Goal: Task Accomplishment & Management: Manage account settings

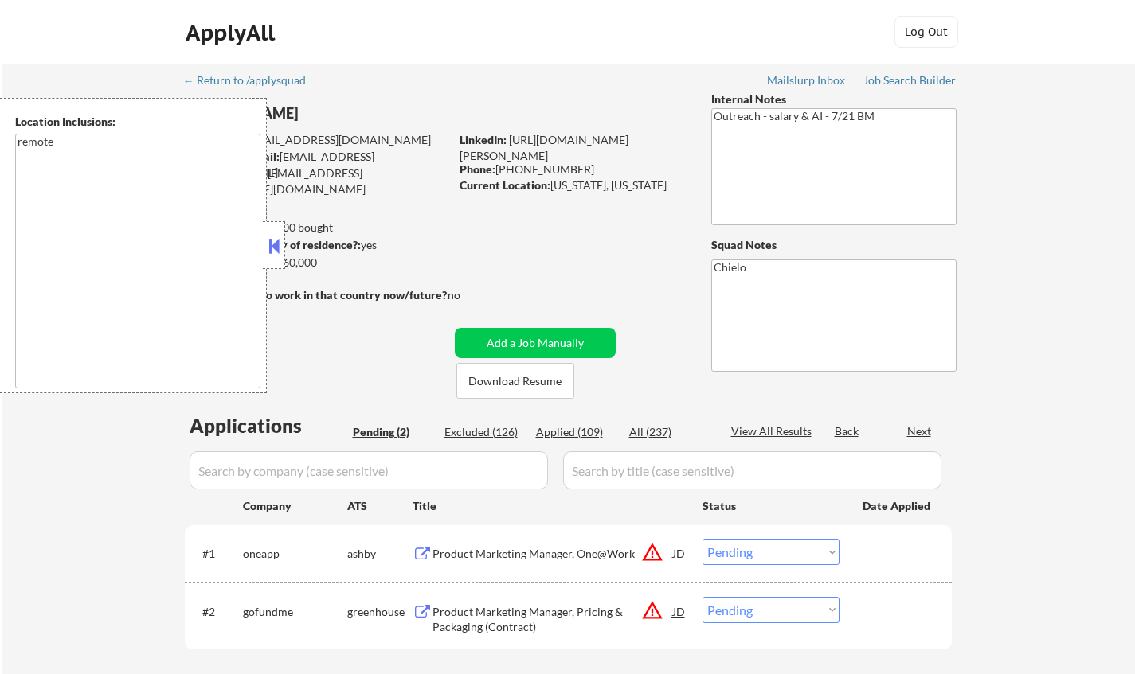
select select ""pending""
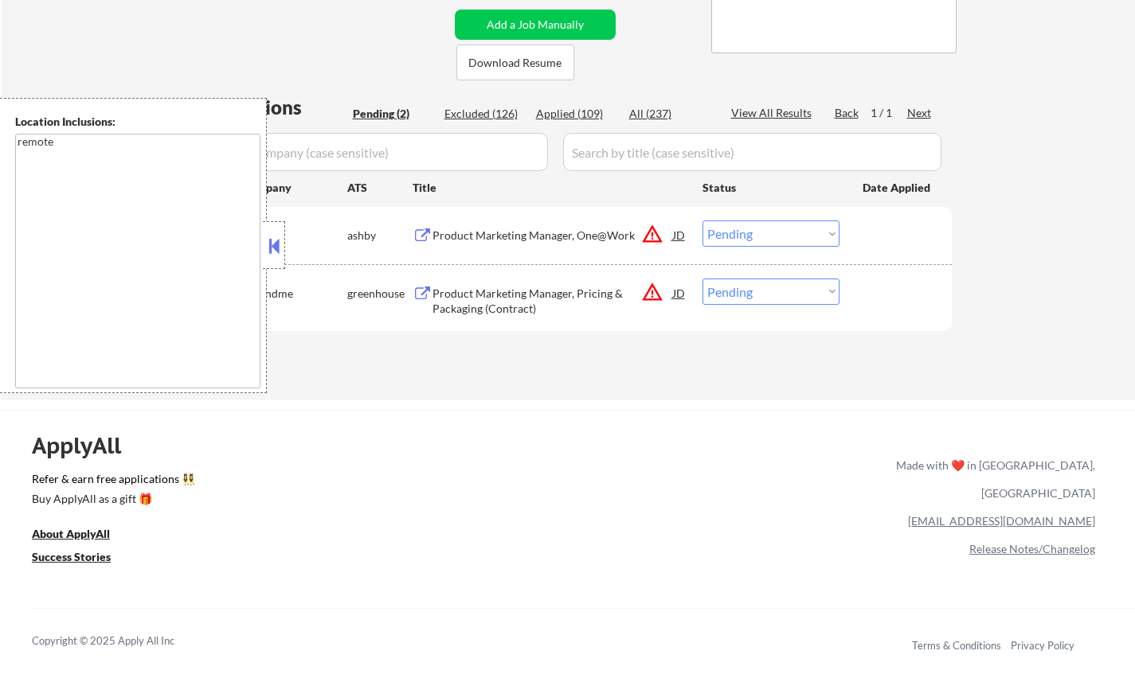
click at [248, 246] on textarea "remote" at bounding box center [137, 261] width 245 height 255
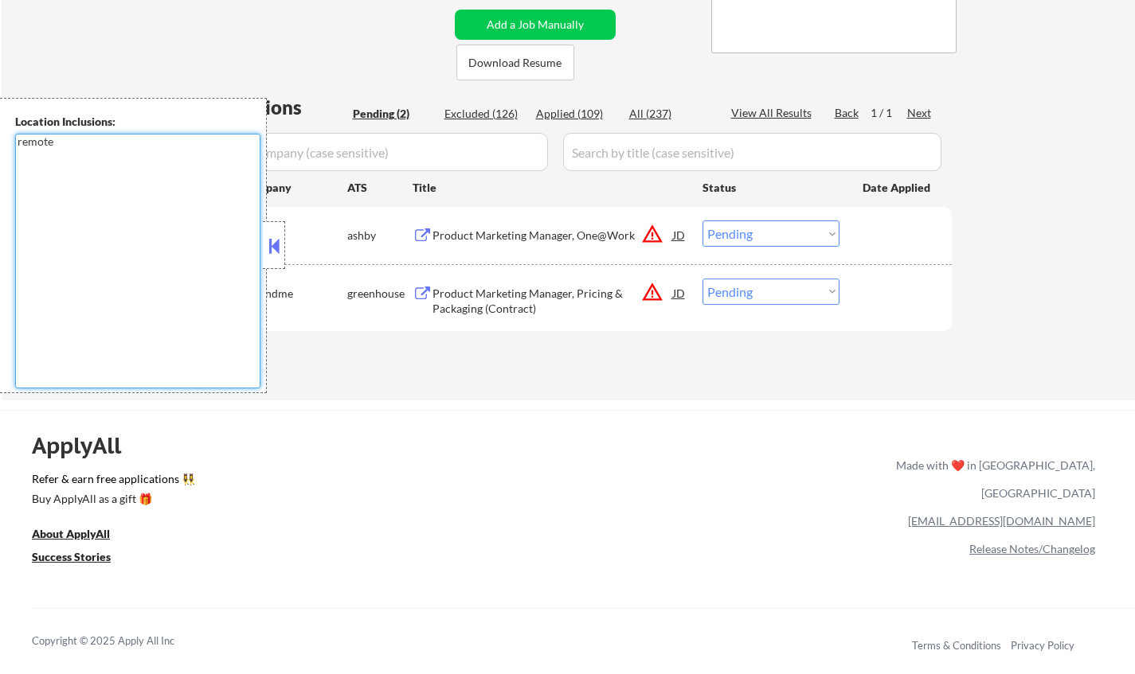
click at [272, 248] on button at bounding box center [274, 246] width 18 height 24
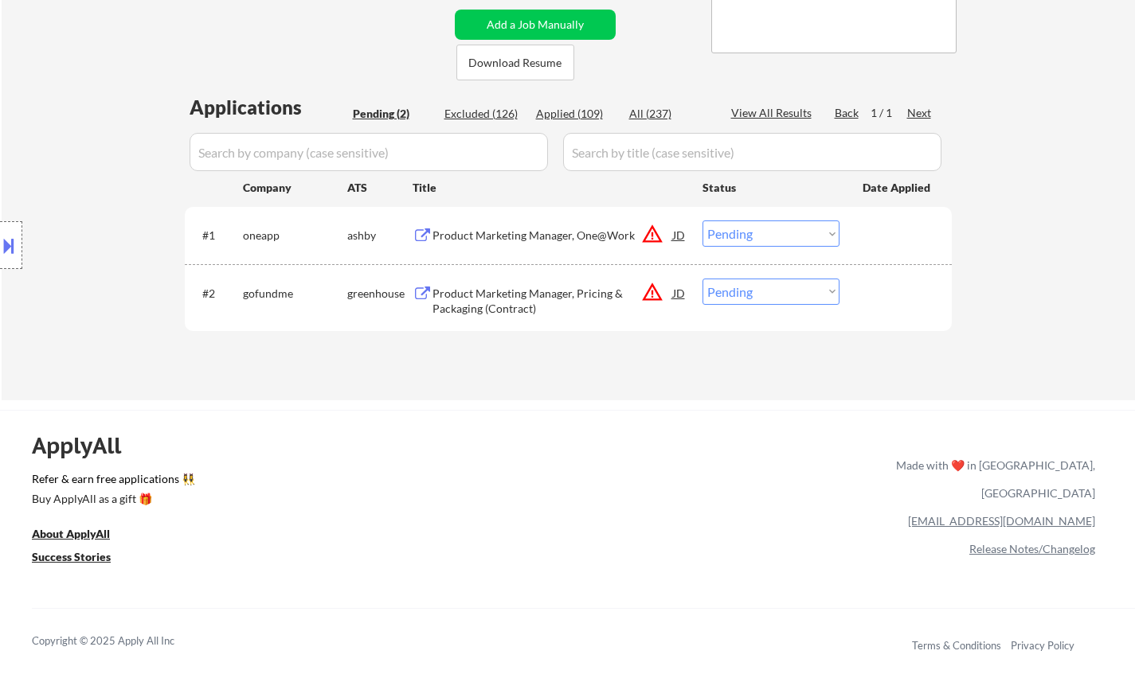
click at [0, 238] on button at bounding box center [9, 245] width 18 height 26
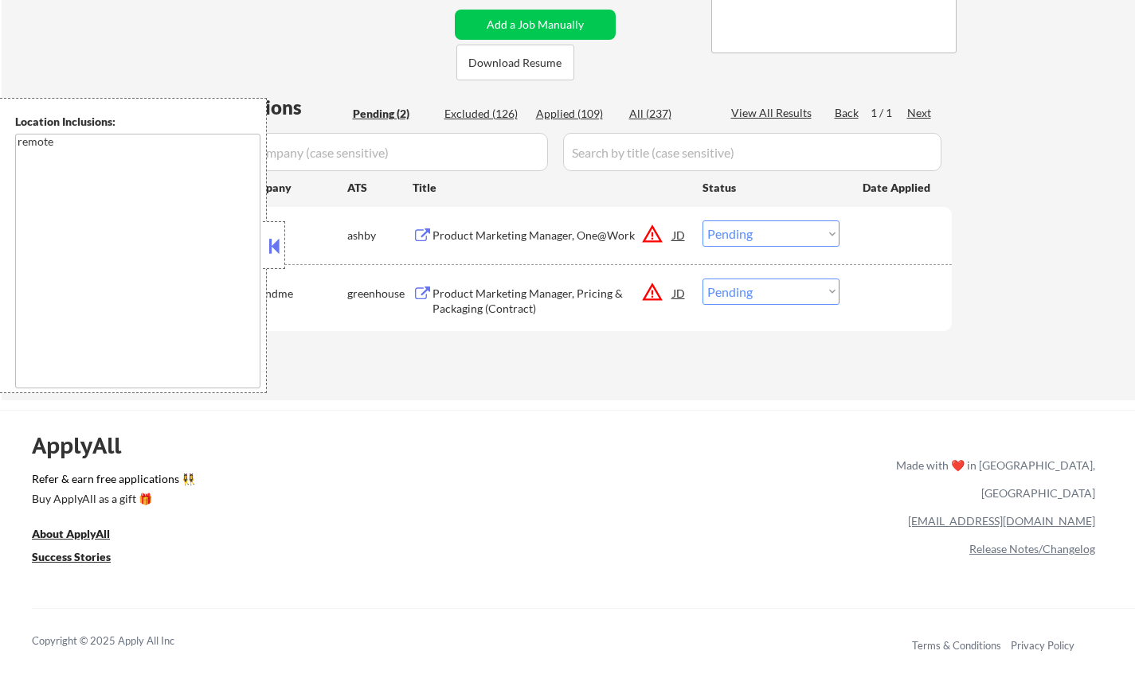
click at [682, 231] on div "JD" at bounding box center [679, 235] width 16 height 29
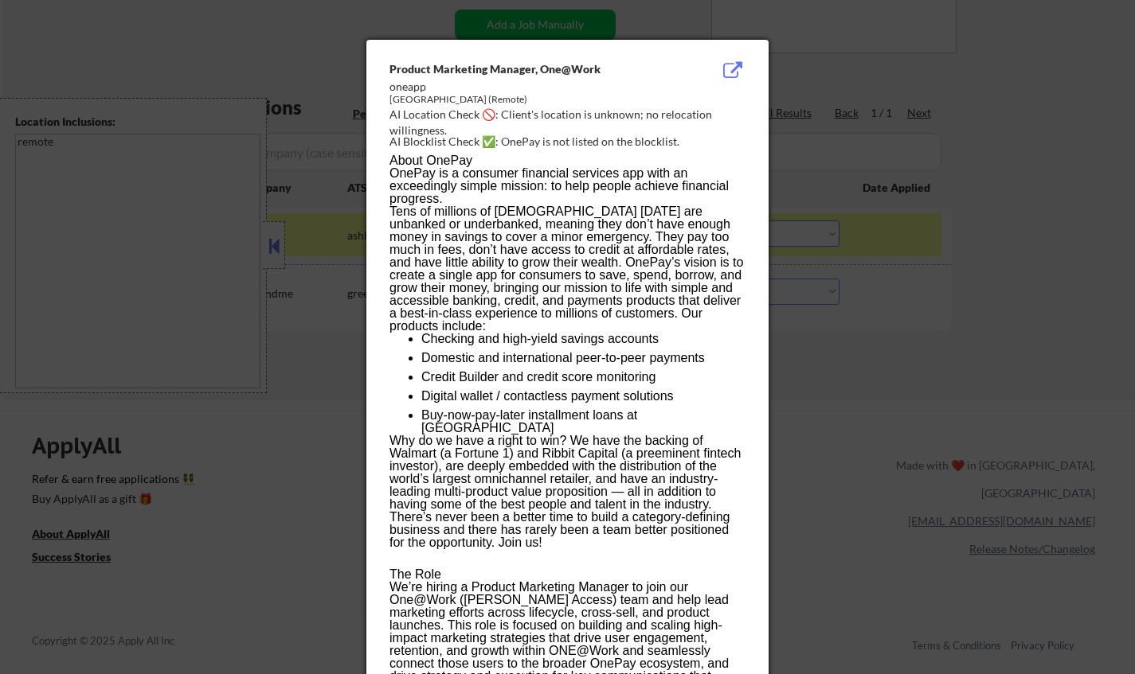
click at [904, 416] on div at bounding box center [567, 337] width 1135 height 674
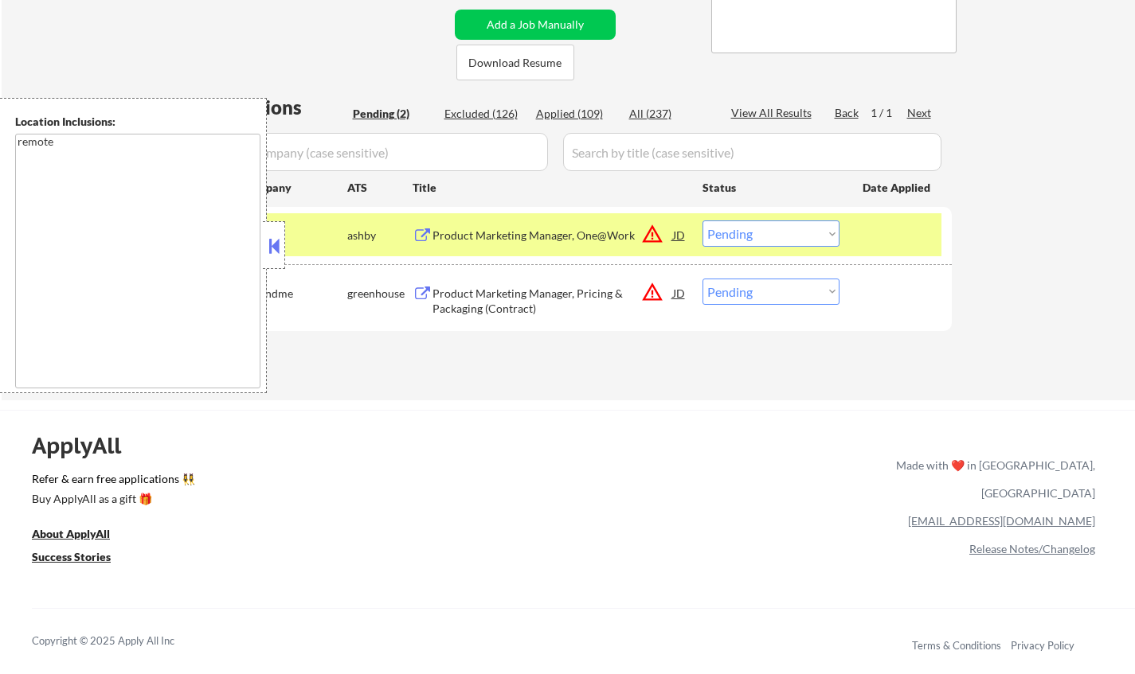
click at [529, 236] on div "Product Marketing Manager, One@Work" at bounding box center [552, 236] width 240 height 16
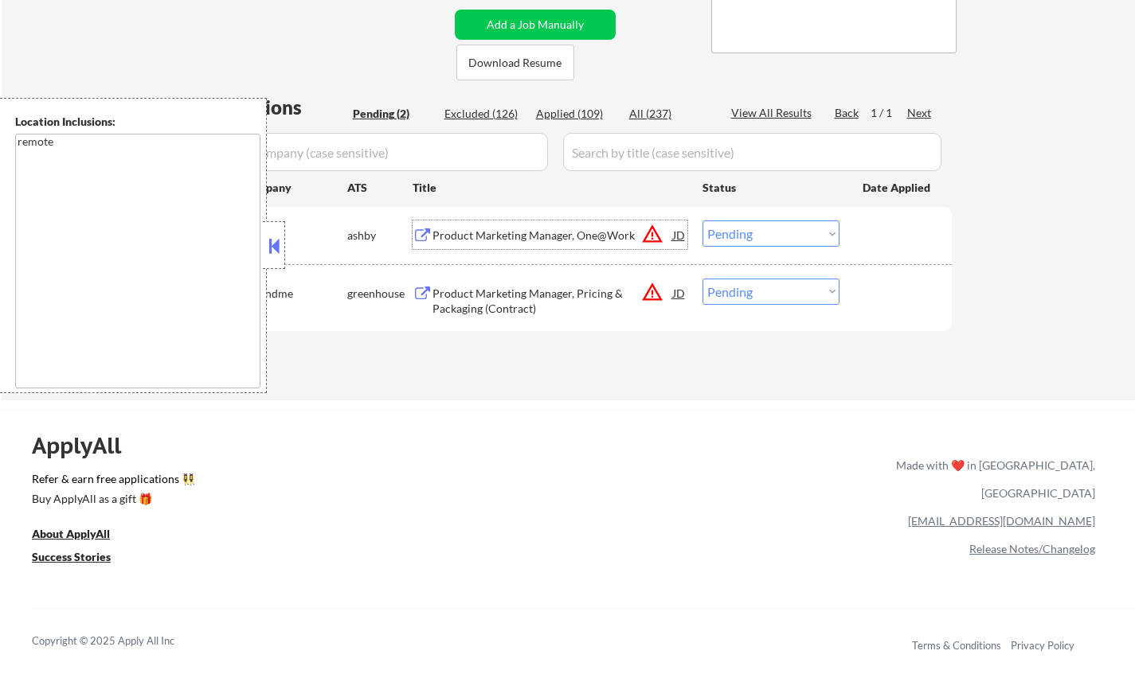
click at [279, 244] on button at bounding box center [274, 246] width 18 height 24
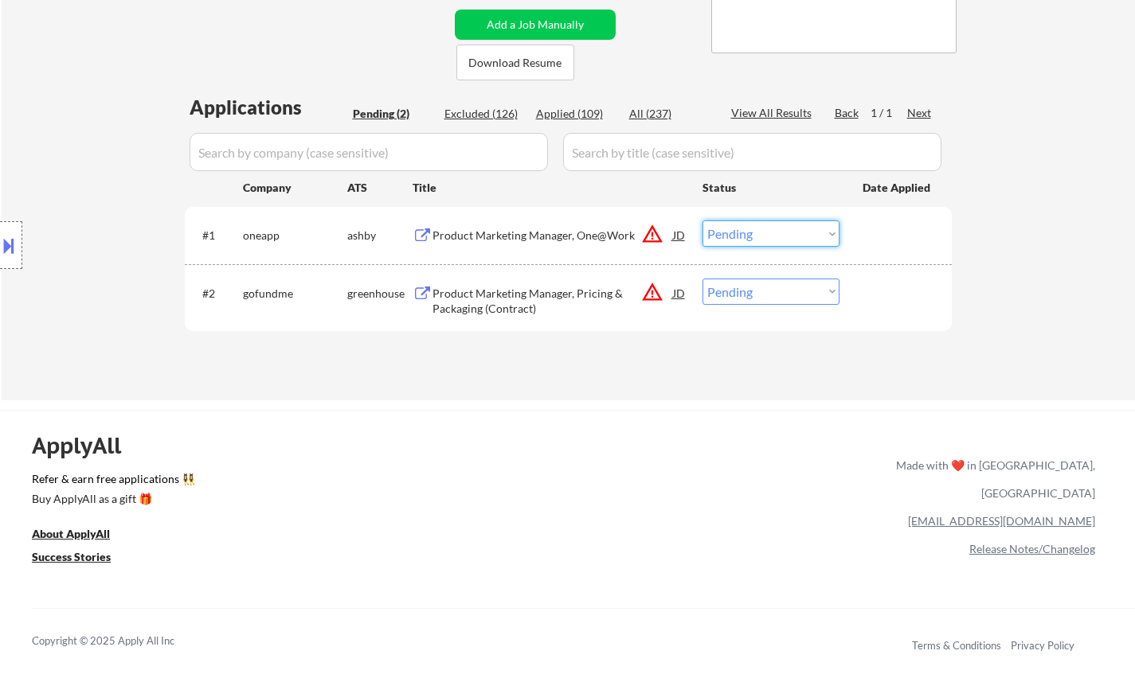
drag, startPoint x: 826, startPoint y: 222, endPoint x: 822, endPoint y: 245, distance: 23.3
click at [822, 225] on select "Choose an option... Pending Applied Excluded (Questions) Excluded (Expired) Exc…" at bounding box center [770, 234] width 137 height 26
click at [702, 221] on select "Choose an option... Pending Applied Excluded (Questions) Excluded (Expired) Exc…" at bounding box center [770, 234] width 137 height 26
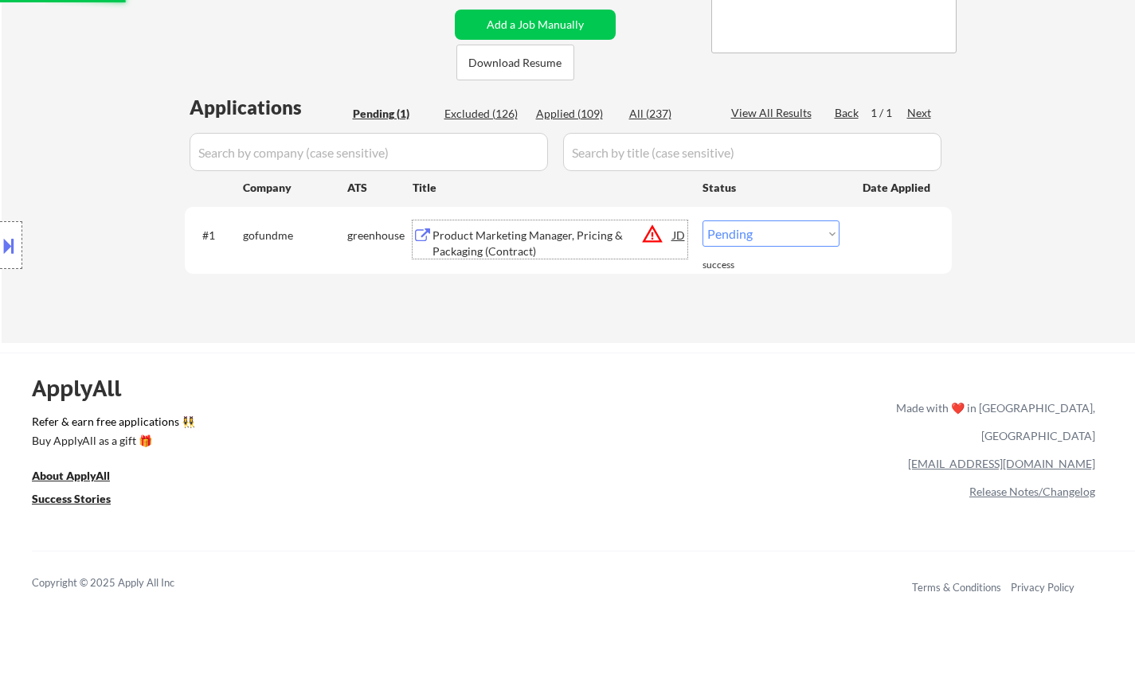
click at [539, 240] on div "Product Marketing Manager, Pricing & Packaging (Contract)" at bounding box center [552, 243] width 240 height 31
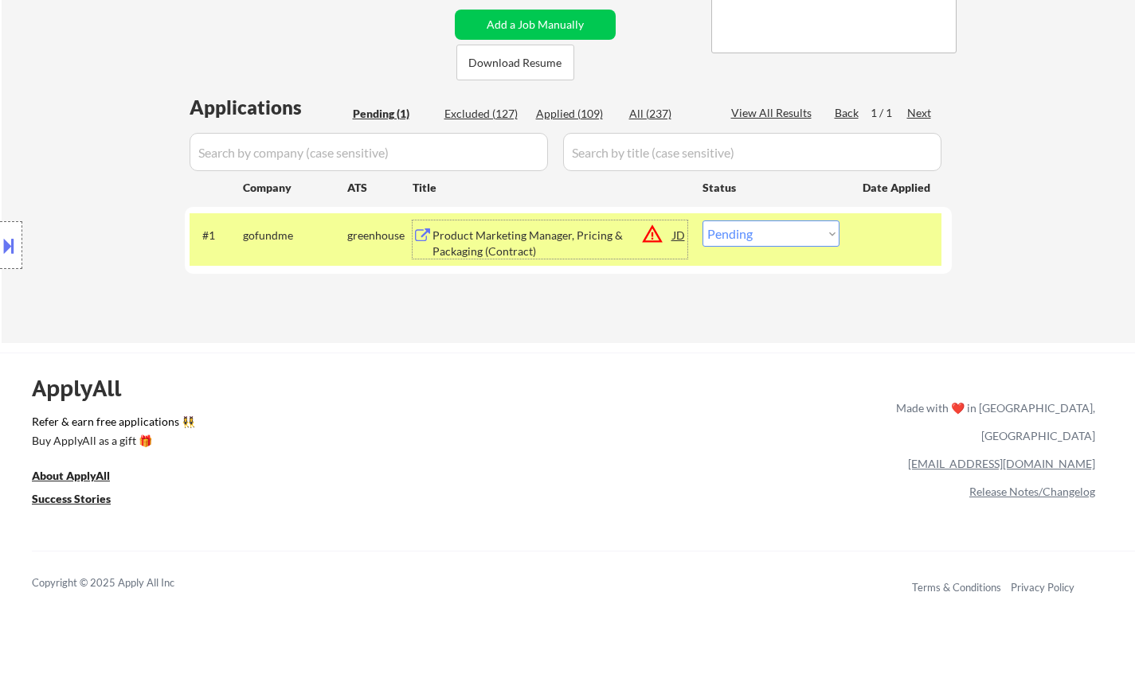
click at [679, 237] on div "JD" at bounding box center [679, 235] width 16 height 29
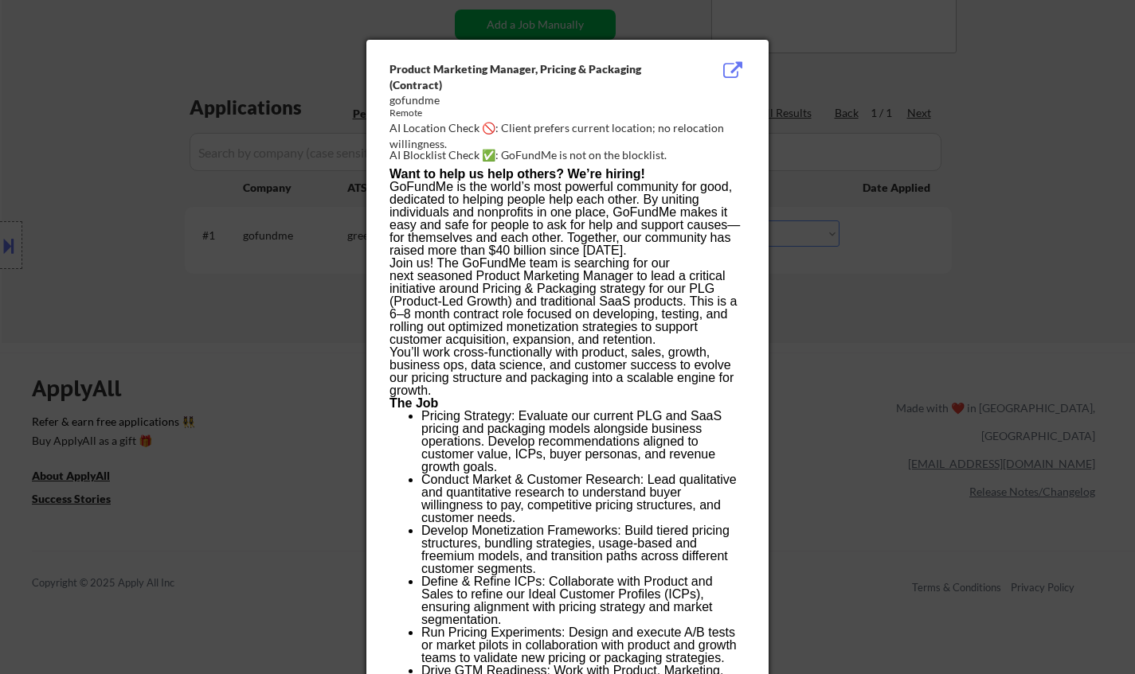
click at [936, 257] on div at bounding box center [567, 337] width 1135 height 674
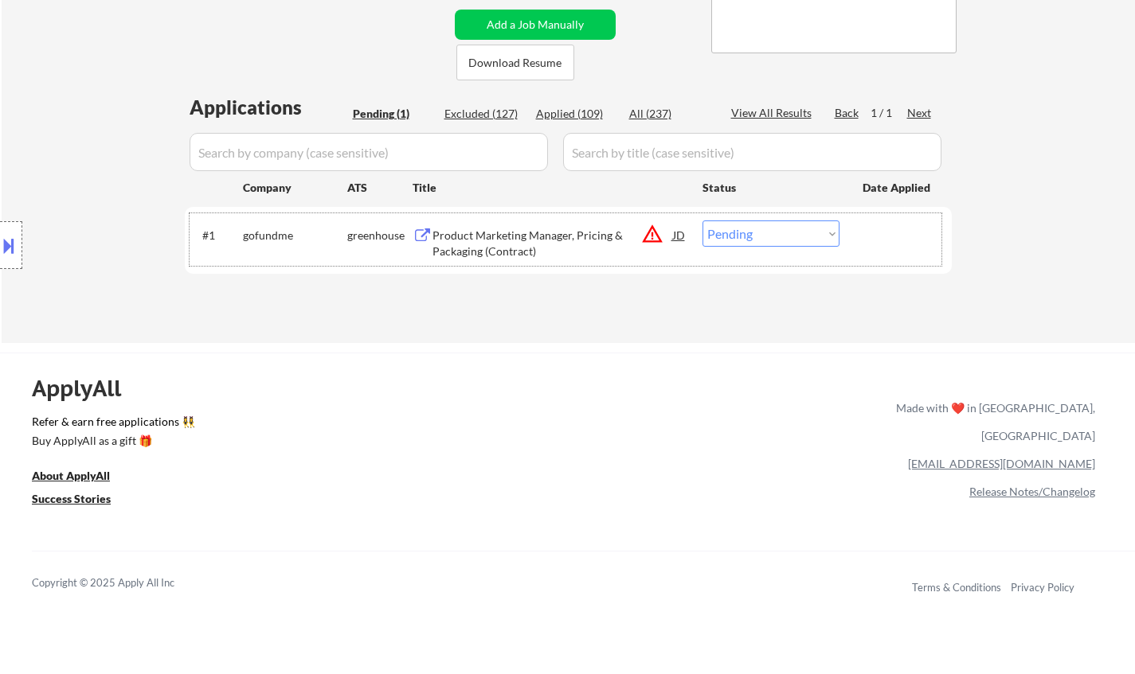
click at [755, 220] on div "#1 gofundme greenhouse Product Marketing Manager, Pricing & Packaging (Contract…" at bounding box center [565, 239] width 752 height 53
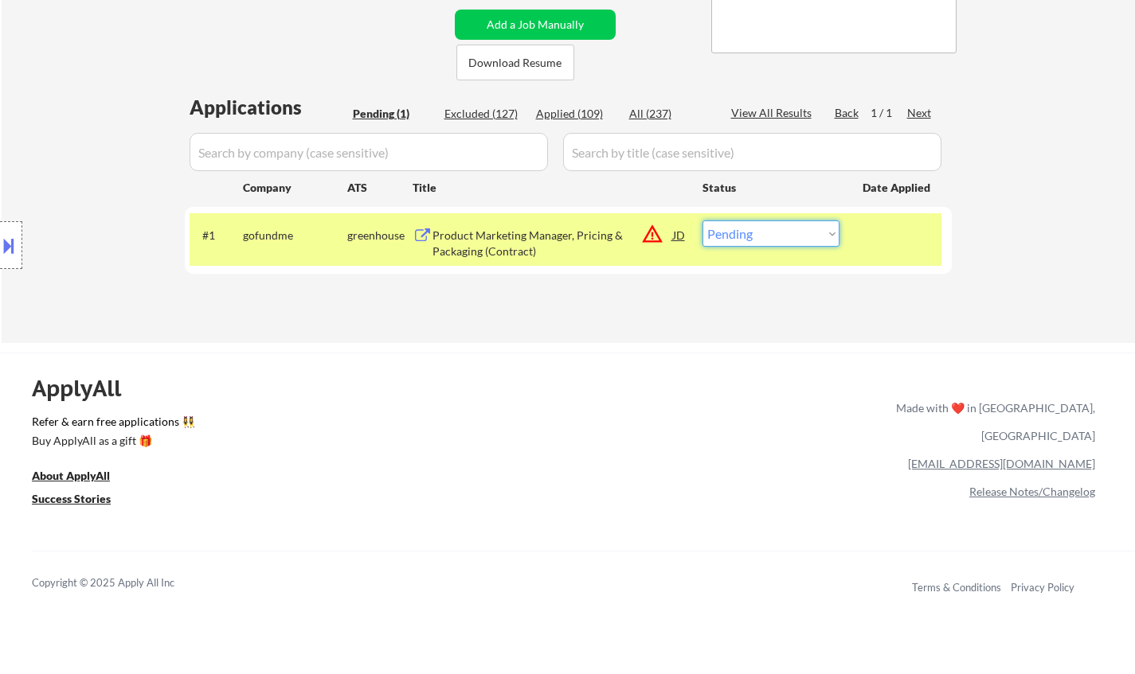
click at [795, 246] on select "Choose an option... Pending Applied Excluded (Questions) Excluded (Expired) Exc…" at bounding box center [770, 234] width 137 height 26
select select ""excluded__bad_match_""
click at [702, 221] on select "Choose an option... Pending Applied Excluded (Questions) Excluded (Expired) Exc…" at bounding box center [770, 234] width 137 height 26
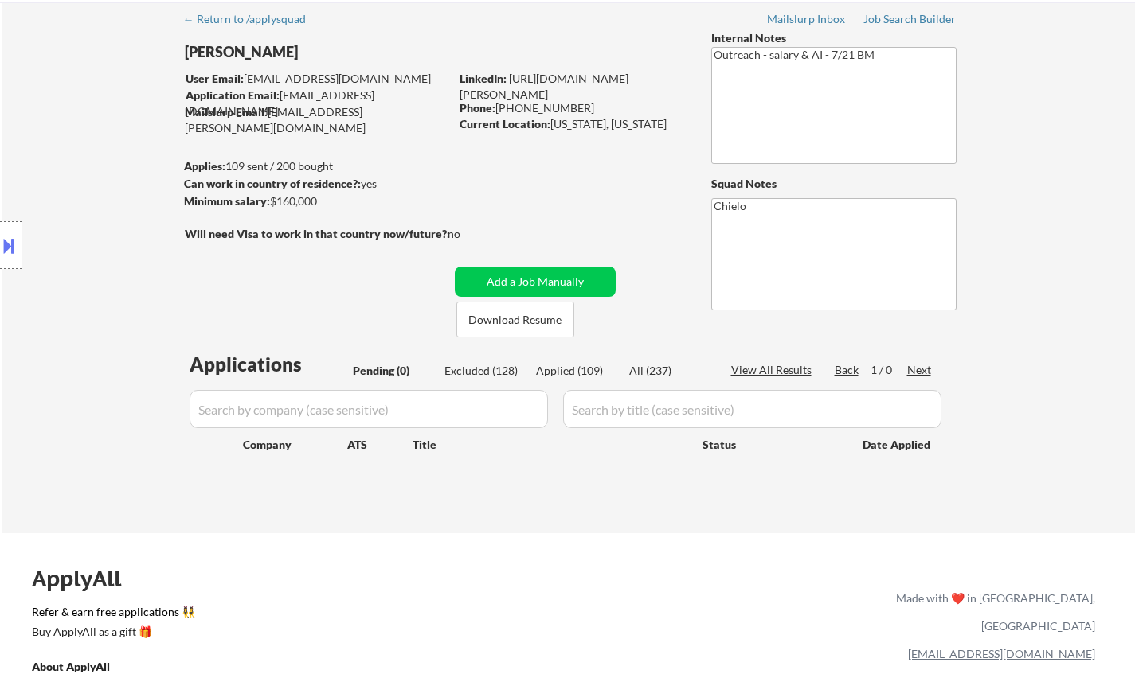
scroll to position [0, 0]
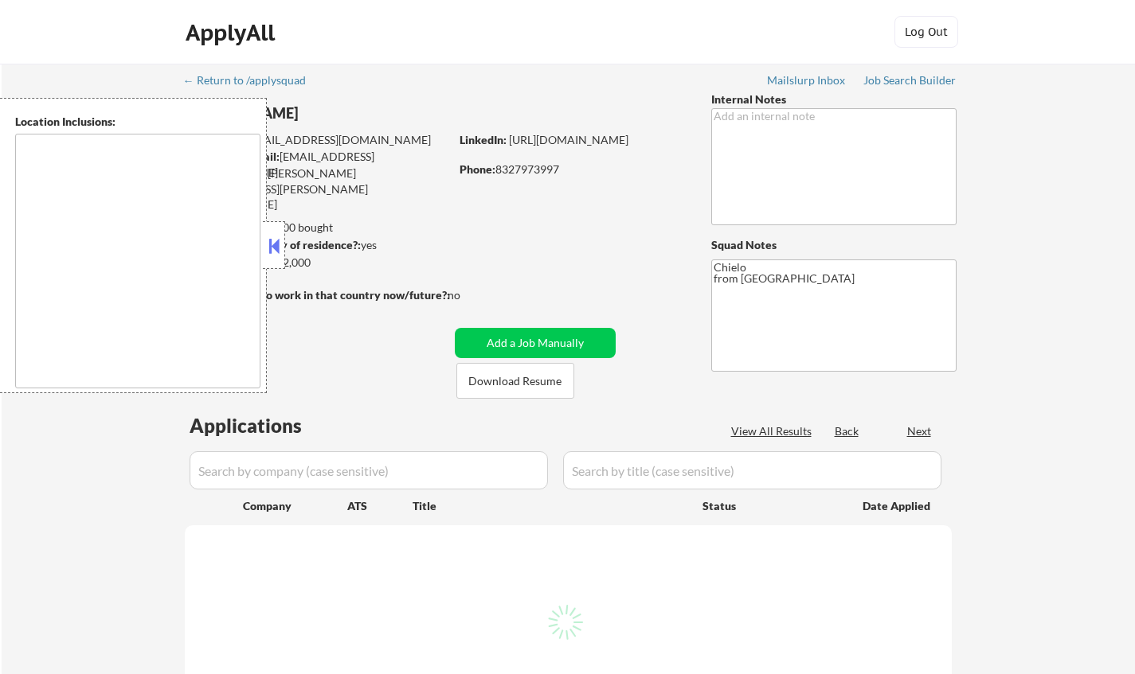
type textarea "Austin, TX West Lake Hills, TX Rollingwood, TX Sunset Valley, TX Cedar Park, TX…"
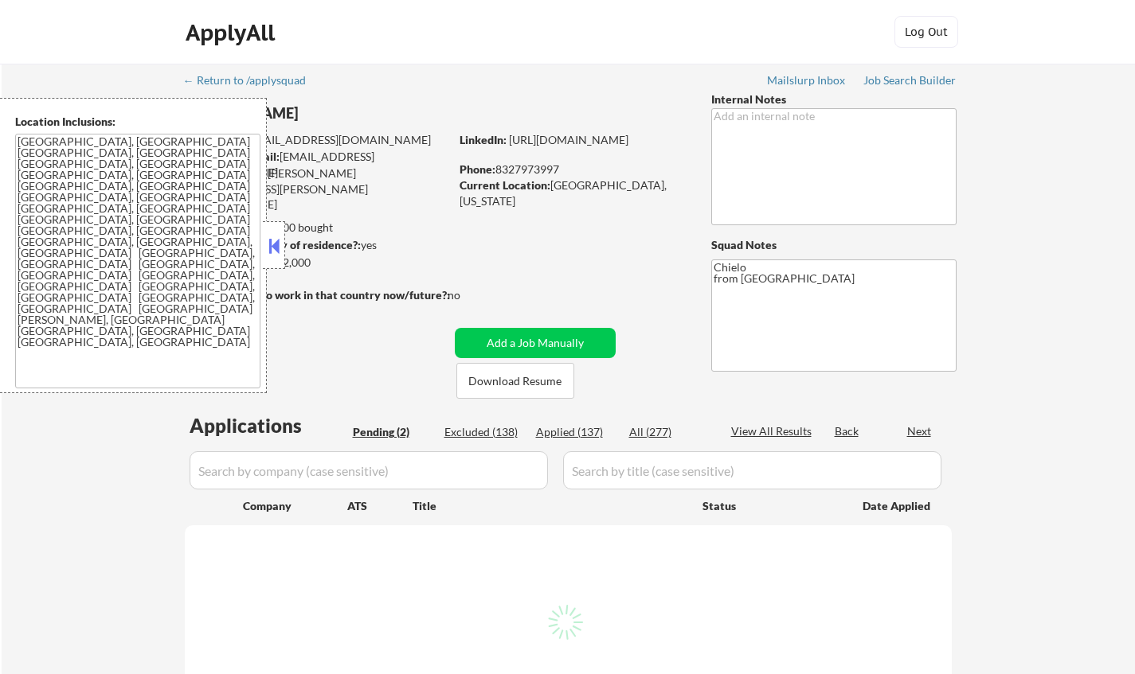
select select ""pending""
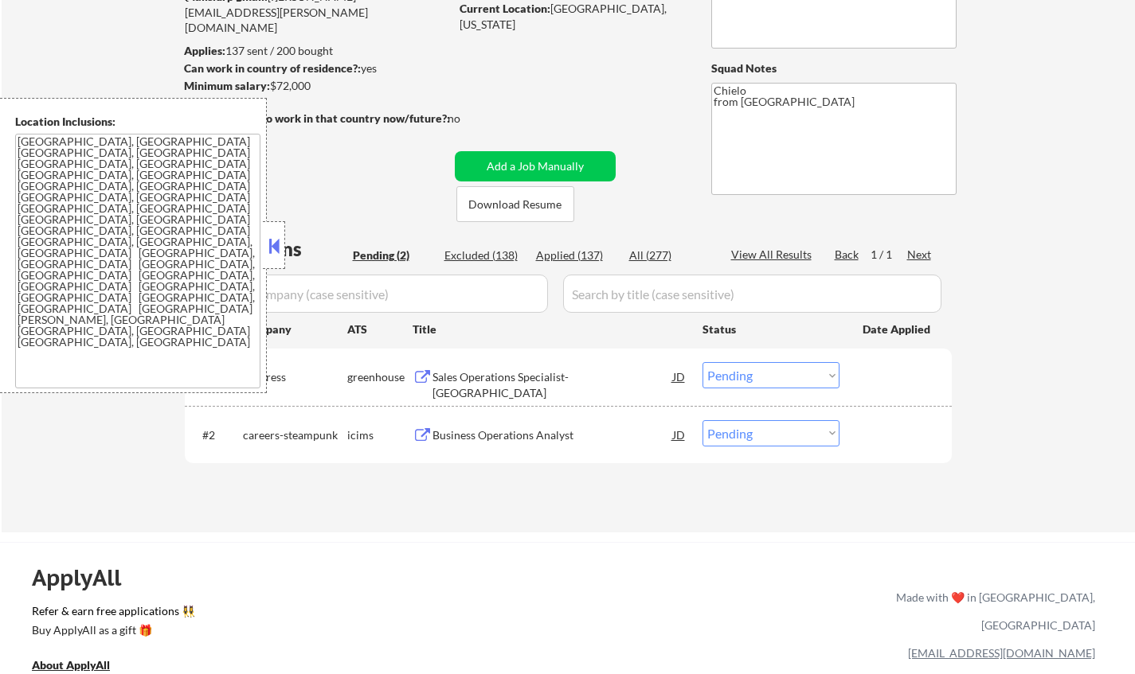
scroll to position [239, 0]
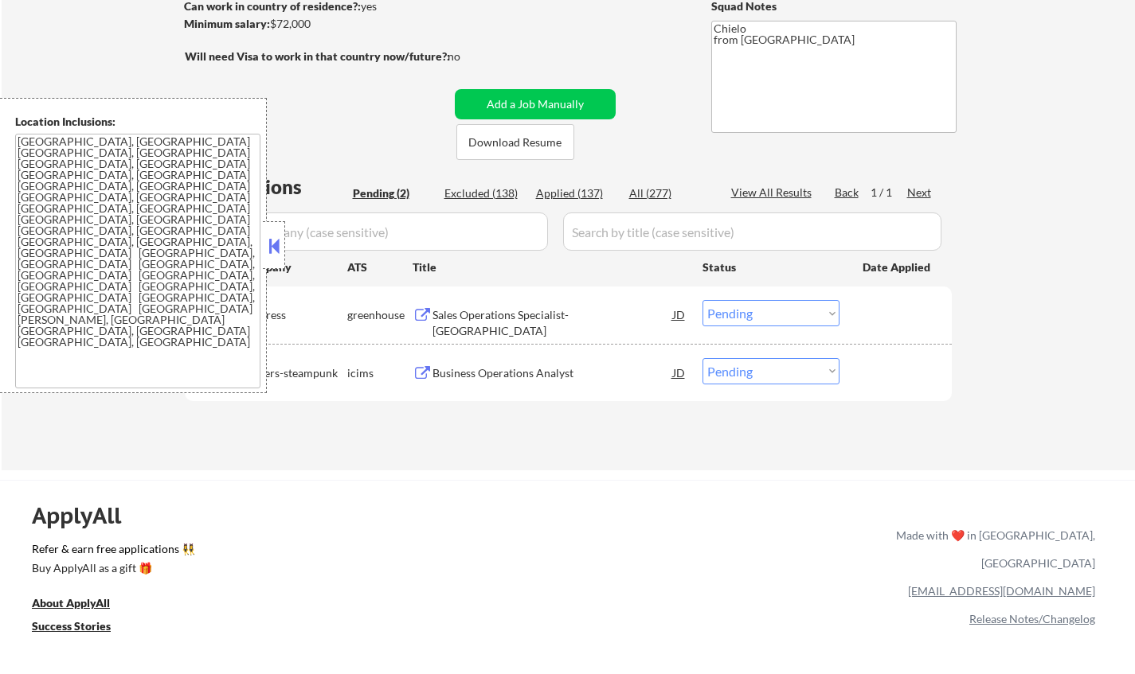
click at [277, 251] on button at bounding box center [274, 246] width 18 height 24
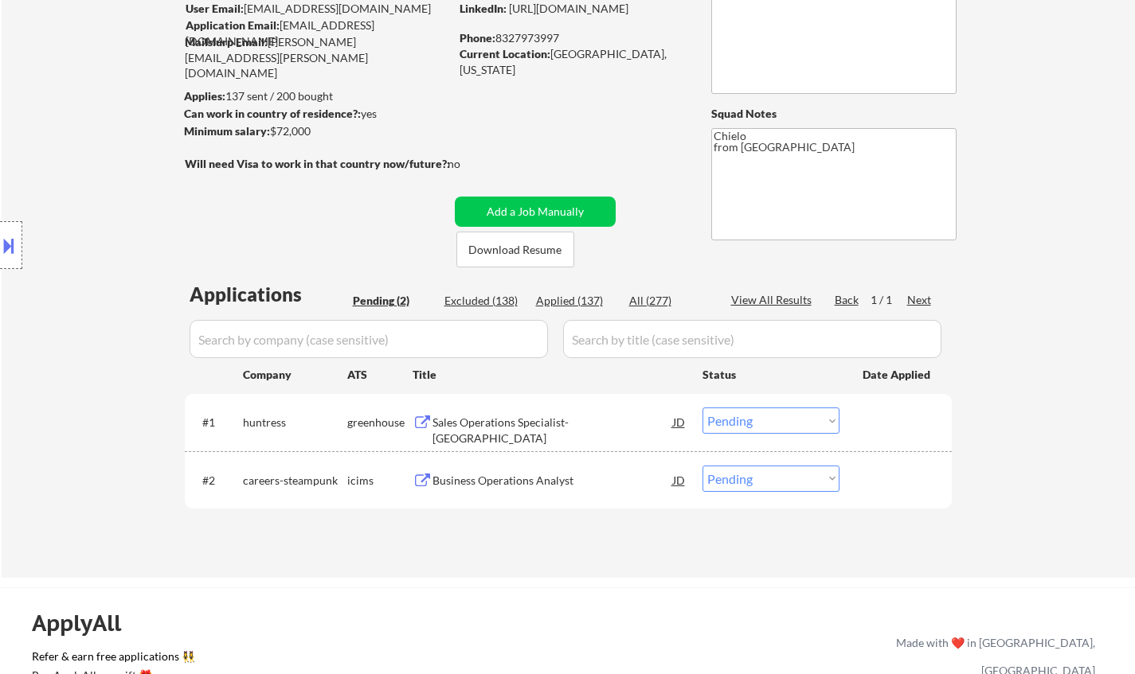
scroll to position [159, 0]
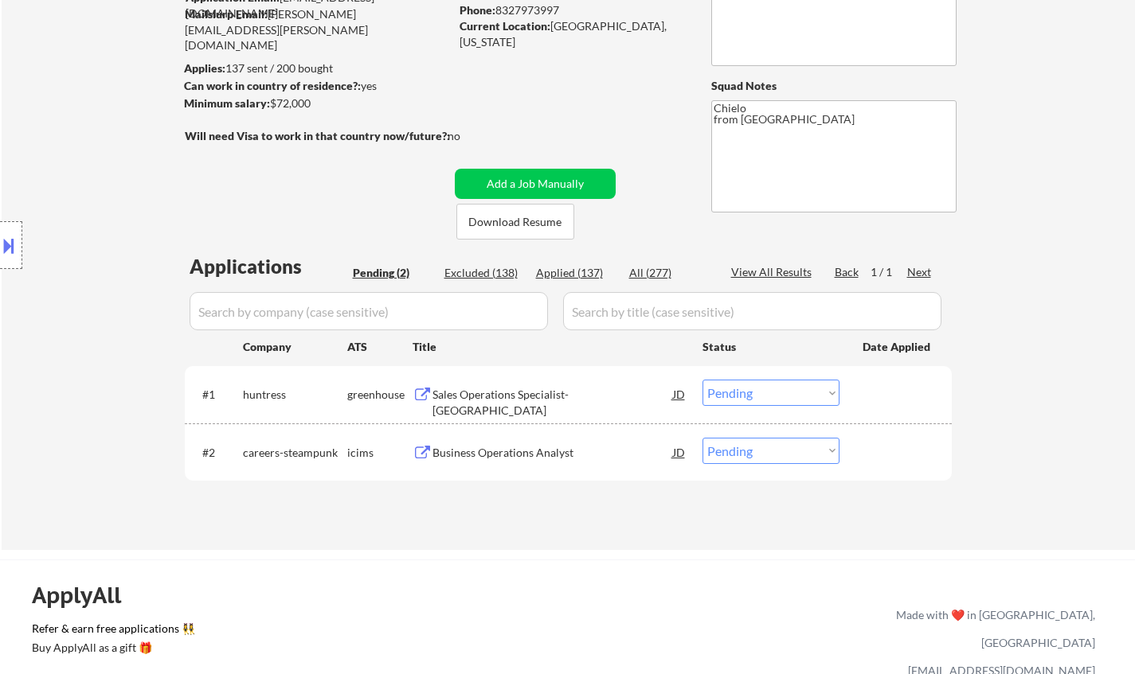
click at [12, 271] on div "Location Inclusions: Austin, TX West Lake Hills, TX Rollingwood, TX Sunset Vall…" at bounding box center [142, 245] width 285 height 295
click at [10, 260] on div at bounding box center [11, 245] width 22 height 48
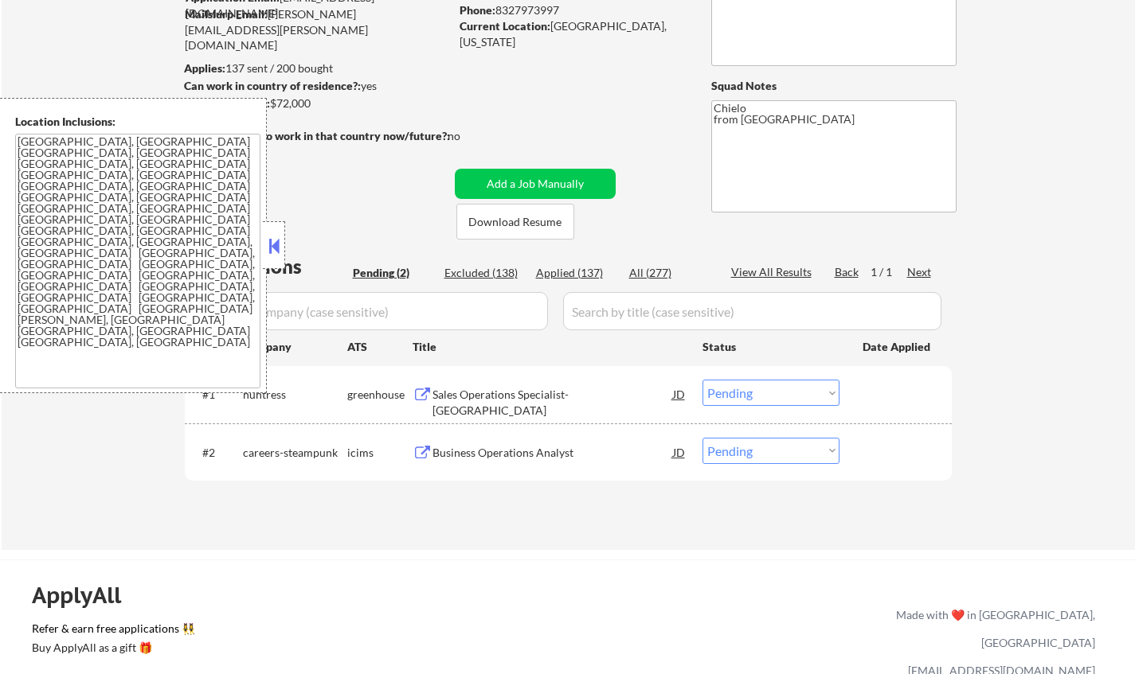
click at [512, 388] on div "Sales Operations Specialist- West Coast" at bounding box center [552, 402] width 240 height 31
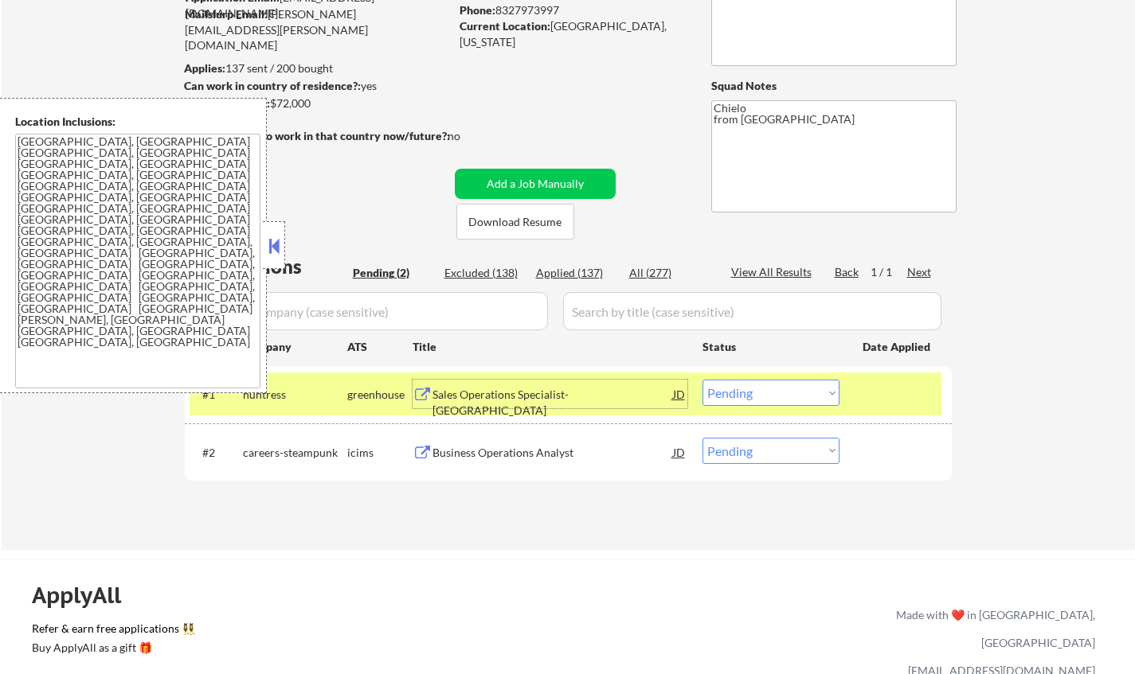
click at [794, 397] on select "Choose an option... Pending Applied Excluded (Questions) Excluded (Expired) Exc…" at bounding box center [770, 393] width 137 height 26
click at [702, 380] on select "Choose an option... Pending Applied Excluded (Questions) Excluded (Expired) Exc…" at bounding box center [770, 393] width 137 height 26
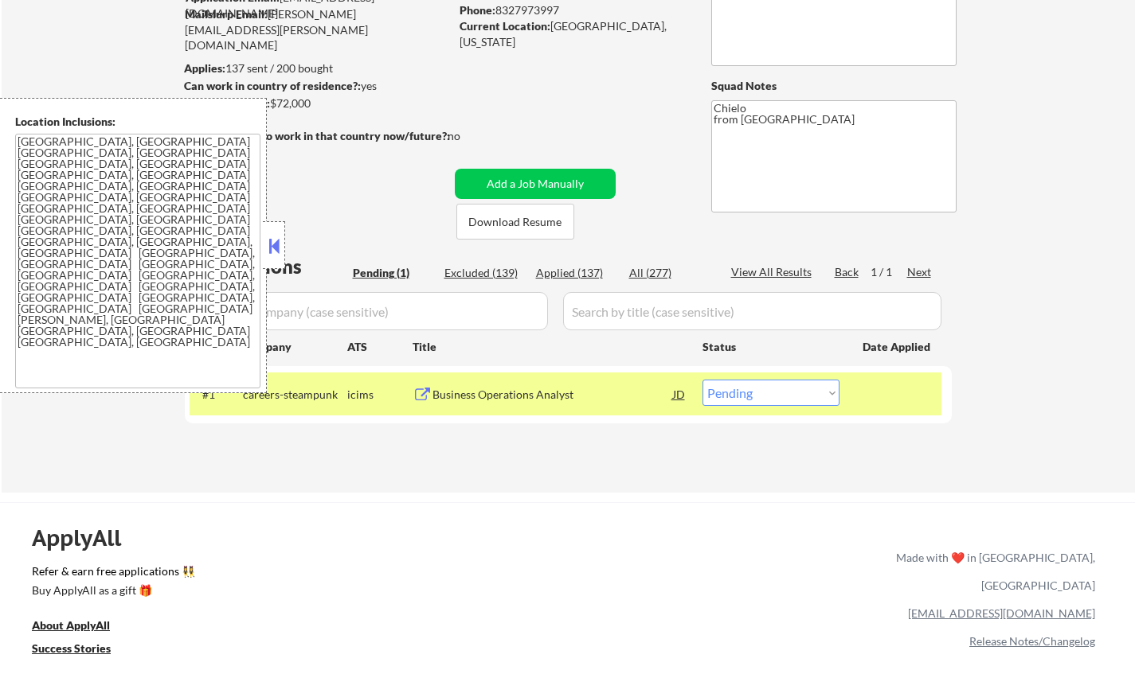
click at [513, 397] on div "Business Operations Analyst" at bounding box center [552, 395] width 240 height 16
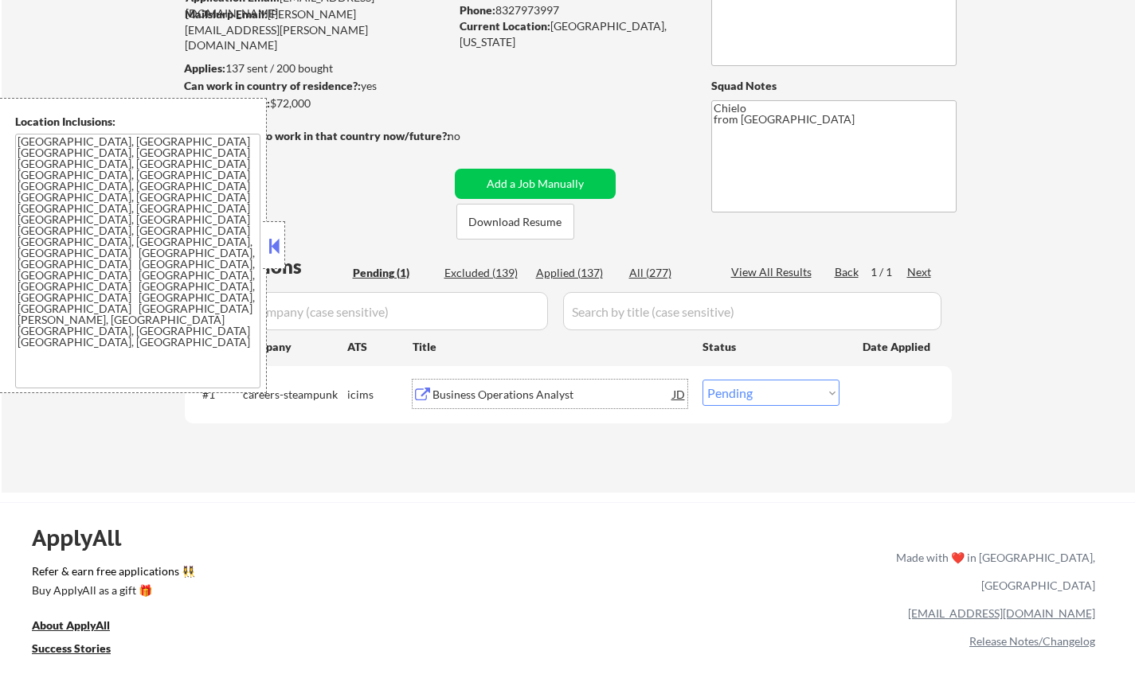
click at [271, 243] on button at bounding box center [274, 246] width 18 height 24
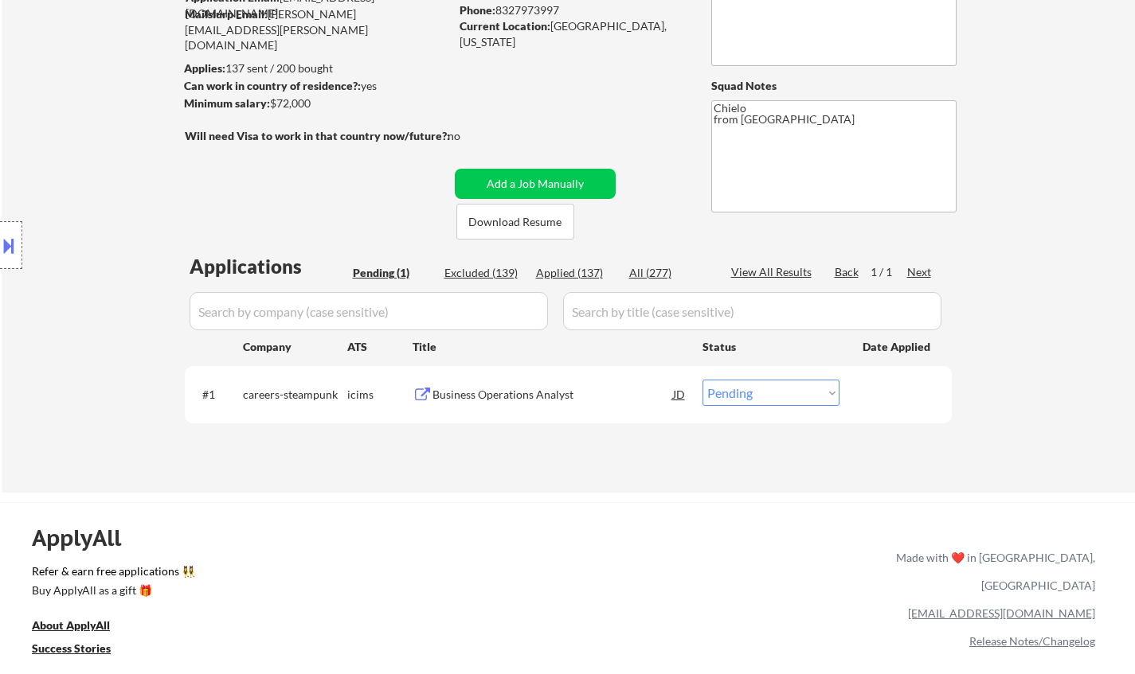
click at [0, 245] on button at bounding box center [9, 245] width 18 height 26
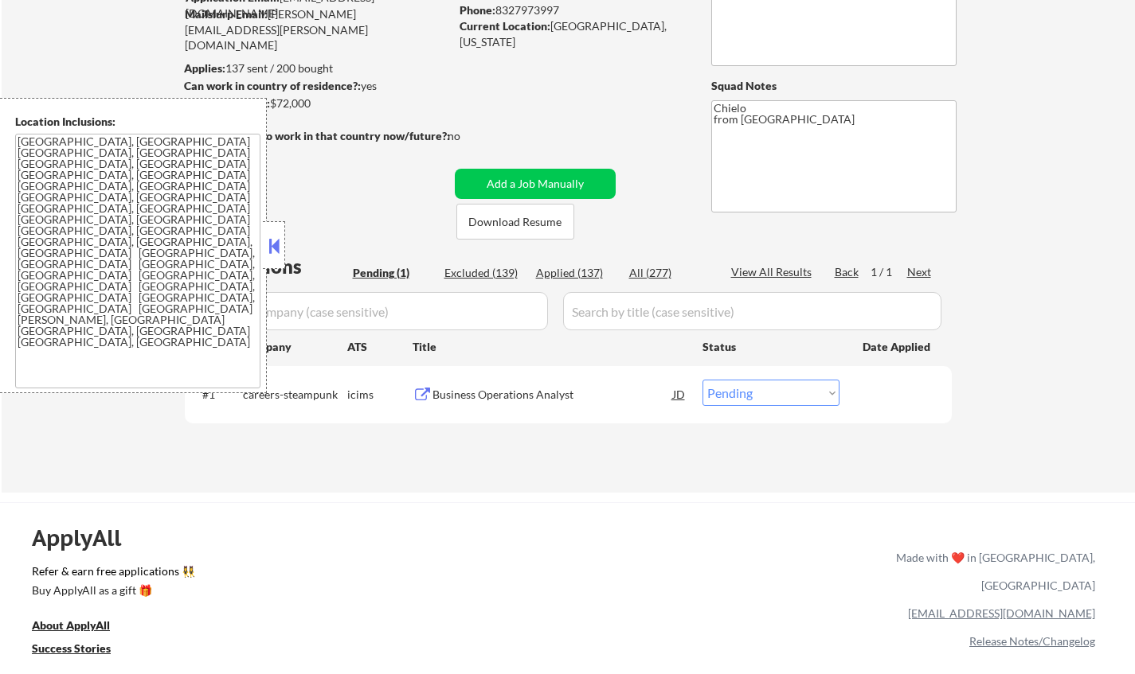
click at [268, 242] on button at bounding box center [274, 246] width 18 height 24
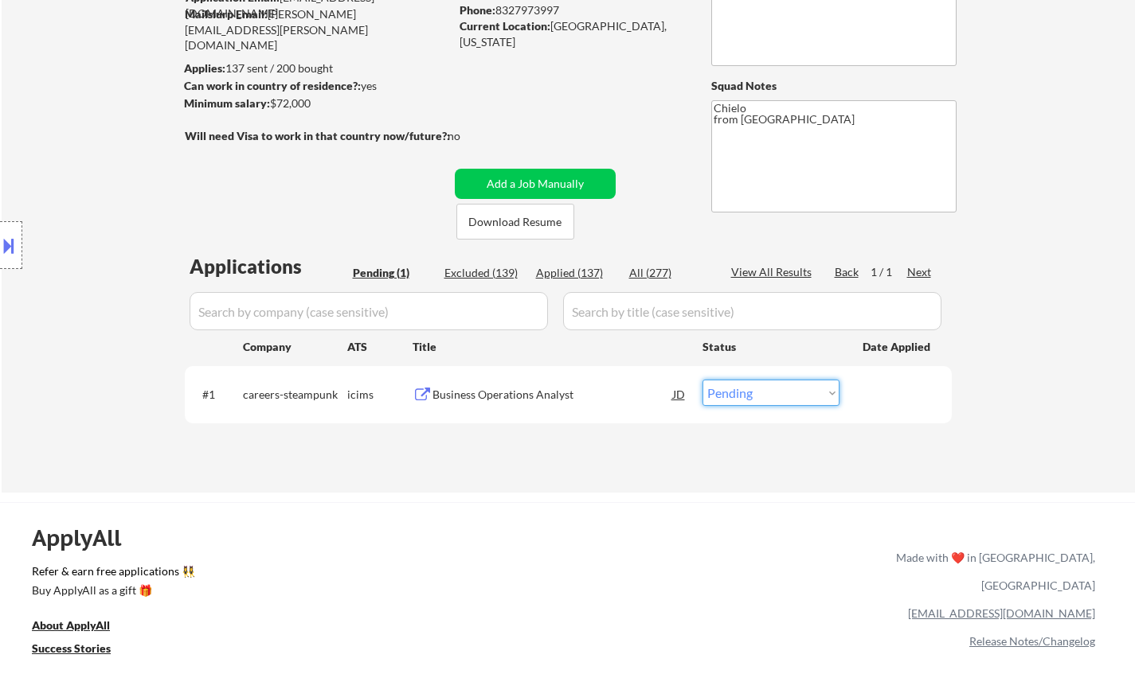
click at [778, 396] on select "Choose an option... Pending Applied Excluded (Questions) Excluded (Expired) Exc…" at bounding box center [770, 393] width 137 height 26
select select ""excluded__location_""
click at [702, 380] on select "Choose an option... Pending Applied Excluded (Questions) Excluded (Expired) Exc…" at bounding box center [770, 393] width 137 height 26
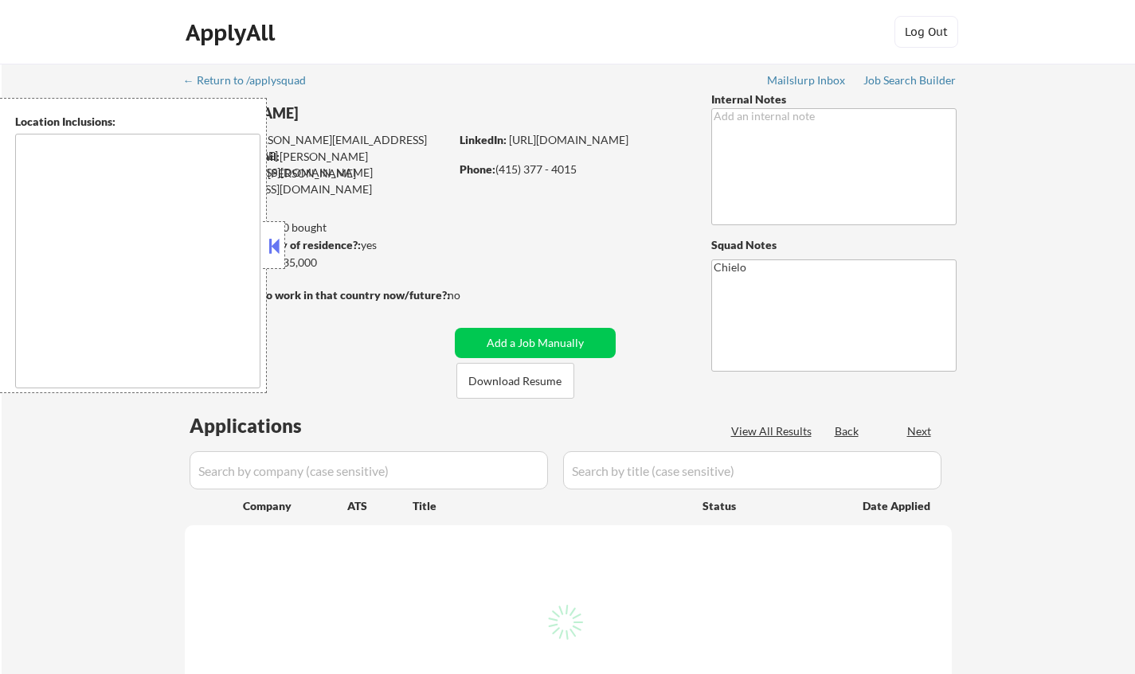
type textarea "San Francisco, CA Daly City, CA South San Francisco, CA Brisbane, CA Colma, CA …"
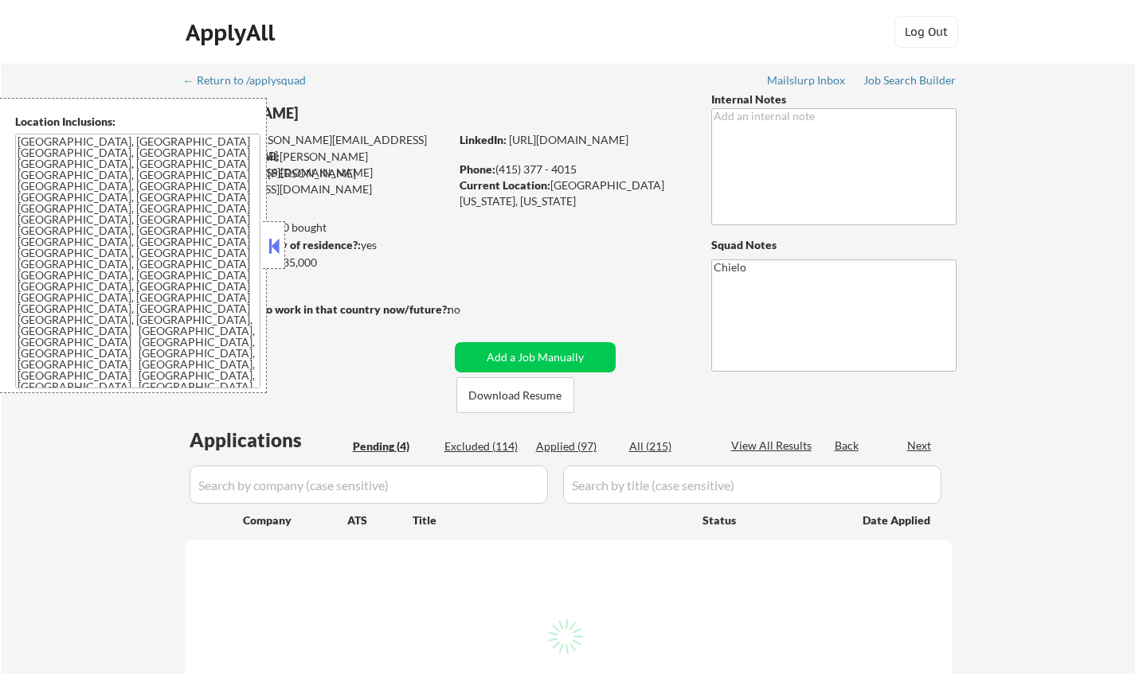
select select ""pending""
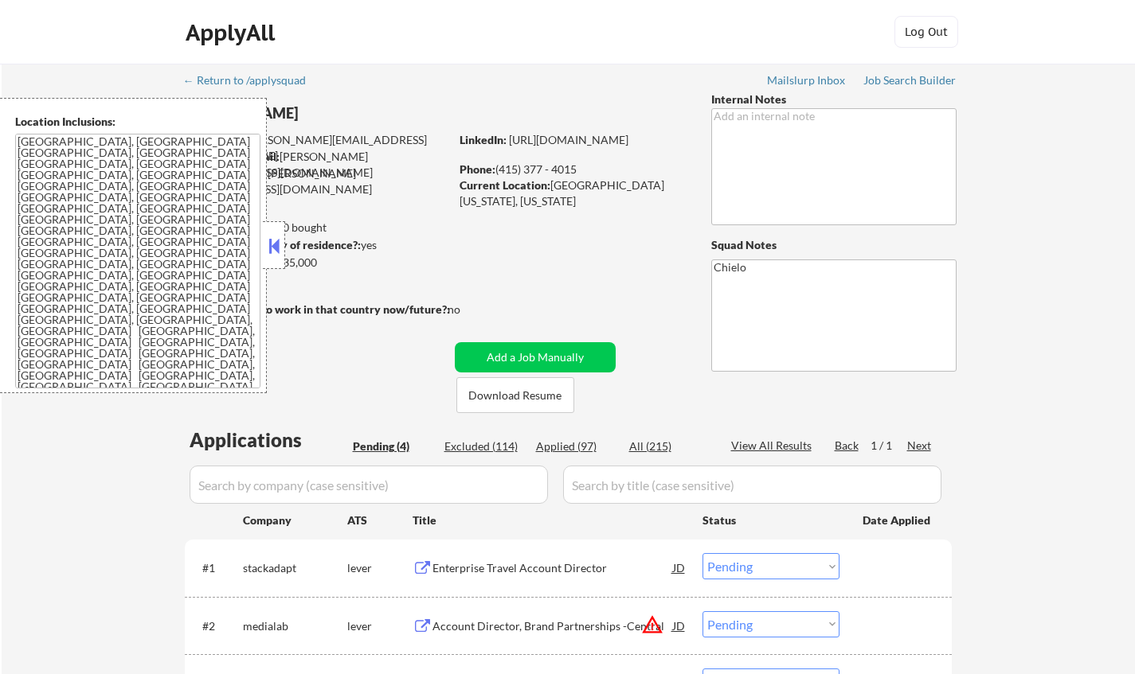
click at [278, 248] on button at bounding box center [274, 246] width 18 height 24
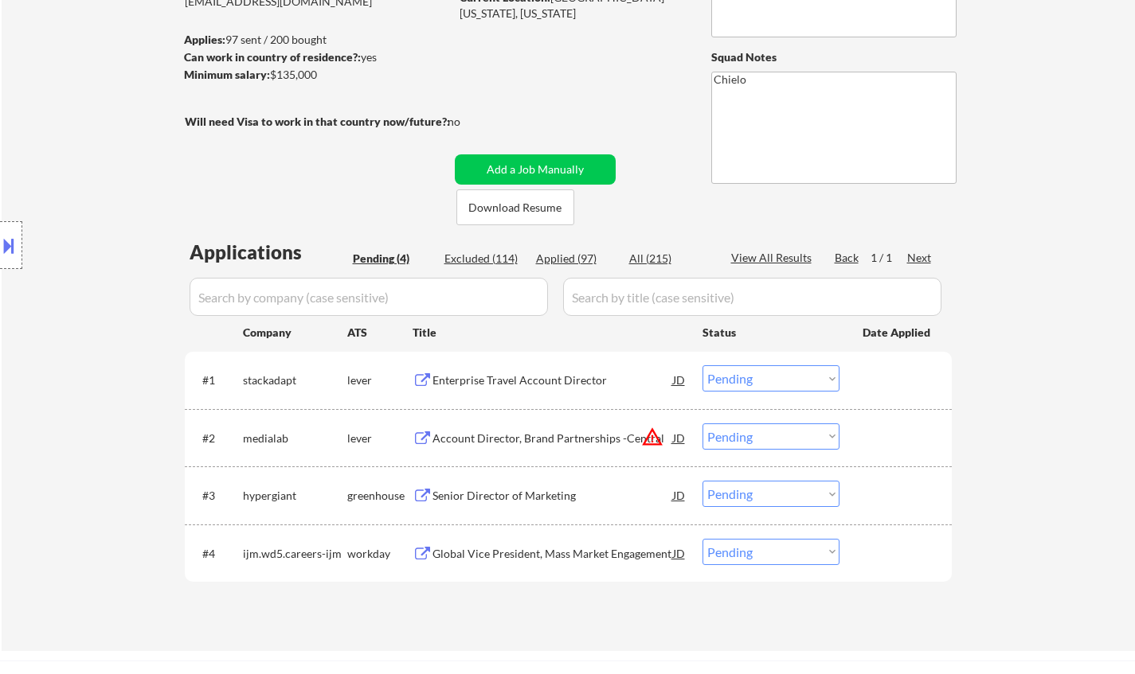
scroll to position [398, 0]
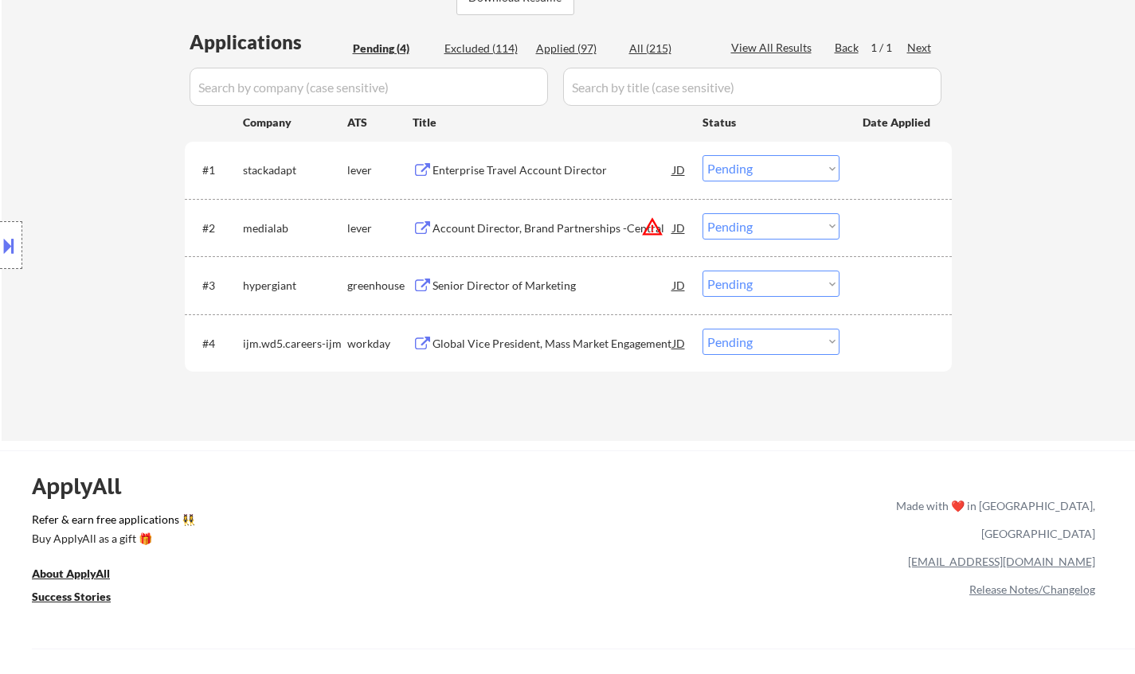
click at [483, 169] on div "Enterprise Travel Account Director" at bounding box center [552, 170] width 240 height 16
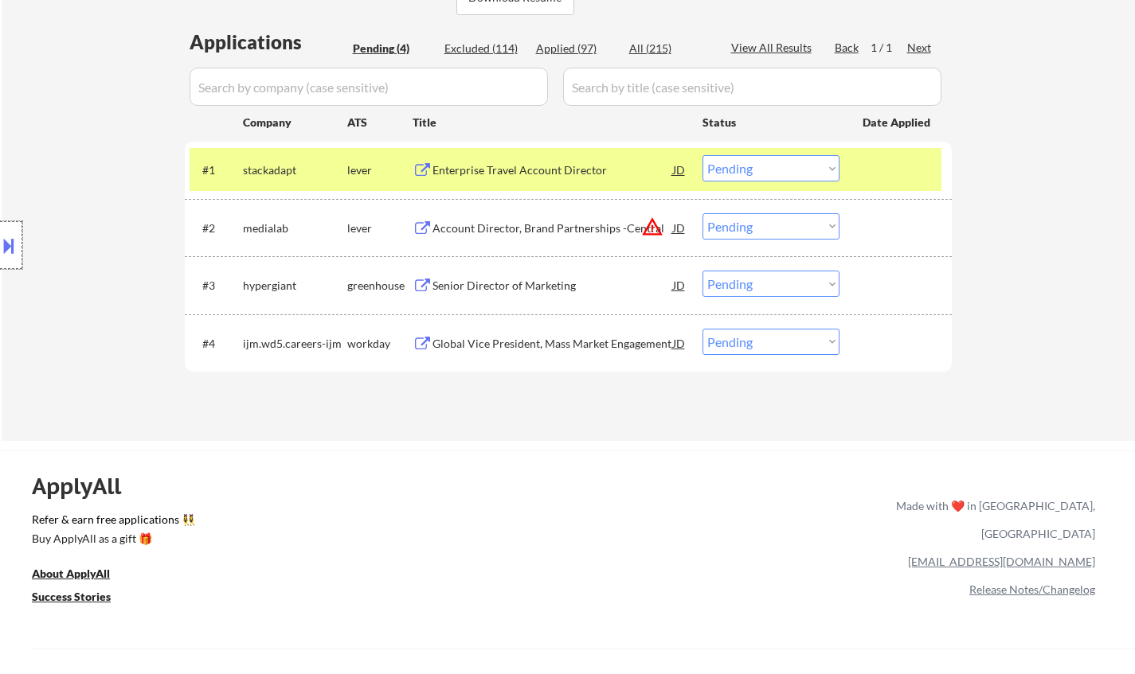
click at [5, 268] on div at bounding box center [11, 245] width 22 height 48
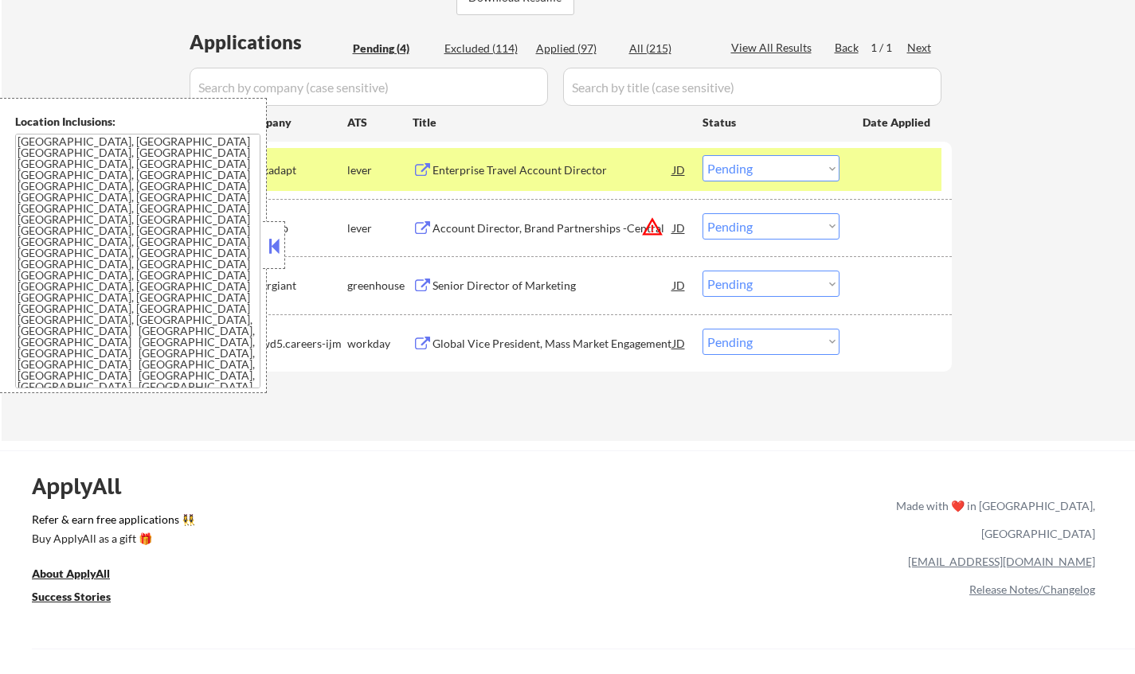
drag, startPoint x: 281, startPoint y: 238, endPoint x: 373, endPoint y: 33, distance: 224.2
click at [282, 233] on div at bounding box center [274, 245] width 22 height 48
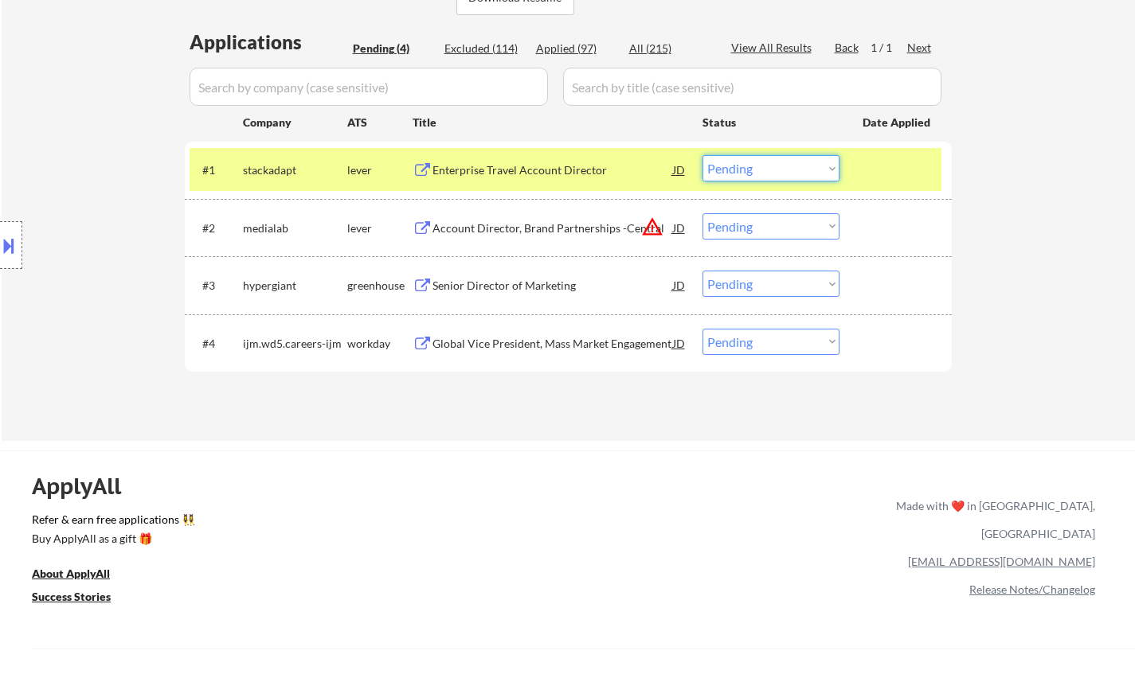
click at [814, 171] on select "Choose an option... Pending Applied Excluded (Questions) Excluded (Expired) Exc…" at bounding box center [770, 168] width 137 height 26
click at [702, 155] on select "Choose an option... Pending Applied Excluded (Questions) Excluded (Expired) Exc…" at bounding box center [770, 168] width 137 height 26
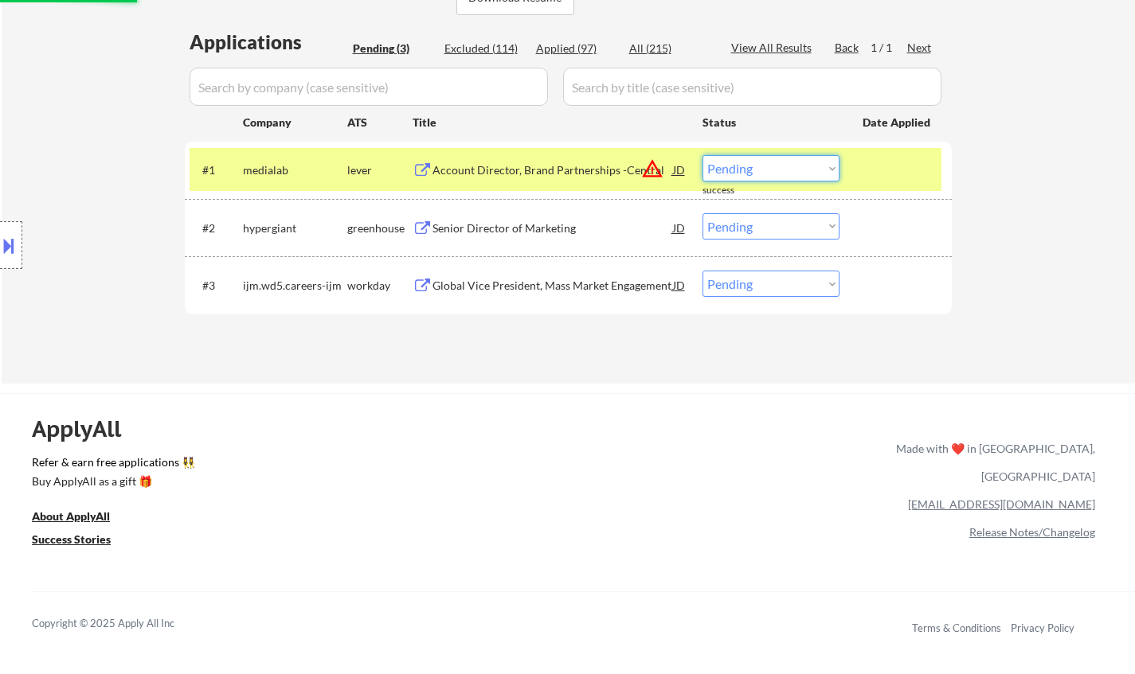
click at [773, 170] on select "Choose an option... Pending Applied Excluded (Questions) Excluded (Expired) Exc…" at bounding box center [770, 168] width 137 height 26
click at [702, 155] on select "Choose an option... Pending Applied Excluded (Questions) Excluded (Expired) Exc…" at bounding box center [770, 168] width 137 height 26
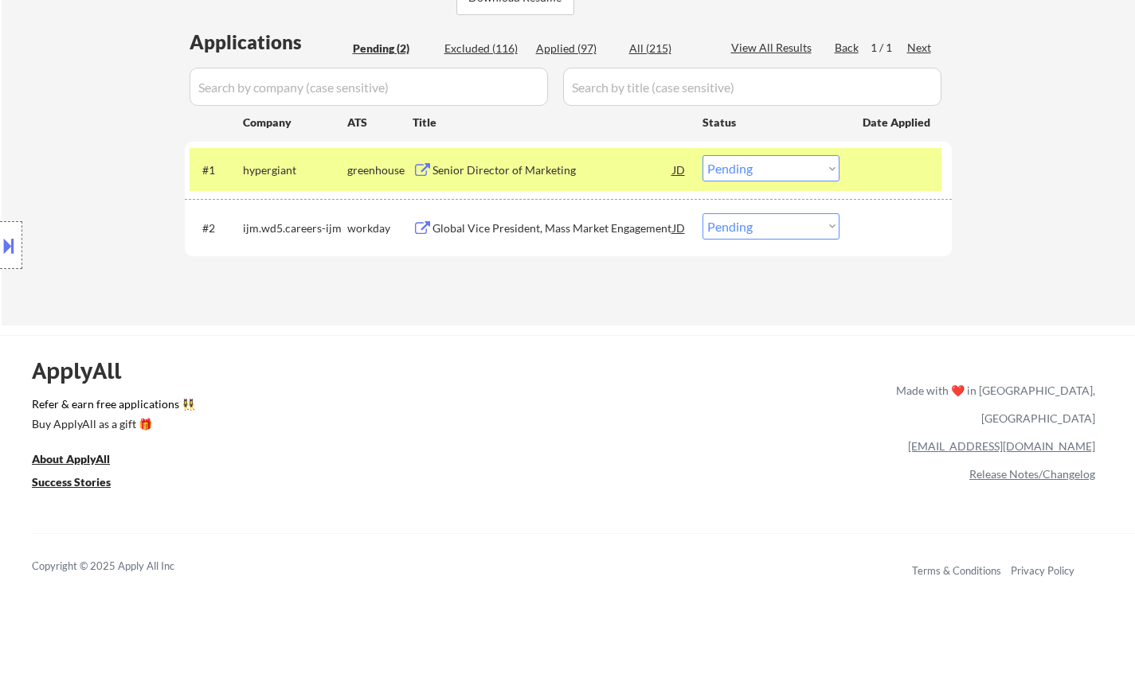
click at [498, 170] on div "Senior Director of Marketing" at bounding box center [552, 170] width 240 height 16
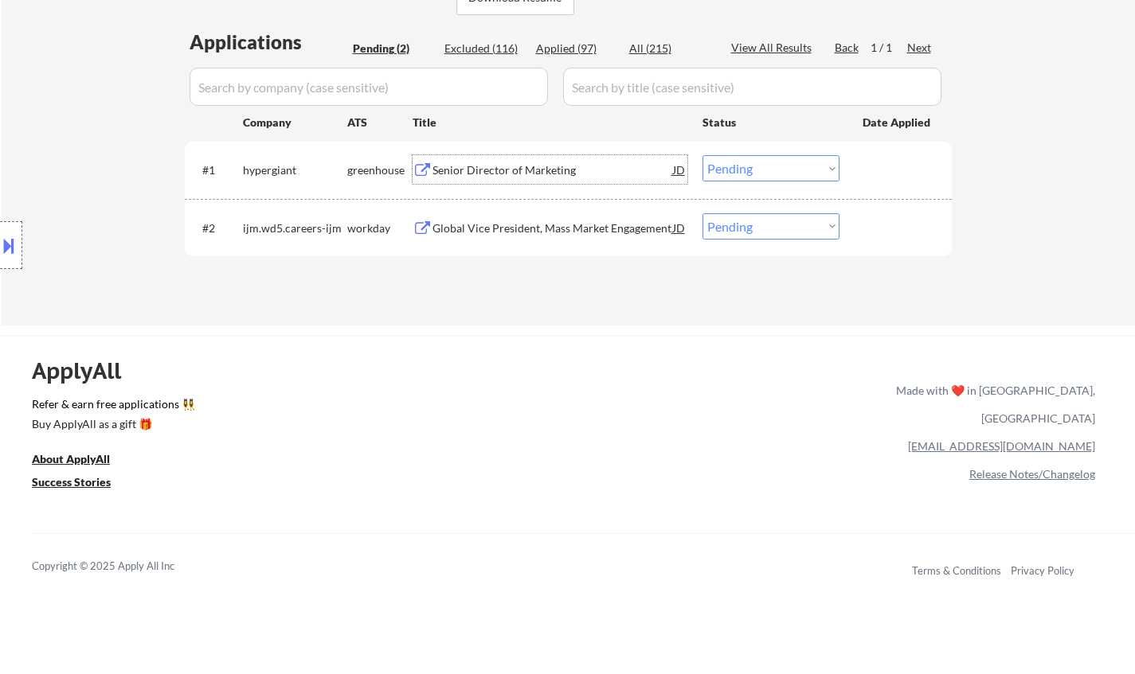
click at [754, 161] on select "Choose an option... Pending Applied Excluded (Questions) Excluded (Expired) Exc…" at bounding box center [770, 168] width 137 height 26
click at [702, 155] on select "Choose an option... Pending Applied Excluded (Questions) Excluded (Expired) Exc…" at bounding box center [770, 168] width 137 height 26
select select ""pending""
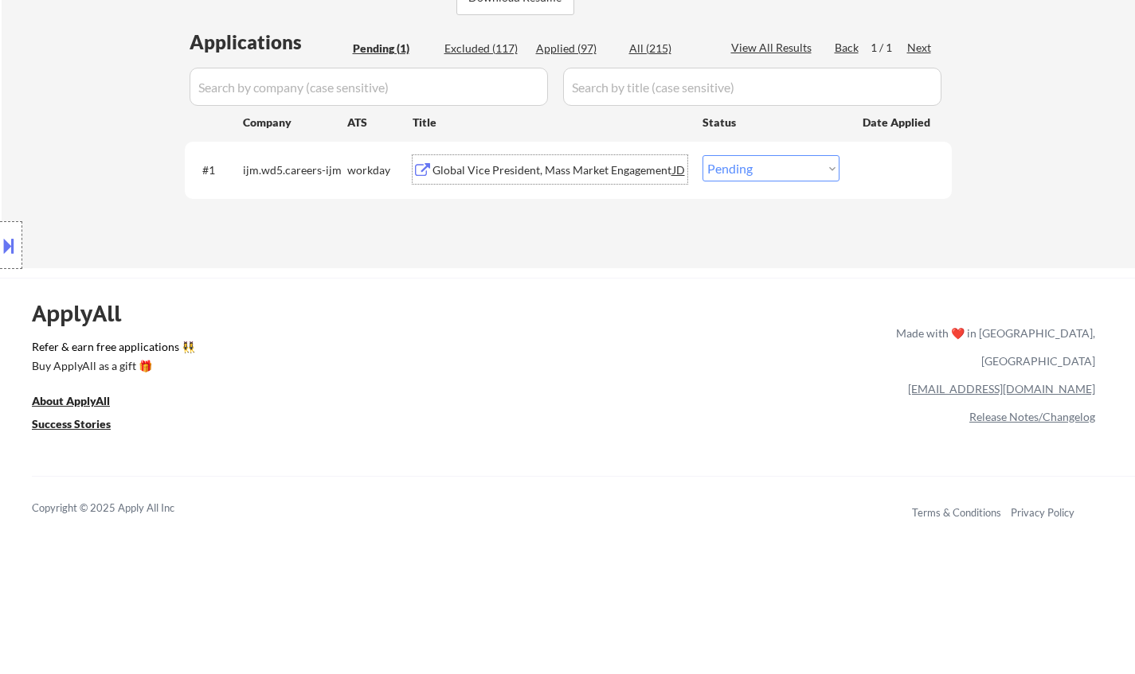
click at [497, 166] on div "Global Vice President, Mass Market Engagement" at bounding box center [552, 170] width 240 height 16
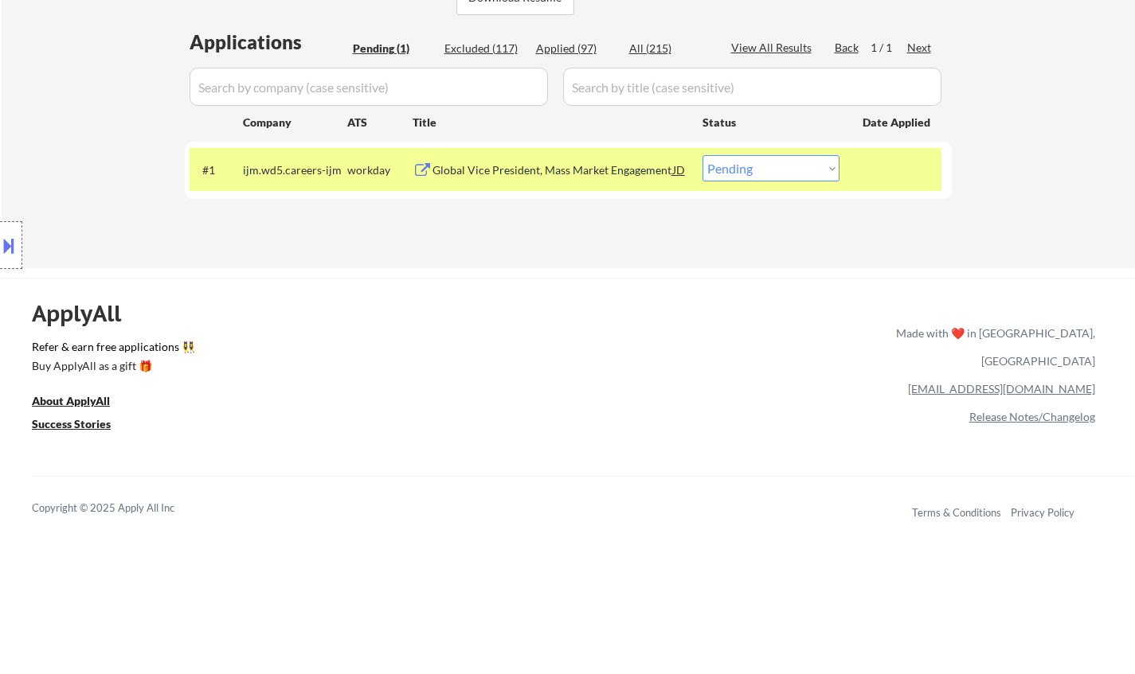
click at [11, 236] on button at bounding box center [9, 245] width 18 height 26
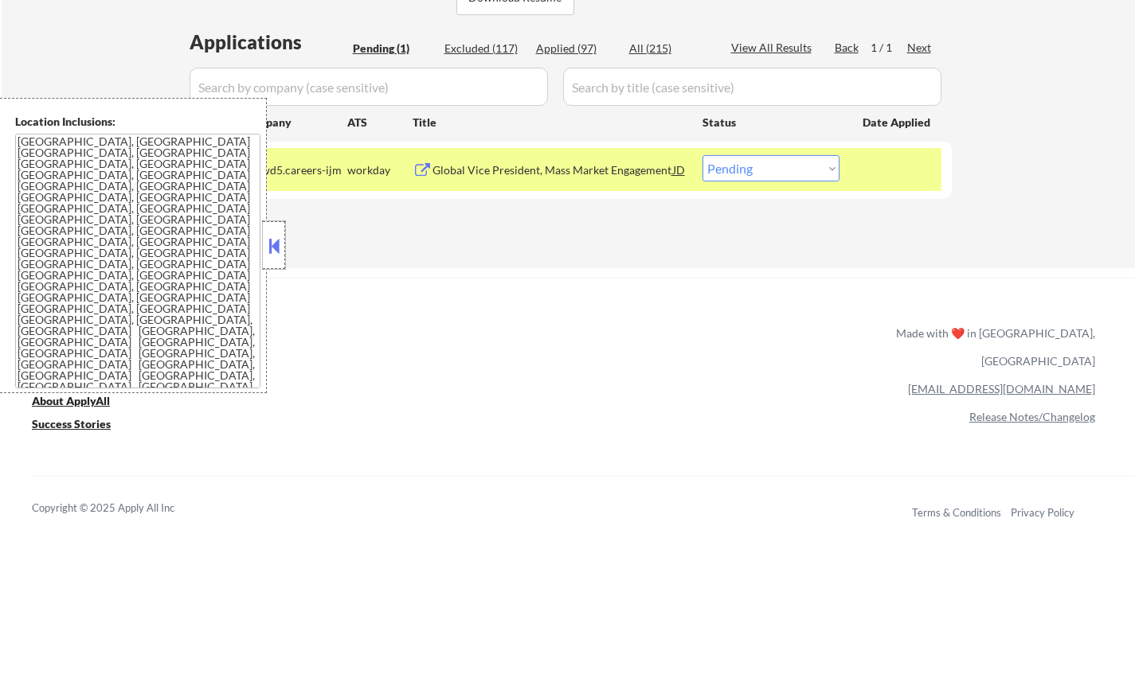
click at [283, 251] on div at bounding box center [274, 245] width 22 height 48
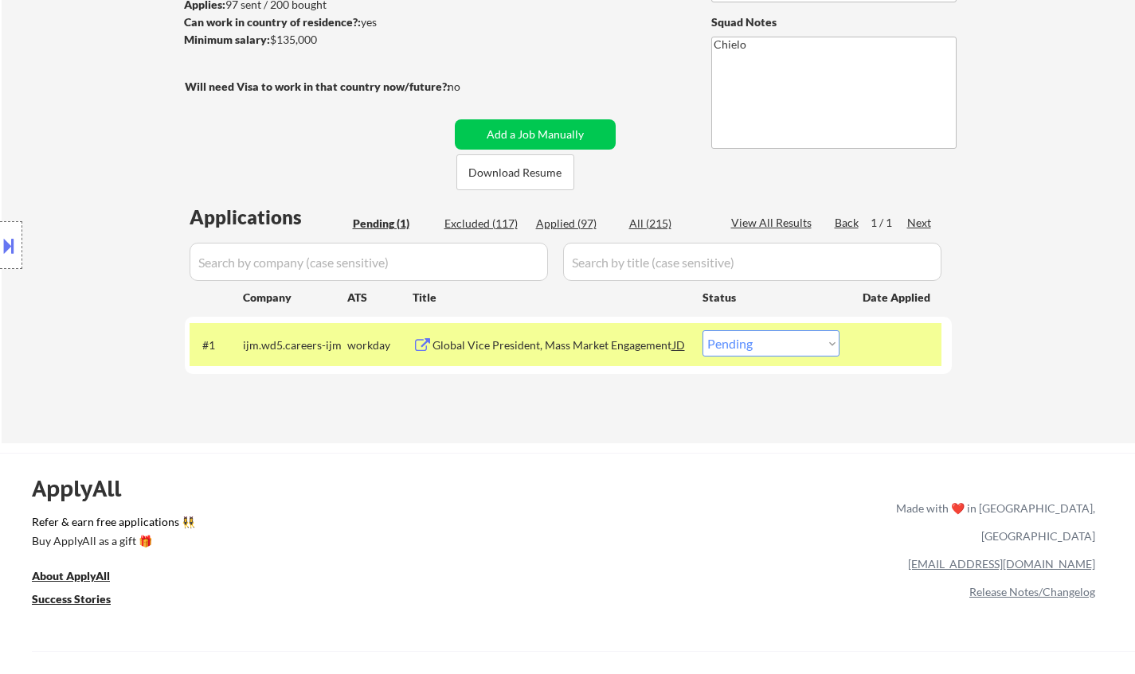
scroll to position [80, 0]
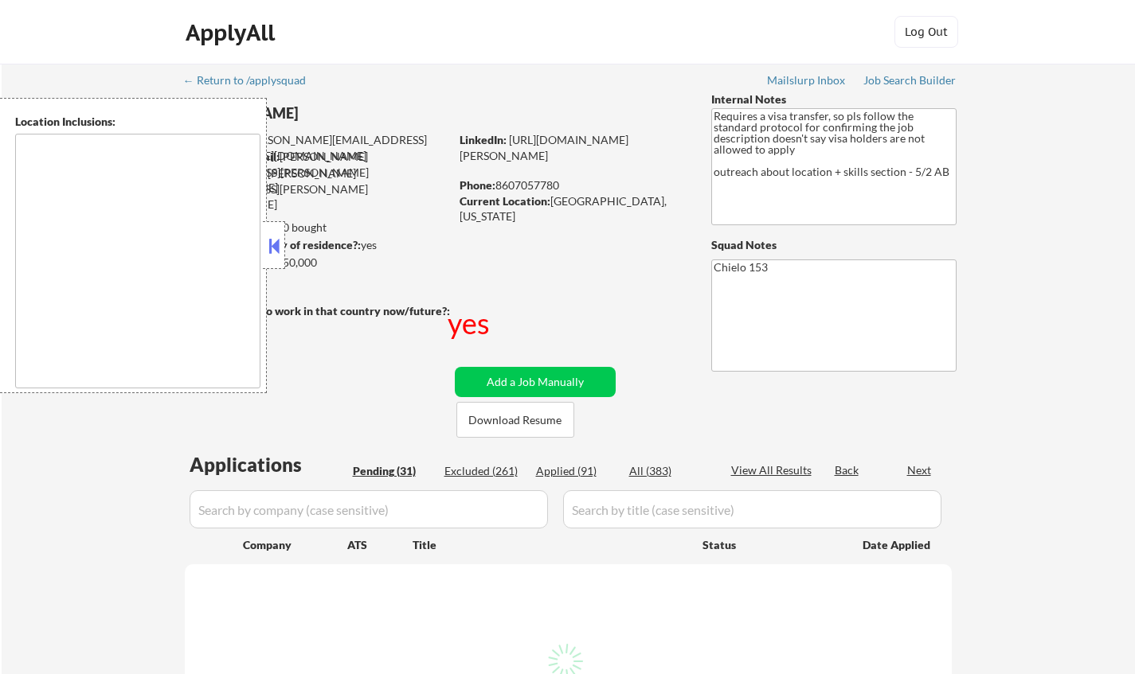
select select ""pending""
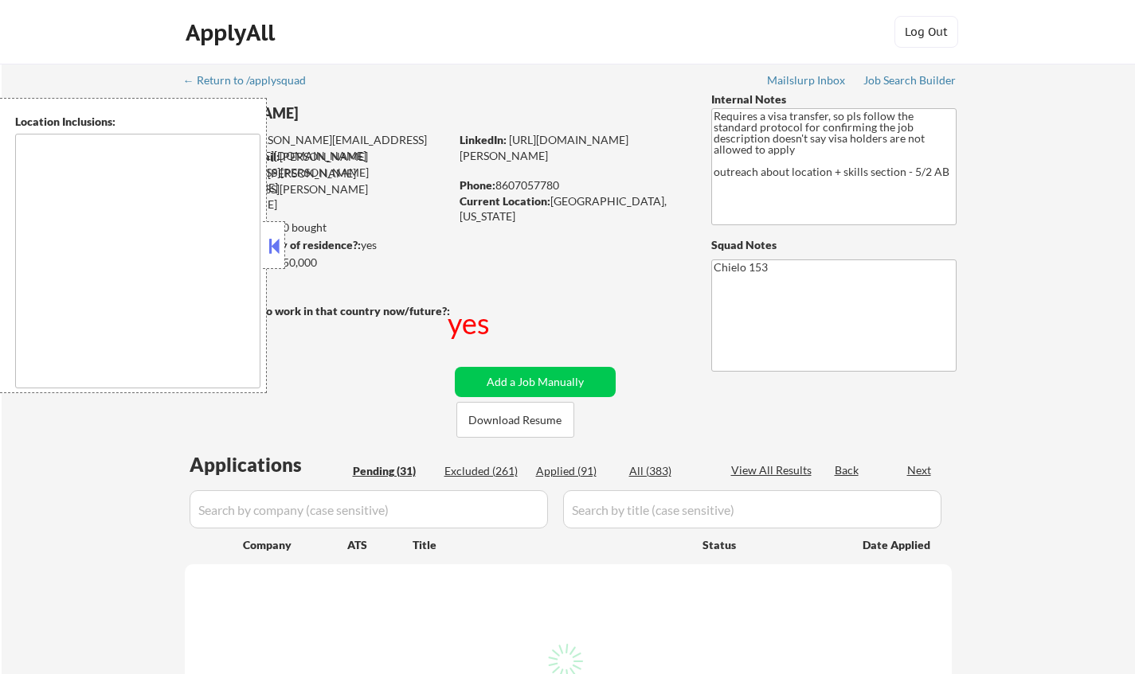
select select ""pending""
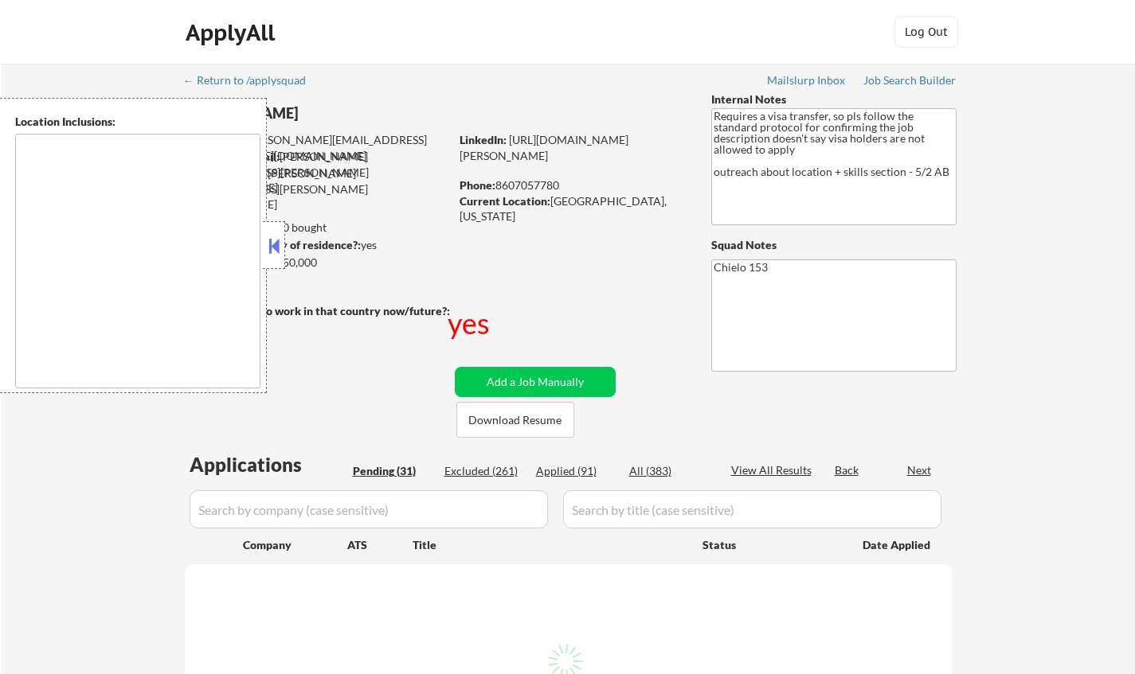
select select ""pending""
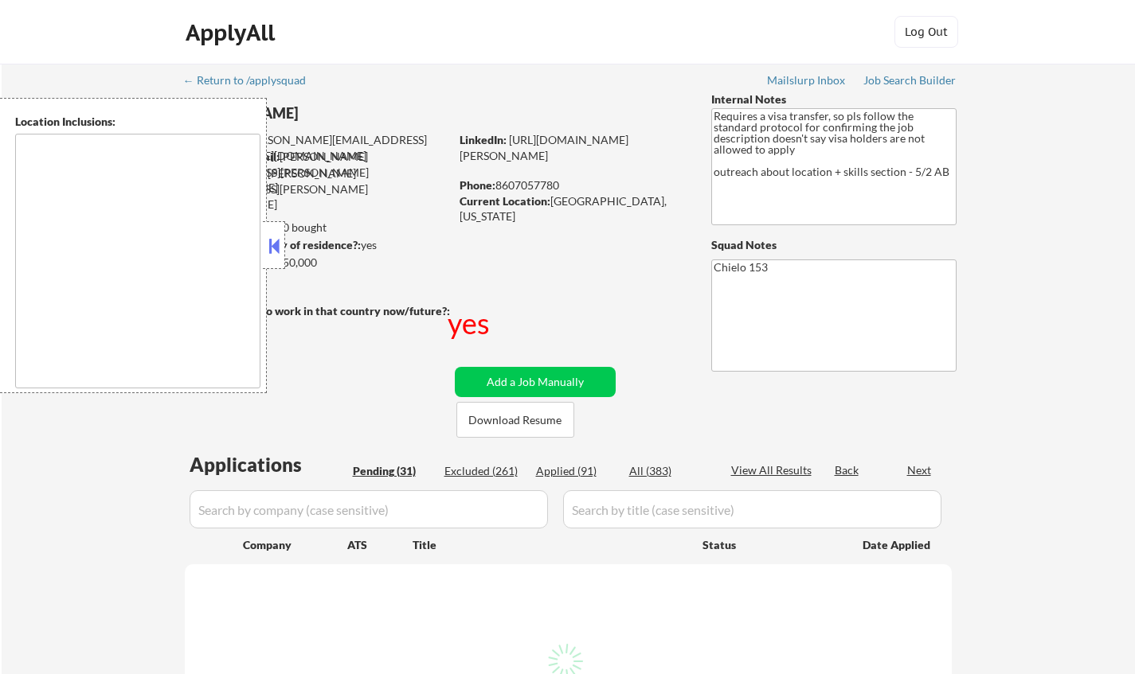
select select ""pending""
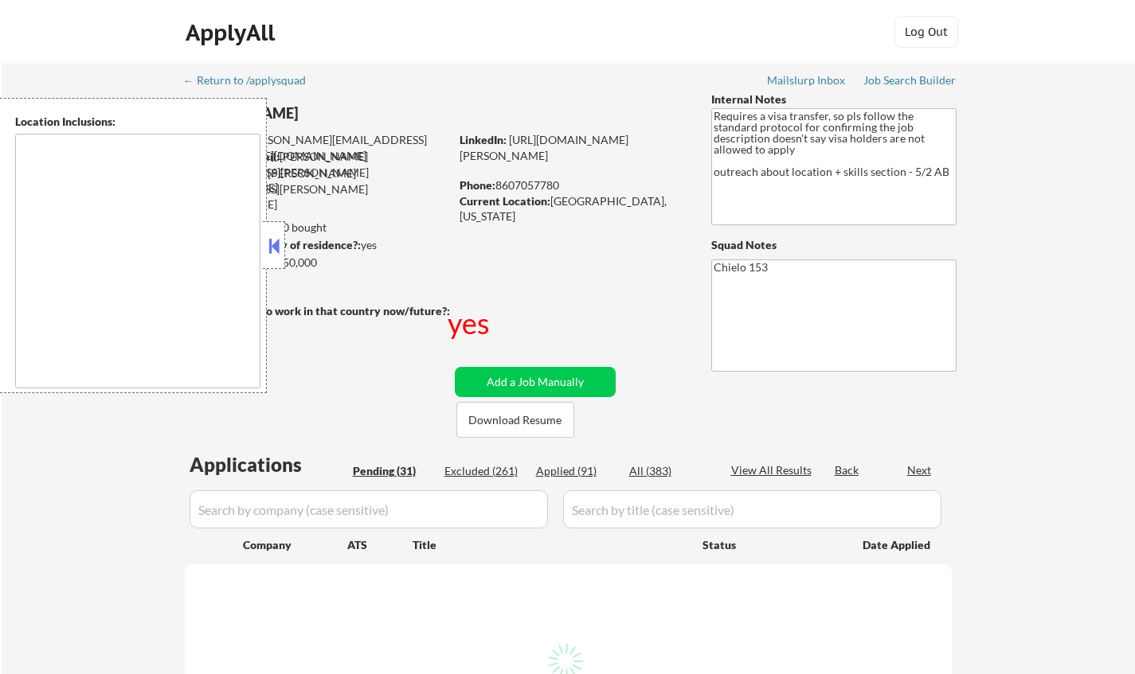
select select ""pending""
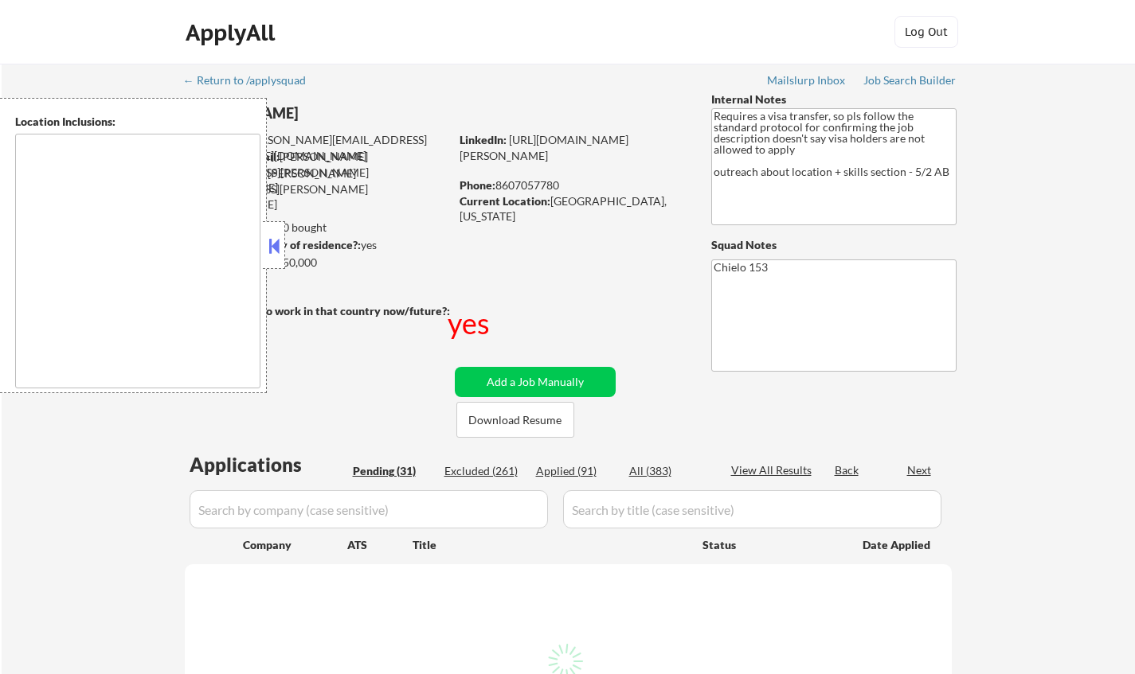
select select ""pending""
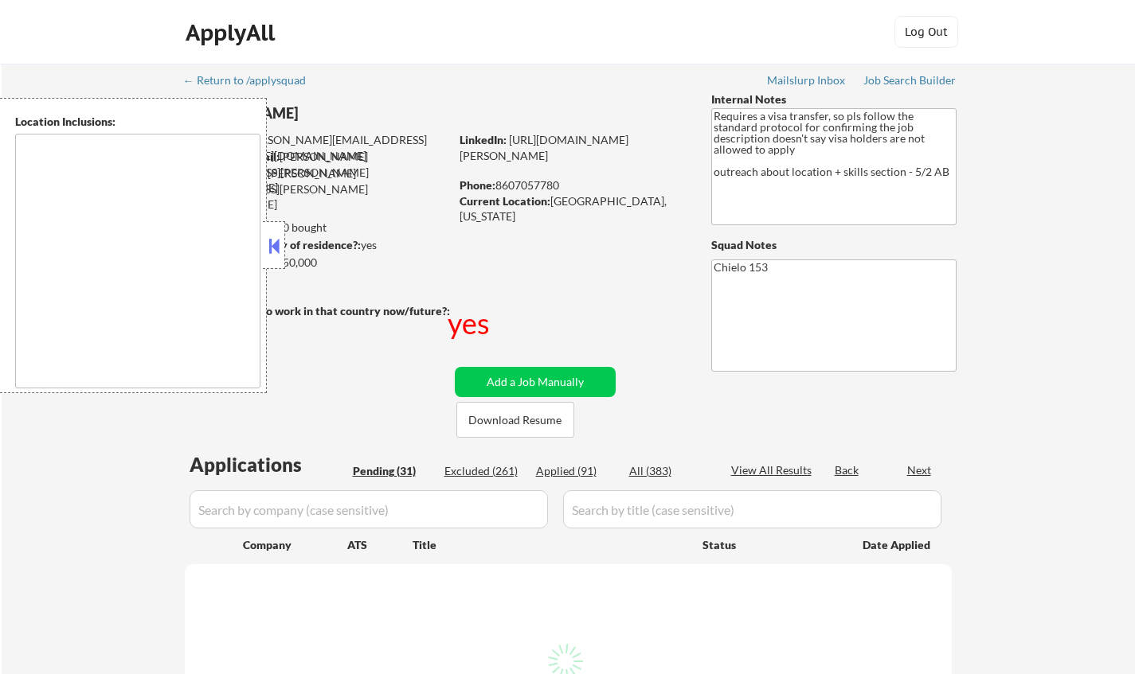
select select ""pending""
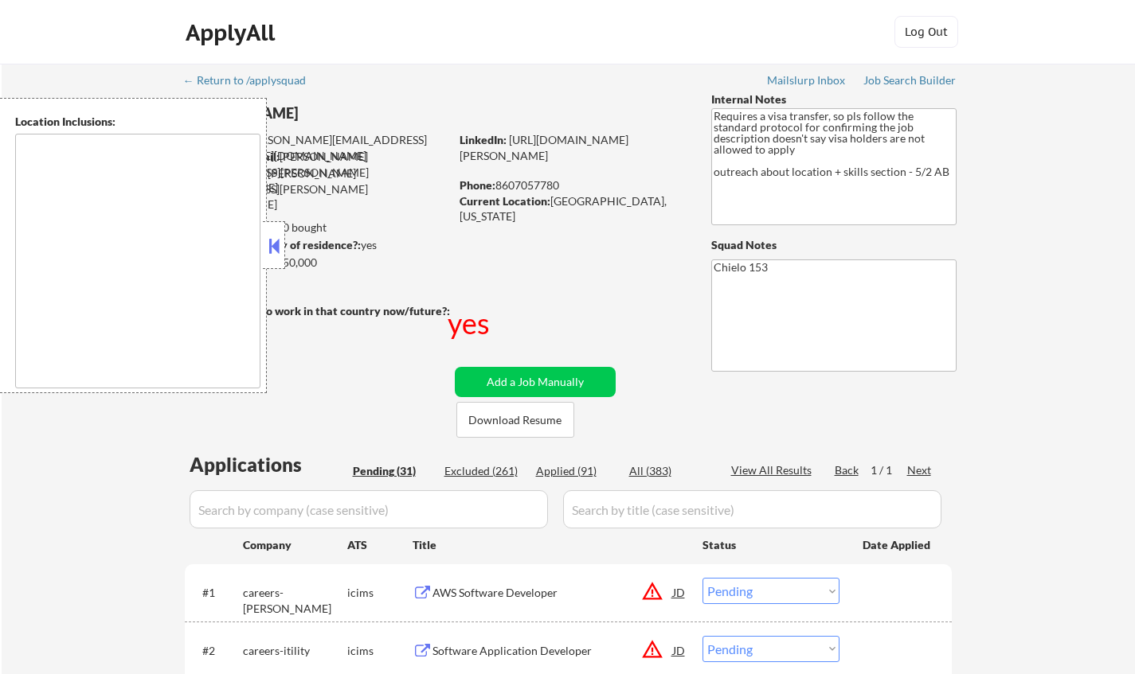
drag, startPoint x: 955, startPoint y: 653, endPoint x: 278, endPoint y: 252, distance: 786.7
click at [278, 252] on button at bounding box center [274, 246] width 18 height 24
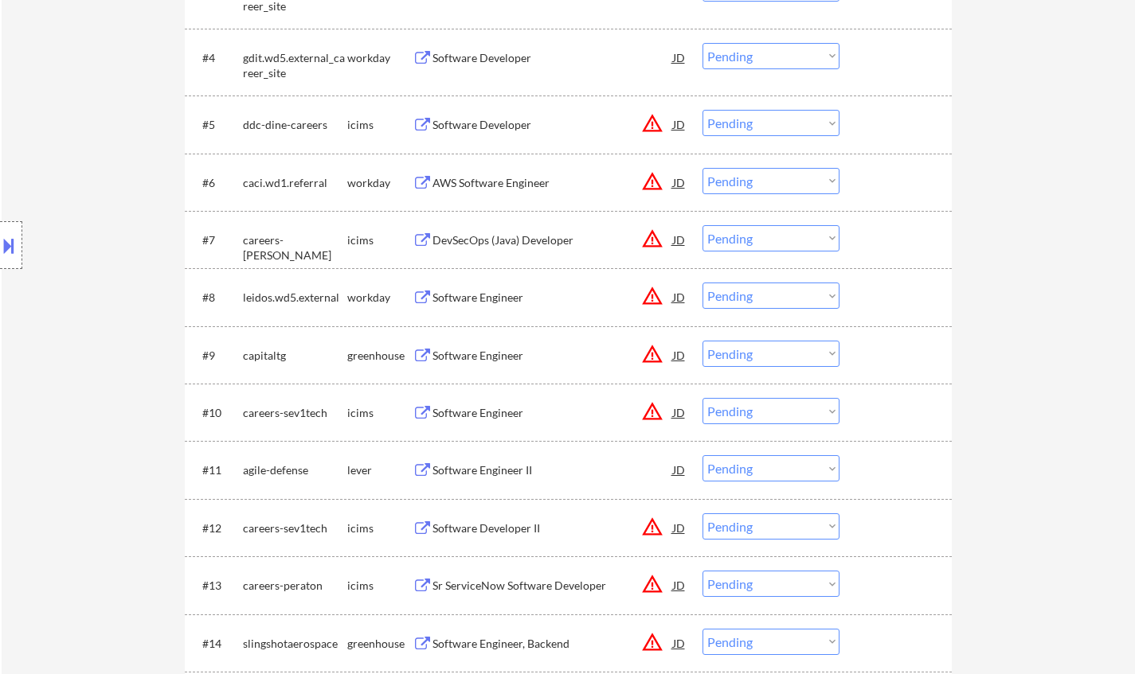
scroll to position [796, 0]
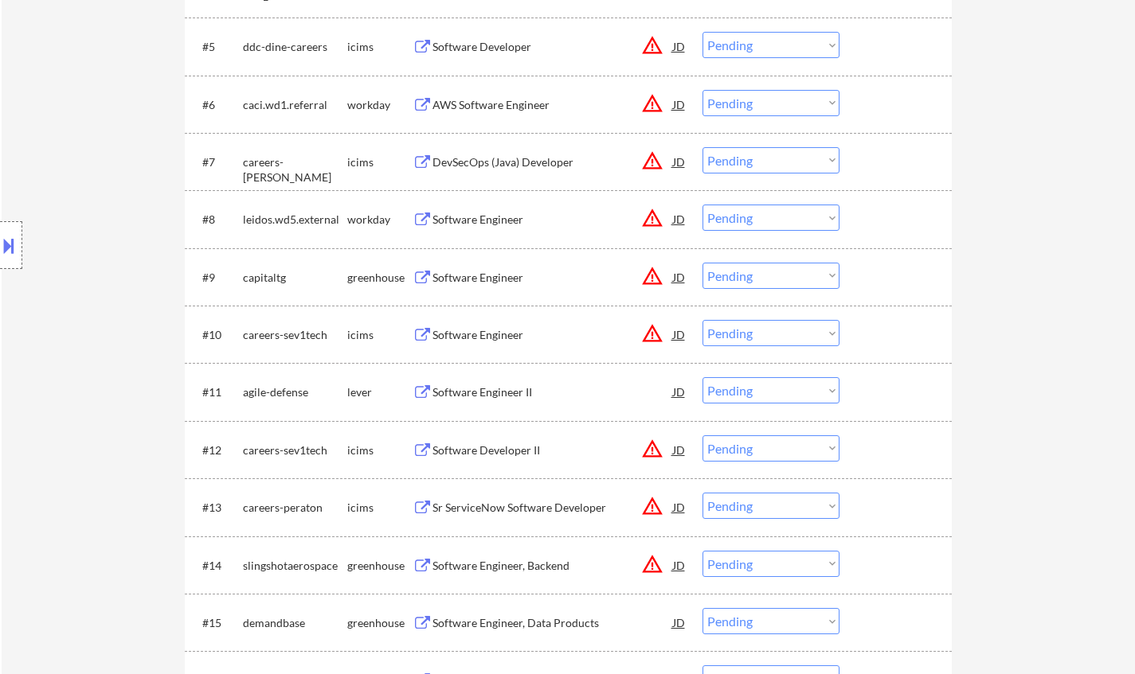
click at [0, 242] on button at bounding box center [9, 245] width 18 height 26
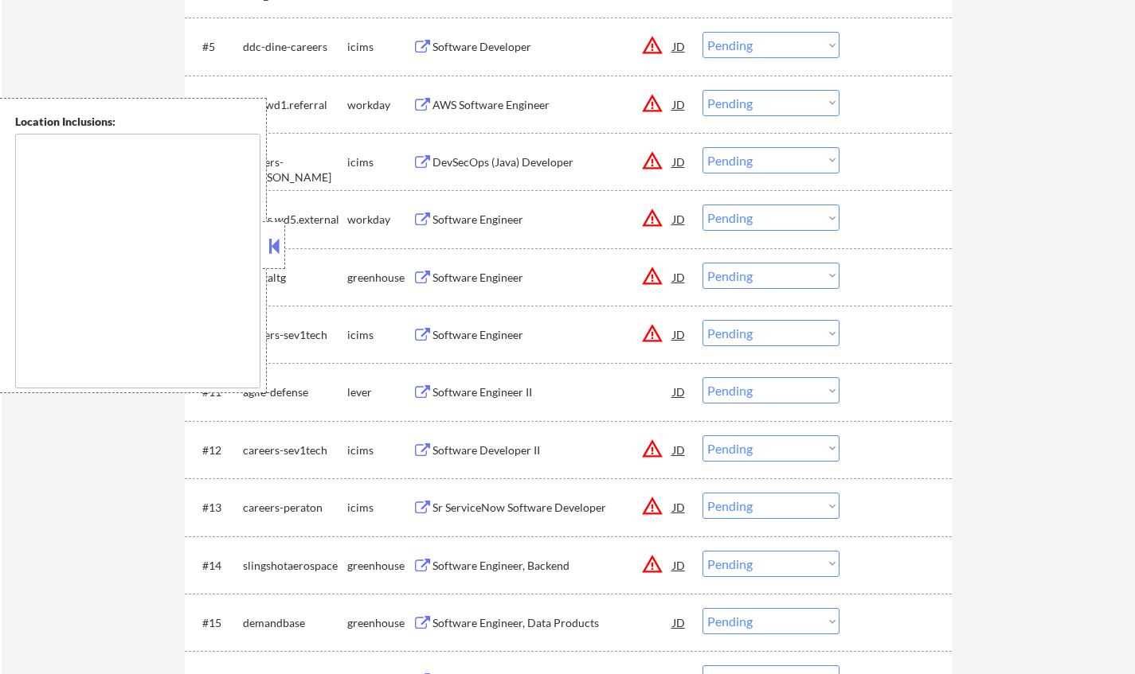
click at [270, 252] on button at bounding box center [274, 246] width 18 height 24
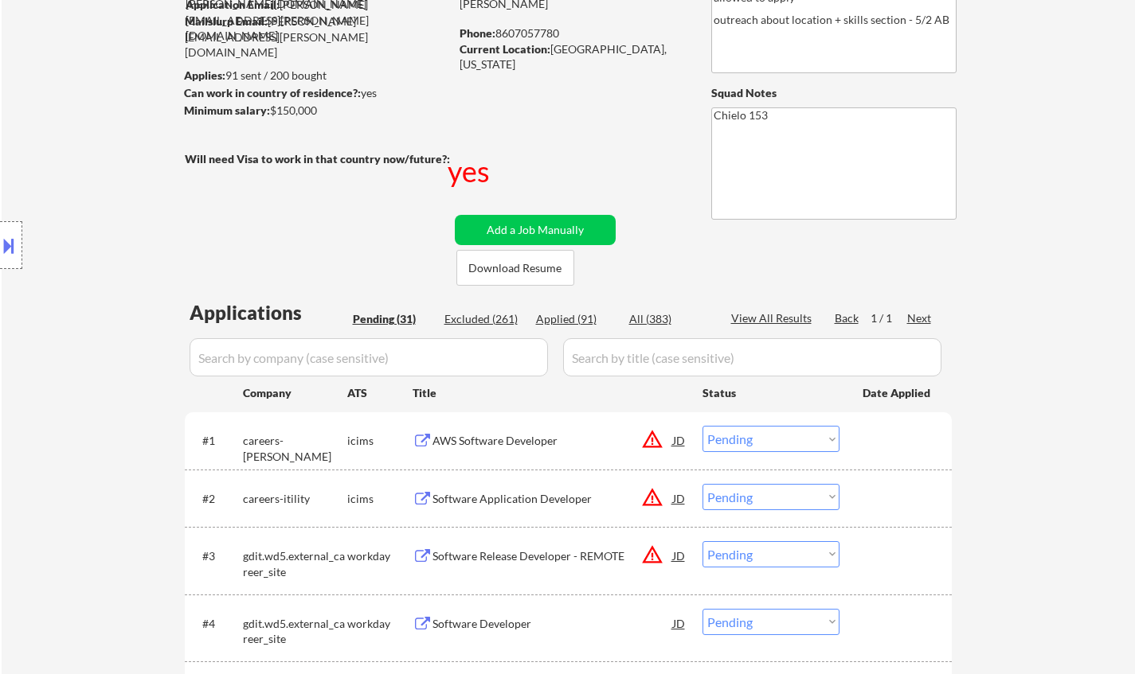
scroll to position [318, 0]
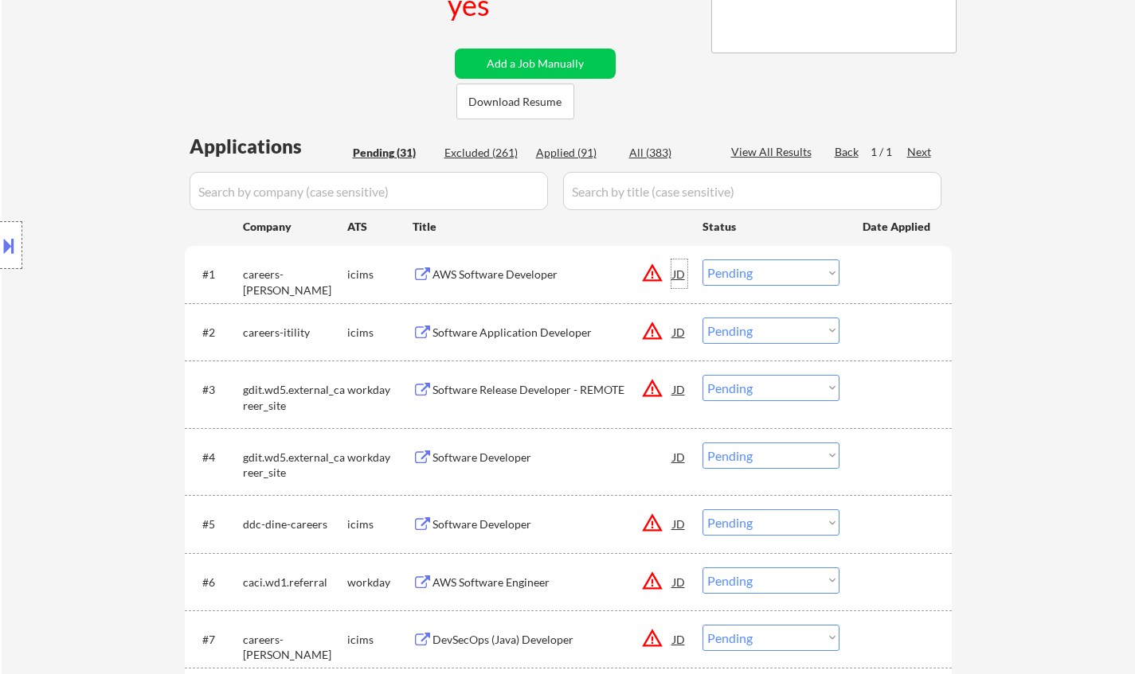
click at [684, 274] on div "JD" at bounding box center [679, 274] width 16 height 29
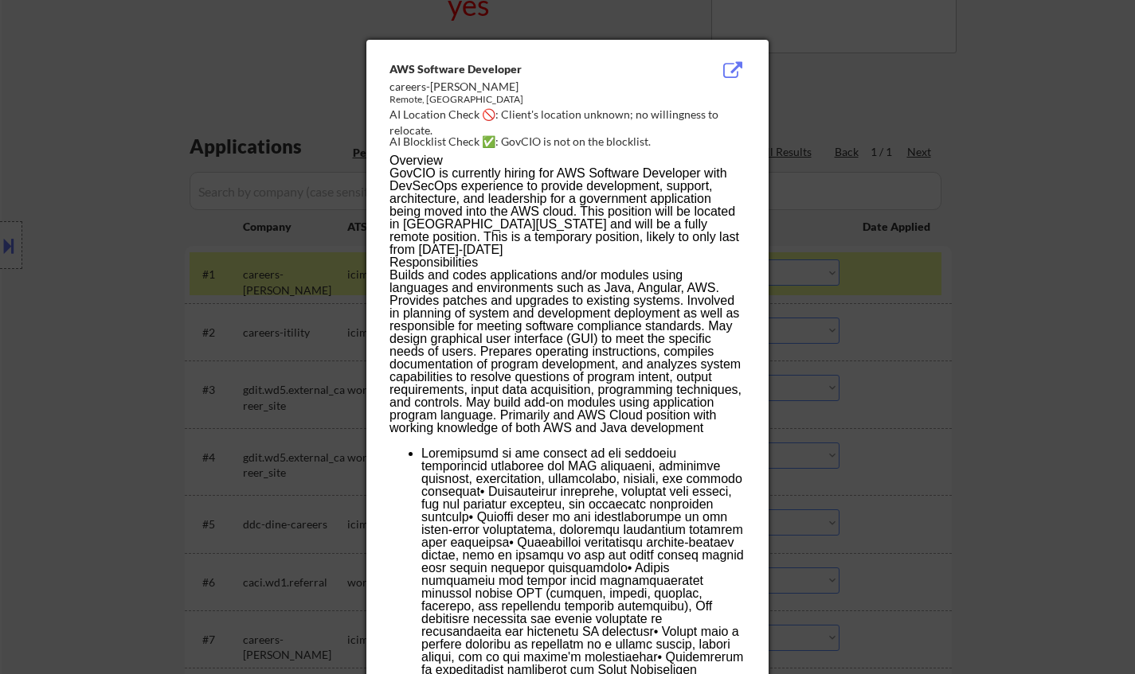
click at [910, 314] on div at bounding box center [567, 337] width 1135 height 674
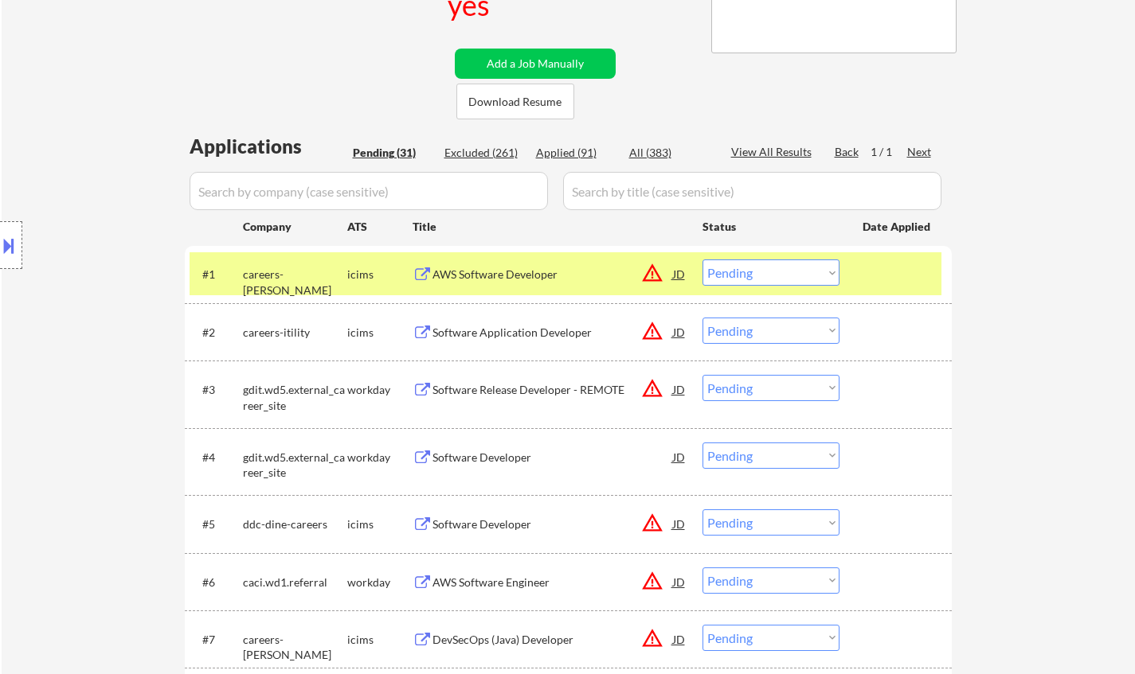
click at [477, 456] on div "Software Developer" at bounding box center [552, 458] width 240 height 16
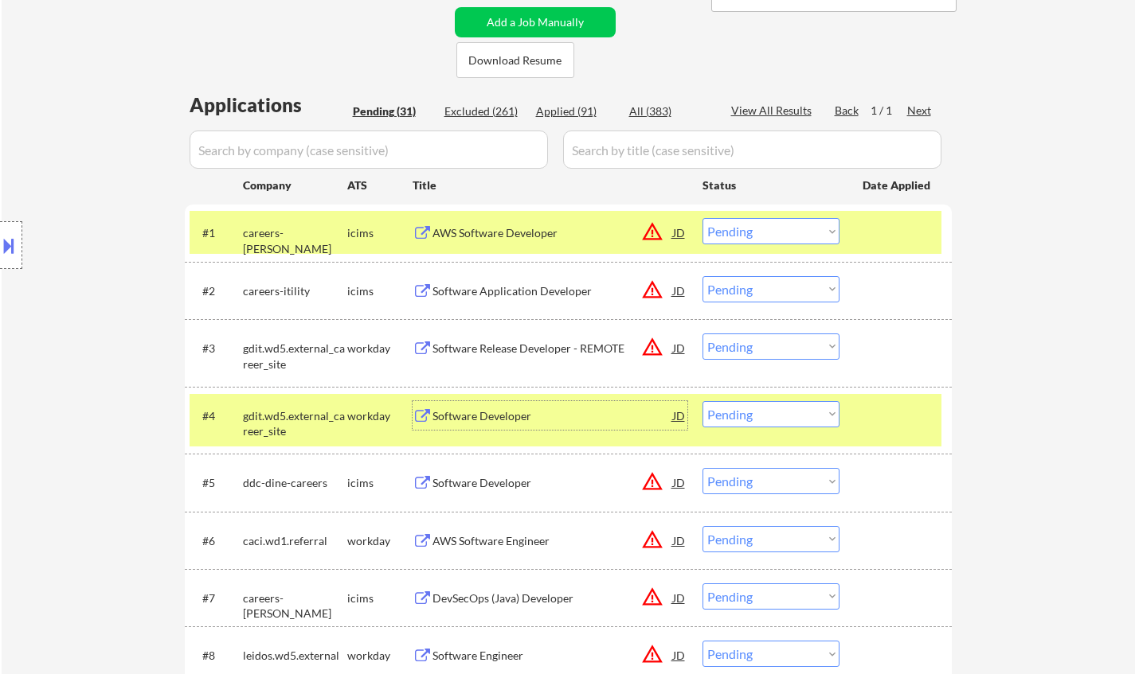
scroll to position [478, 0]
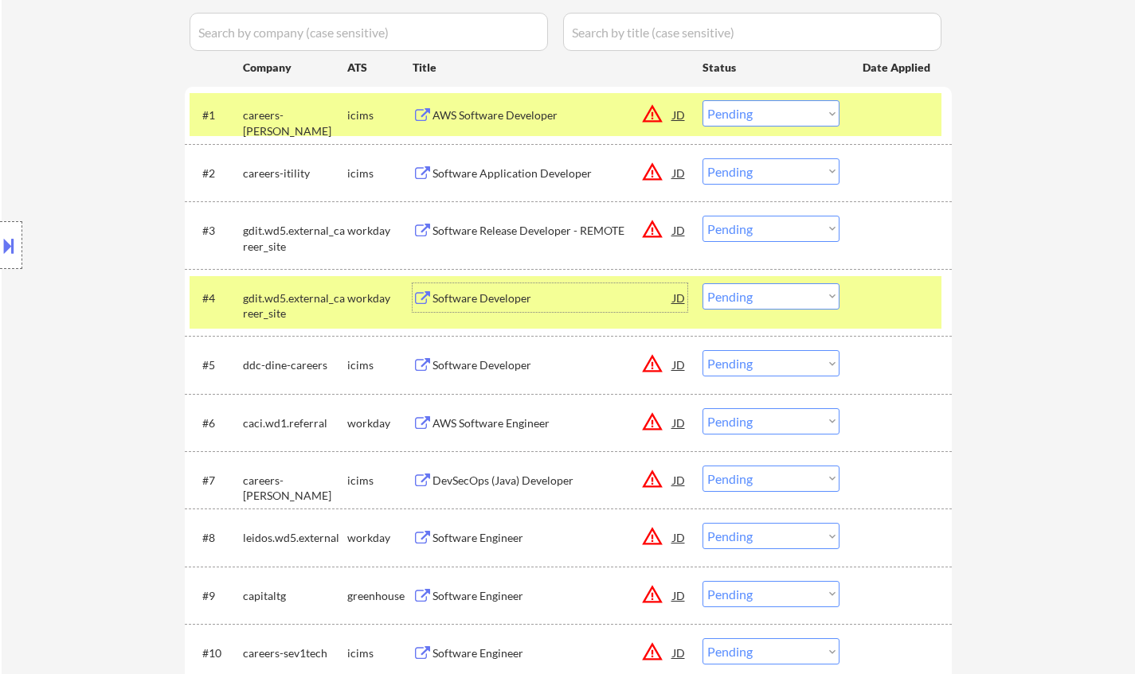
click at [746, 303] on select "Choose an option... Pending Applied Excluded (Questions) Excluded (Expired) Exc…" at bounding box center [770, 296] width 137 height 26
click at [702, 283] on select "Choose an option... Pending Applied Excluded (Questions) Excluded (Expired) Exc…" at bounding box center [770, 296] width 137 height 26
select select ""pending""
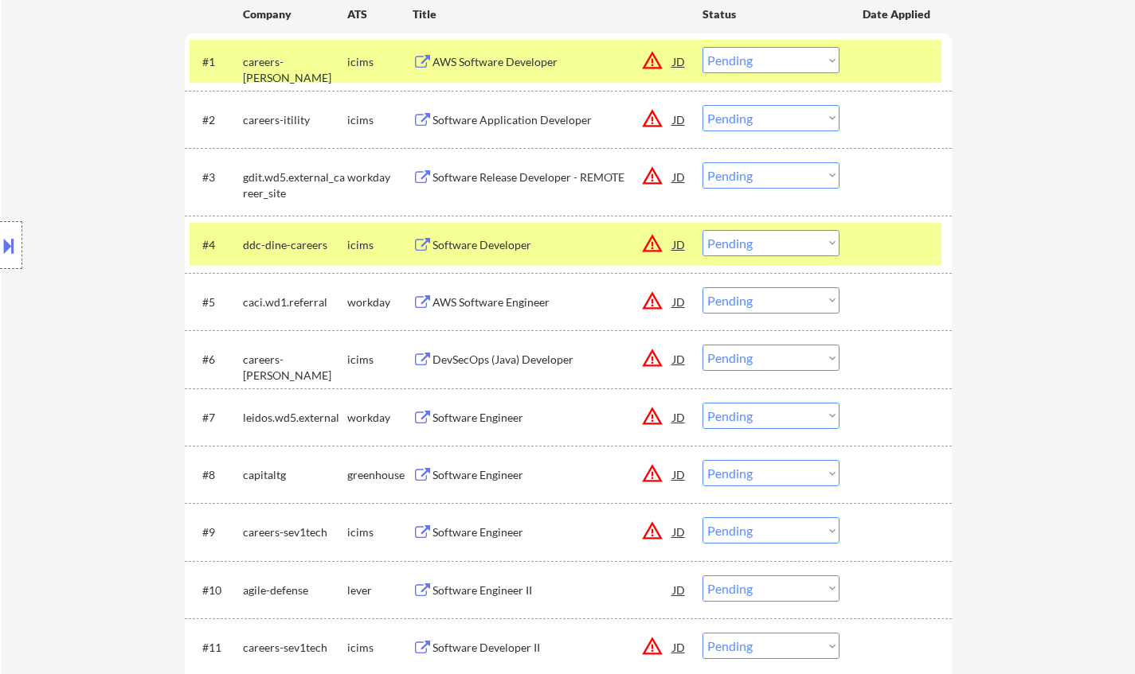
scroll to position [557, 0]
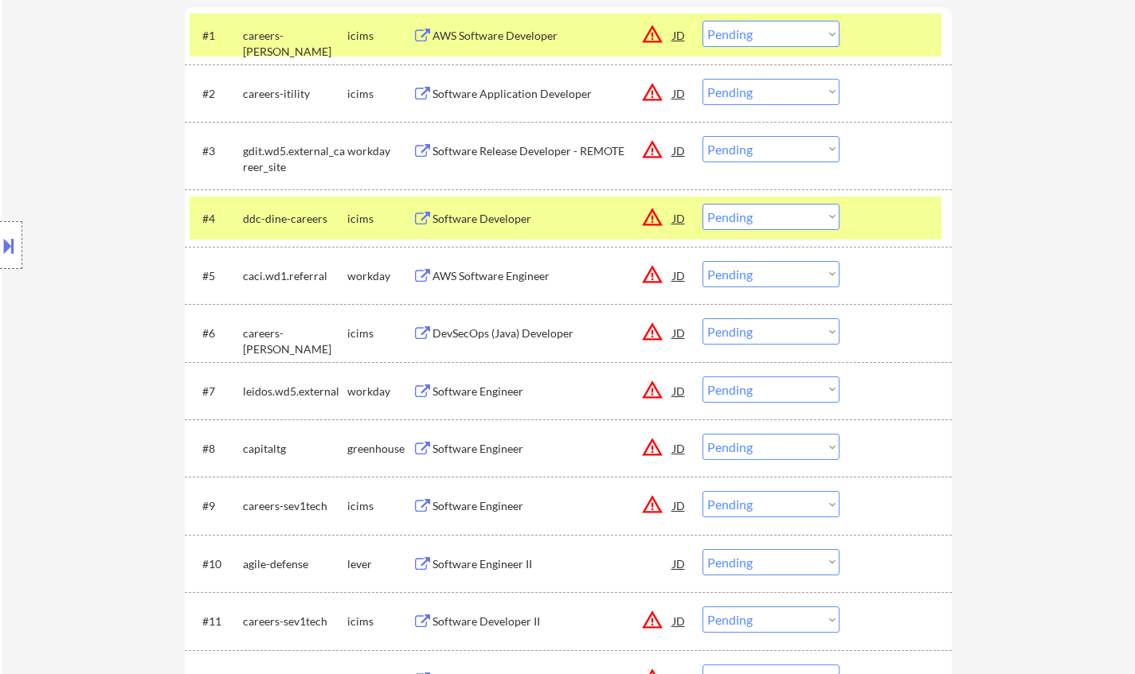
click at [478, 450] on div "Software Engineer" at bounding box center [552, 449] width 240 height 16
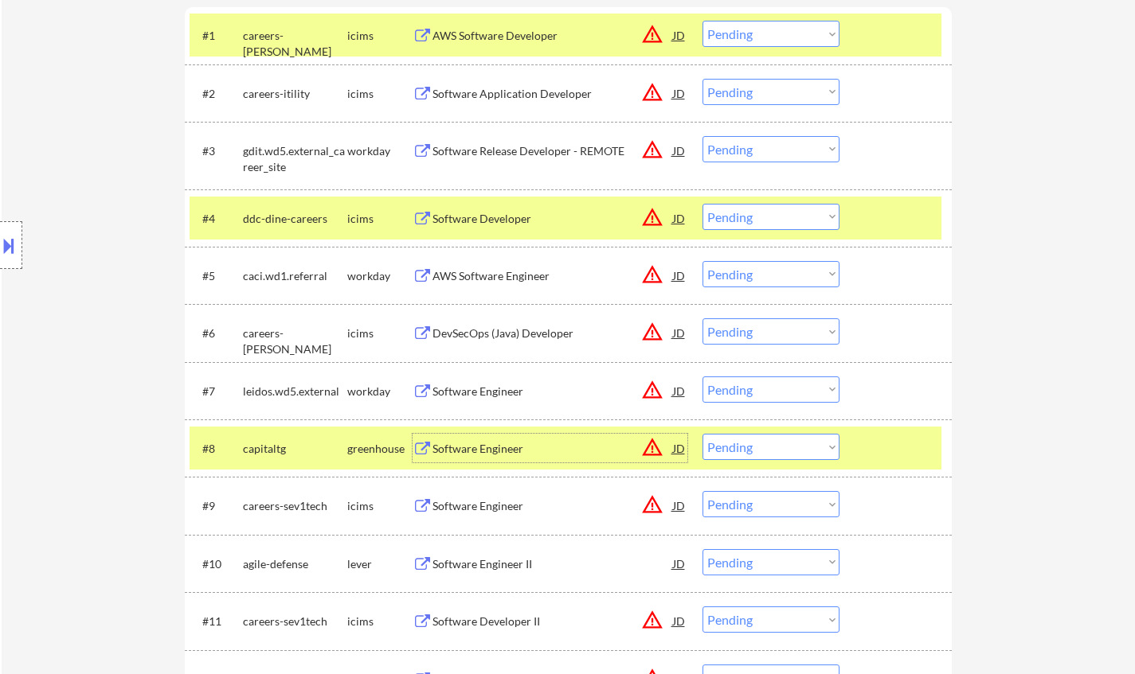
click at [797, 458] on select "Choose an option... Pending Applied Excluded (Questions) Excluded (Expired) Exc…" at bounding box center [770, 447] width 137 height 26
click at [702, 434] on select "Choose an option... Pending Applied Excluded (Questions) Excluded (Expired) Exc…" at bounding box center [770, 447] width 137 height 26
select select ""pending""
click at [482, 510] on div "Software Engineer II" at bounding box center [552, 506] width 240 height 16
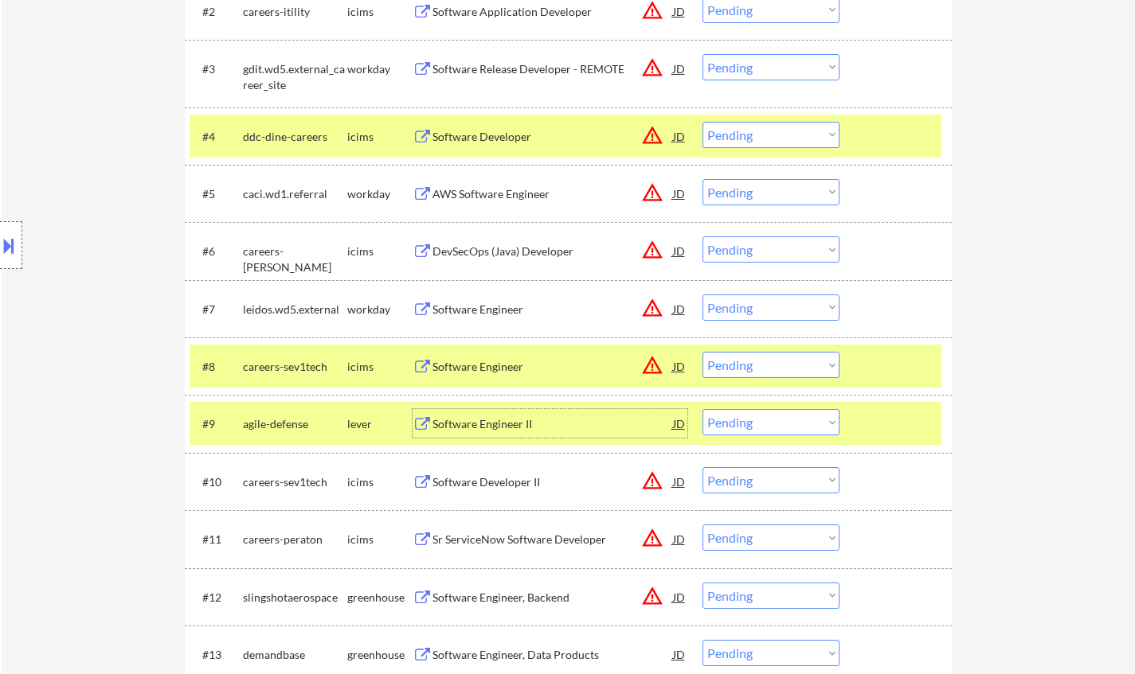
scroll to position [717, 0]
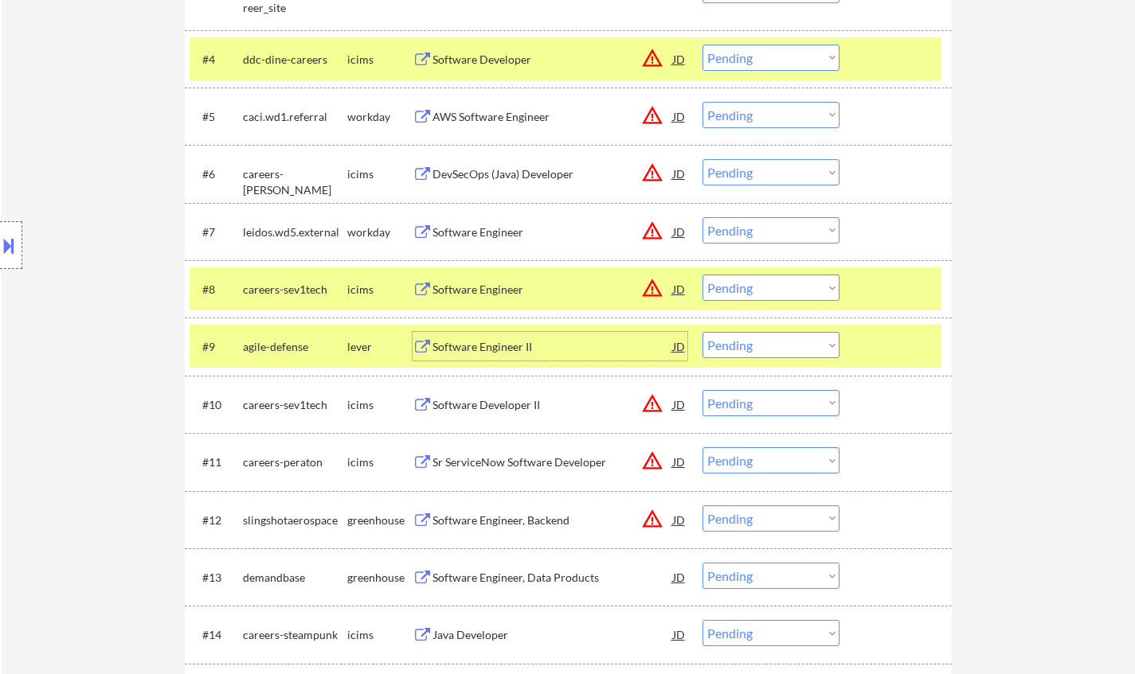
click at [794, 350] on select "Choose an option... Pending Applied Excluded (Questions) Excluded (Expired) Exc…" at bounding box center [770, 345] width 137 height 26
click at [702, 332] on select "Choose an option... Pending Applied Excluded (Questions) Excluded (Expired) Exc…" at bounding box center [770, 345] width 137 height 26
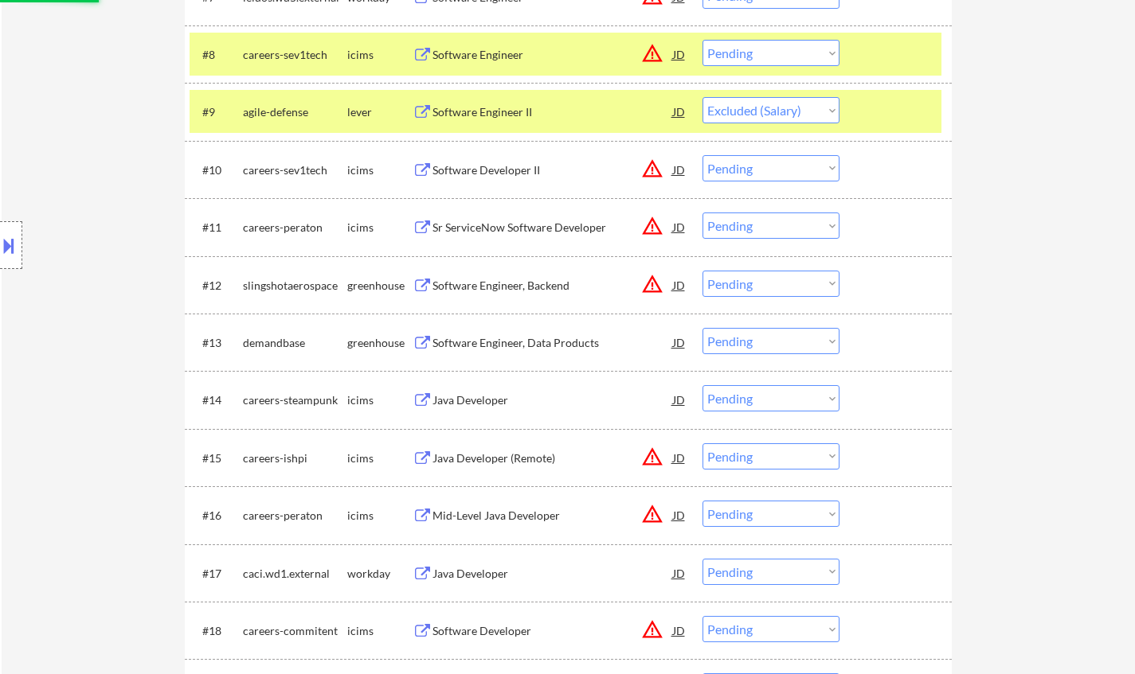
scroll to position [955, 0]
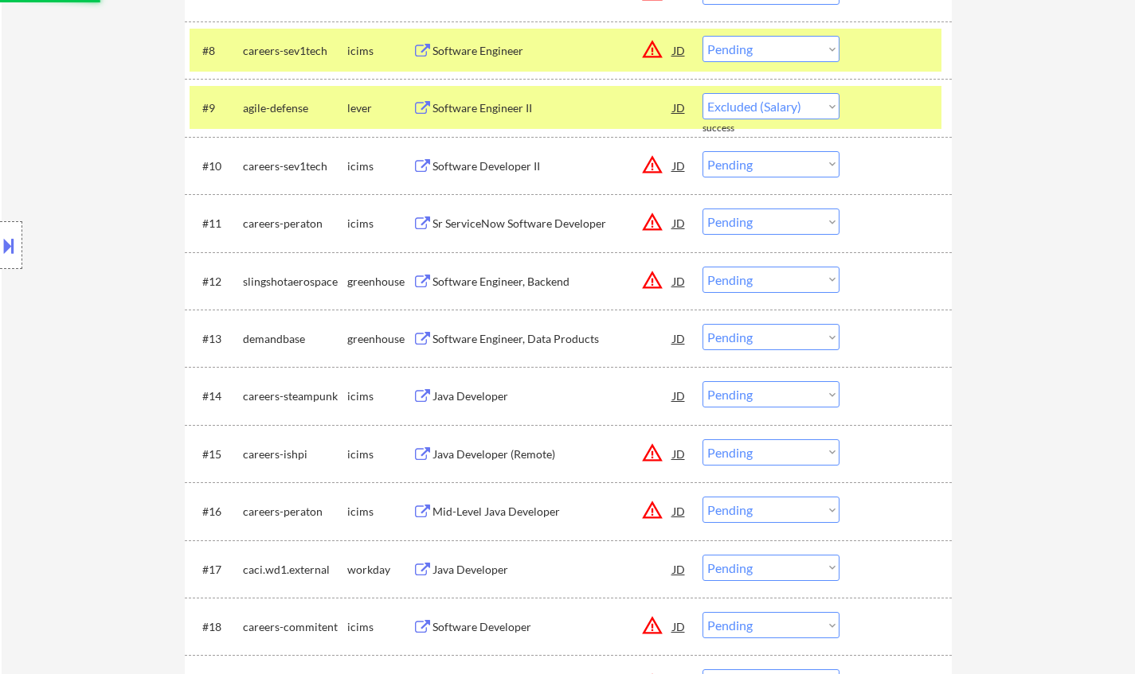
select select ""pending""
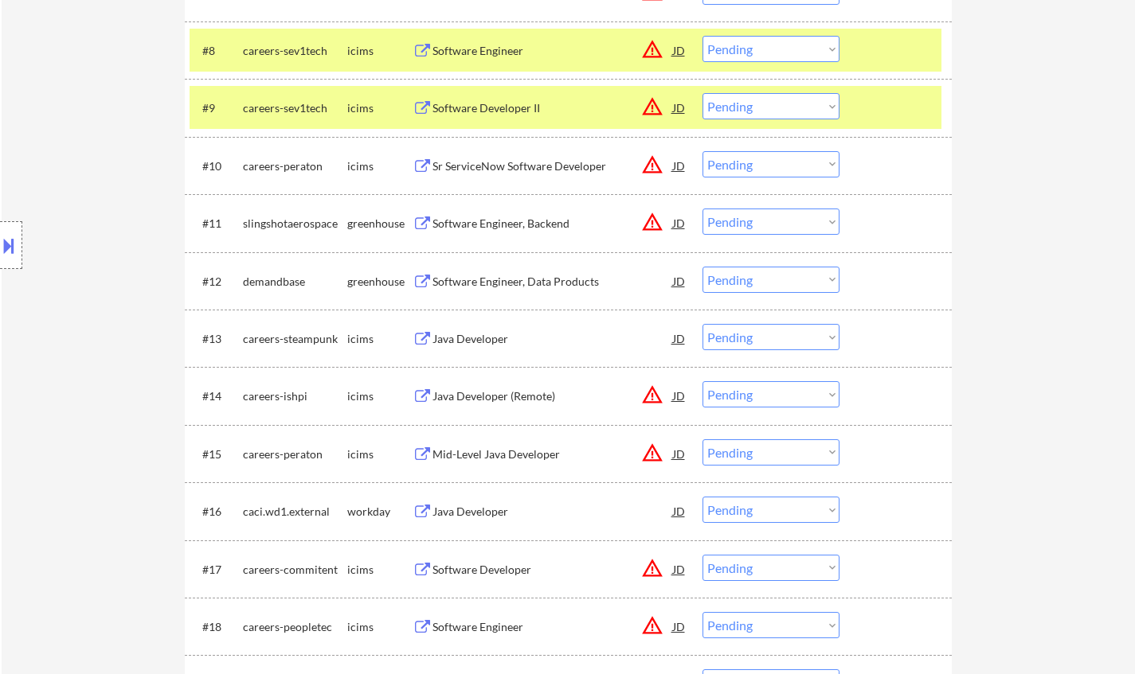
click at [486, 287] on div "Software Engineer, Data Products" at bounding box center [552, 282] width 240 height 16
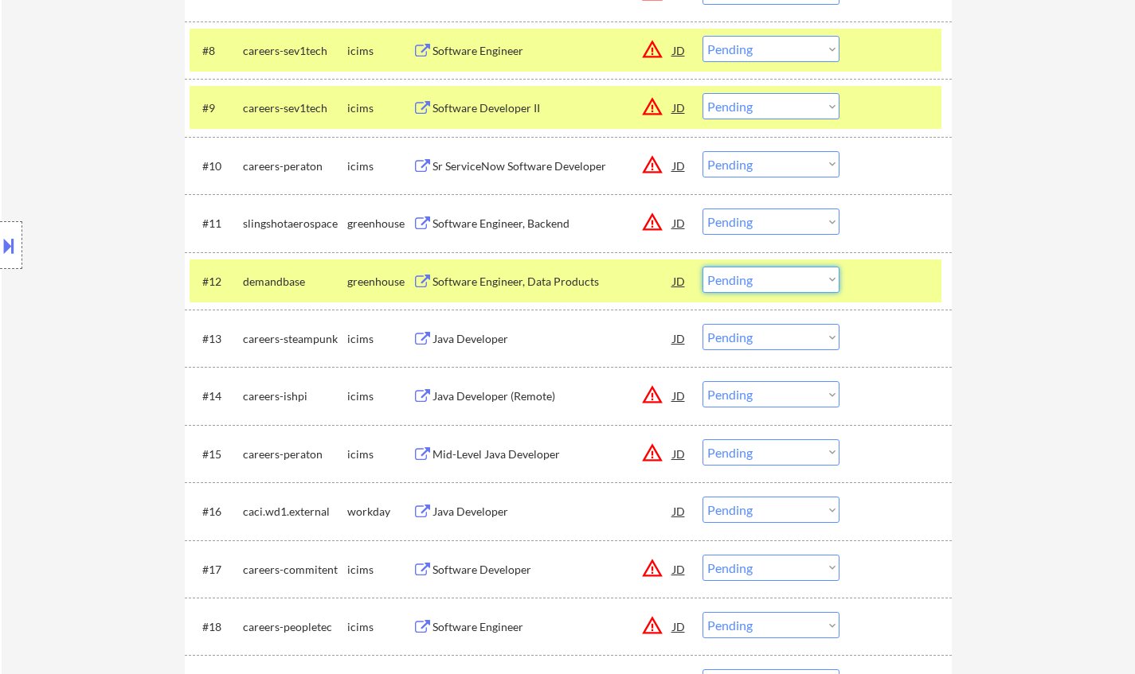
drag, startPoint x: 763, startPoint y: 272, endPoint x: 778, endPoint y: 291, distance: 24.4
click at [763, 272] on select "Choose an option... Pending Applied Excluded (Questions) Excluded (Expired) Exc…" at bounding box center [770, 280] width 137 height 26
click at [702, 267] on select "Choose an option... Pending Applied Excluded (Questions) Excluded (Expired) Exc…" at bounding box center [770, 280] width 137 height 26
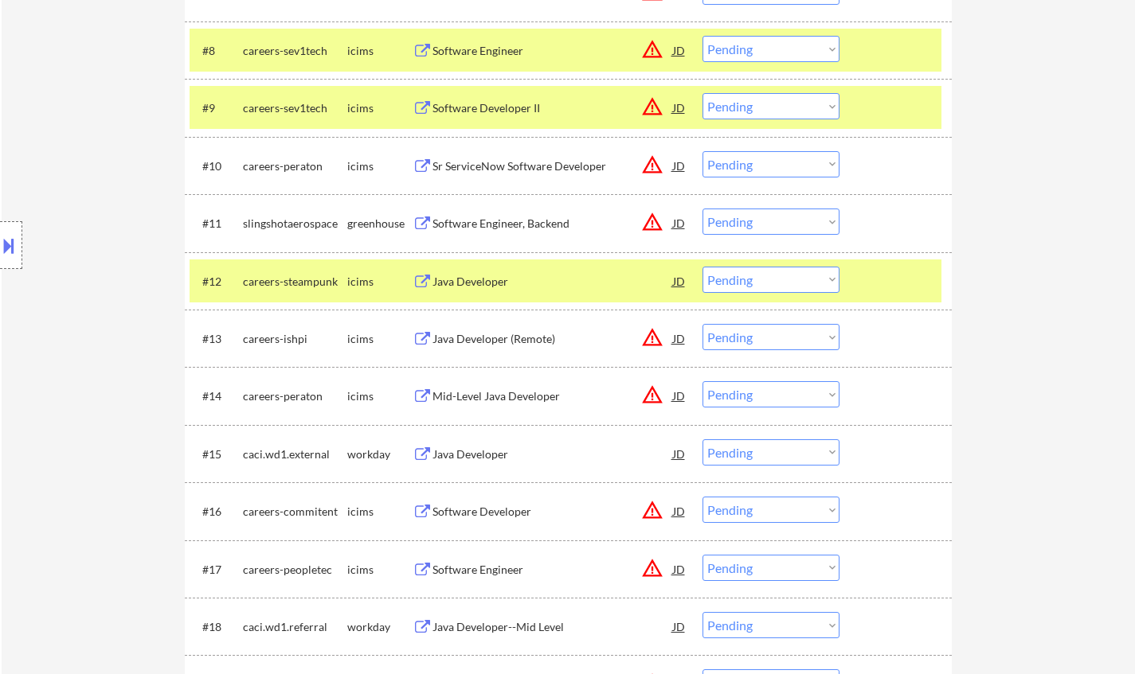
click at [486, 272] on div "Java Developer" at bounding box center [552, 281] width 240 height 29
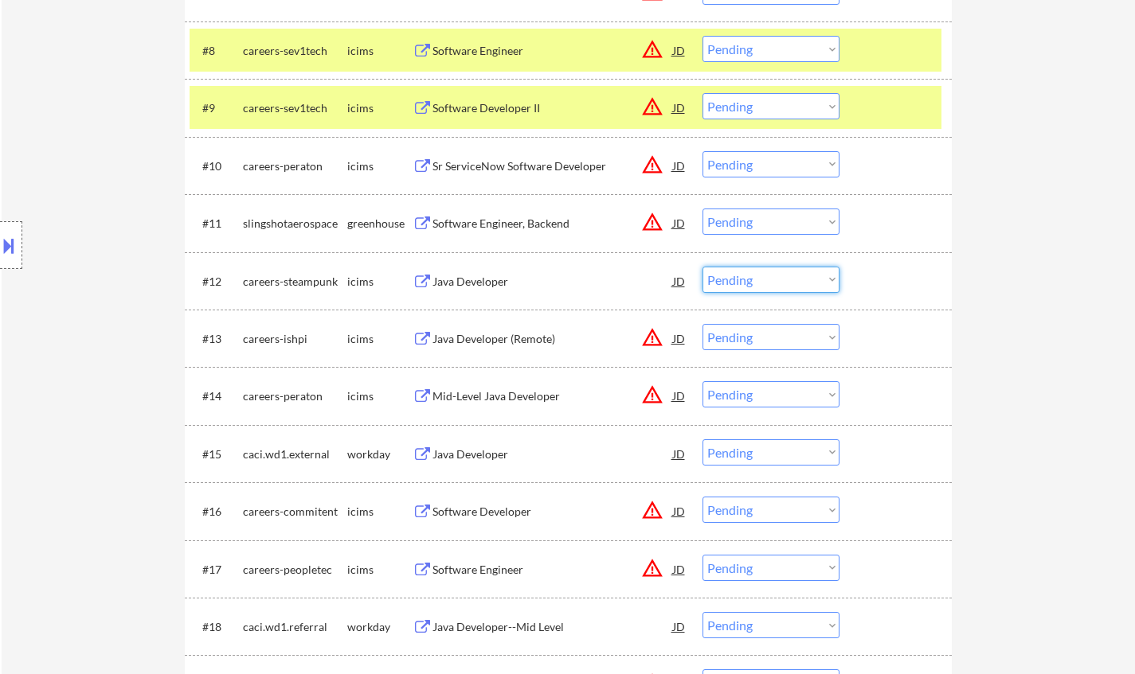
drag, startPoint x: 767, startPoint y: 275, endPoint x: 857, endPoint y: 331, distance: 105.8
click at [767, 275] on select "Choose an option... Pending Applied Excluded (Questions) Excluded (Expired) Exc…" at bounding box center [770, 280] width 137 height 26
click at [702, 267] on select "Choose an option... Pending Applied Excluded (Questions) Excluded (Expired) Exc…" at bounding box center [770, 280] width 137 height 26
select select ""pending""
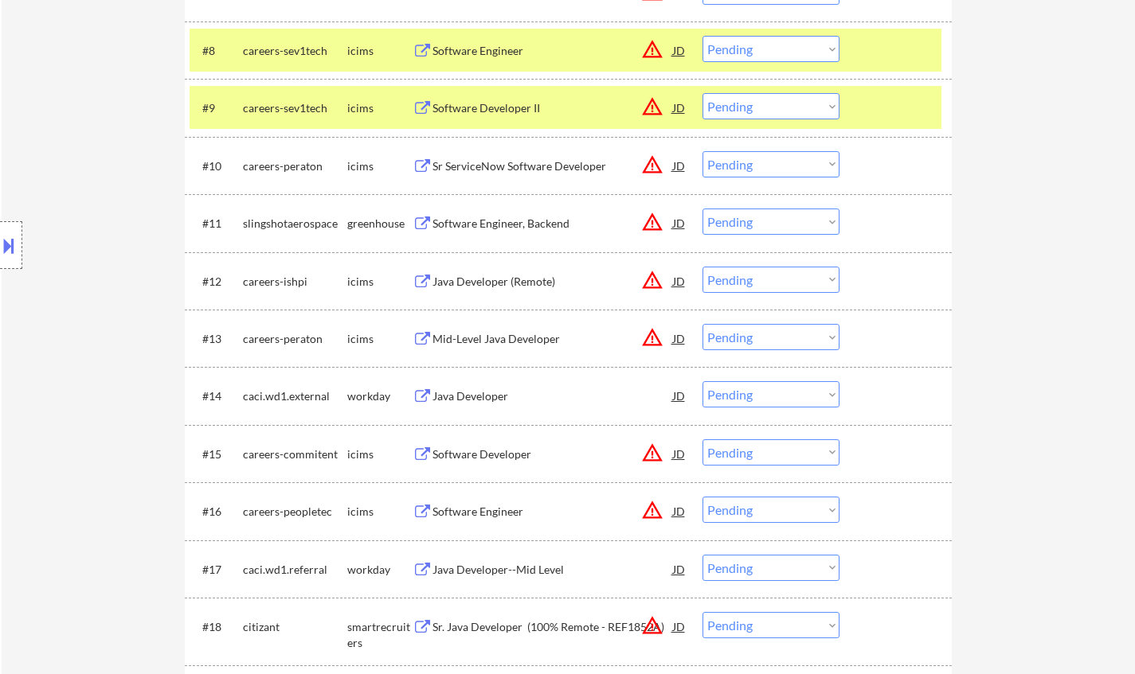
click at [3, 246] on button at bounding box center [9, 245] width 18 height 26
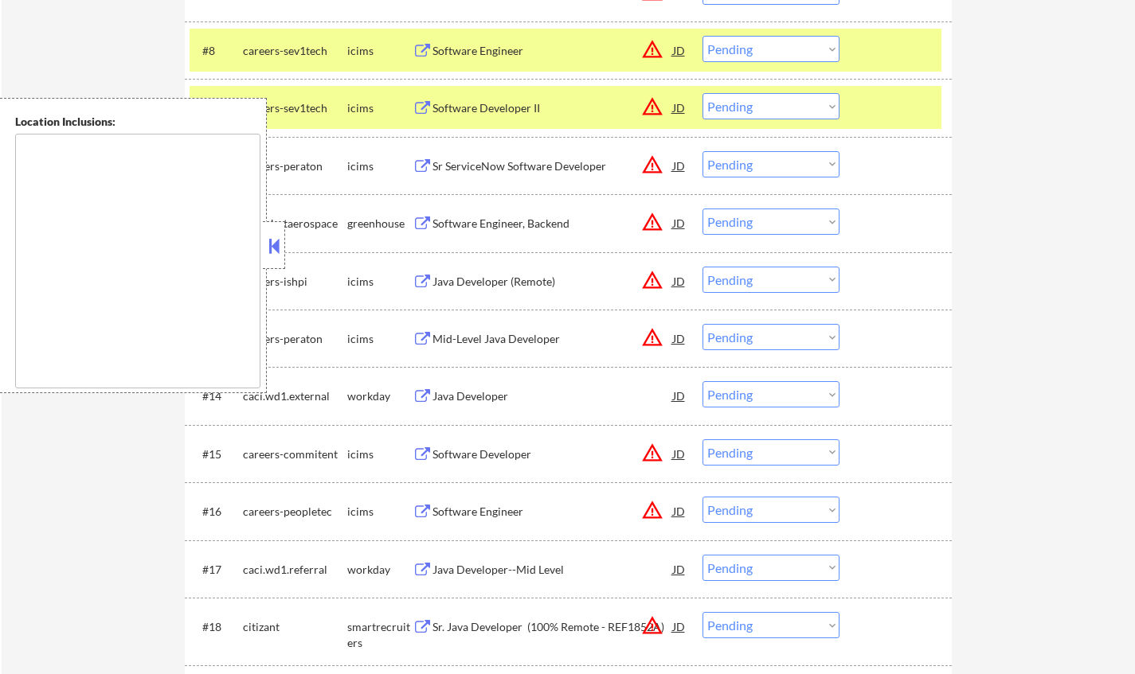
click at [270, 245] on button at bounding box center [274, 246] width 18 height 24
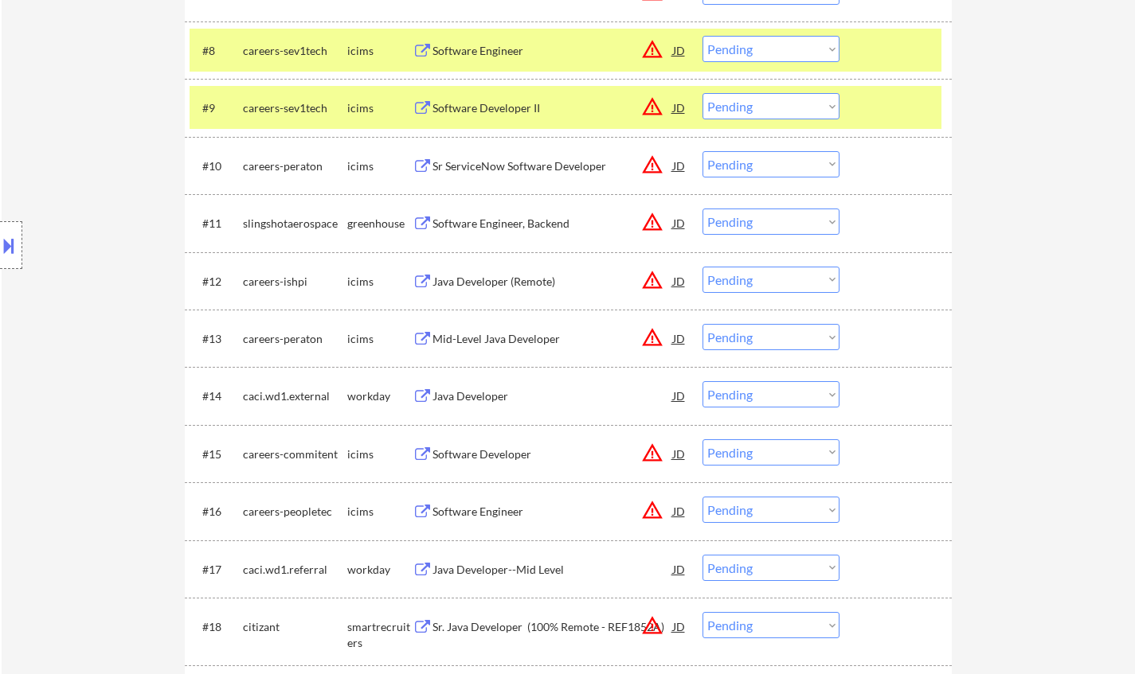
click at [470, 390] on div "Java Developer" at bounding box center [552, 397] width 240 height 16
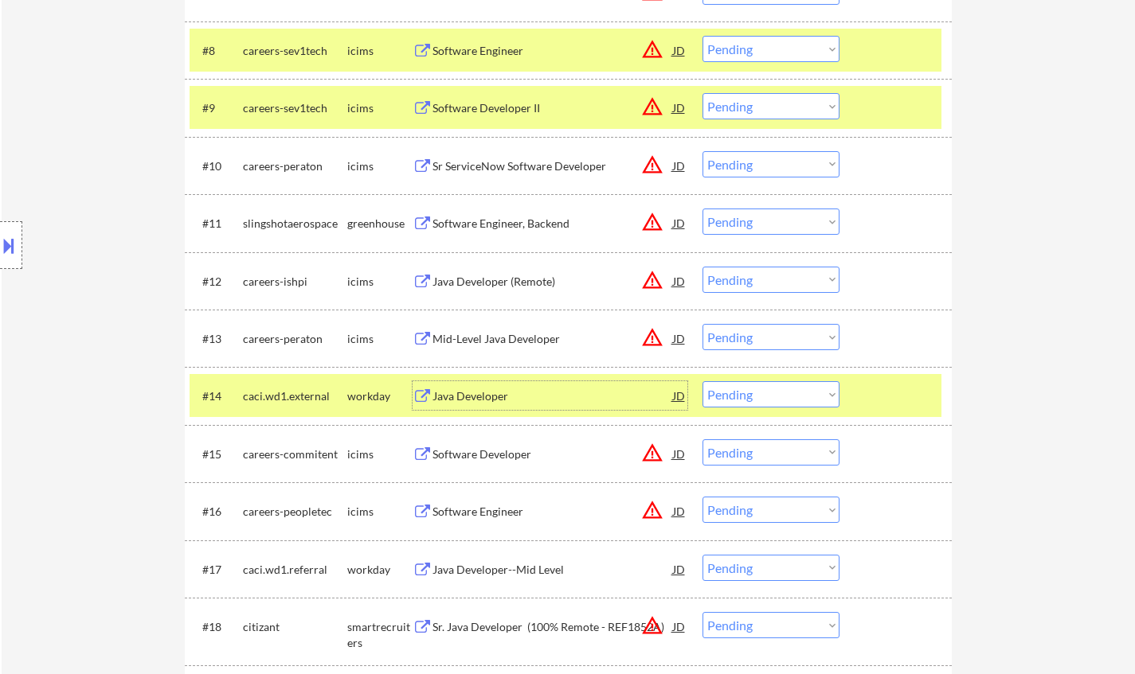
click at [761, 389] on select "Choose an option... Pending Applied Excluded (Questions) Excluded (Expired) Exc…" at bounding box center [770, 394] width 137 height 26
click at [702, 381] on select "Choose an option... Pending Applied Excluded (Questions) Excluded (Expired) Exc…" at bounding box center [770, 394] width 137 height 26
select select ""pending""
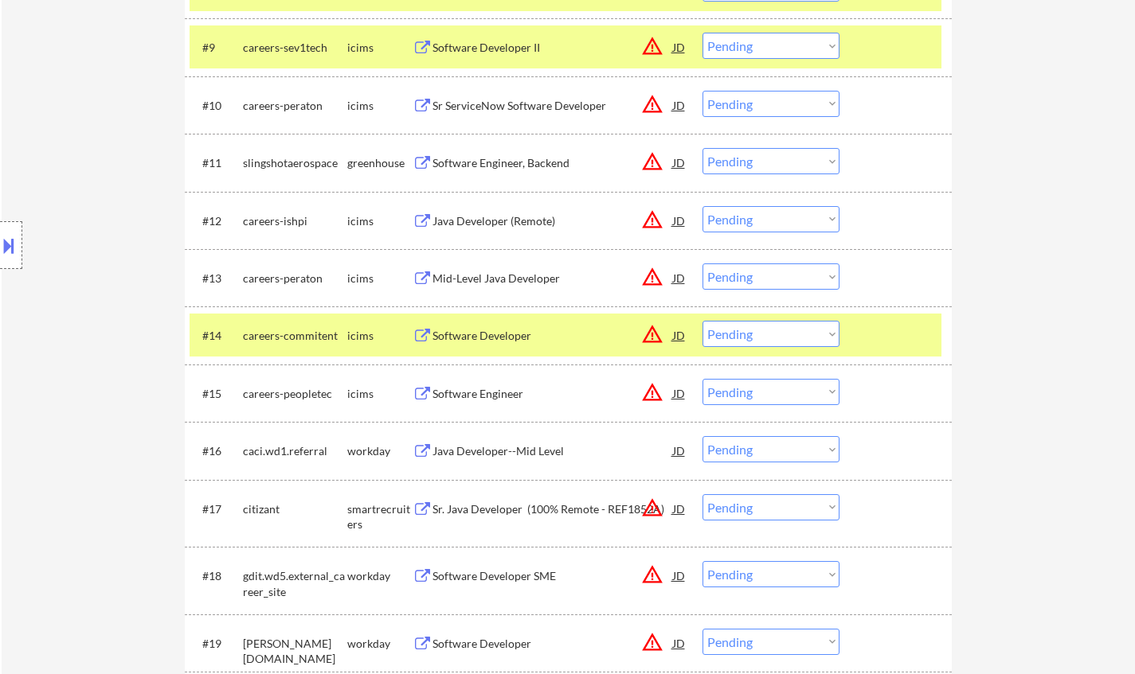
scroll to position [1035, 0]
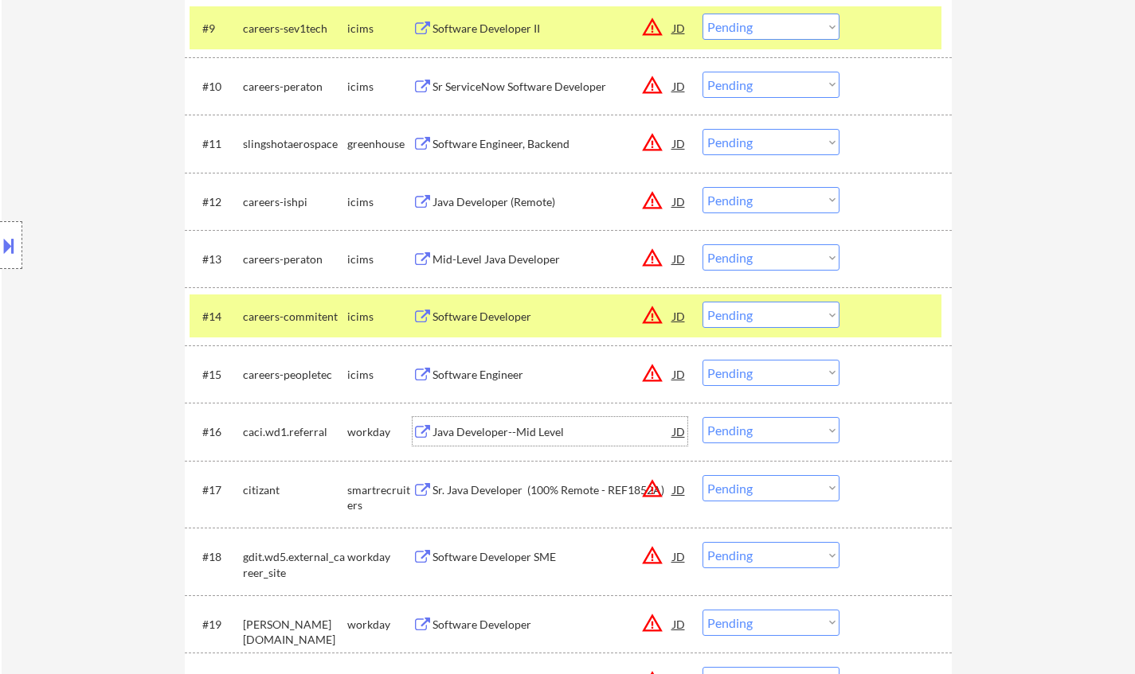
click at [472, 439] on div "Java Developer--Mid Level" at bounding box center [552, 432] width 240 height 16
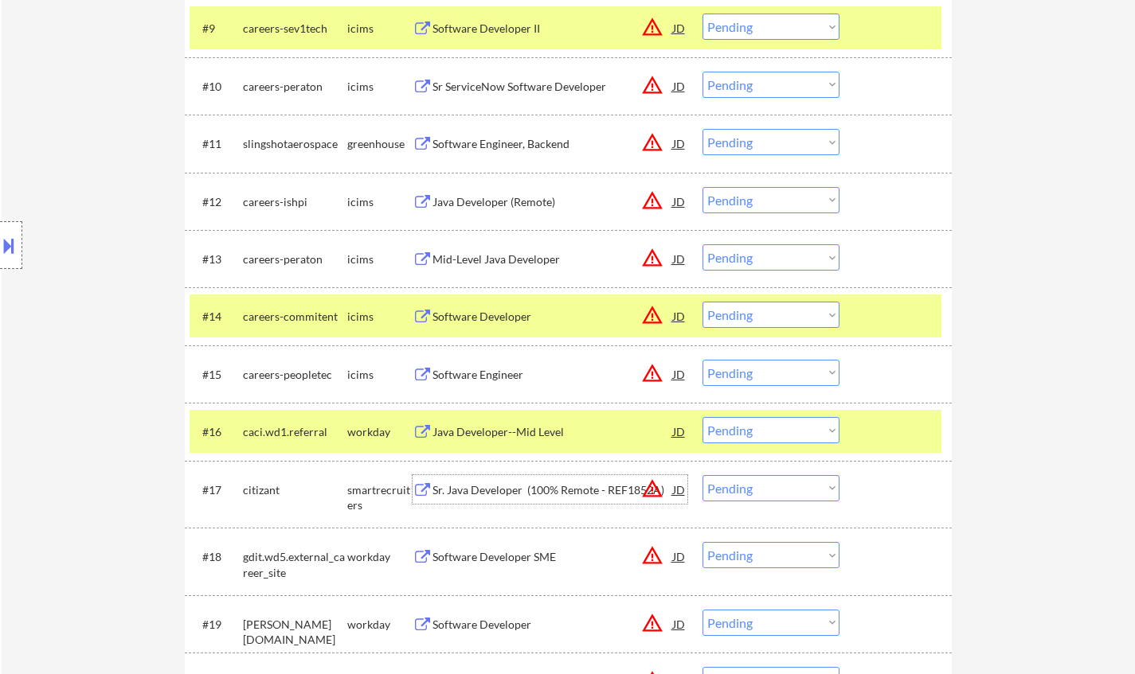
click at [552, 494] on div "Sr. Java Developer (100% Remote - REF1852A)" at bounding box center [552, 490] width 240 height 16
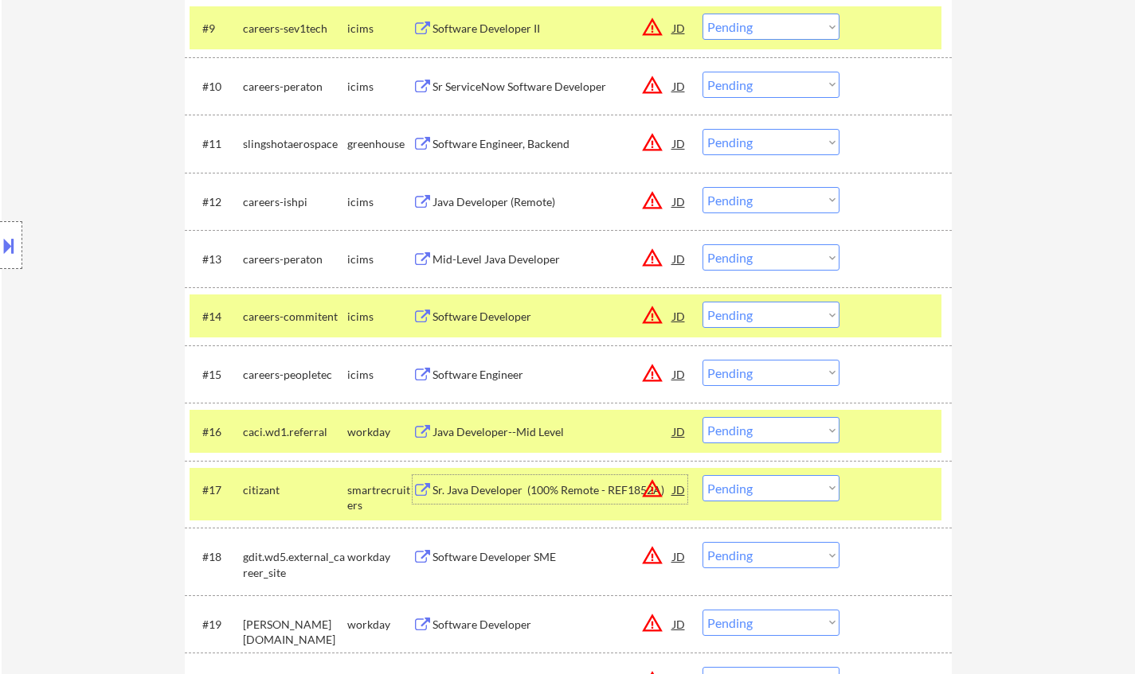
click at [759, 492] on select "Choose an option... Pending Applied Excluded (Questions) Excluded (Expired) Exc…" at bounding box center [770, 488] width 137 height 26
click at [702, 475] on select "Choose an option... Pending Applied Excluded (Questions) Excluded (Expired) Exc…" at bounding box center [770, 488] width 137 height 26
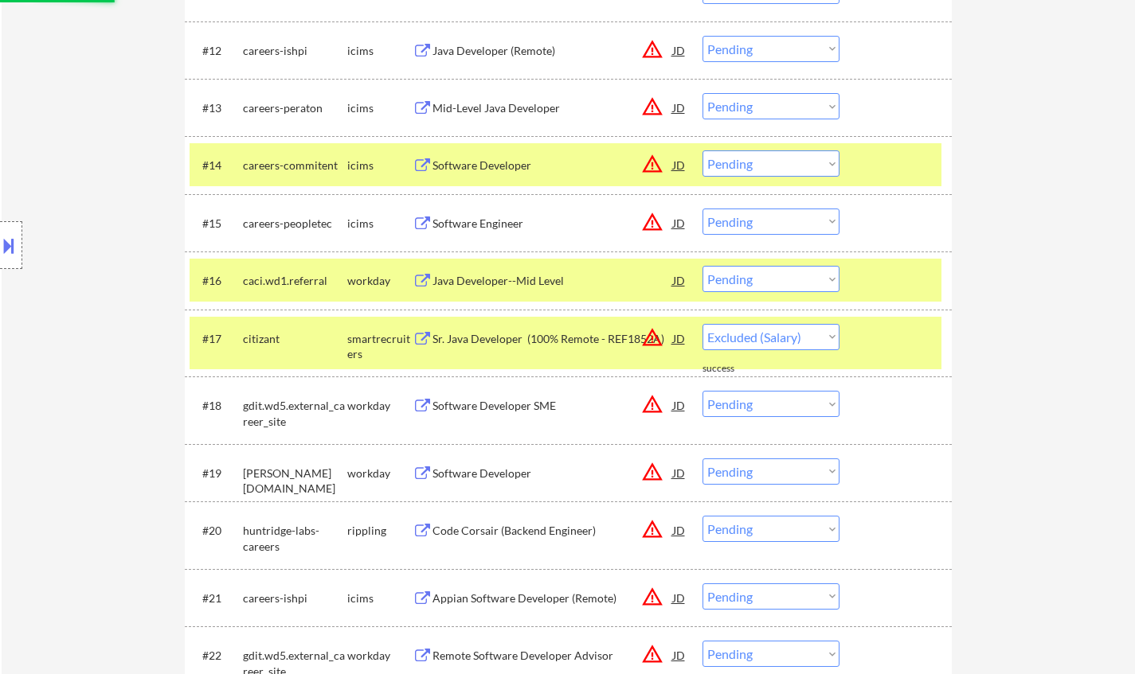
scroll to position [1274, 0]
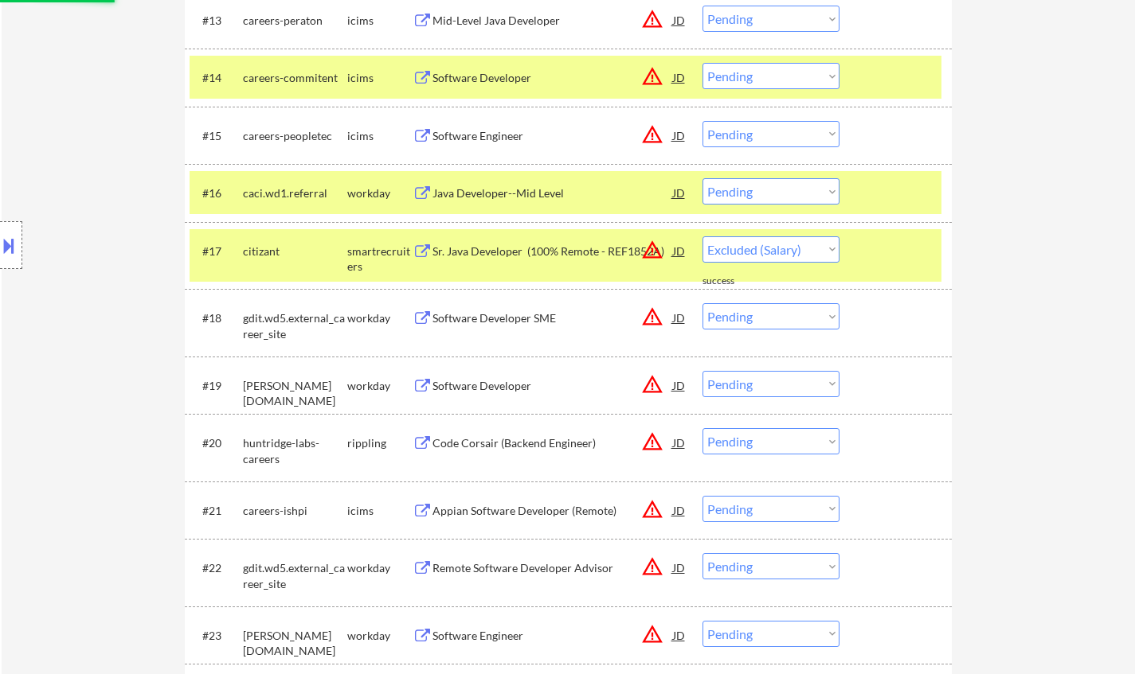
select select ""pending""
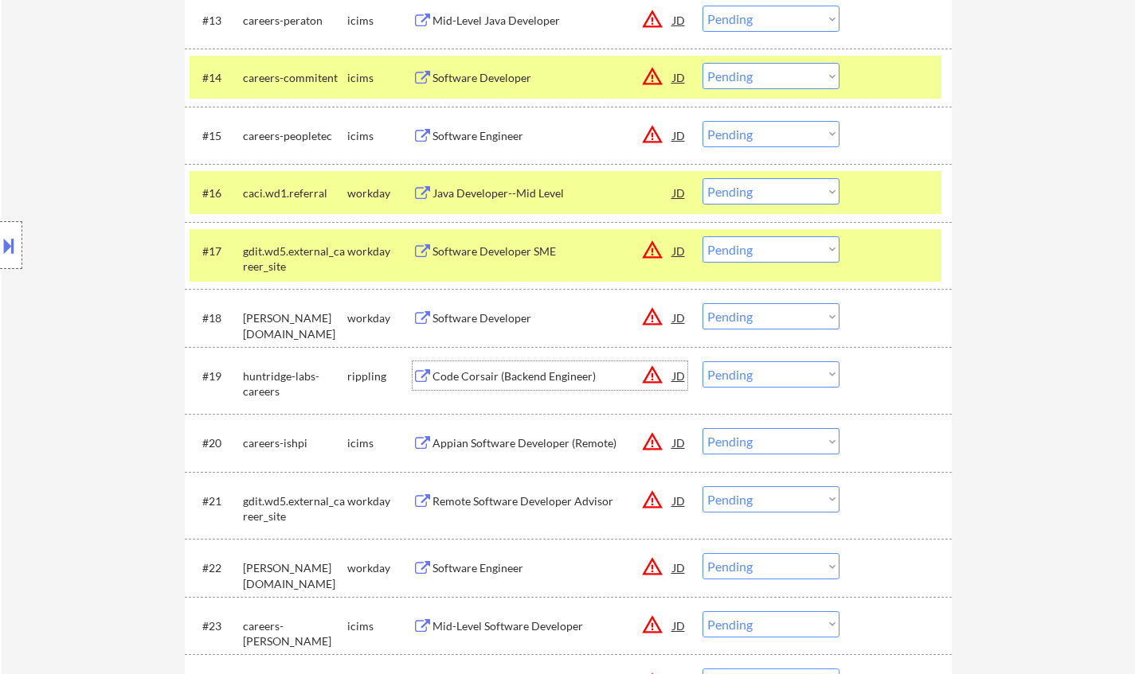
click at [523, 372] on div "Code Corsair (Backend Engineer)" at bounding box center [552, 377] width 240 height 16
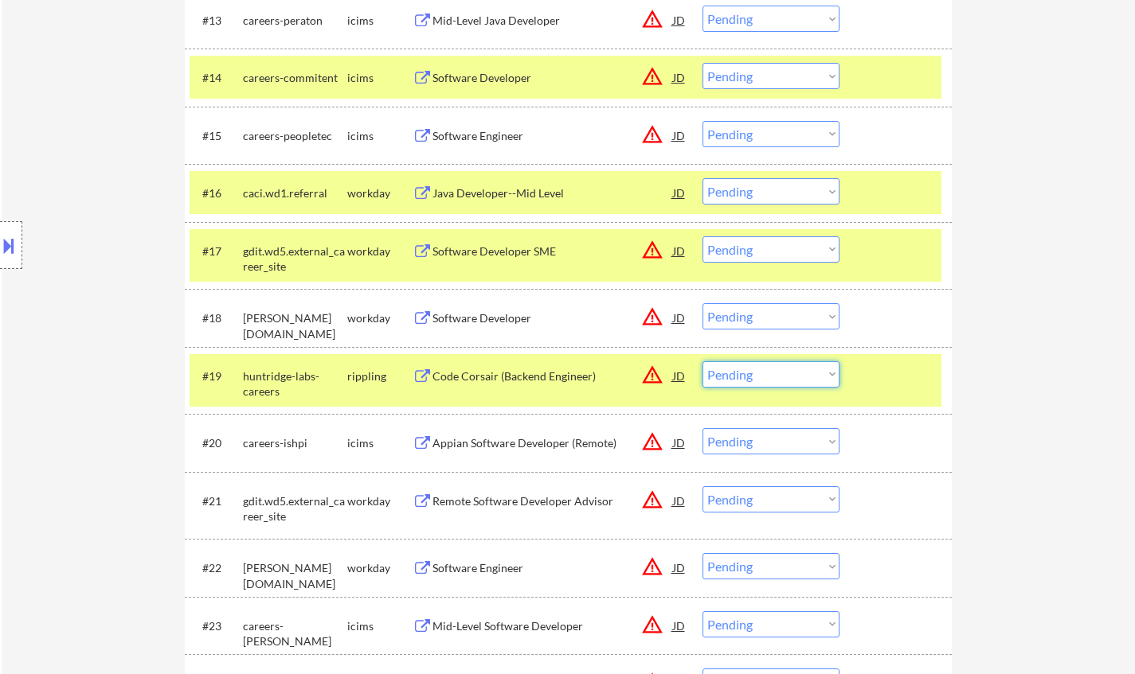
drag, startPoint x: 752, startPoint y: 377, endPoint x: 761, endPoint y: 385, distance: 12.4
click at [752, 377] on select "Choose an option... Pending Applied Excluded (Questions) Excluded (Expired) Exc…" at bounding box center [770, 374] width 137 height 26
click at [702, 361] on select "Choose an option... Pending Applied Excluded (Questions) Excluded (Expired) Exc…" at bounding box center [770, 374] width 137 height 26
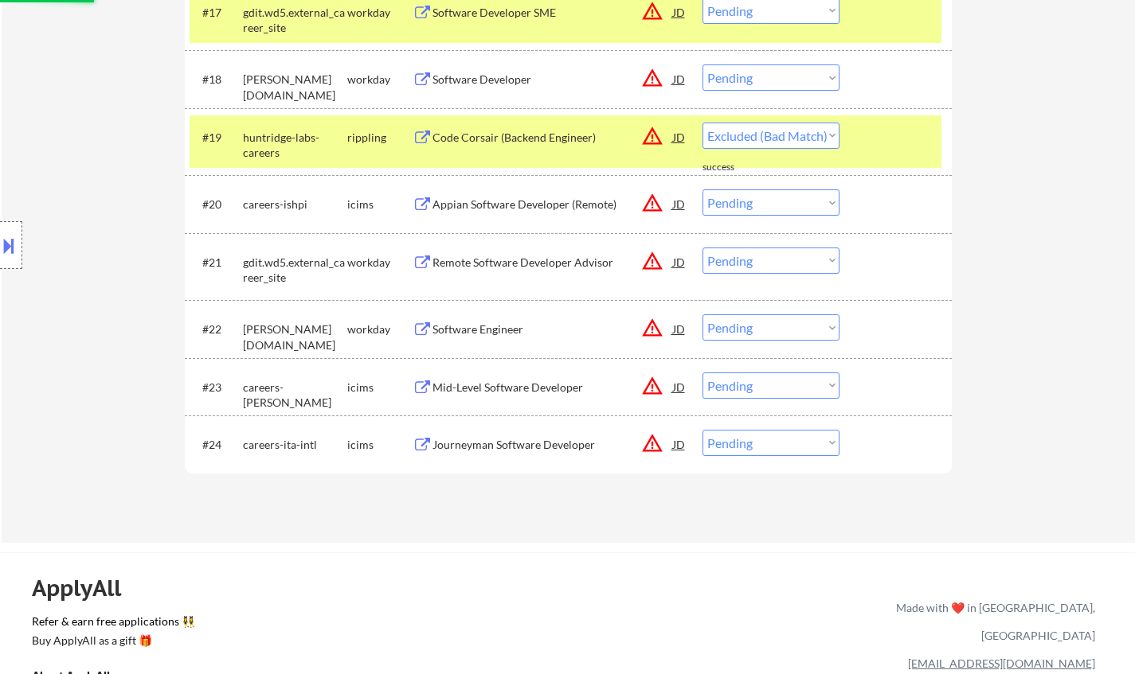
select select ""pending""
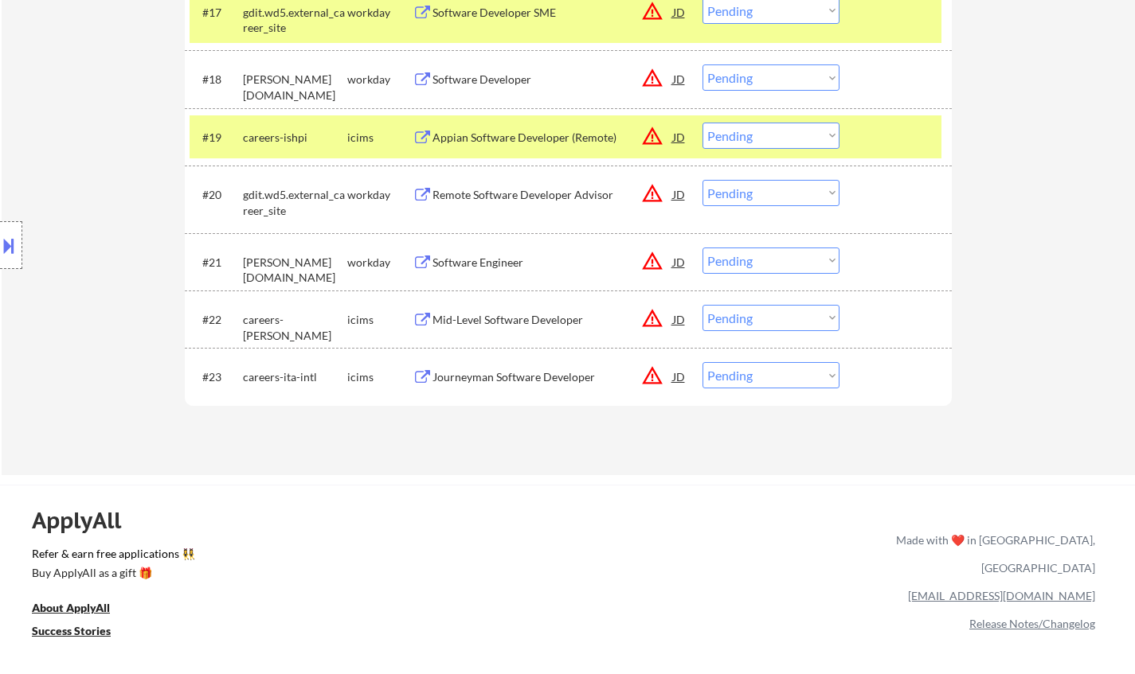
click at [505, 260] on div "Software Engineer" at bounding box center [552, 263] width 240 height 16
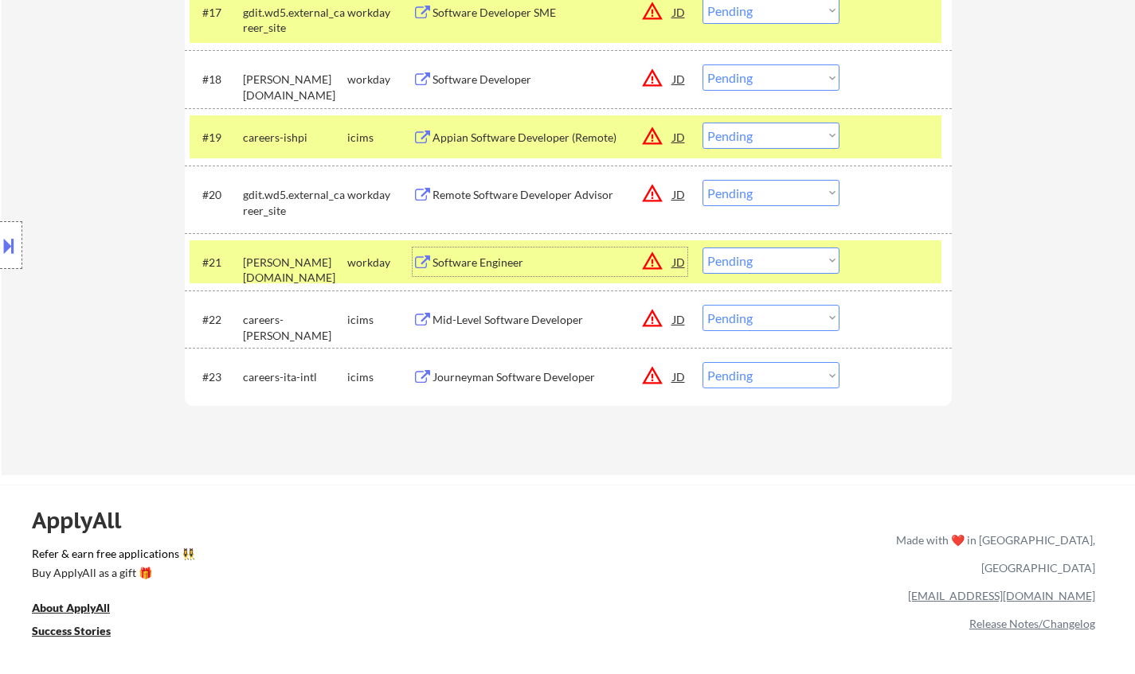
drag, startPoint x: 768, startPoint y: 263, endPoint x: 780, endPoint y: 272, distance: 15.3
click at [768, 264] on select "Choose an option... Pending Applied Excluded (Questions) Excluded (Expired) Exc…" at bounding box center [770, 261] width 137 height 26
click at [702, 248] on select "Choose an option... Pending Applied Excluded (Questions) Excluded (Expired) Exc…" at bounding box center [770, 261] width 137 height 26
select select ""pending""
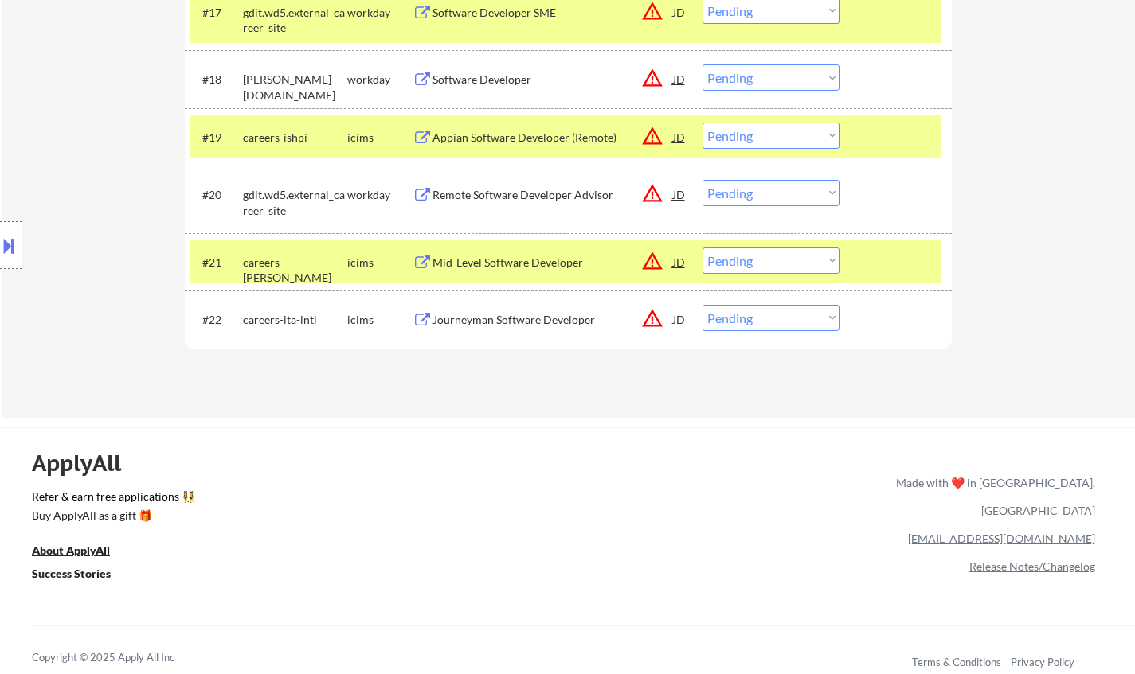
click at [516, 194] on div "Remote Software Developer Advisor" at bounding box center [552, 195] width 240 height 16
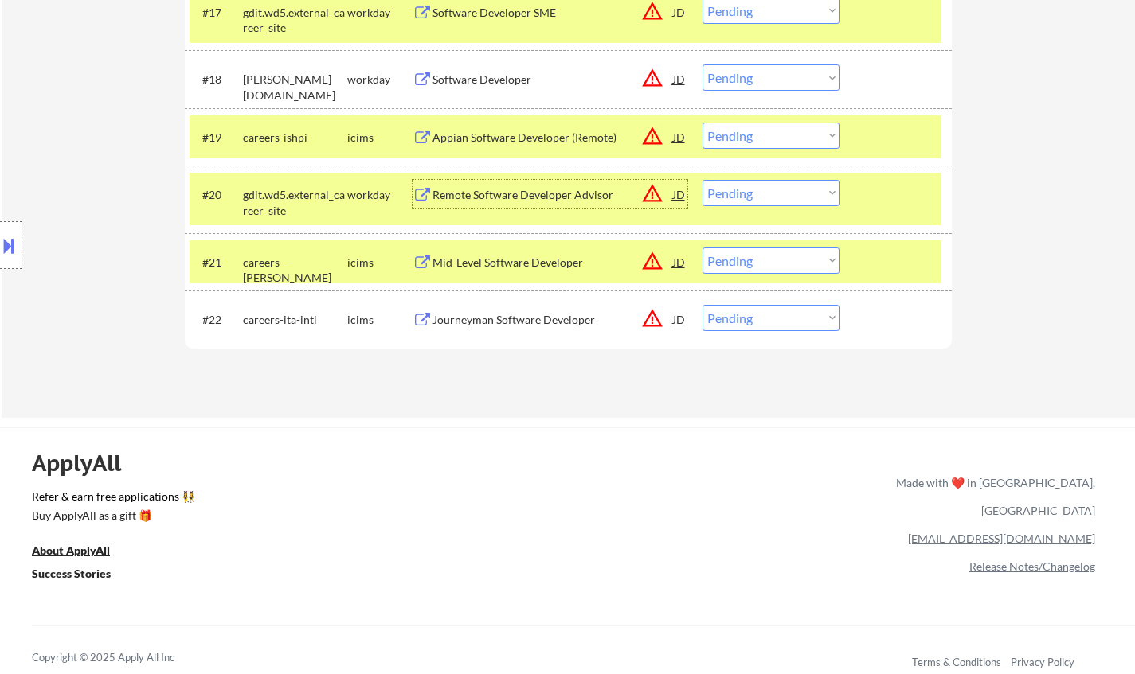
drag, startPoint x: 764, startPoint y: 200, endPoint x: 771, endPoint y: 205, distance: 8.6
click at [764, 200] on select "Choose an option... Pending Applied Excluded (Questions) Excluded (Expired) Exc…" at bounding box center [770, 193] width 137 height 26
click at [702, 180] on select "Choose an option... Pending Applied Excluded (Questions) Excluded (Expired) Exc…" at bounding box center [770, 193] width 137 height 26
select select ""pending""
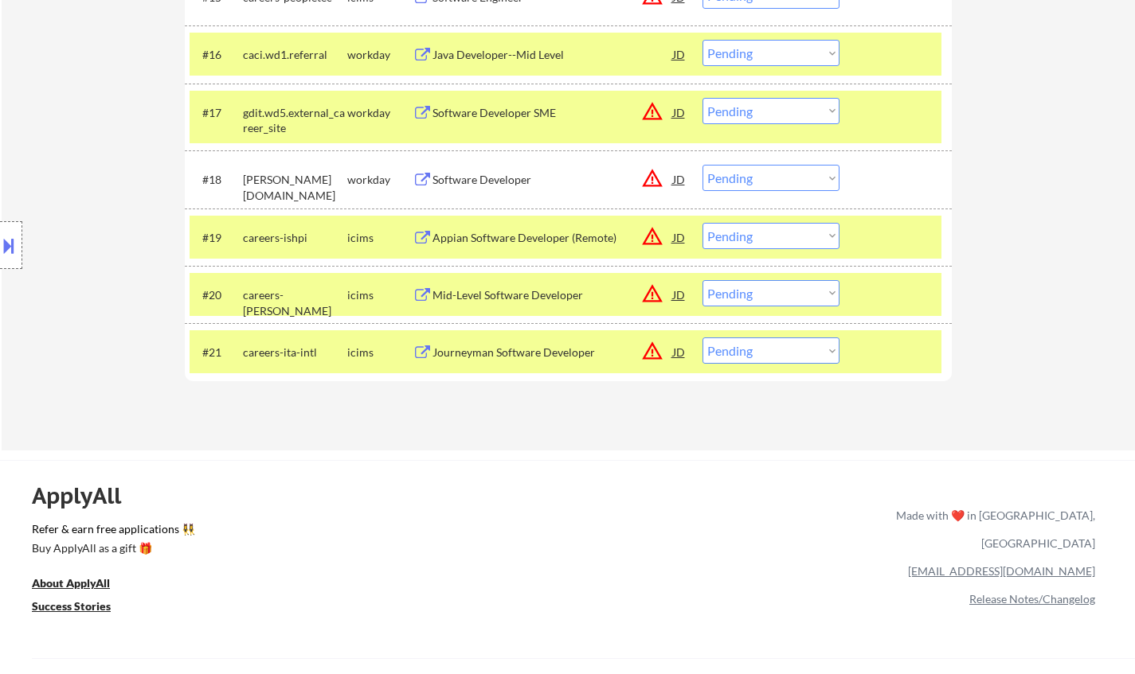
scroll to position [1353, 0]
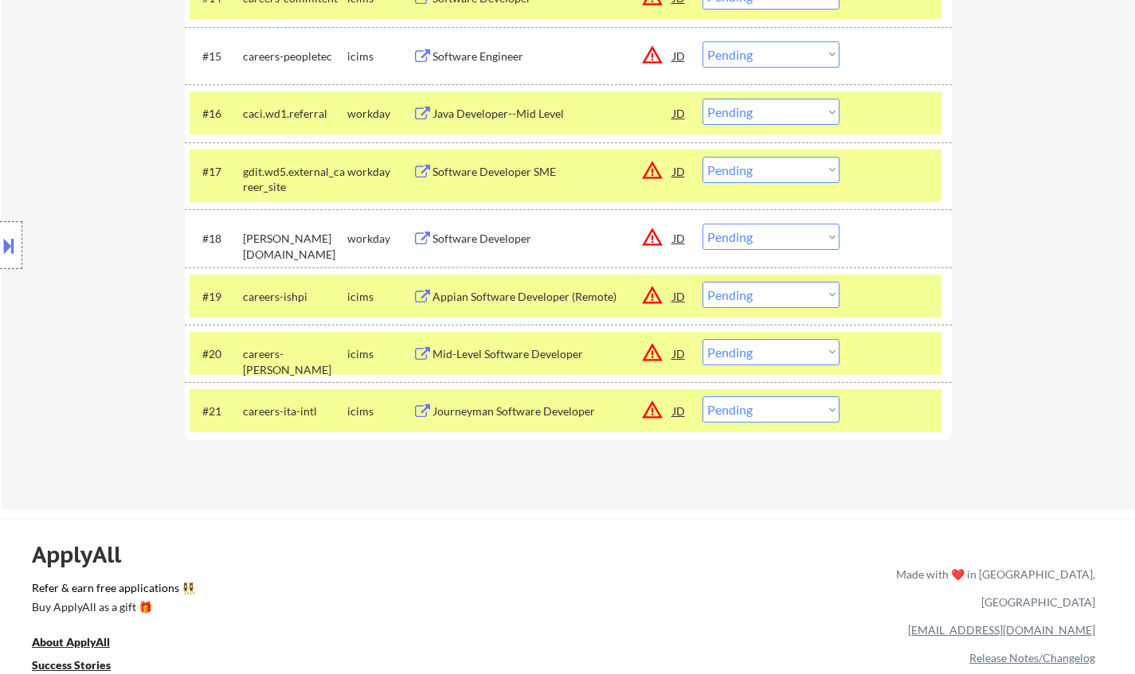
click at [474, 240] on div "Software Developer" at bounding box center [552, 239] width 240 height 16
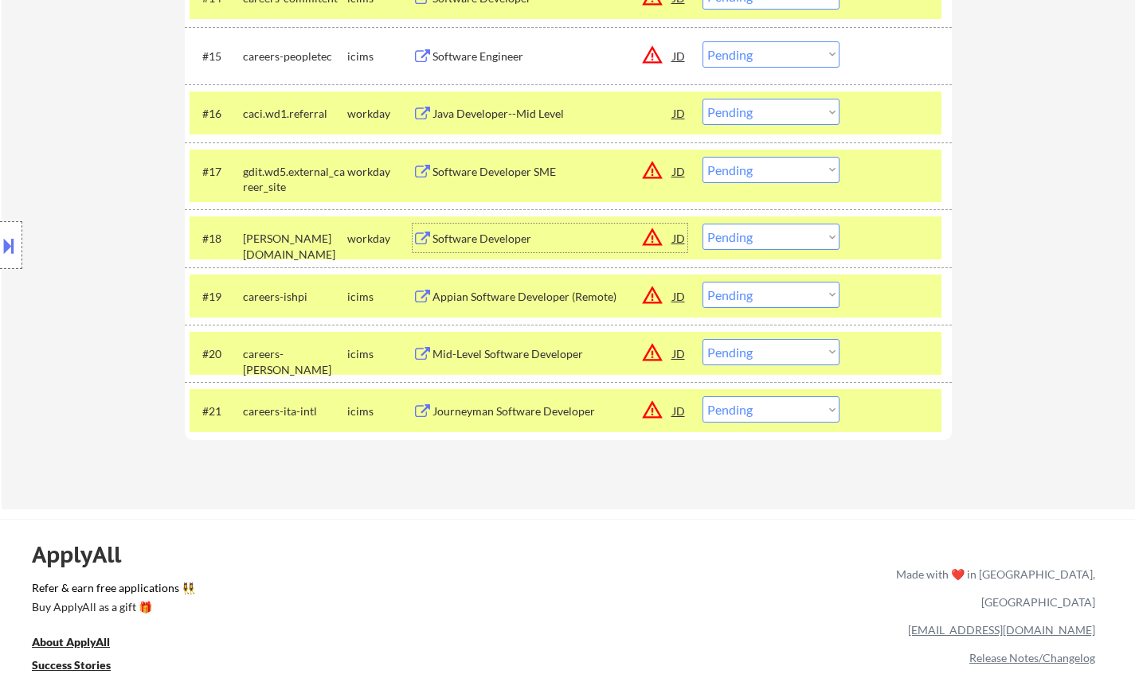
click at [809, 248] on select "Choose an option... Pending Applied Excluded (Questions) Excluded (Expired) Exc…" at bounding box center [770, 237] width 137 height 26
click at [702, 224] on select "Choose an option... Pending Applied Excluded (Questions) Excluded (Expired) Exc…" at bounding box center [770, 237] width 137 height 26
select select ""pending""
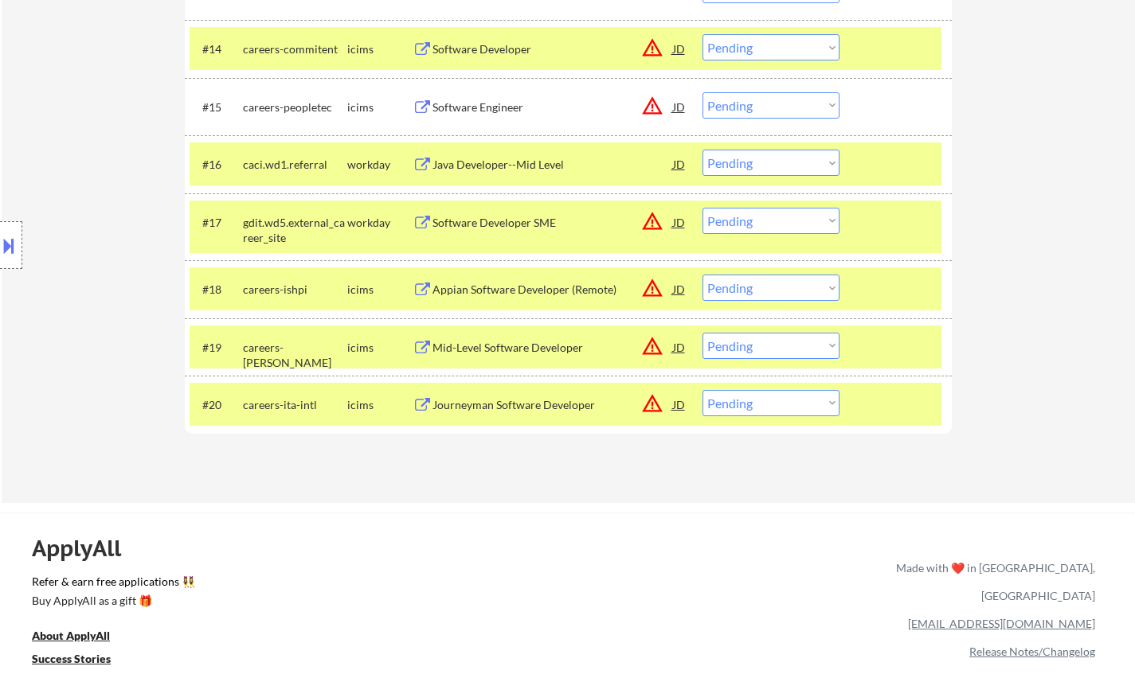
scroll to position [1274, 0]
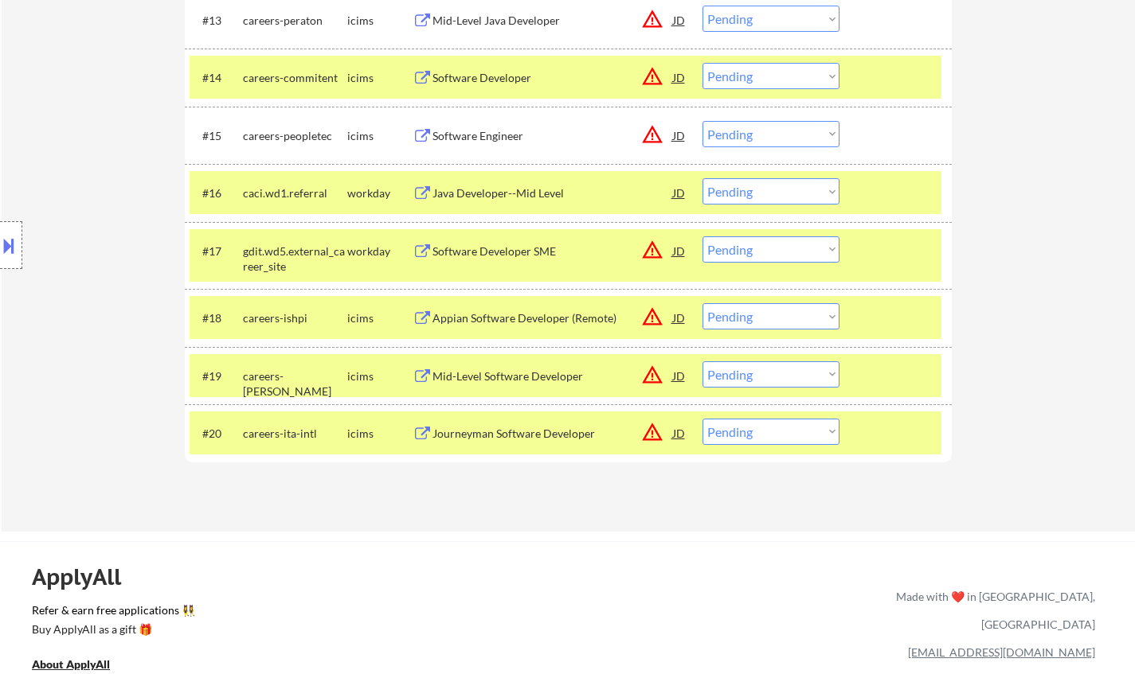
click at [485, 189] on div "Java Developer--Mid Level" at bounding box center [552, 194] width 240 height 16
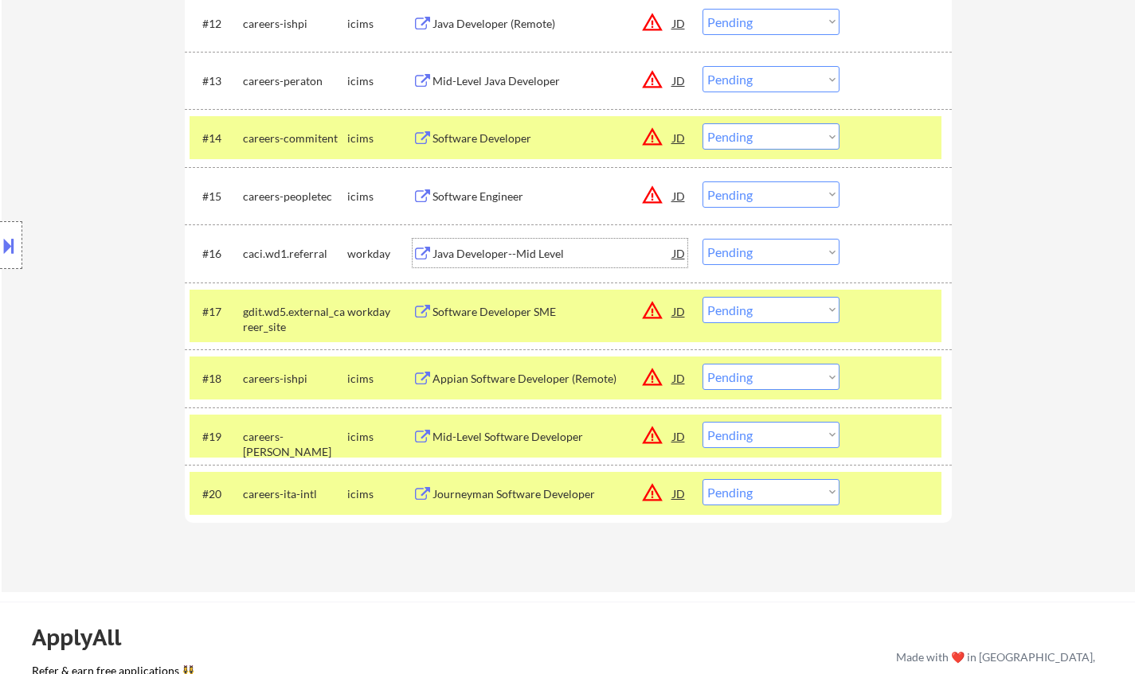
scroll to position [1194, 0]
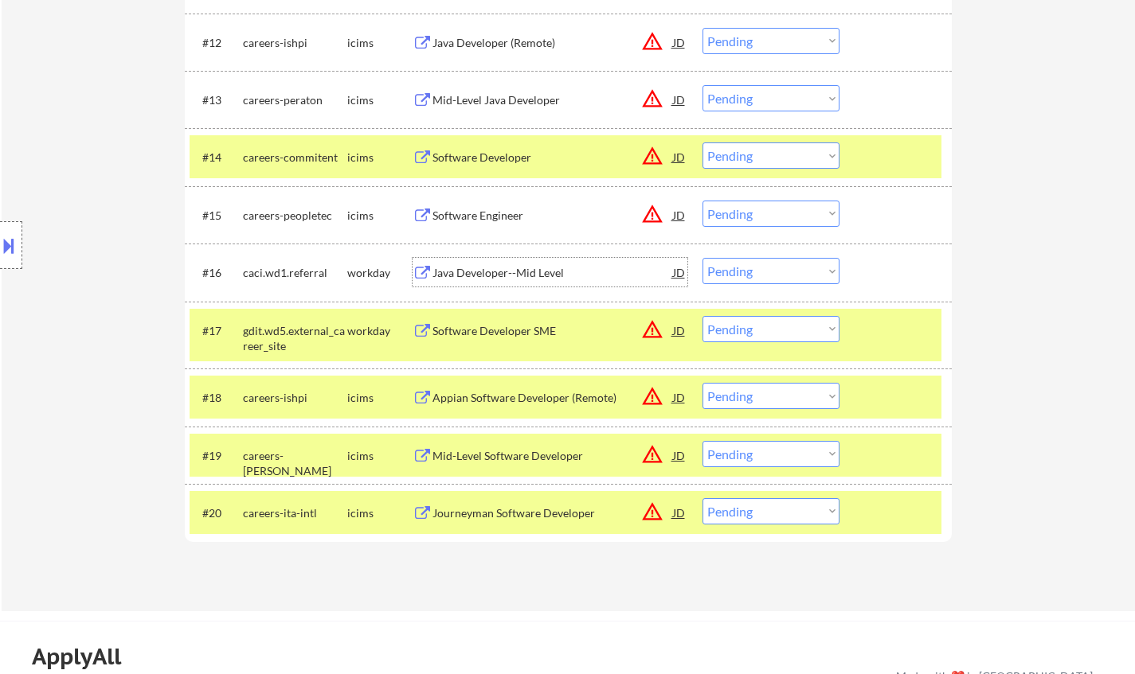
click at [490, 217] on div "Software Engineer" at bounding box center [552, 216] width 240 height 16
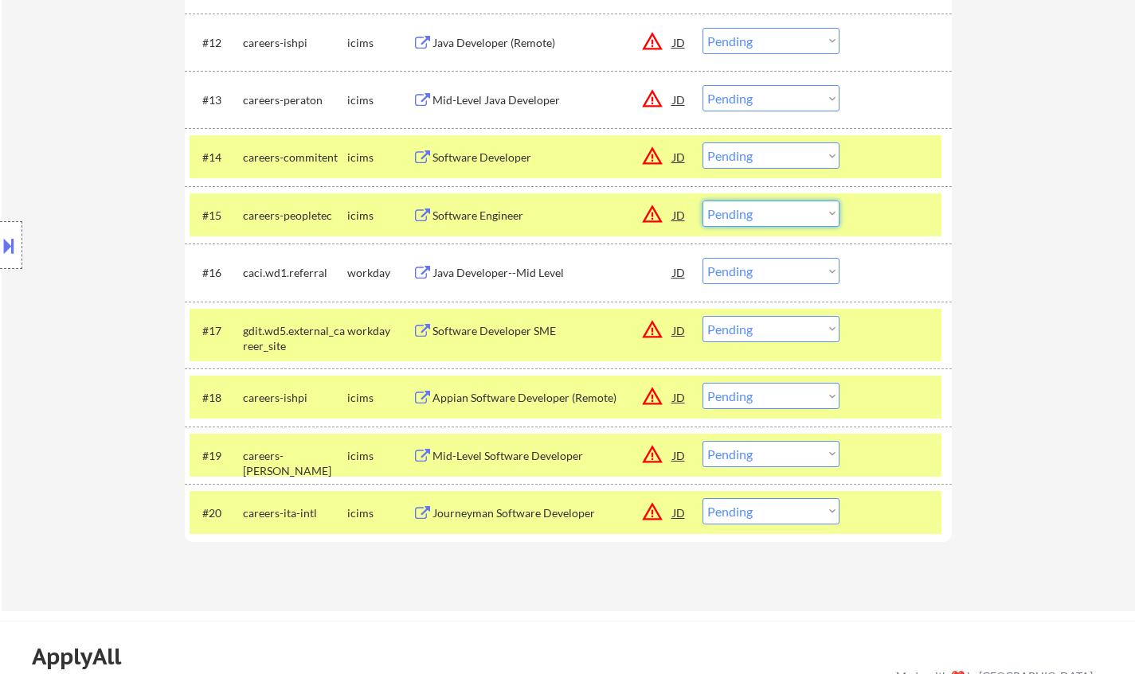
drag, startPoint x: 756, startPoint y: 213, endPoint x: 770, endPoint y: 226, distance: 19.1
click at [756, 213] on select "Choose an option... Pending Applied Excluded (Questions) Excluded (Expired) Exc…" at bounding box center [770, 214] width 137 height 26
click at [702, 201] on select "Choose an option... Pending Applied Excluded (Questions) Excluded (Expired) Exc…" at bounding box center [770, 214] width 137 height 26
select select ""pending""
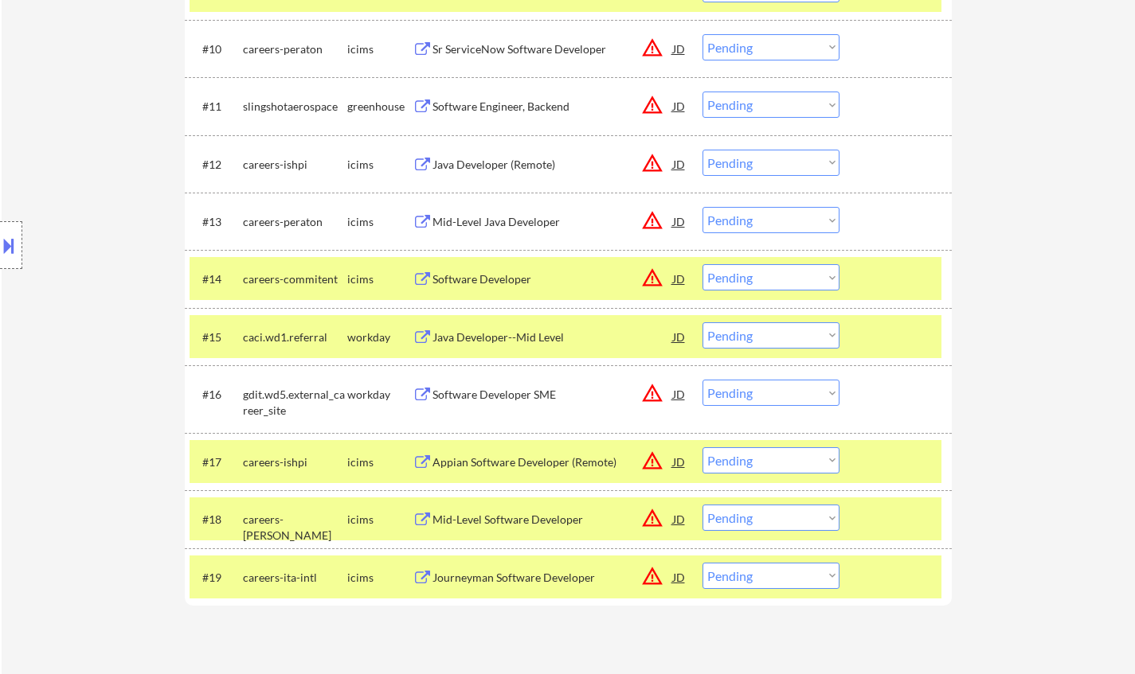
scroll to position [1035, 0]
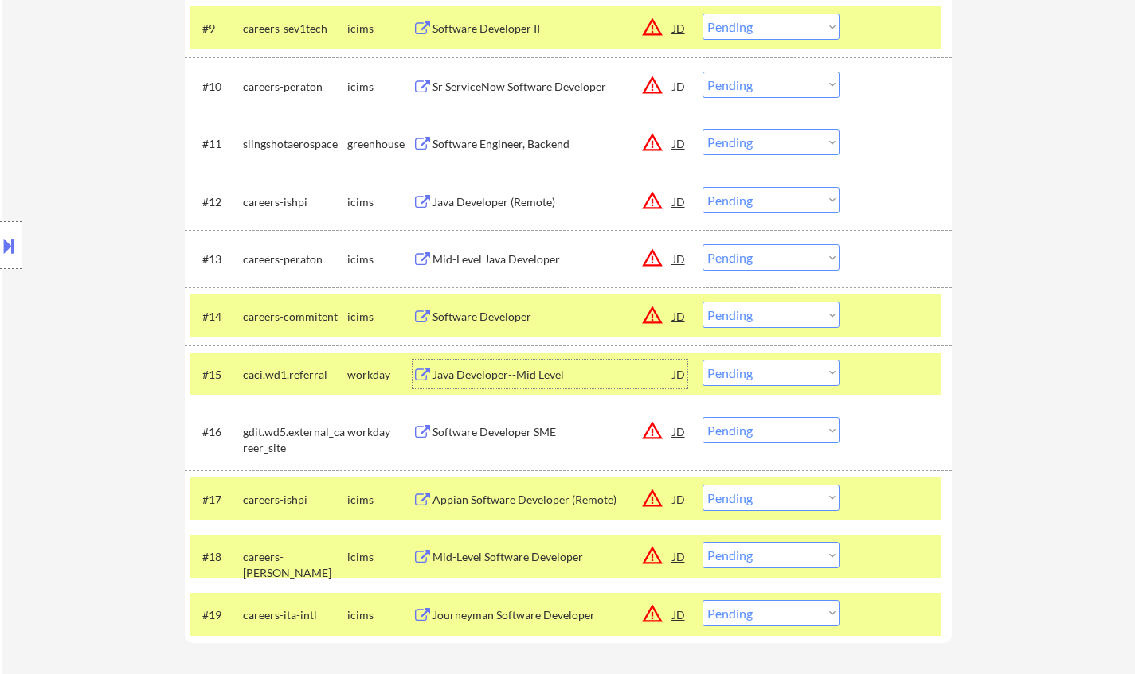
click at [490, 375] on div "Java Developer--Mid Level" at bounding box center [552, 375] width 240 height 16
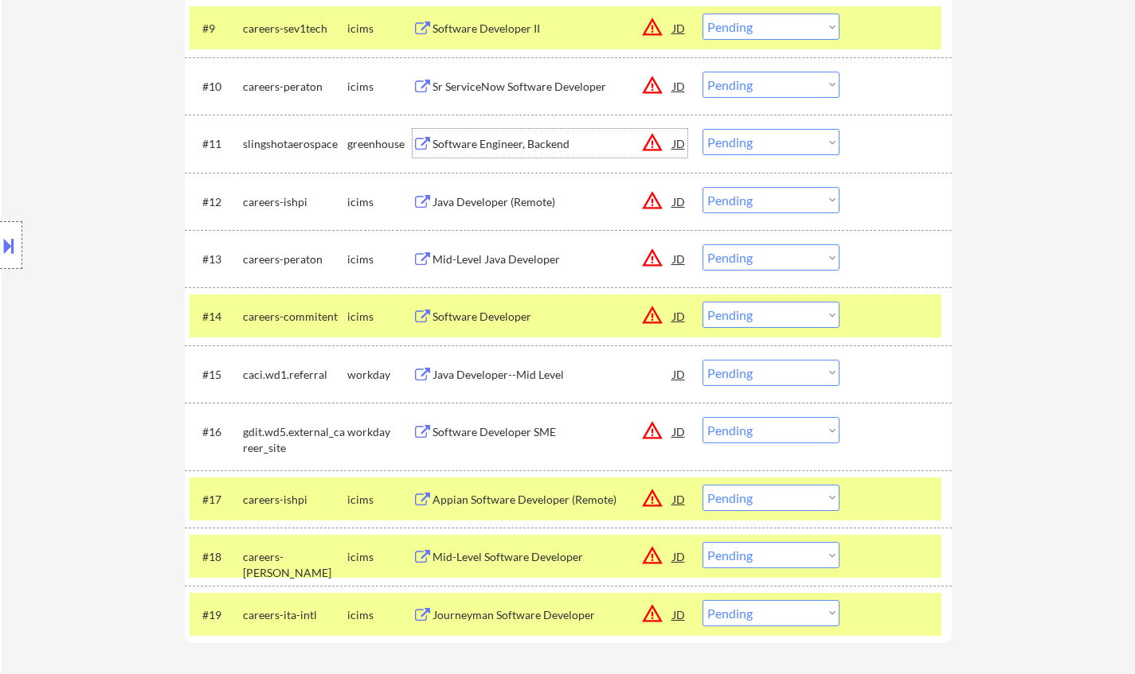
click at [527, 142] on div "Software Engineer, Backend" at bounding box center [552, 144] width 240 height 16
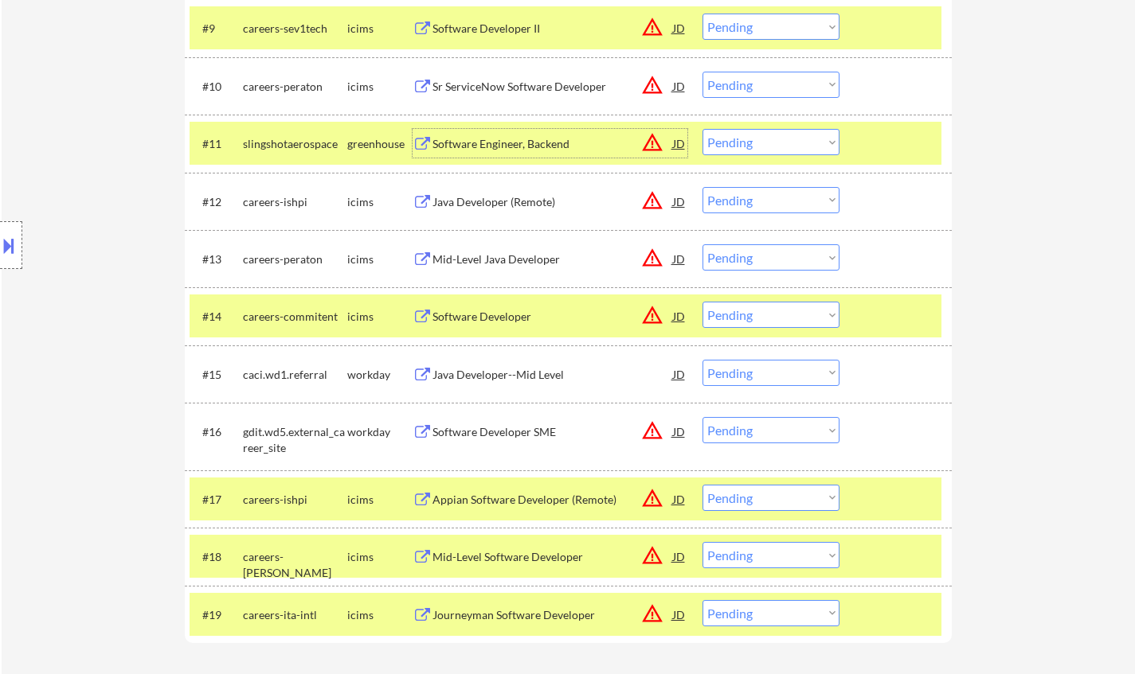
drag, startPoint x: 750, startPoint y: 144, endPoint x: 760, endPoint y: 154, distance: 13.5
click at [750, 144] on select "Choose an option... Pending Applied Excluded (Questions) Excluded (Expired) Exc…" at bounding box center [770, 142] width 137 height 26
click at [702, 129] on select "Choose an option... Pending Applied Excluded (Questions) Excluded (Expired) Exc…" at bounding box center [770, 142] width 137 height 26
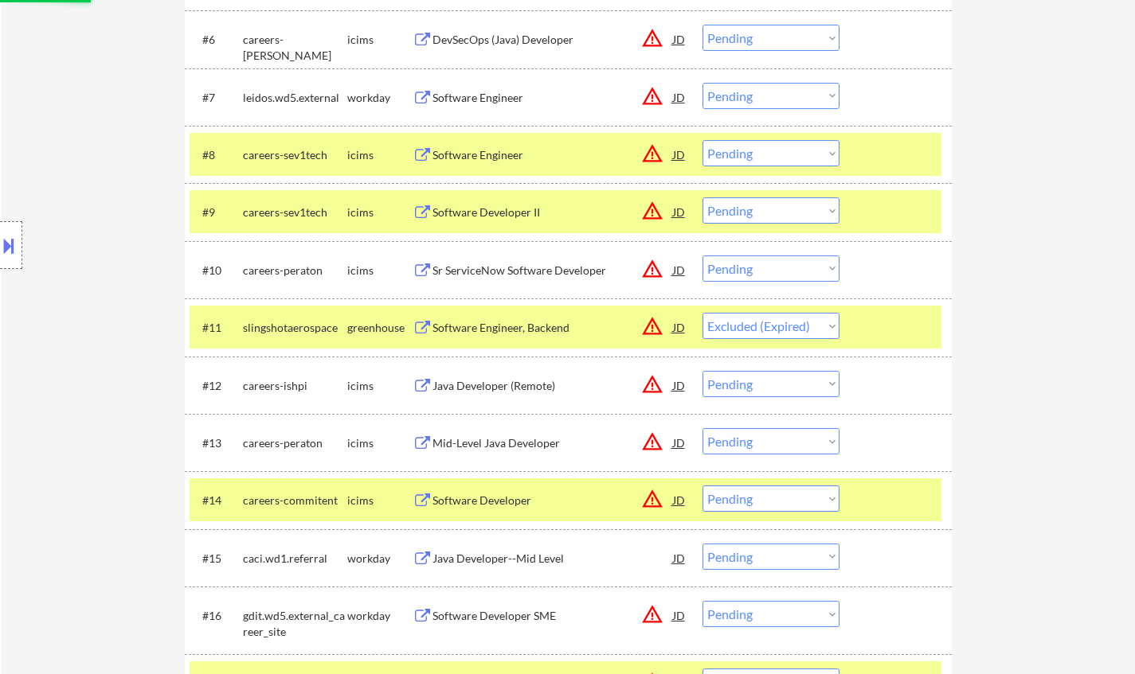
scroll to position [796, 0]
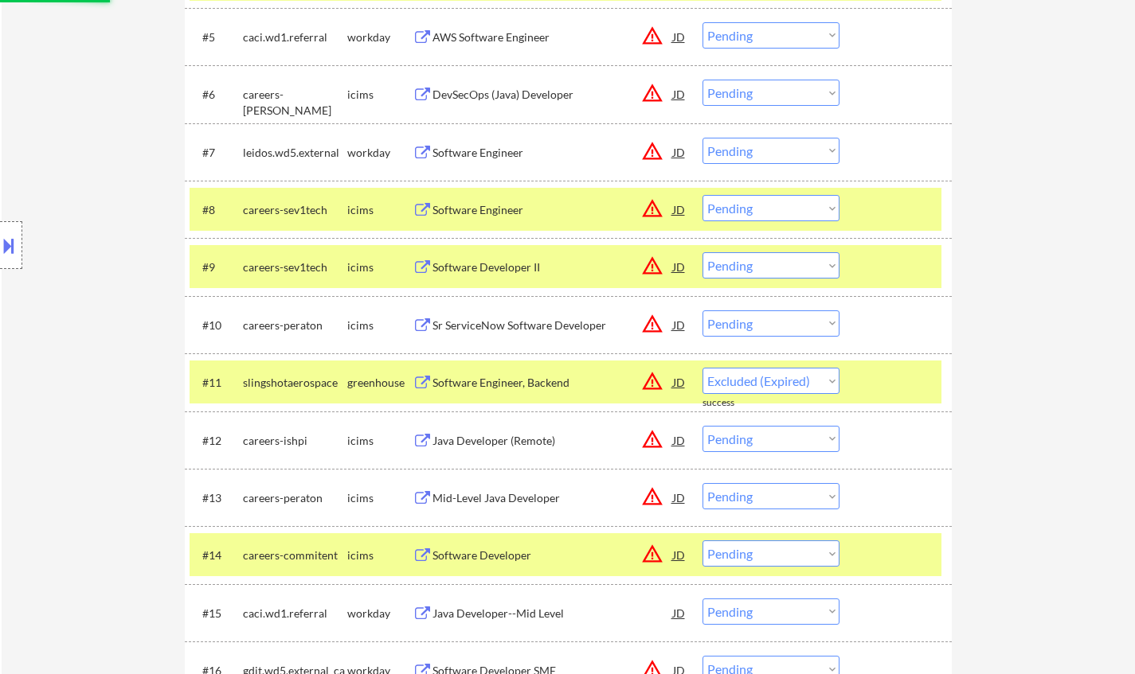
select select ""pending""
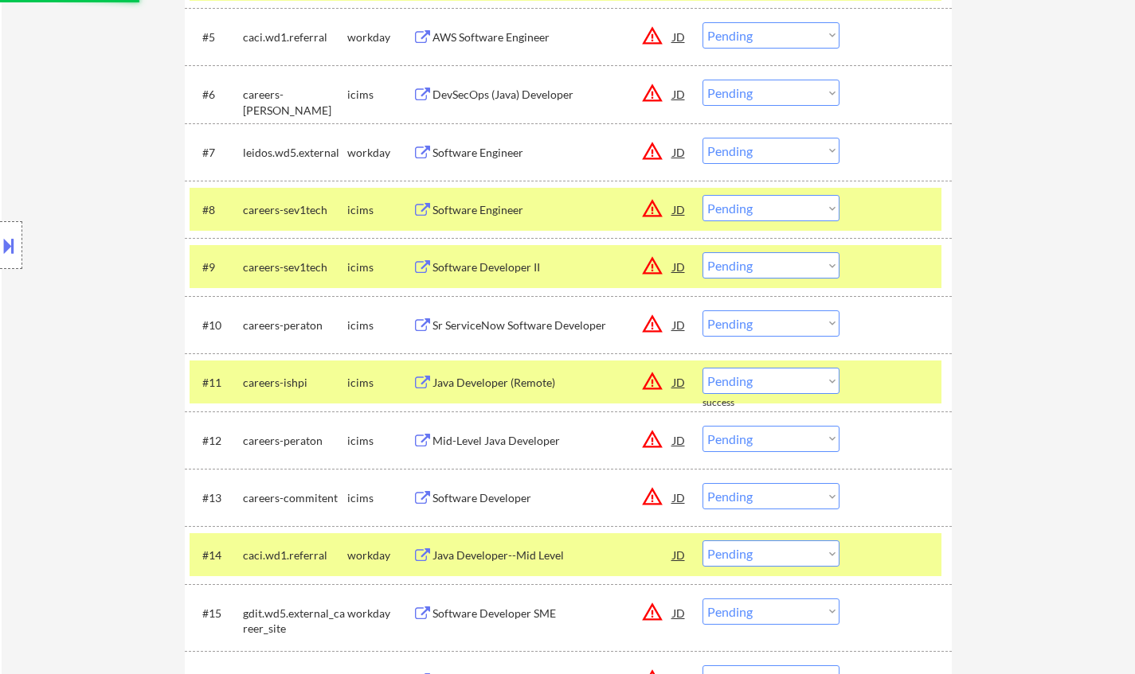
click at [500, 100] on div "DevSecOps (Java) Developer" at bounding box center [552, 95] width 240 height 16
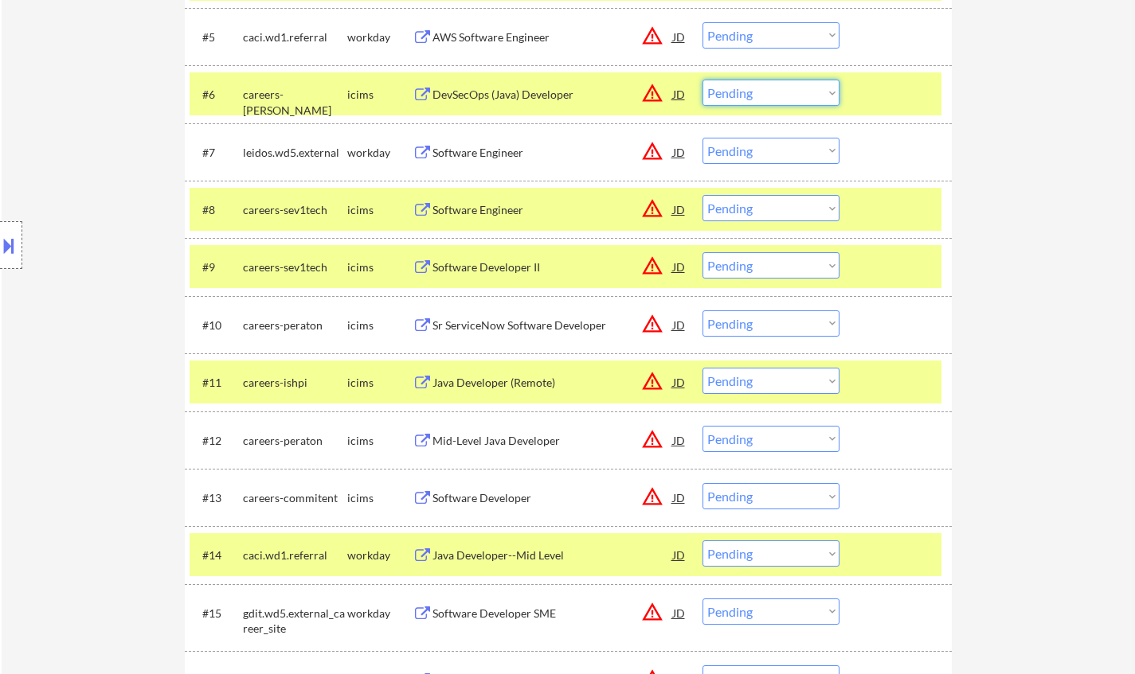
drag, startPoint x: 776, startPoint y: 90, endPoint x: 783, endPoint y: 105, distance: 16.7
click at [776, 90] on select "Choose an option... Pending Applied Excluded (Questions) Excluded (Expired) Exc…" at bounding box center [770, 93] width 137 height 26
click at [702, 80] on select "Choose an option... Pending Applied Excluded (Questions) Excluded (Expired) Exc…" at bounding box center [770, 93] width 137 height 26
select select ""pending""
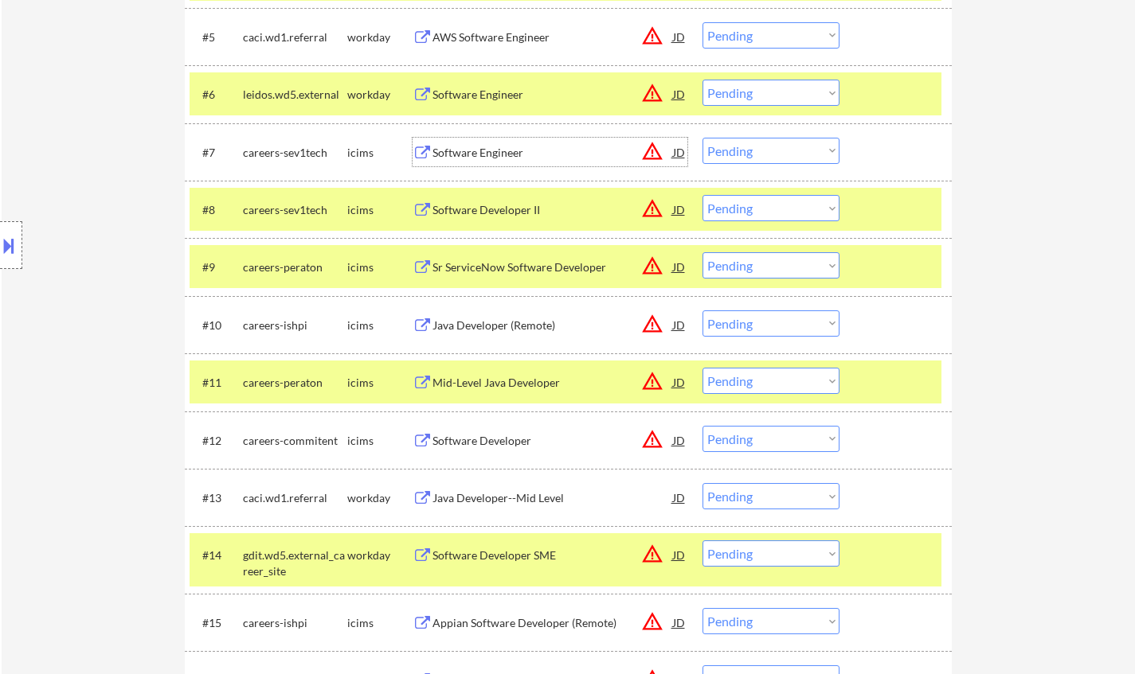
click at [467, 151] on div "Software Engineer" at bounding box center [552, 153] width 240 height 16
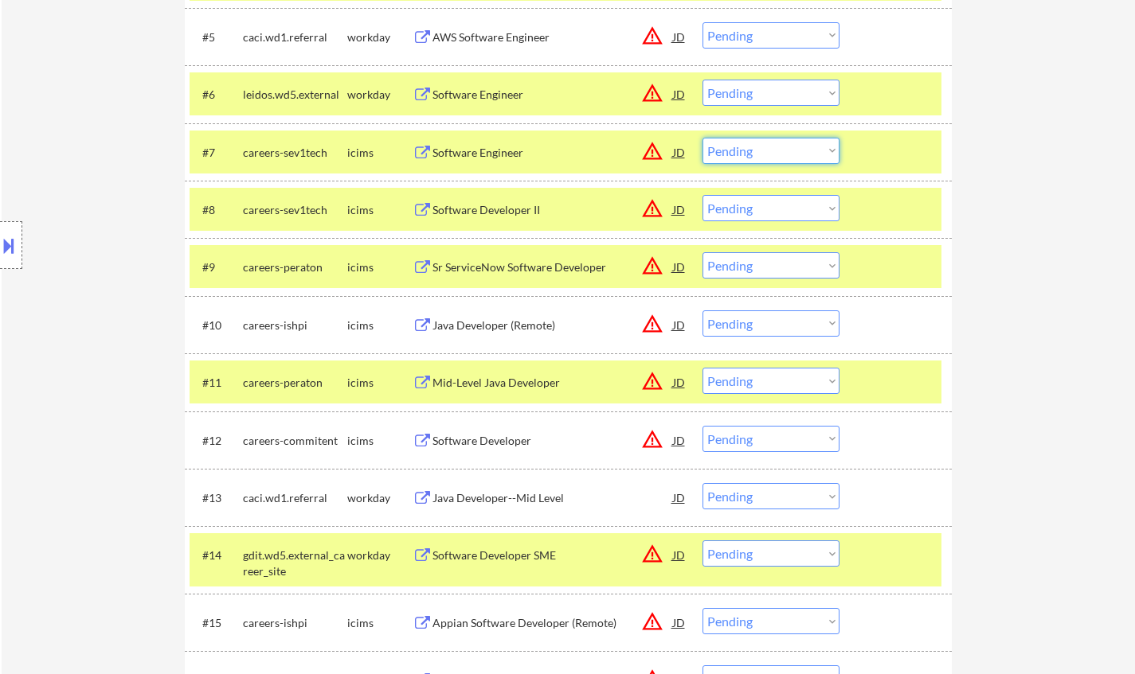
click at [774, 149] on select "Choose an option... Pending Applied Excluded (Questions) Excluded (Expired) Exc…" at bounding box center [770, 151] width 137 height 26
click at [779, 206] on select "Choose an option... Pending Applied Excluded (Questions) Excluded (Expired) Exc…" at bounding box center [770, 208] width 137 height 26
click at [702, 195] on select "Choose an option... Pending Applied Excluded (Questions) Excluded (Expired) Exc…" at bounding box center [770, 208] width 137 height 26
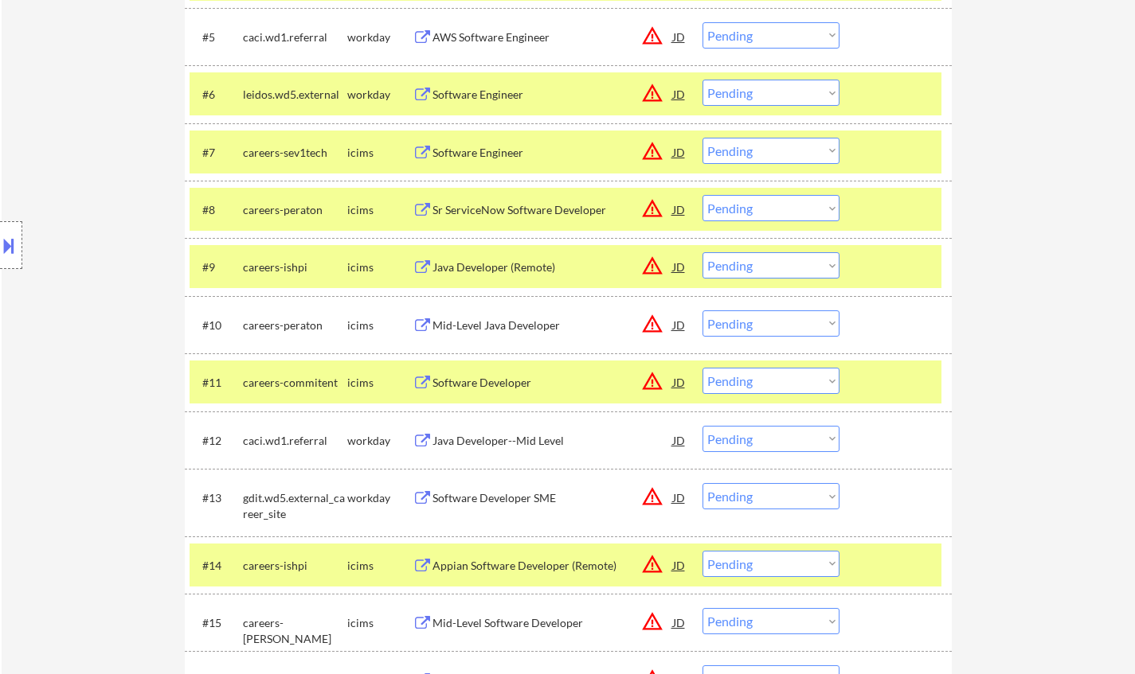
click at [494, 212] on div "Sr ServiceNow Software Developer" at bounding box center [552, 210] width 240 height 16
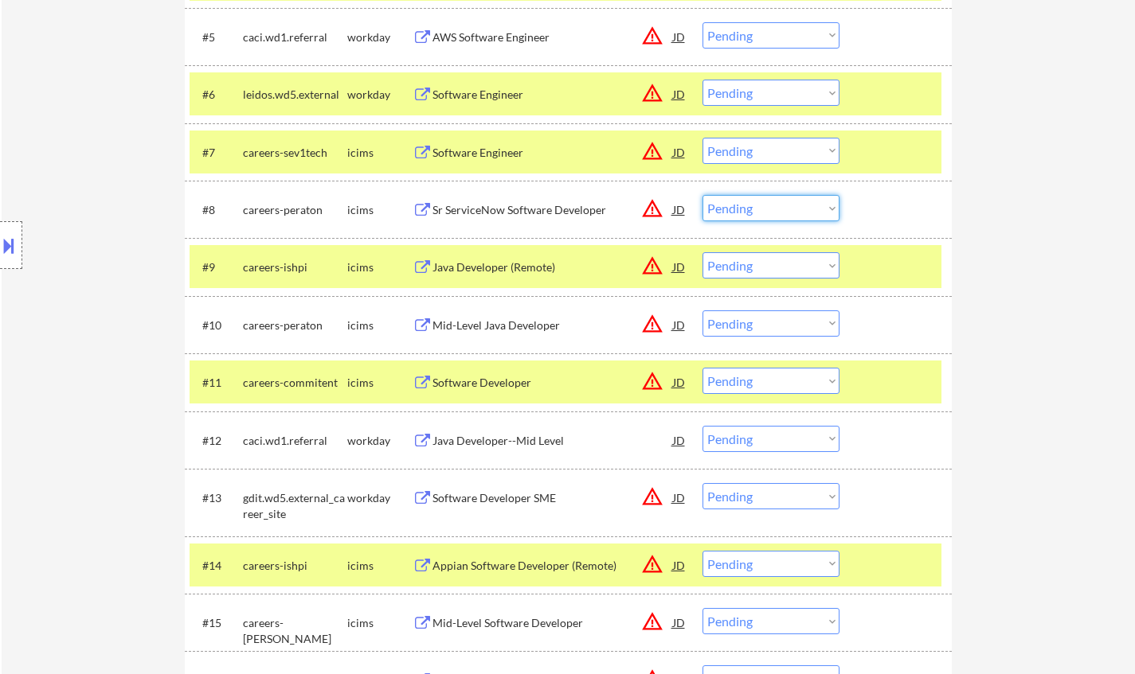
click at [771, 213] on select "Choose an option... Pending Applied Excluded (Questions) Excluded (Expired) Exc…" at bounding box center [770, 208] width 137 height 26
click at [702, 195] on select "Choose an option... Pending Applied Excluded (Questions) Excluded (Expired) Exc…" at bounding box center [770, 208] width 137 height 26
select select ""pending""
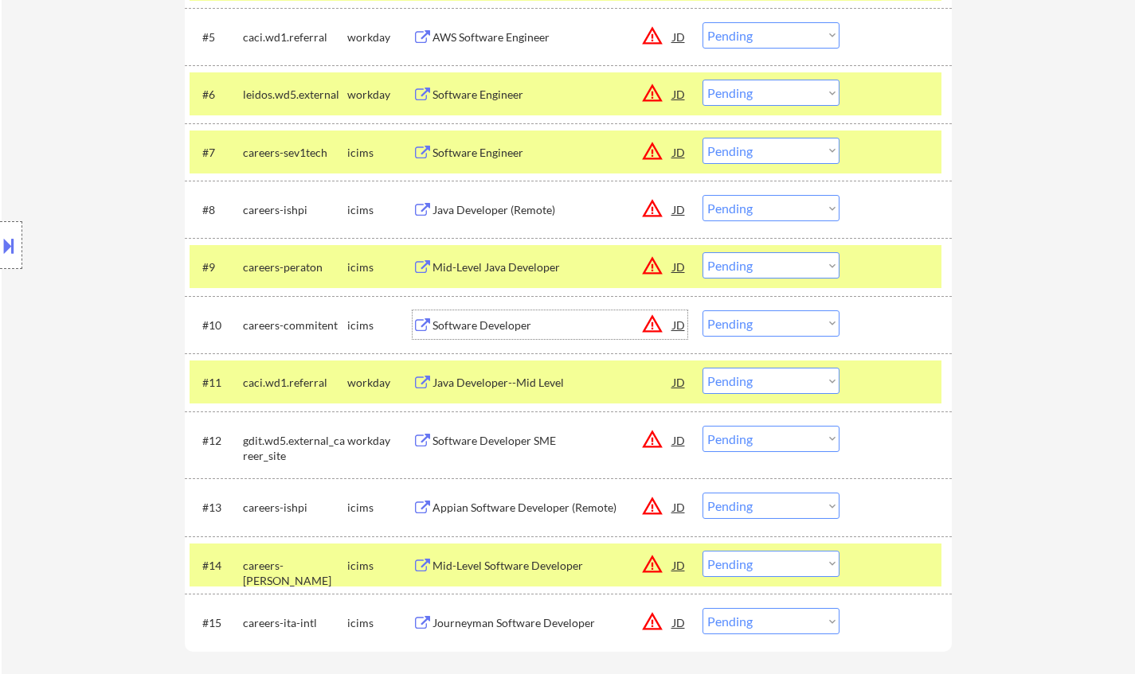
click at [478, 320] on div "Software Developer" at bounding box center [552, 326] width 240 height 16
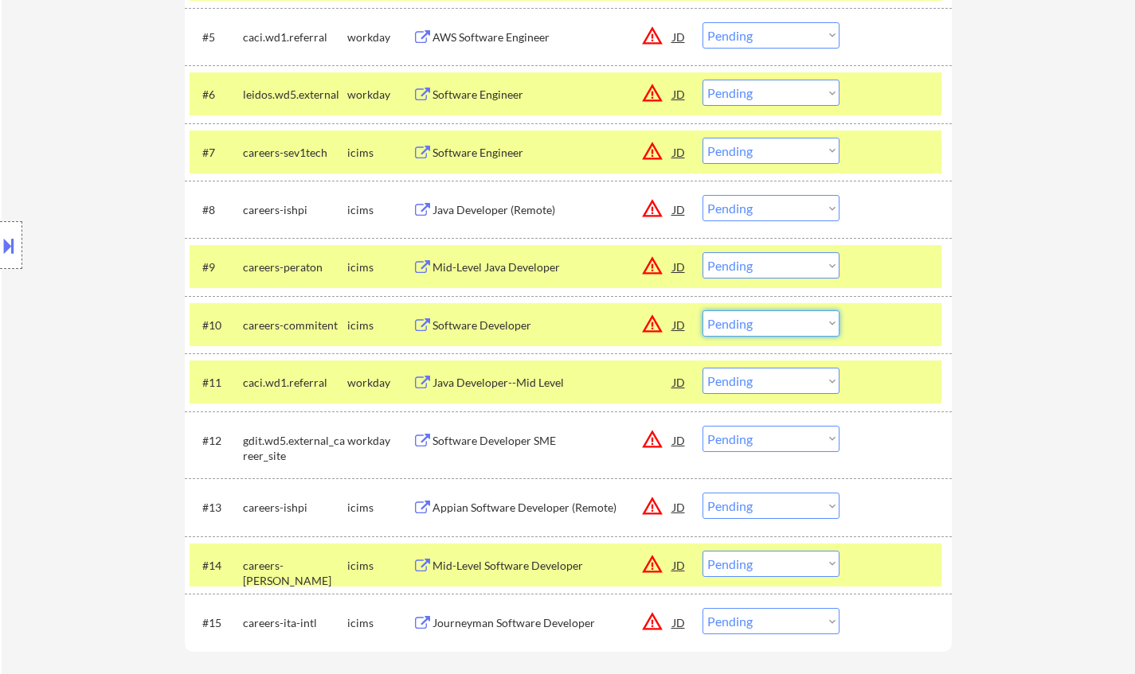
drag, startPoint x: 788, startPoint y: 324, endPoint x: 787, endPoint y: 334, distance: 9.6
click at [787, 326] on select "Choose an option... Pending Applied Excluded (Questions) Excluded (Expired) Exc…" at bounding box center [770, 323] width 137 height 26
click at [702, 310] on select "Choose an option... Pending Applied Excluded (Questions) Excluded (Expired) Exc…" at bounding box center [770, 323] width 137 height 26
select select ""pending""
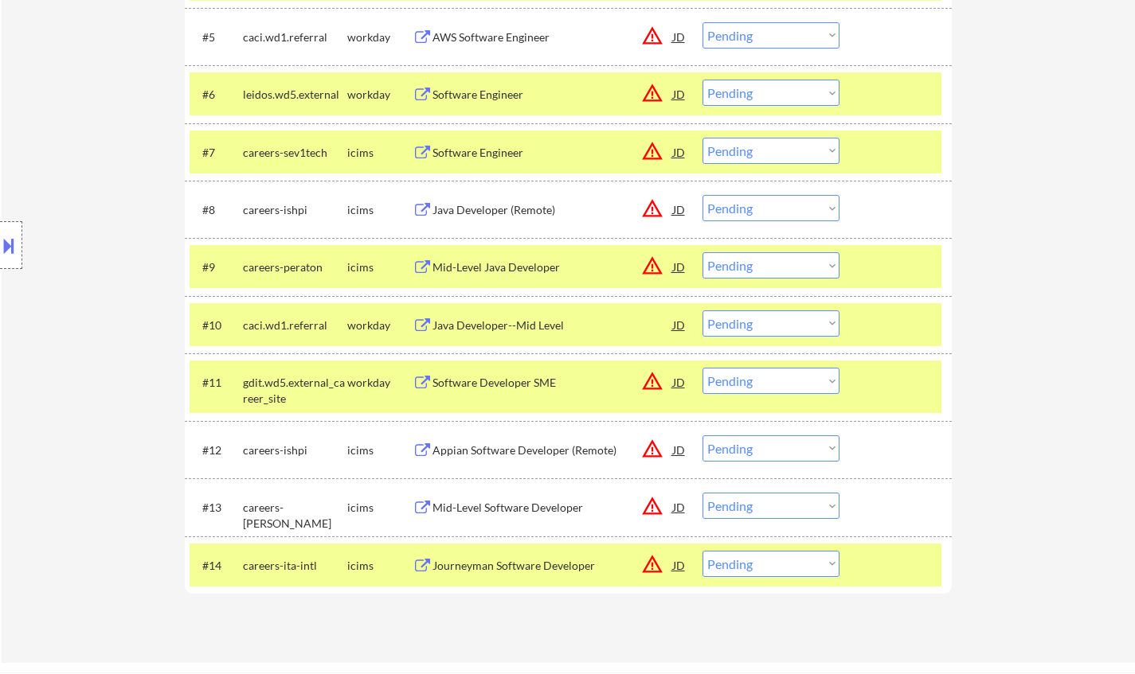
click at [502, 264] on div "Mid-Level Java Developer" at bounding box center [552, 268] width 240 height 16
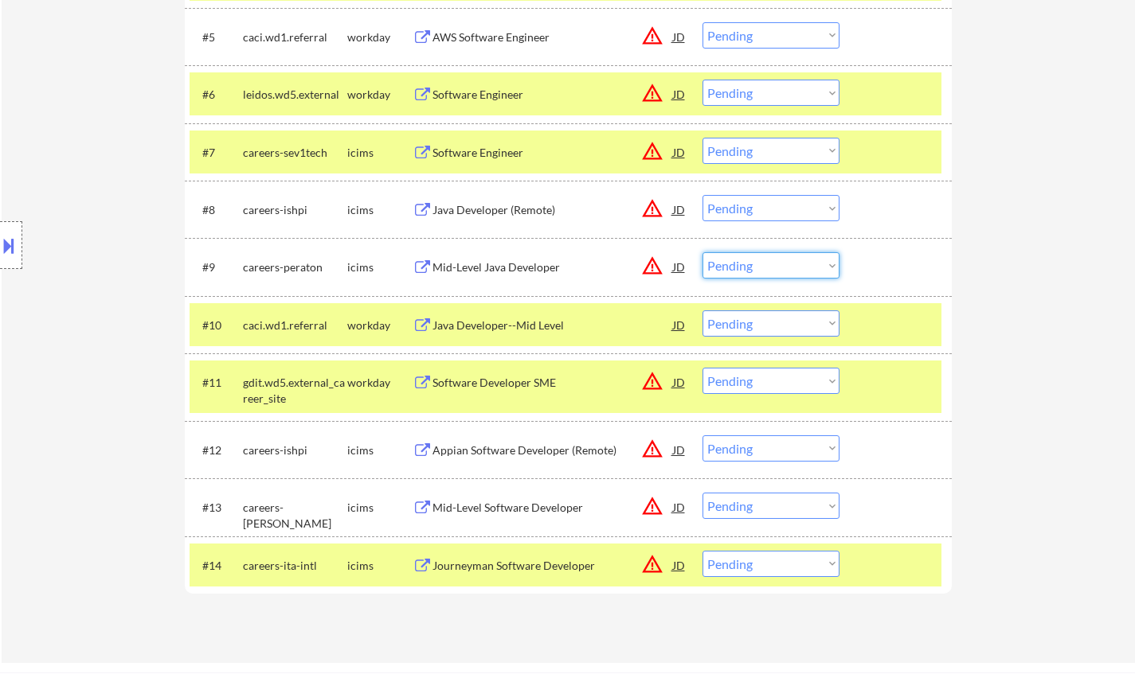
drag, startPoint x: 794, startPoint y: 270, endPoint x: 801, endPoint y: 278, distance: 10.7
click at [794, 270] on select "Choose an option... Pending Applied Excluded (Questions) Excluded (Expired) Exc…" at bounding box center [770, 265] width 137 height 26
click at [702, 252] on select "Choose an option... Pending Applied Excluded (Questions) Excluded (Expired) Exc…" at bounding box center [770, 265] width 137 height 26
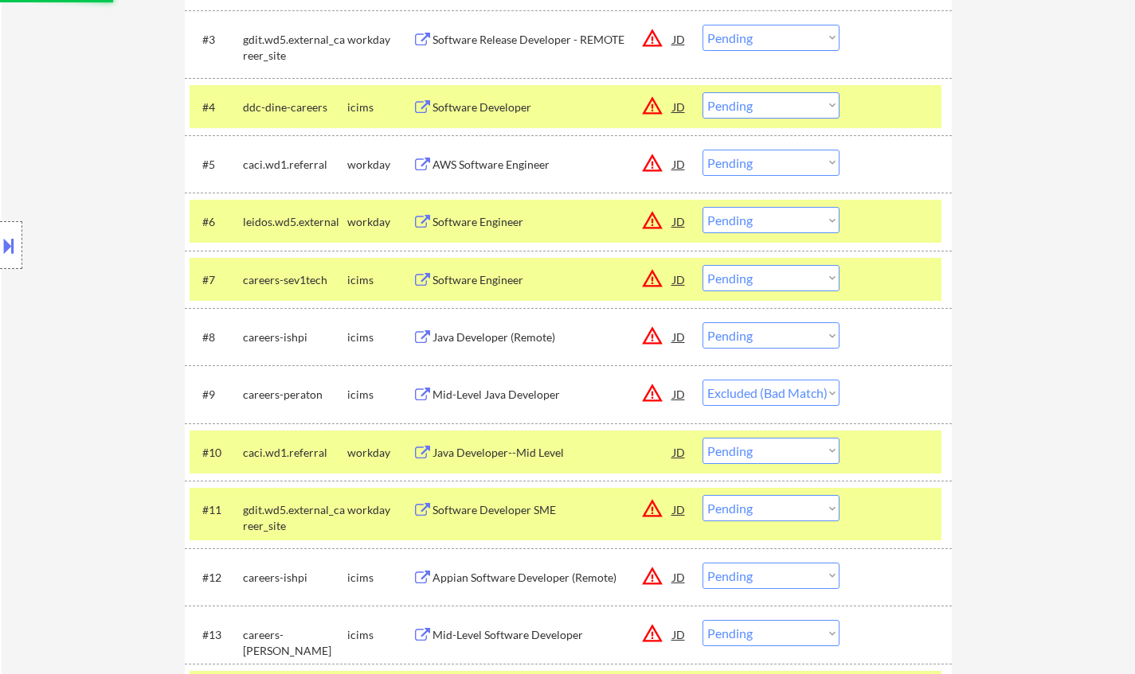
scroll to position [478, 0]
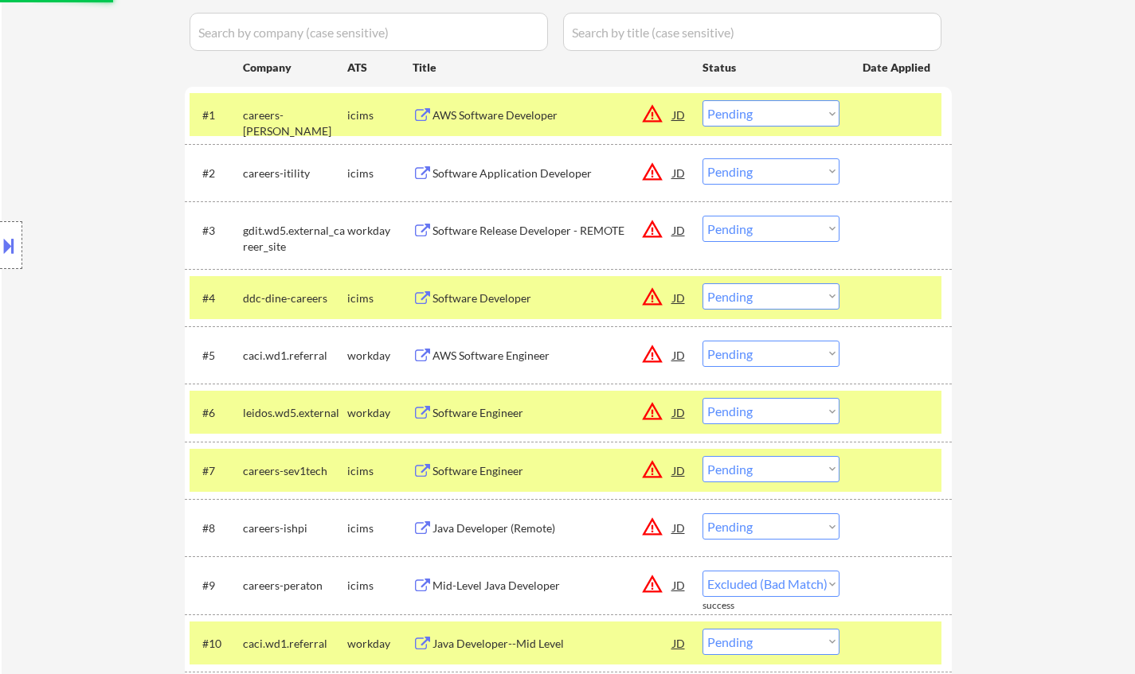
select select ""pending""
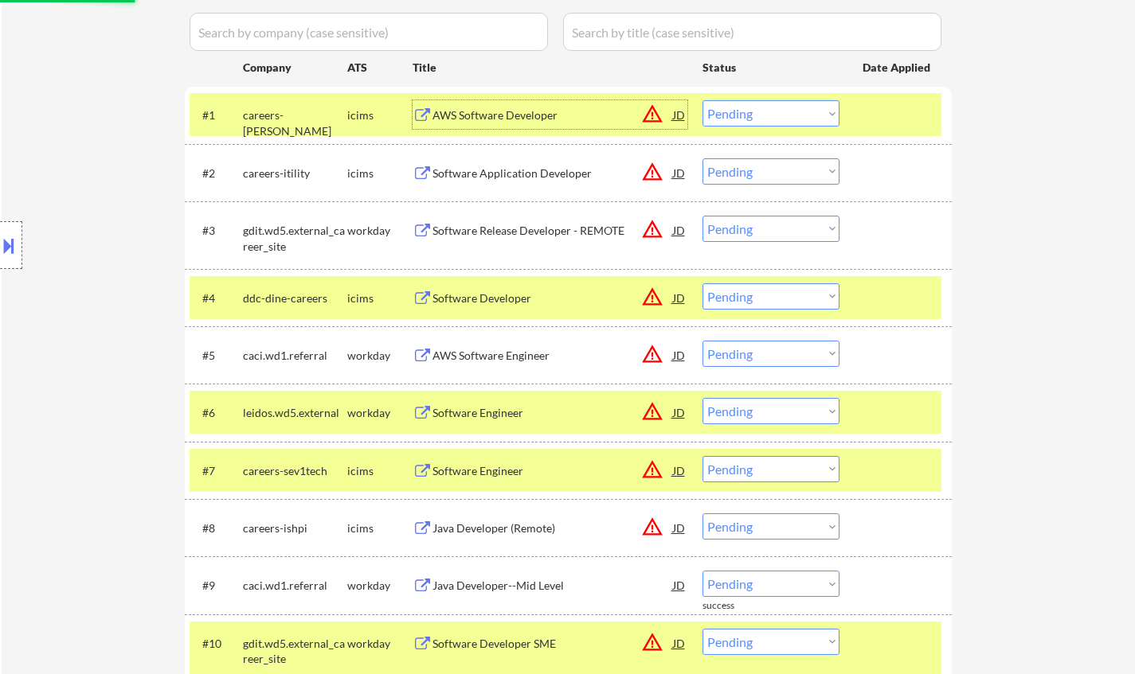
click at [496, 118] on div "AWS Software Developer" at bounding box center [552, 115] width 240 height 16
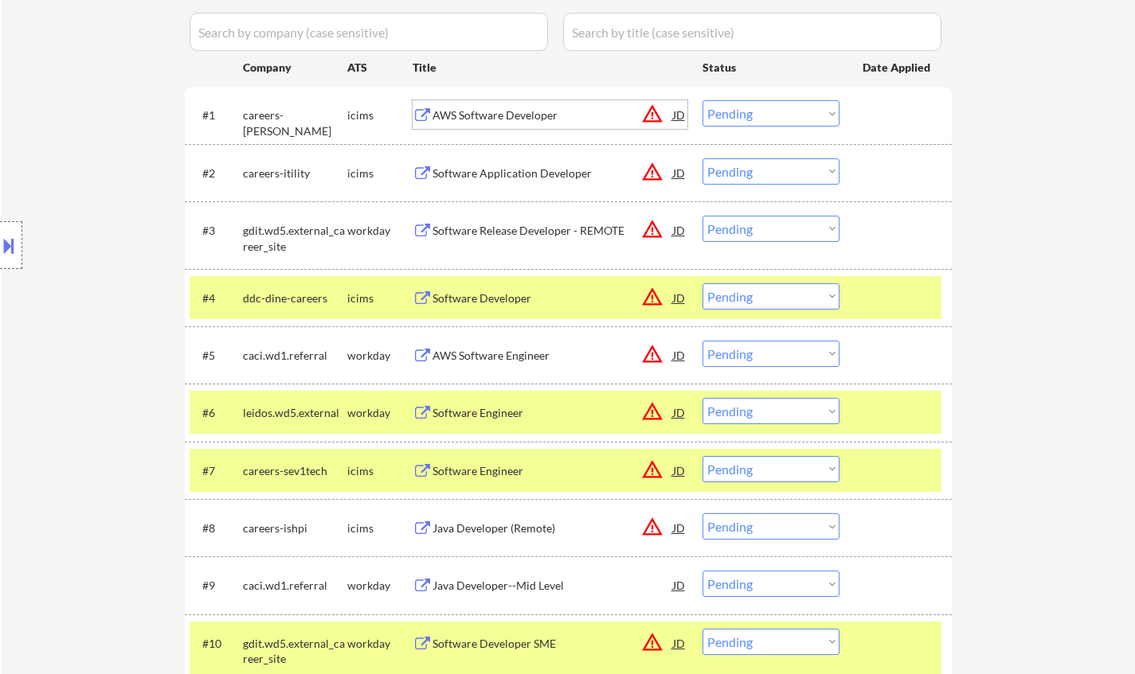
click at [490, 117] on div "AWS Software Developer" at bounding box center [552, 115] width 240 height 16
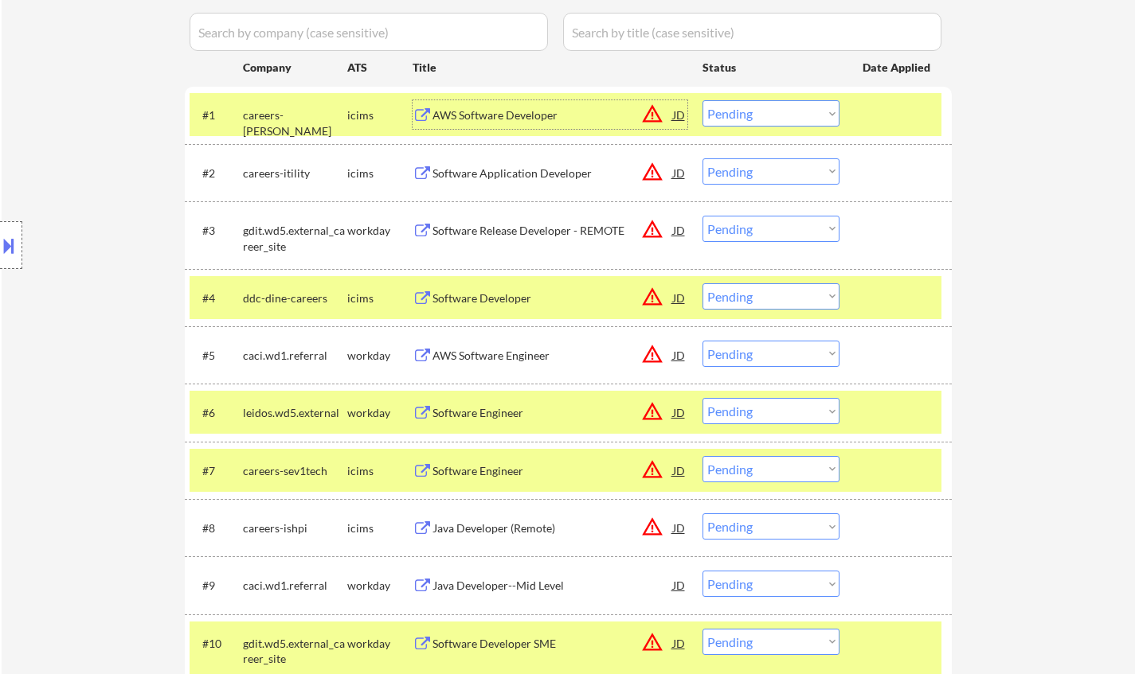
click at [491, 108] on div "AWS Software Developer" at bounding box center [552, 115] width 240 height 16
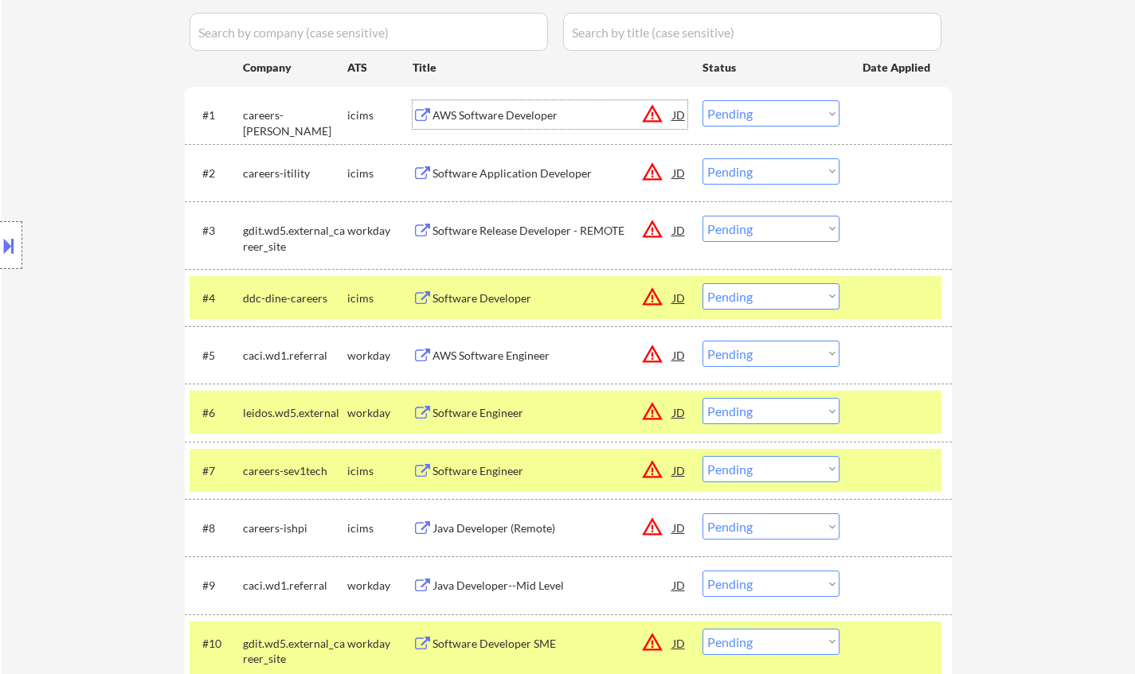
click at [750, 113] on select "Choose an option... Pending Applied Excluded (Questions) Excluded (Expired) Exc…" at bounding box center [770, 113] width 137 height 26
click at [740, 111] on select "Choose an option... Pending Applied Excluded (Questions) Excluded (Expired) Exc…" at bounding box center [770, 113] width 137 height 26
click at [702, 100] on select "Choose an option... Pending Applied Excluded (Questions) Excluded (Expired) Exc…" at bounding box center [770, 113] width 137 height 26
select select ""pending""
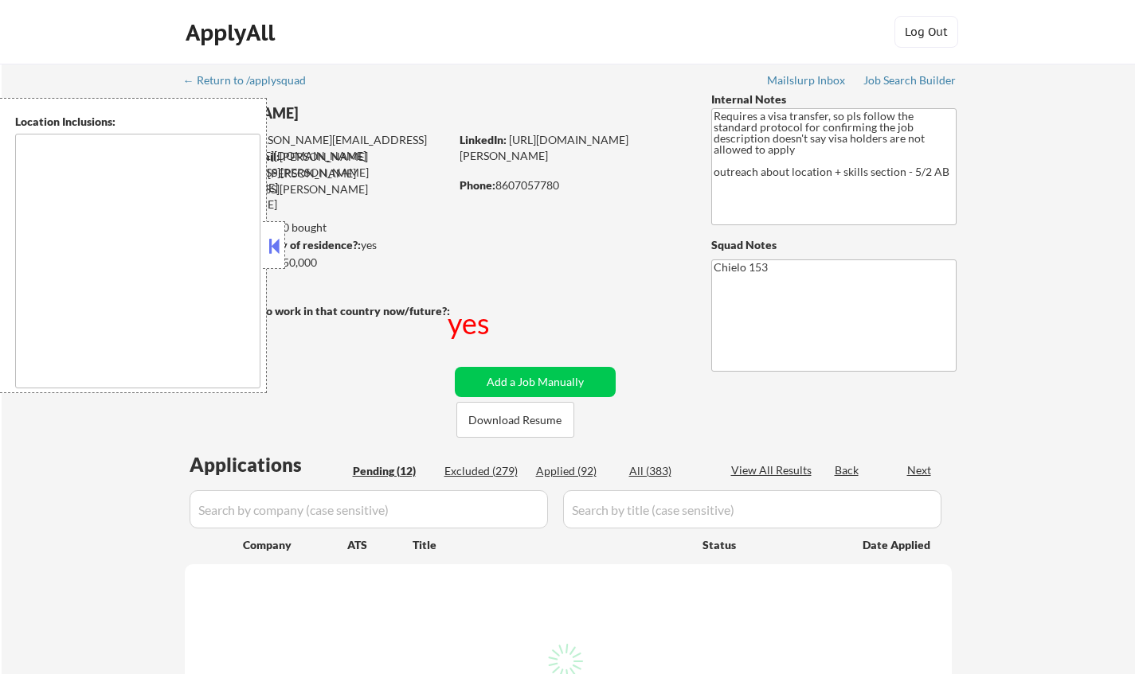
select select ""pending""
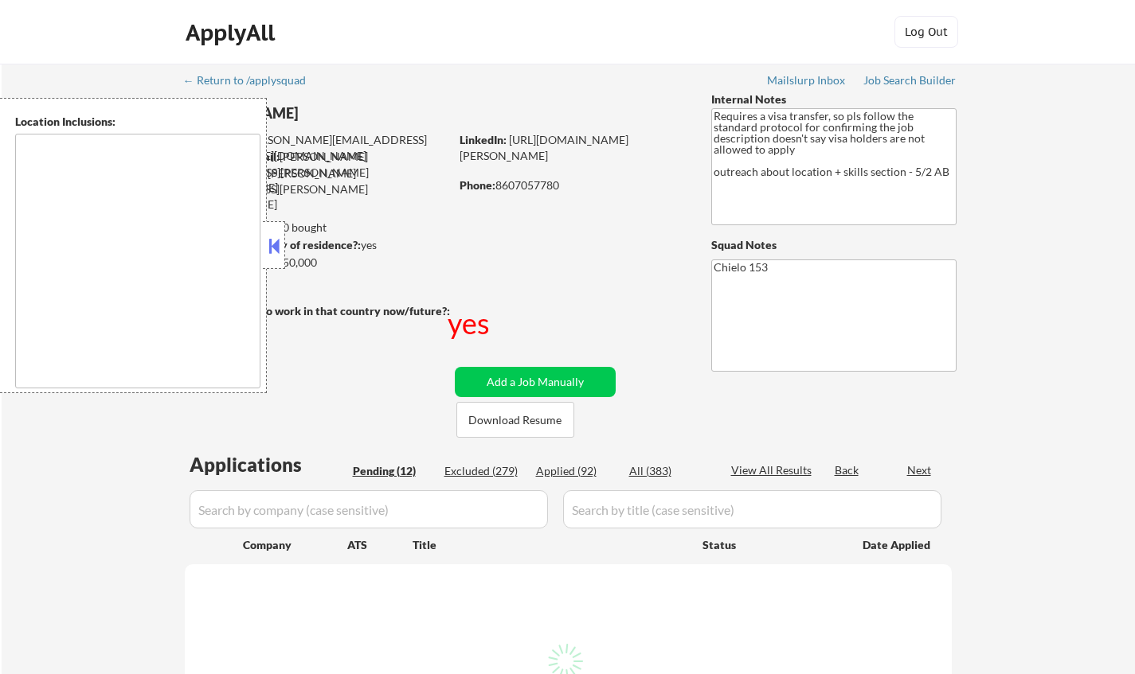
select select ""pending""
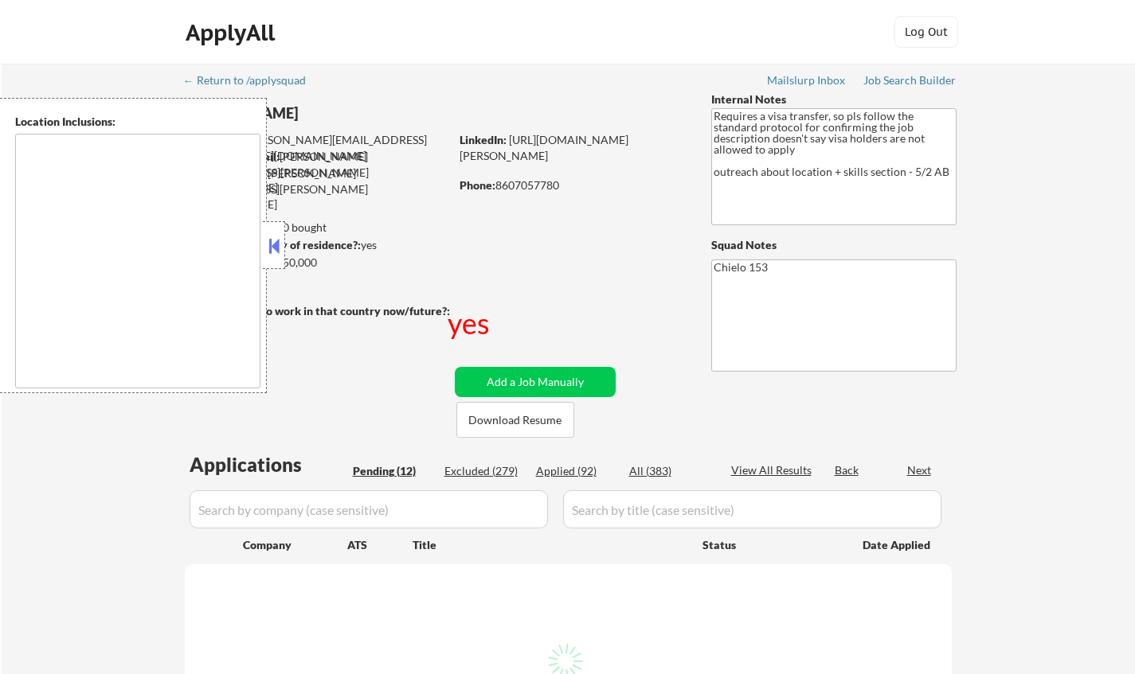
select select ""pending""
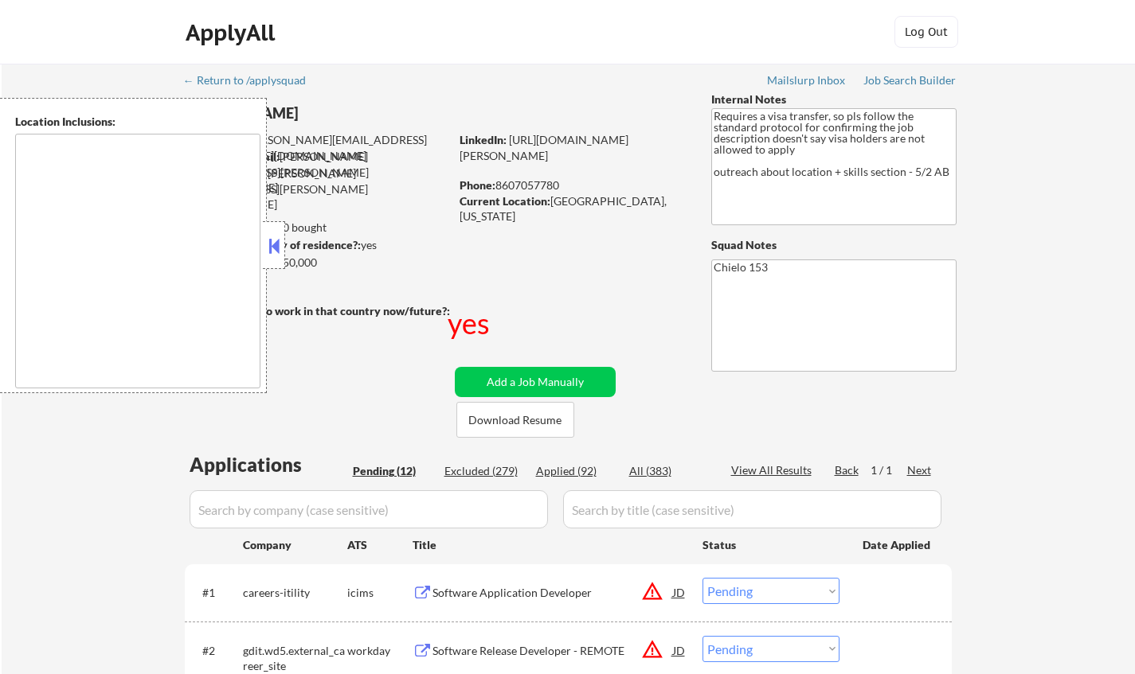
click at [279, 242] on button at bounding box center [274, 246] width 18 height 24
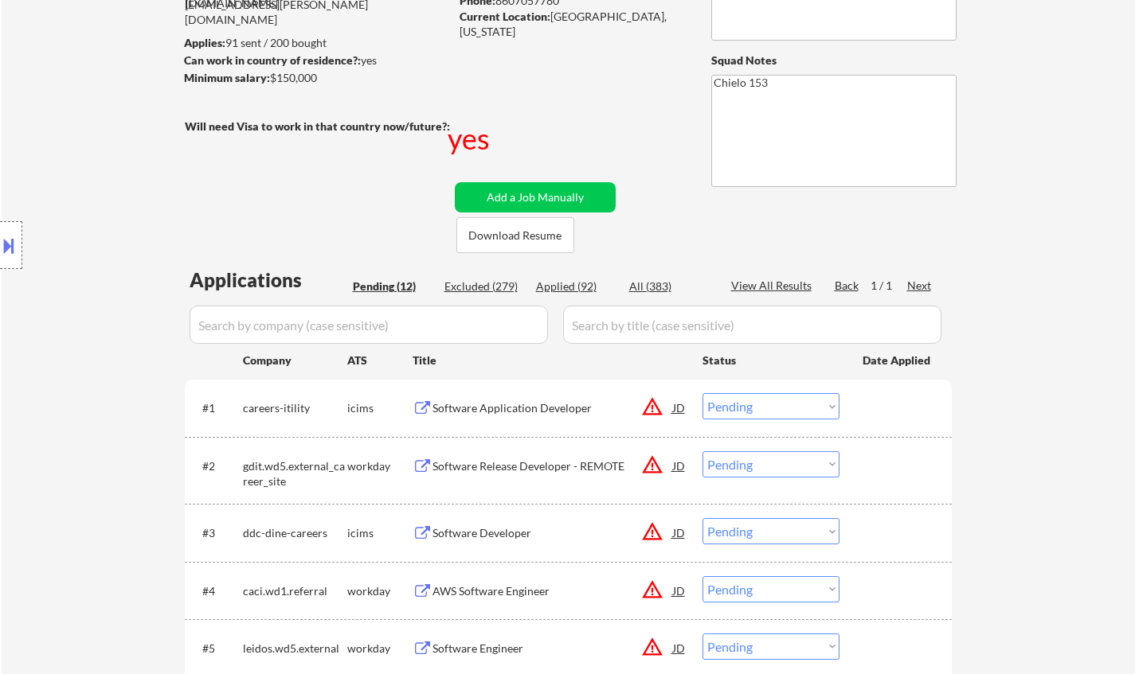
scroll to position [239, 0]
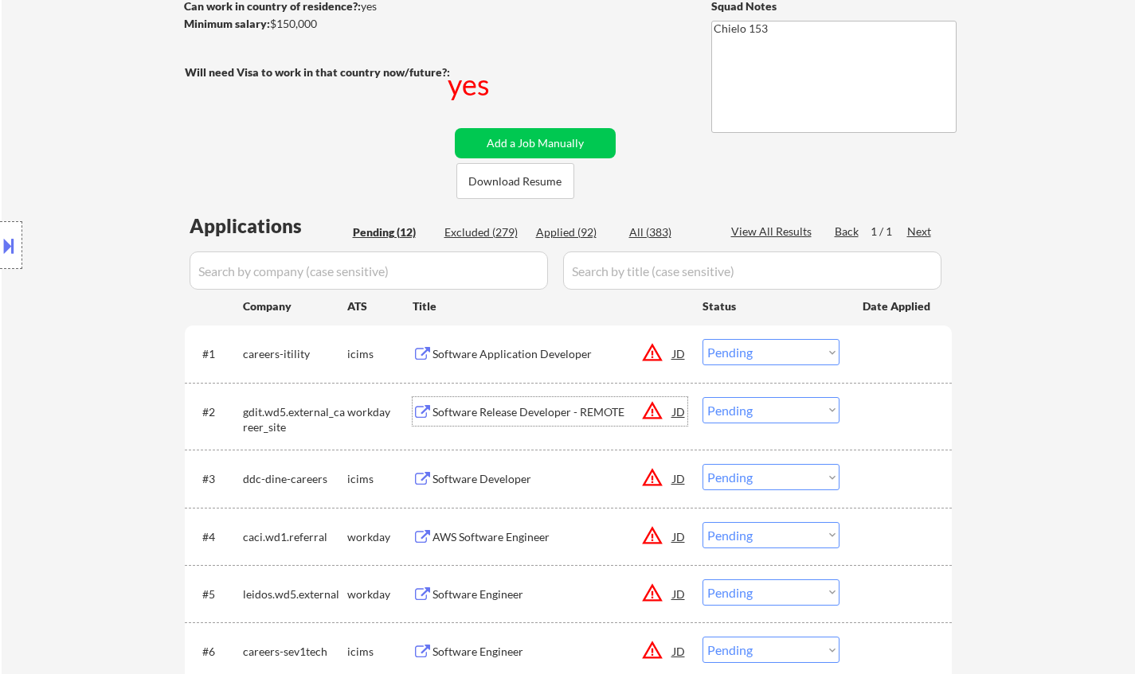
click at [476, 412] on div "Software Release Developer - REMOTE" at bounding box center [552, 412] width 240 height 16
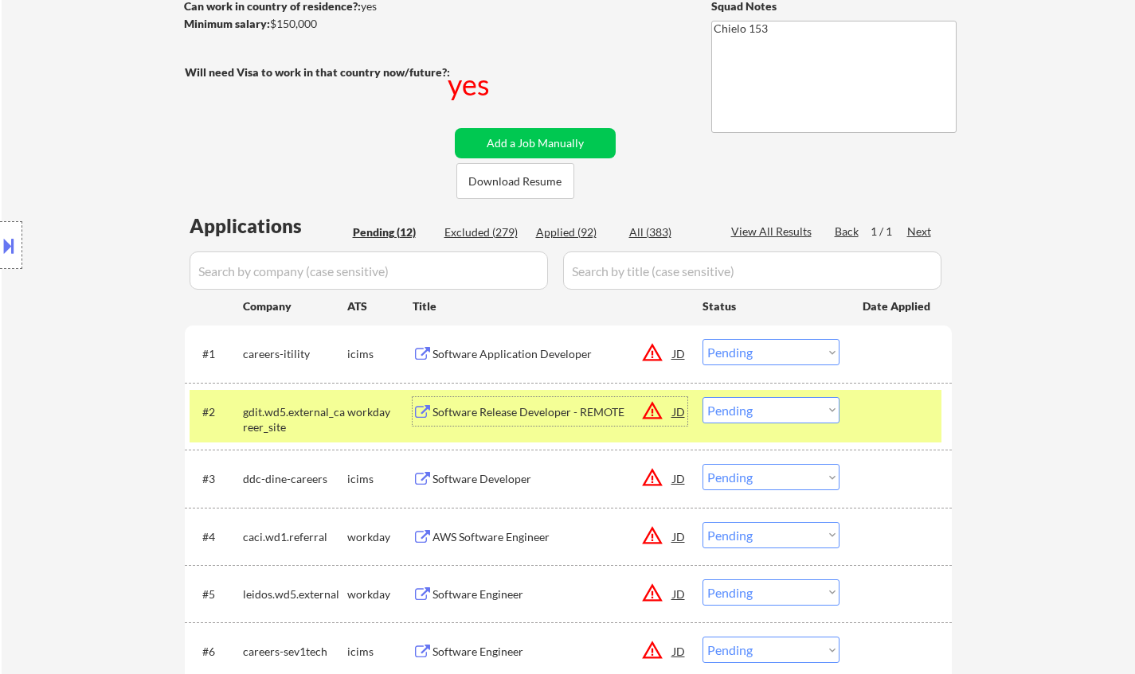
click at [769, 408] on select "Choose an option... Pending Applied Excluded (Questions) Excluded (Expired) Exc…" at bounding box center [770, 410] width 137 height 26
click at [702, 397] on select "Choose an option... Pending Applied Excluded (Questions) Excluded (Expired) Exc…" at bounding box center [770, 410] width 137 height 26
select select ""pending""
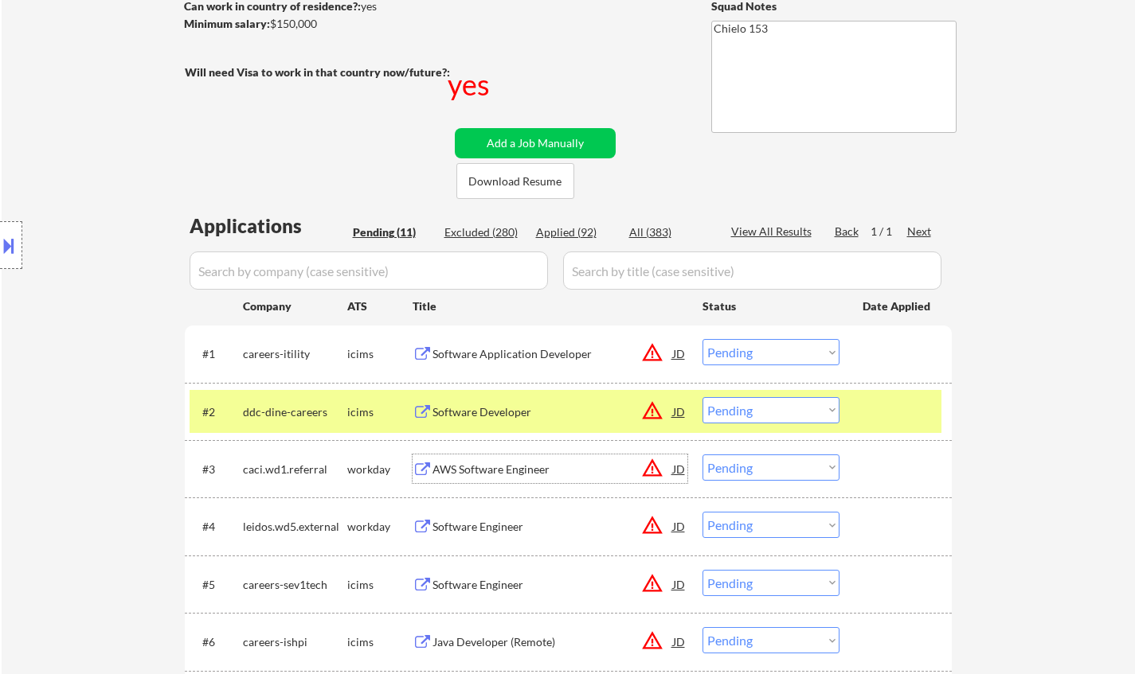
click at [488, 466] on div "AWS Software Engineer" at bounding box center [552, 470] width 240 height 16
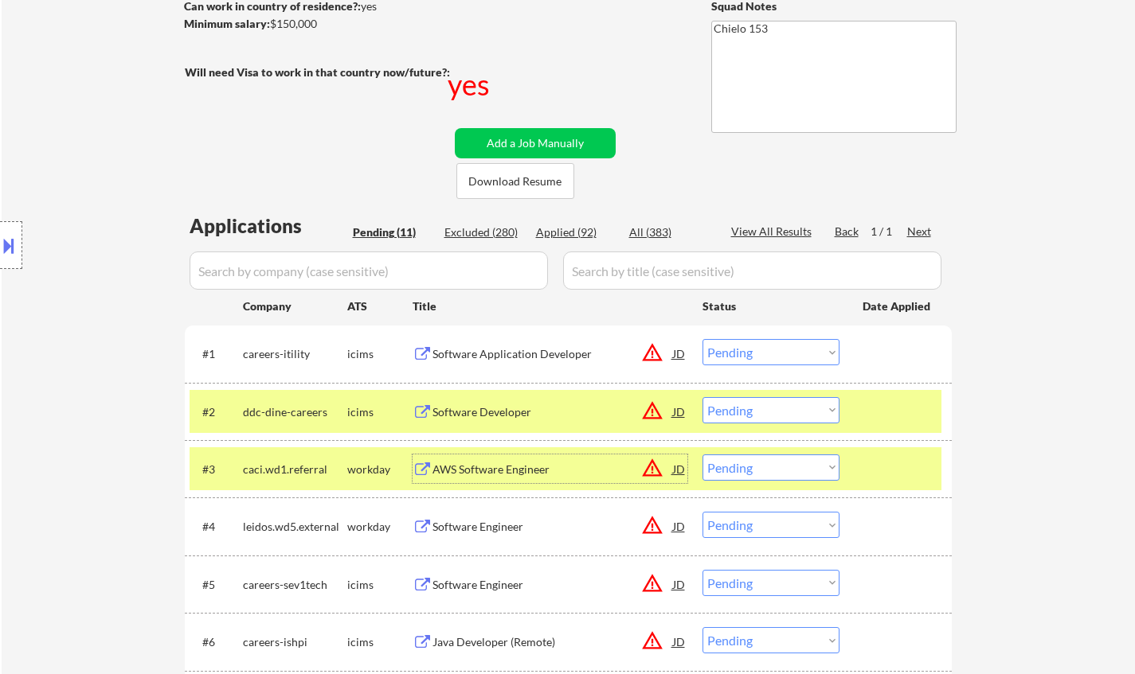
scroll to position [398, 0]
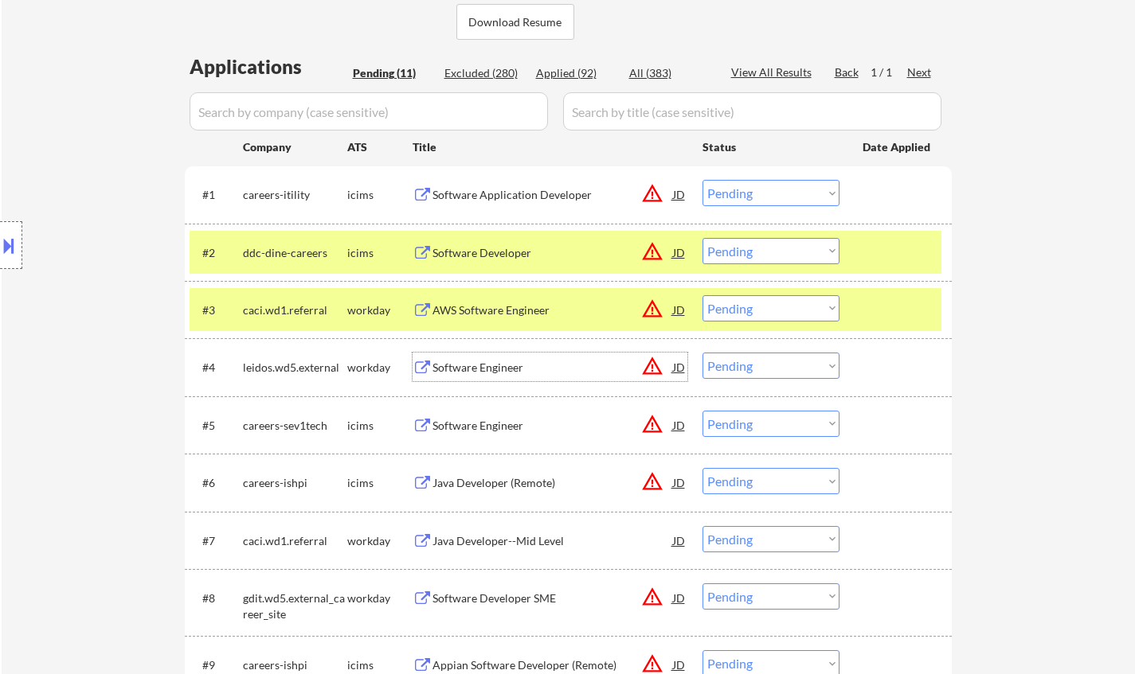
click at [490, 374] on div "Software Engineer" at bounding box center [552, 368] width 240 height 16
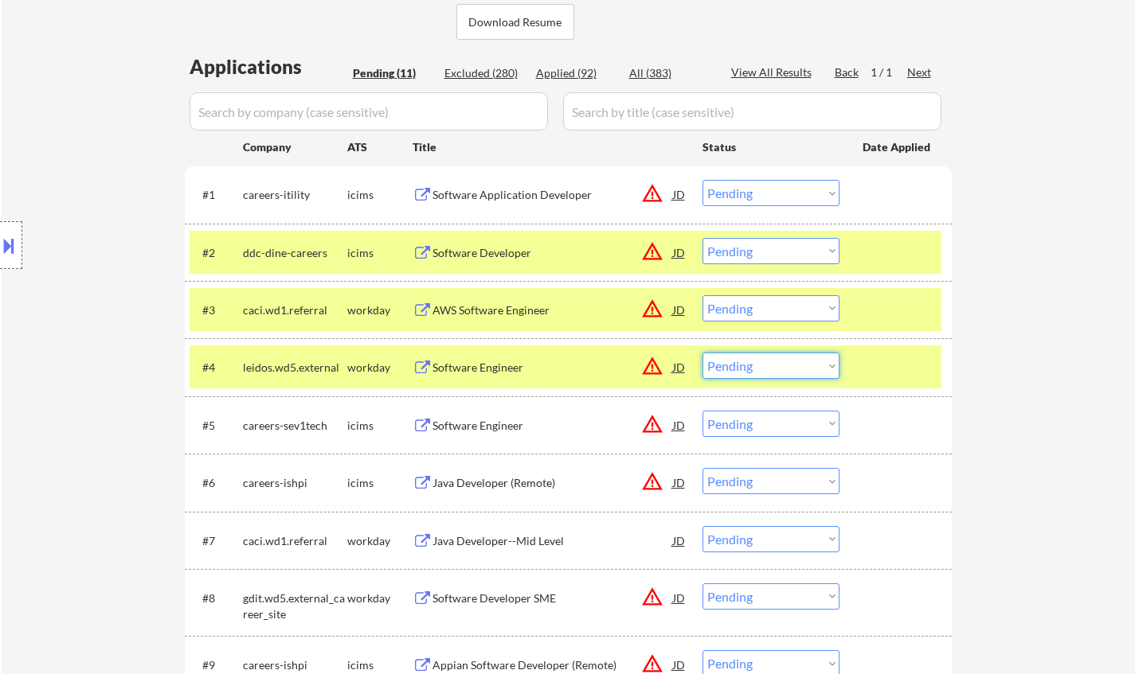
click at [779, 363] on select "Choose an option... Pending Applied Excluded (Questions) Excluded (Expired) Exc…" at bounding box center [770, 366] width 137 height 26
click at [702, 353] on select "Choose an option... Pending Applied Excluded (Questions) Excluded (Expired) Exc…" at bounding box center [770, 366] width 137 height 26
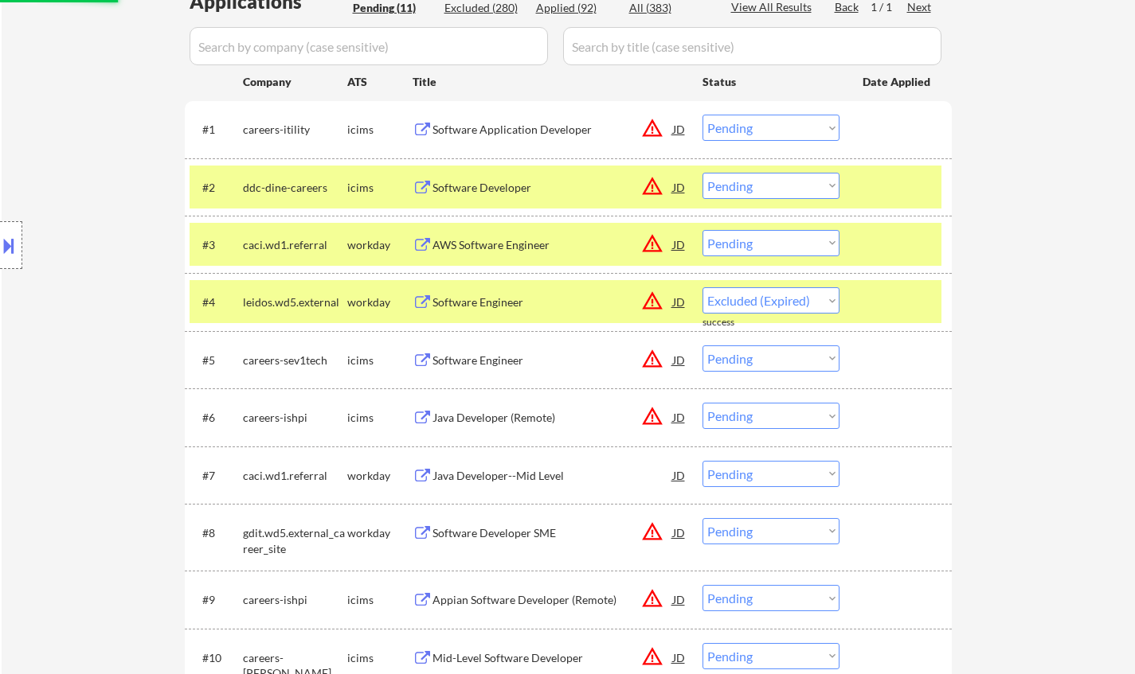
select select ""pending""
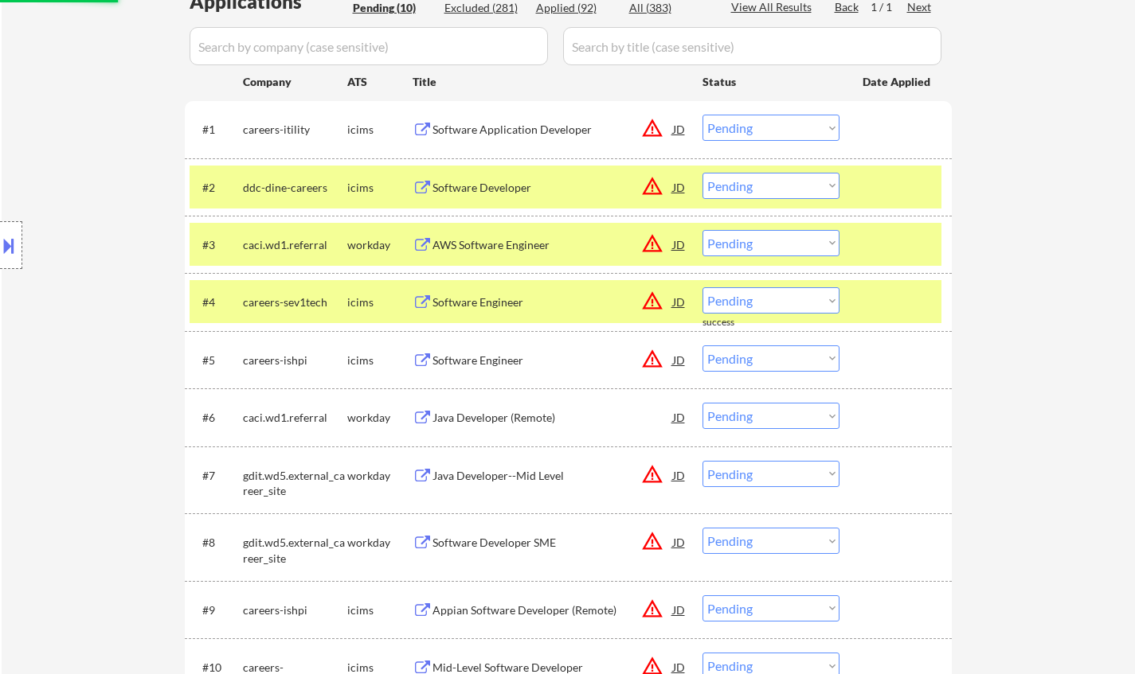
scroll to position [557, 0]
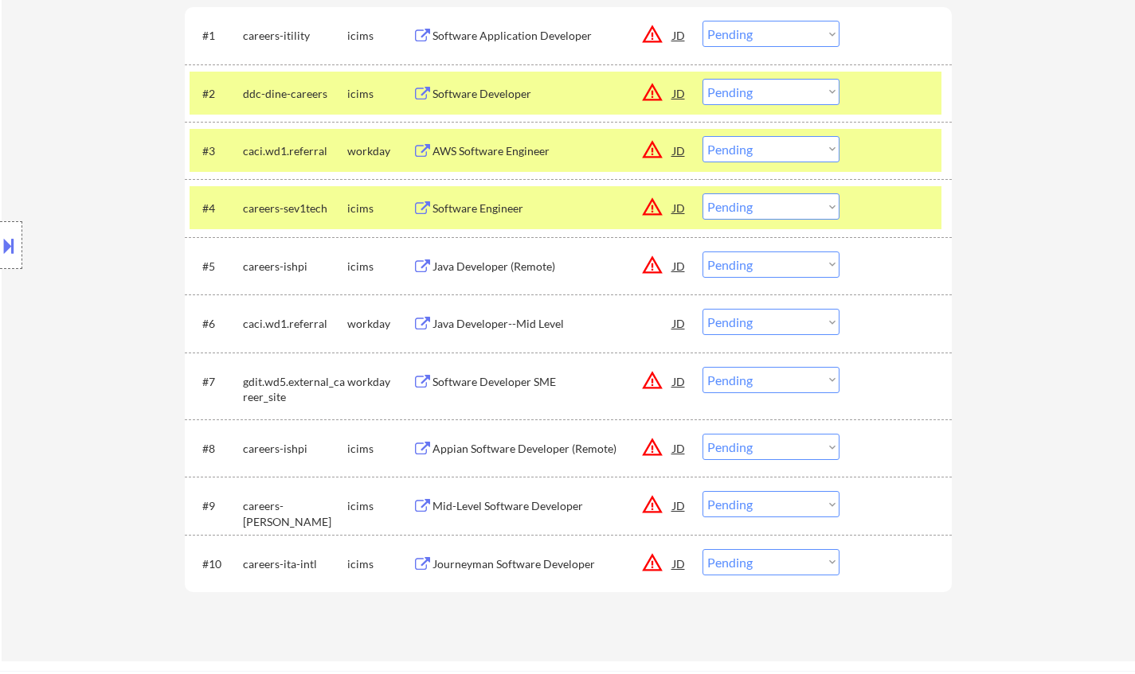
click at [505, 318] on div "Java Developer--Mid Level" at bounding box center [552, 324] width 240 height 16
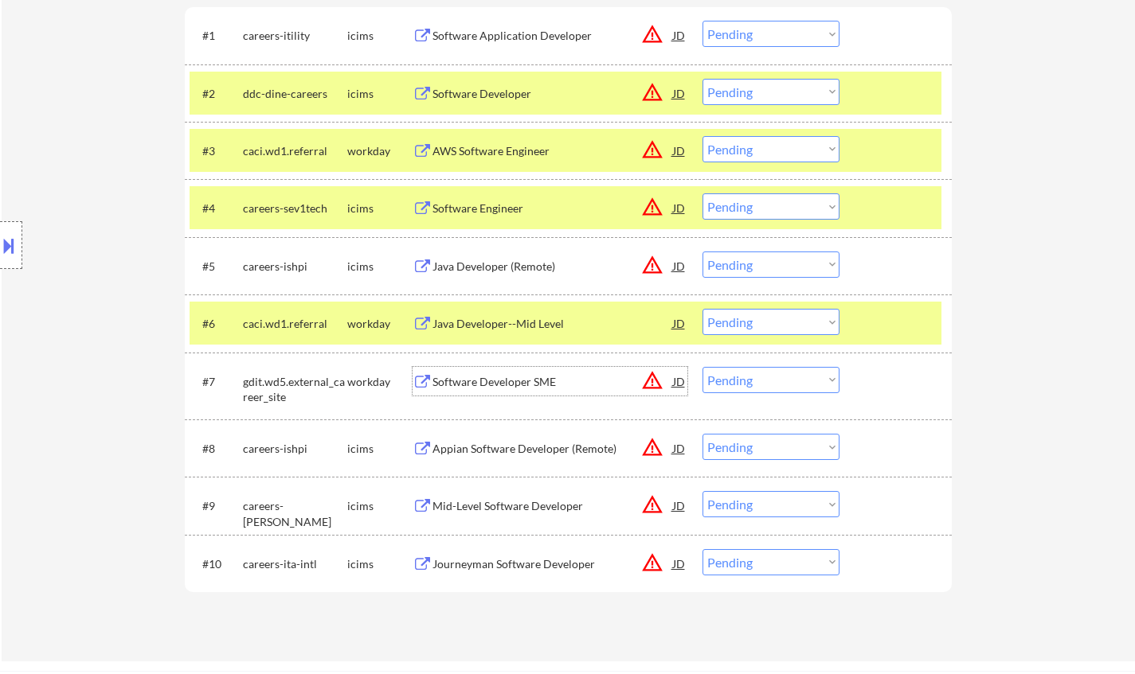
click at [500, 382] on div "Software Developer SME" at bounding box center [552, 382] width 240 height 16
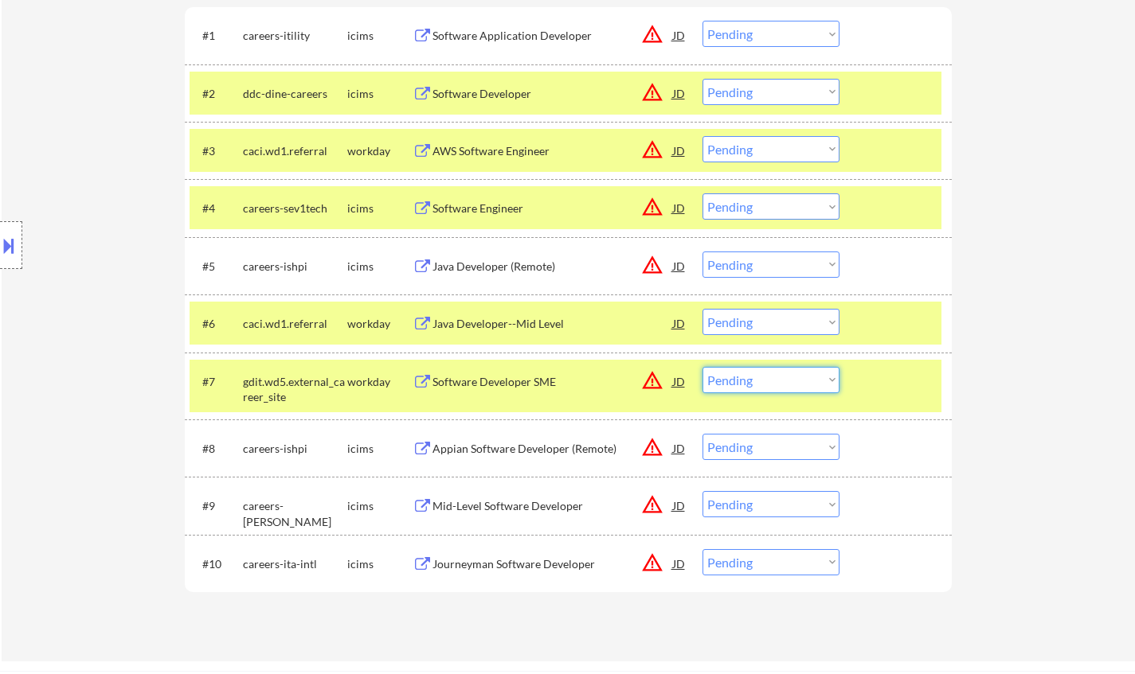
click at [771, 383] on select "Choose an option... Pending Applied Excluded (Questions) Excluded (Expired) Exc…" at bounding box center [770, 380] width 137 height 26
click at [702, 367] on select "Choose an option... Pending Applied Excluded (Questions) Excluded (Expired) Exc…" at bounding box center [770, 380] width 137 height 26
select select ""pending""
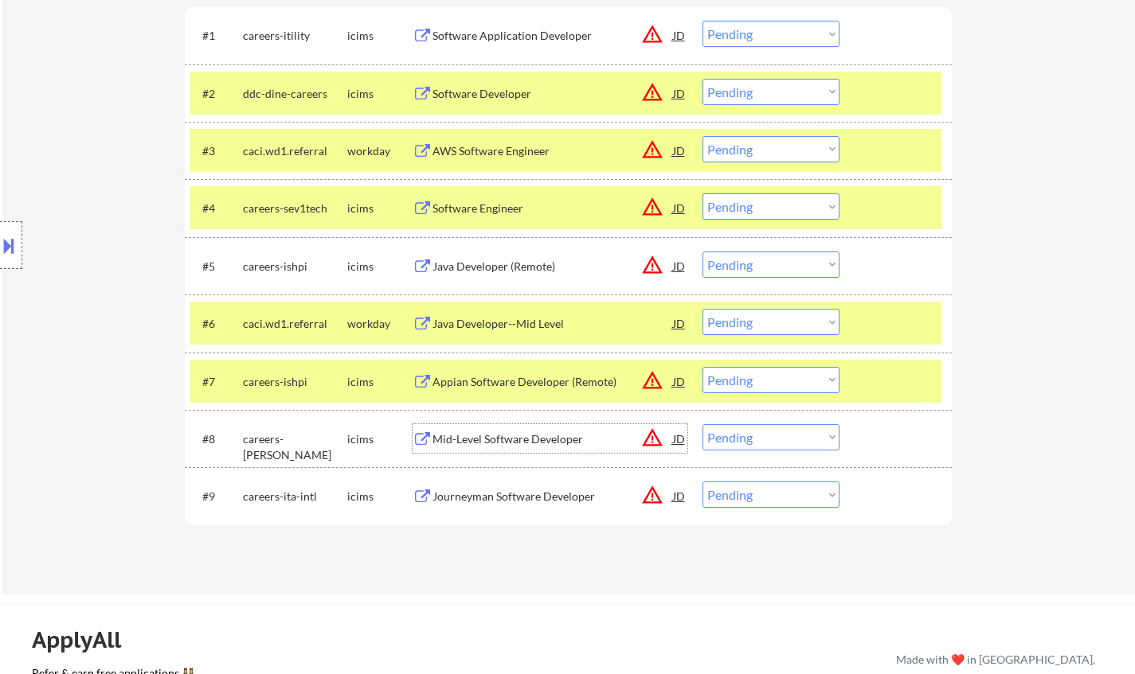
click at [492, 432] on div "Mid-Level Software Developer" at bounding box center [552, 440] width 240 height 16
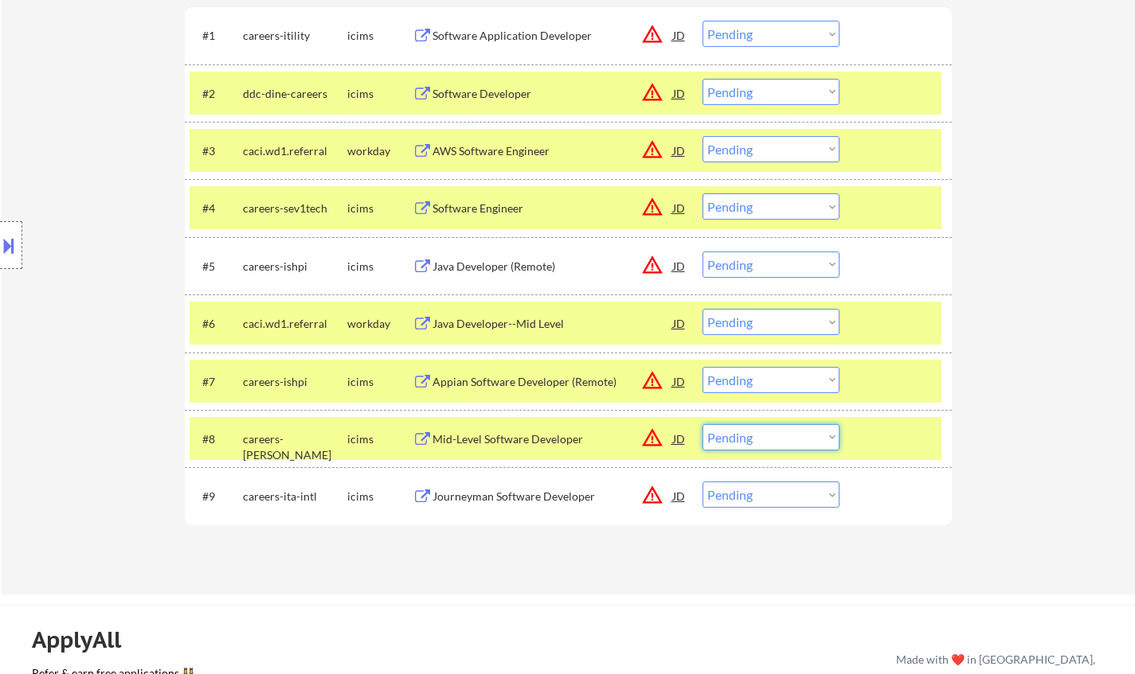
click at [780, 439] on select "Choose an option... Pending Applied Excluded (Questions) Excluded (Expired) Exc…" at bounding box center [770, 437] width 137 height 26
click at [702, 424] on select "Choose an option... Pending Applied Excluded (Questions) Excluded (Expired) Exc…" at bounding box center [770, 437] width 137 height 26
select select ""pending""
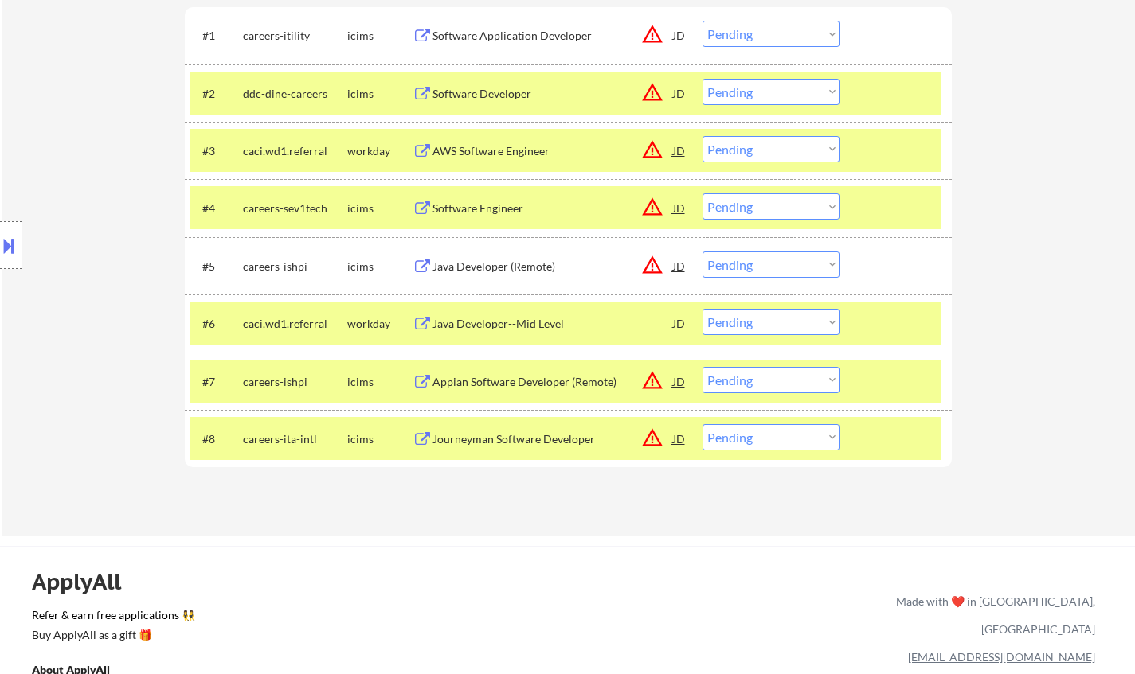
click at [522, 371] on div "Appian Software Developer (Remote)" at bounding box center [552, 381] width 240 height 29
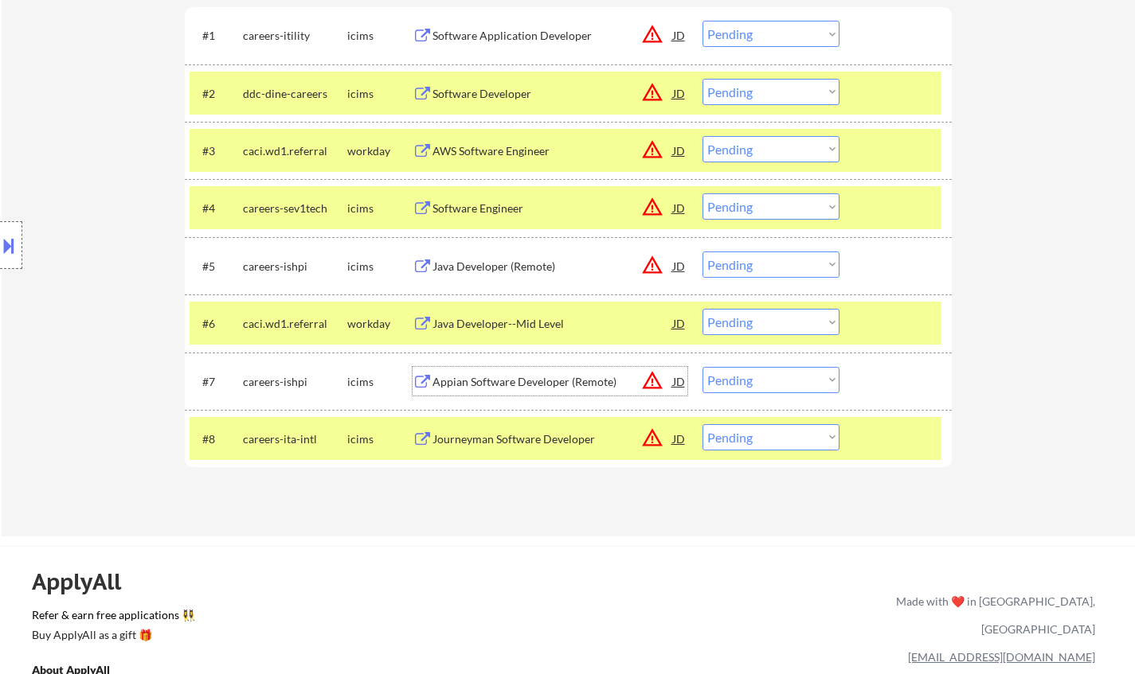
drag, startPoint x: 759, startPoint y: 388, endPoint x: 771, endPoint y: 392, distance: 13.3
click at [760, 389] on select "Choose an option... Pending Applied Excluded (Questions) Excluded (Expired) Exc…" at bounding box center [770, 380] width 137 height 26
click at [702, 367] on select "Choose an option... Pending Applied Excluded (Questions) Excluded (Expired) Exc…" at bounding box center [770, 380] width 137 height 26
click at [475, 197] on div "Software Engineer" at bounding box center [552, 207] width 240 height 29
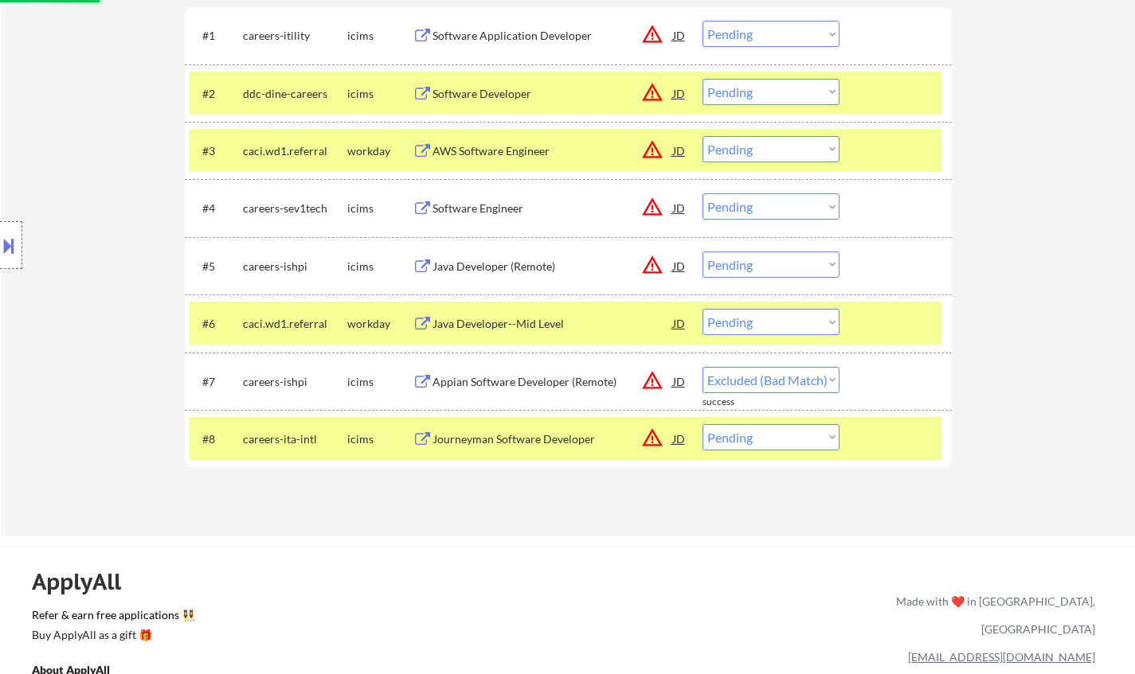
select select ""pending""
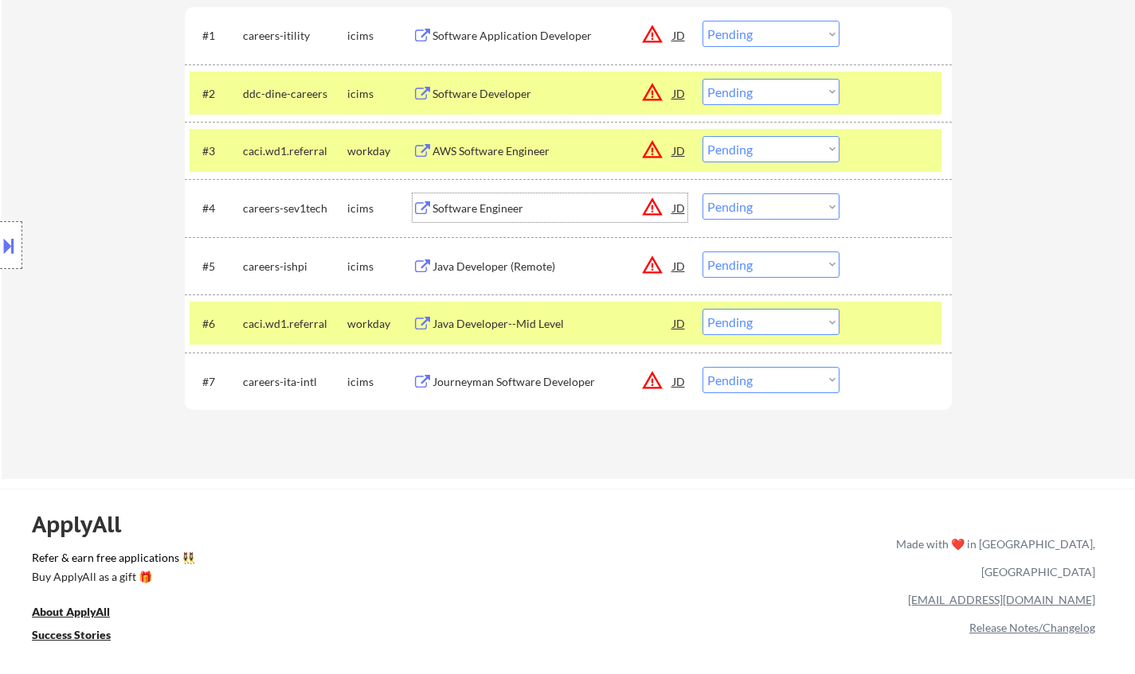
click at [767, 201] on select "Choose an option... Pending Applied Excluded (Questions) Excluded (Expired) Exc…" at bounding box center [770, 206] width 137 height 26
select select ""excluded__bad_match_""
click at [702, 193] on select "Choose an option... Pending Applied Excluded (Questions) Excluded (Expired) Exc…" at bounding box center [770, 206] width 137 height 26
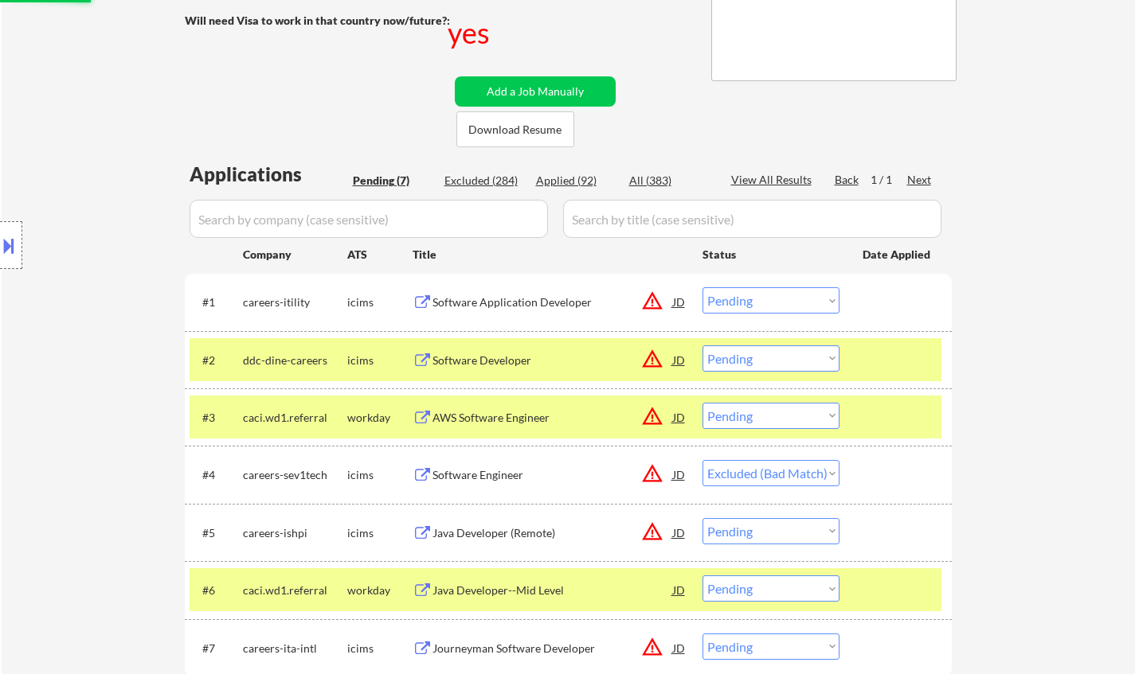
scroll to position [239, 0]
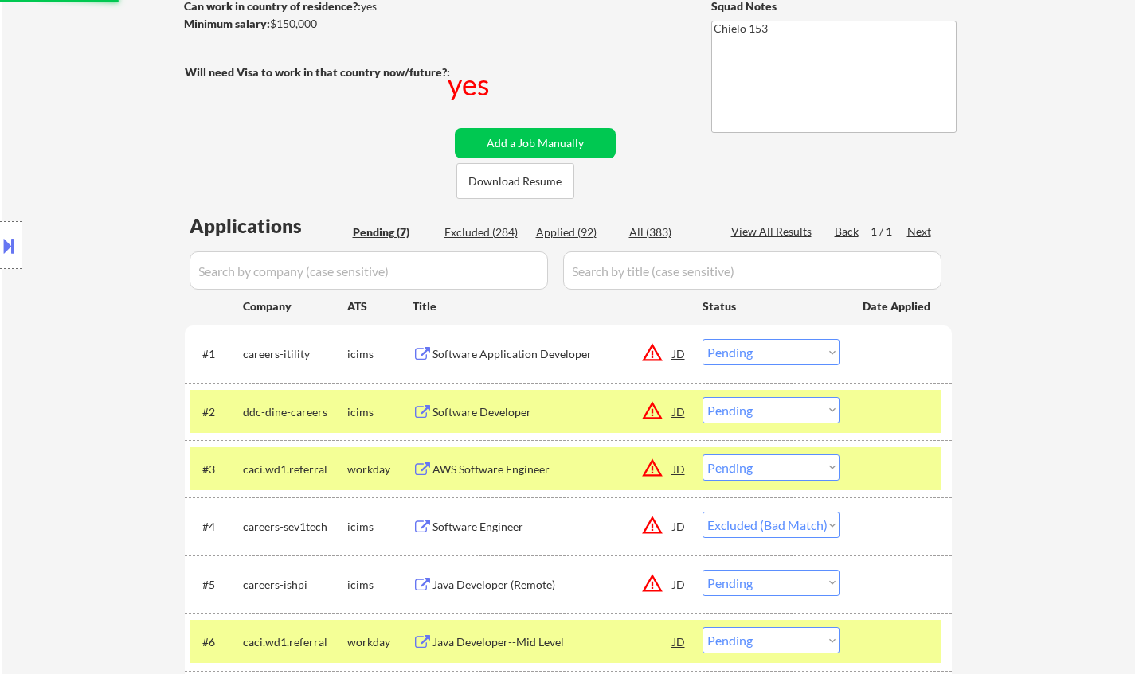
click at [517, 351] on div "Software Application Developer" at bounding box center [552, 354] width 240 height 16
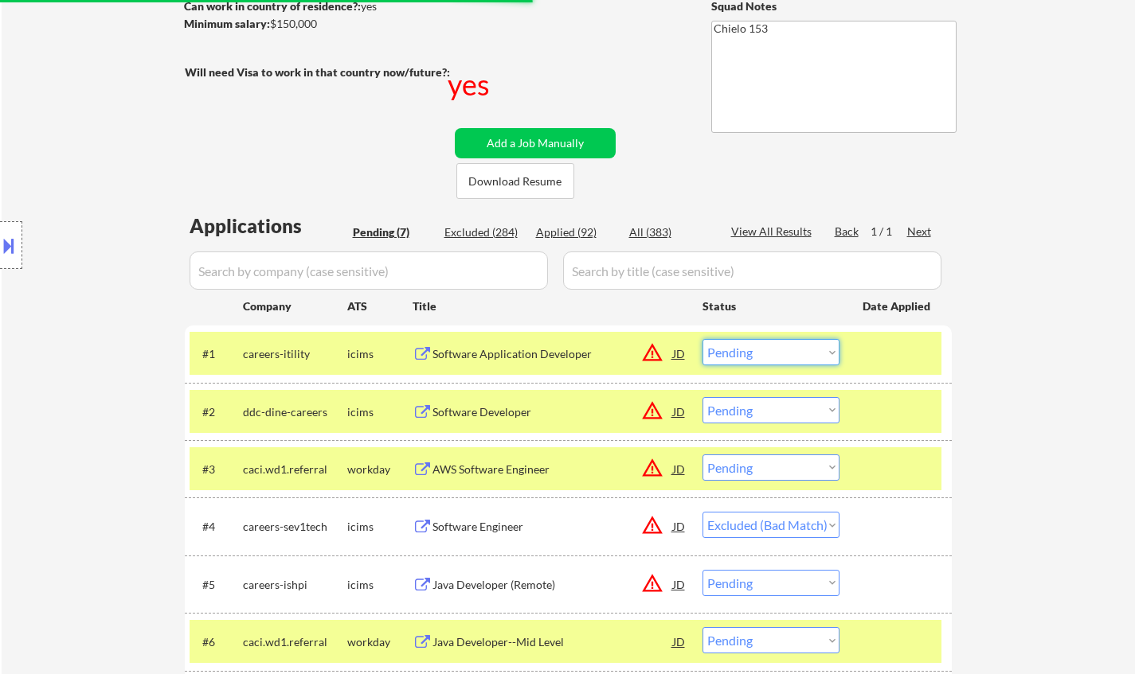
drag, startPoint x: 773, startPoint y: 357, endPoint x: 784, endPoint y: 362, distance: 12.5
click at [773, 357] on select "Choose an option... Pending Applied Excluded (Questions) Excluded (Expired) Exc…" at bounding box center [770, 352] width 137 height 26
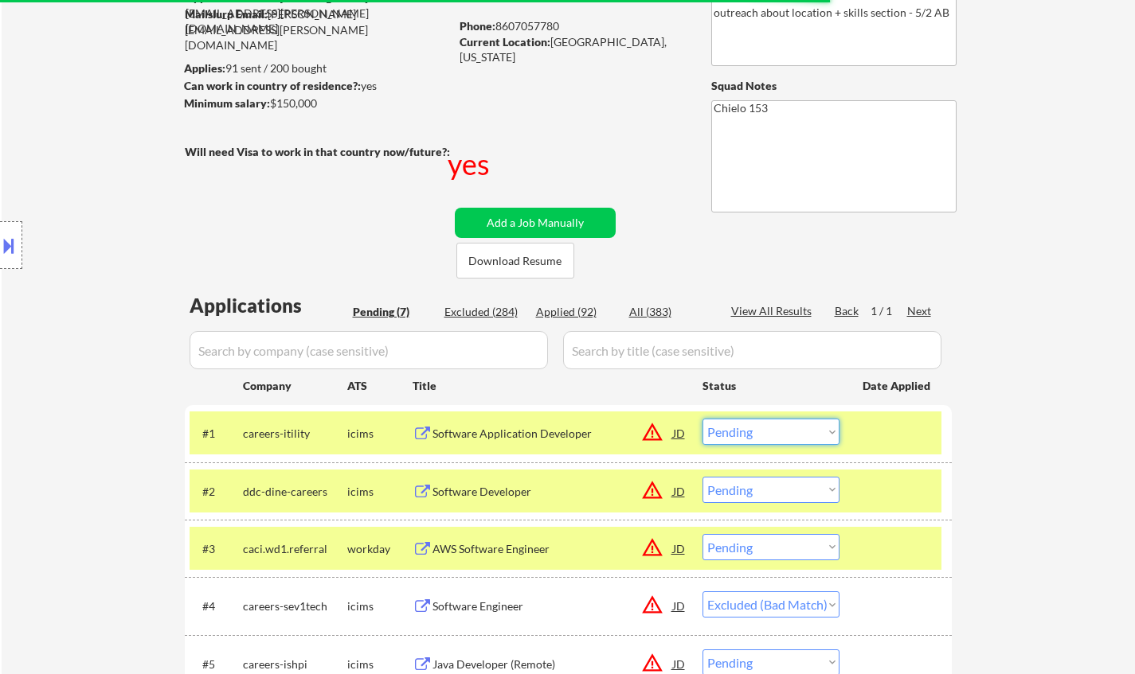
click at [763, 430] on select "Choose an option... Pending Applied Excluded (Questions) Excluded (Expired) Exc…" at bounding box center [770, 432] width 137 height 26
click at [702, 419] on select "Choose an option... Pending Applied Excluded (Questions) Excluded (Expired) Exc…" at bounding box center [770, 432] width 137 height 26
click at [486, 439] on div "Software Application Developer" at bounding box center [552, 434] width 240 height 16
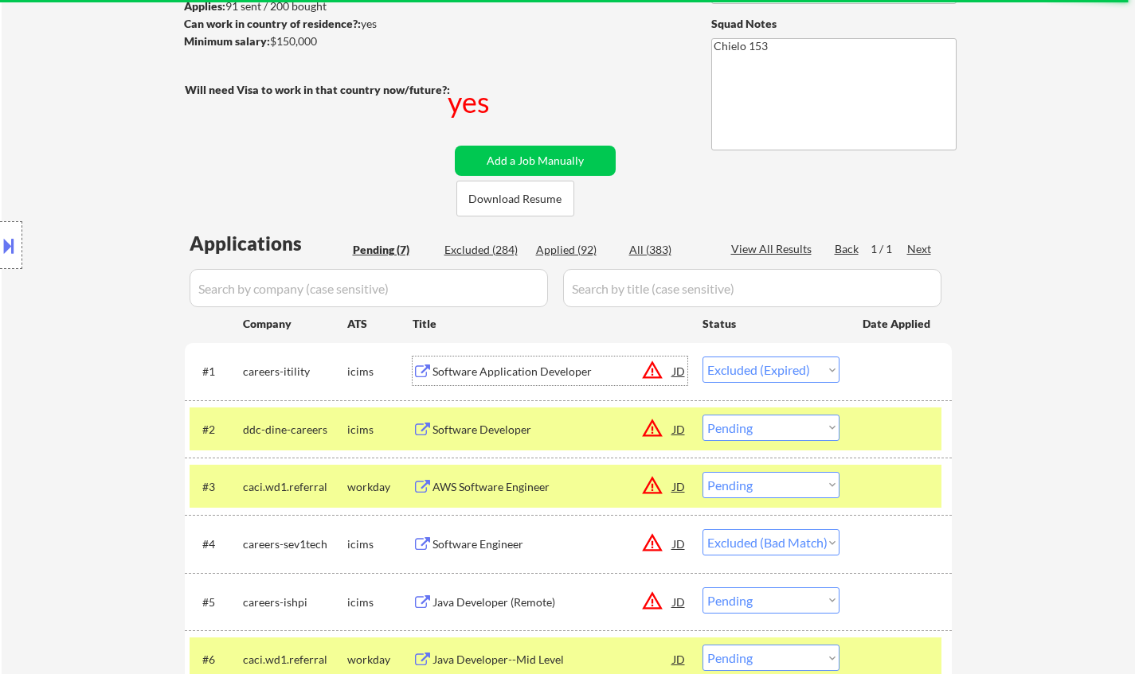
scroll to position [239, 0]
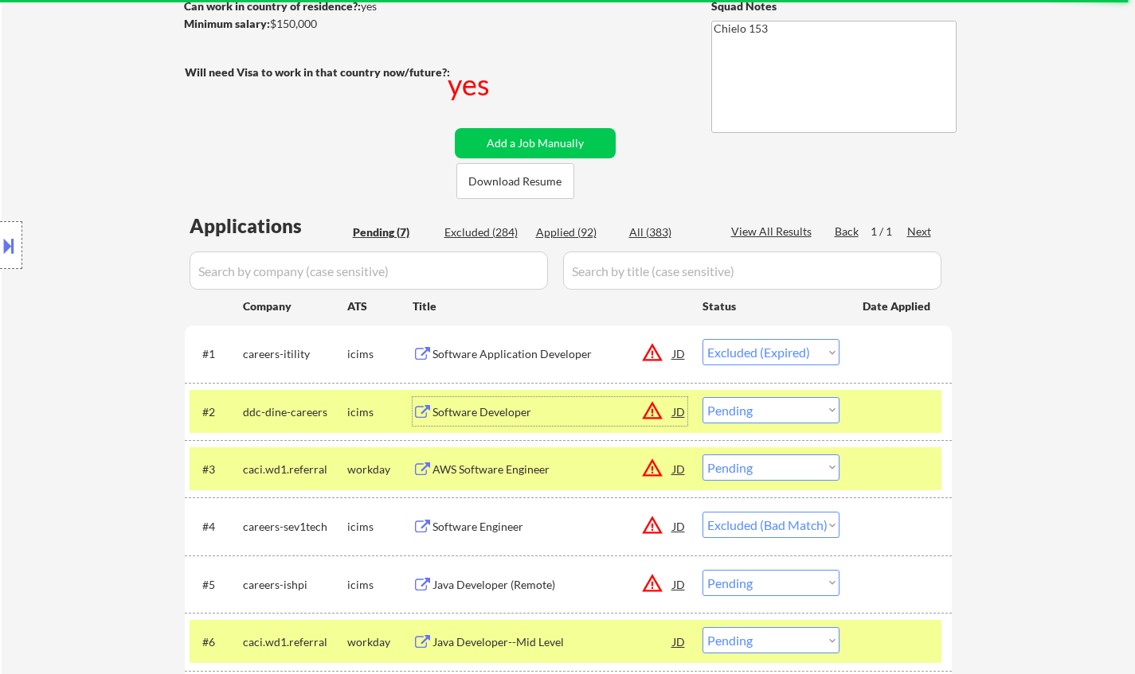
click at [485, 418] on div "Software Developer" at bounding box center [552, 412] width 240 height 16
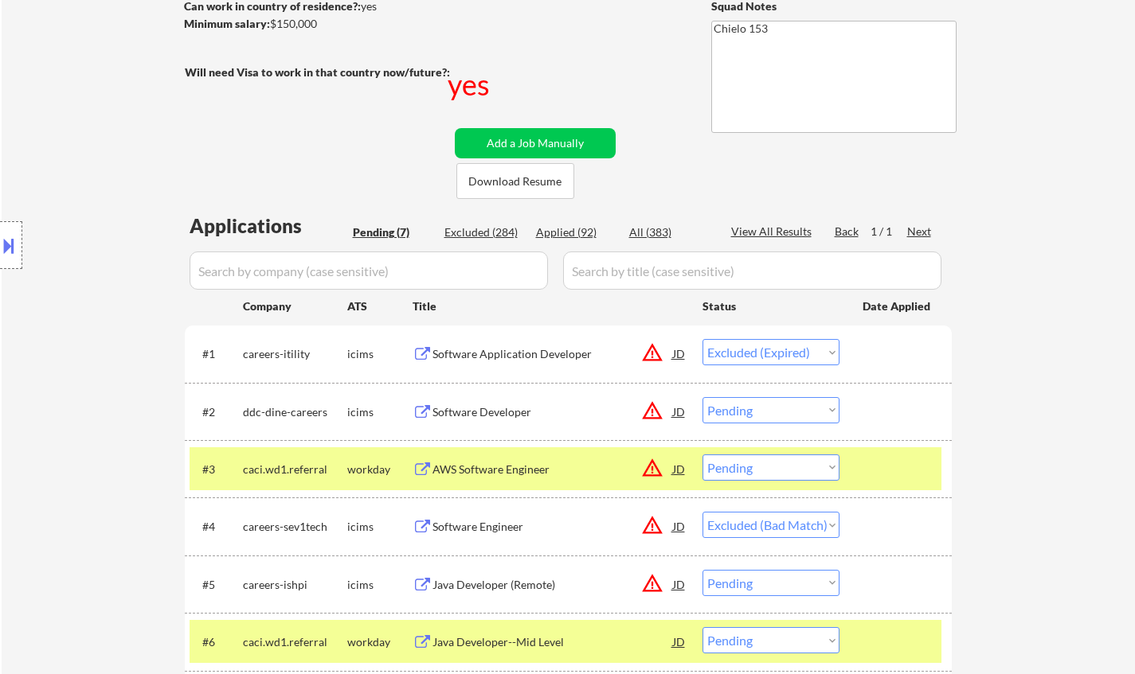
select select ""pending""
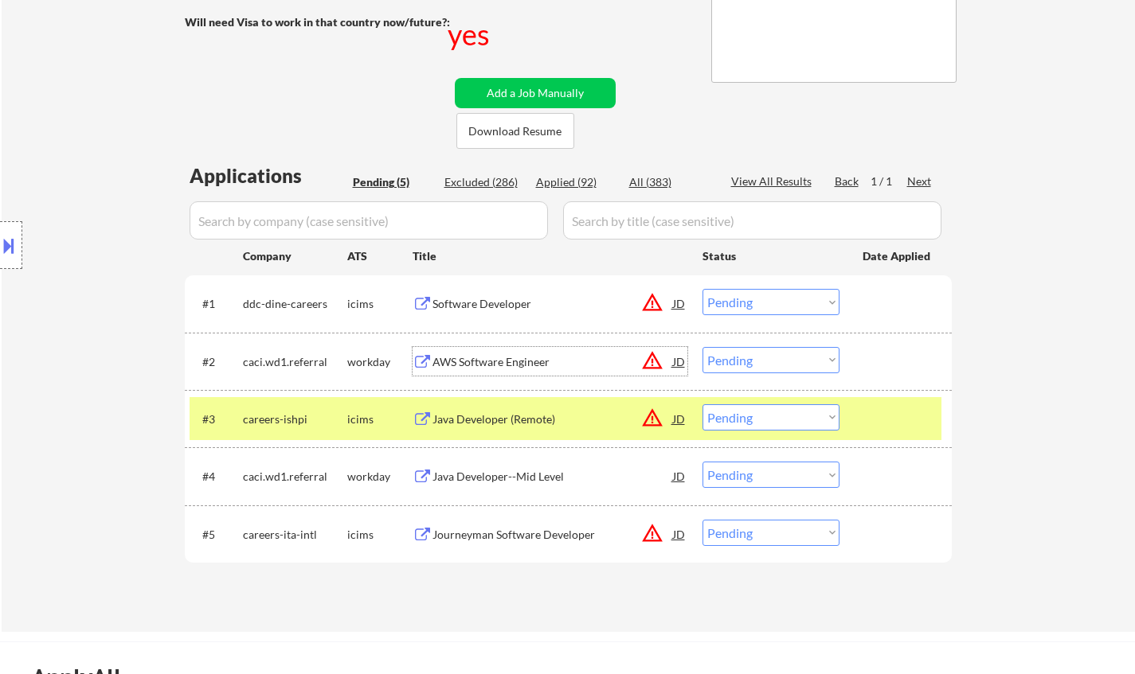
scroll to position [318, 0]
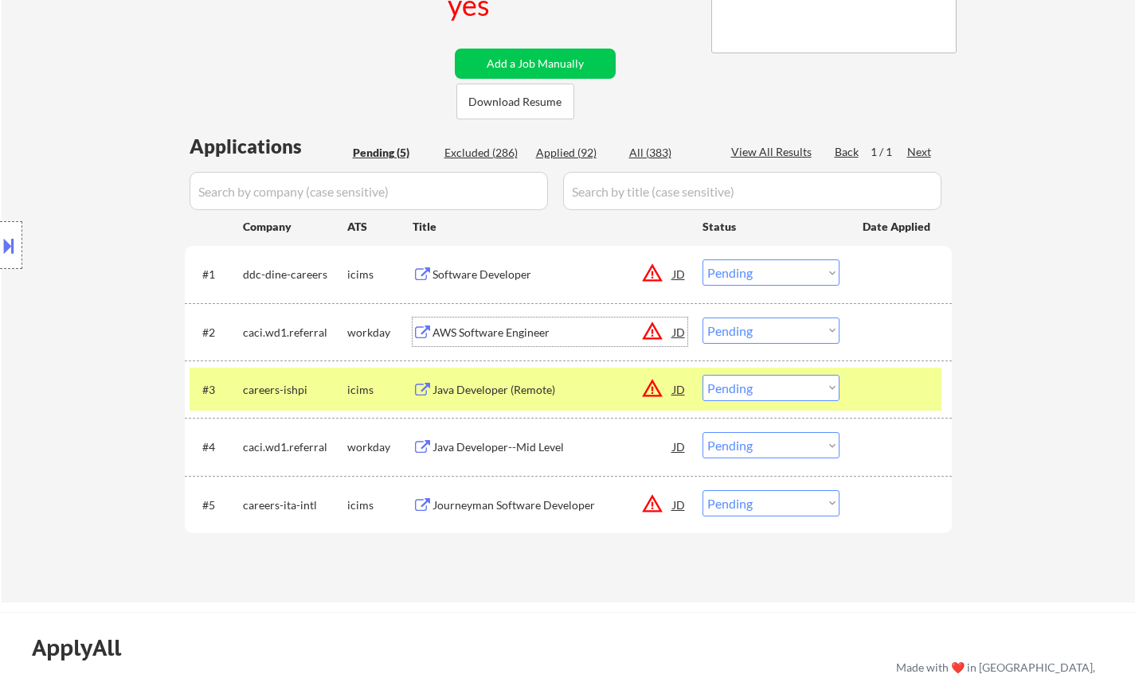
click at [773, 268] on select "Choose an option... Pending Applied Excluded (Questions) Excluded (Expired) Exc…" at bounding box center [770, 273] width 137 height 26
click at [702, 260] on select "Choose an option... Pending Applied Excluded (Questions) Excluded (Expired) Exc…" at bounding box center [770, 273] width 137 height 26
select select ""pending""
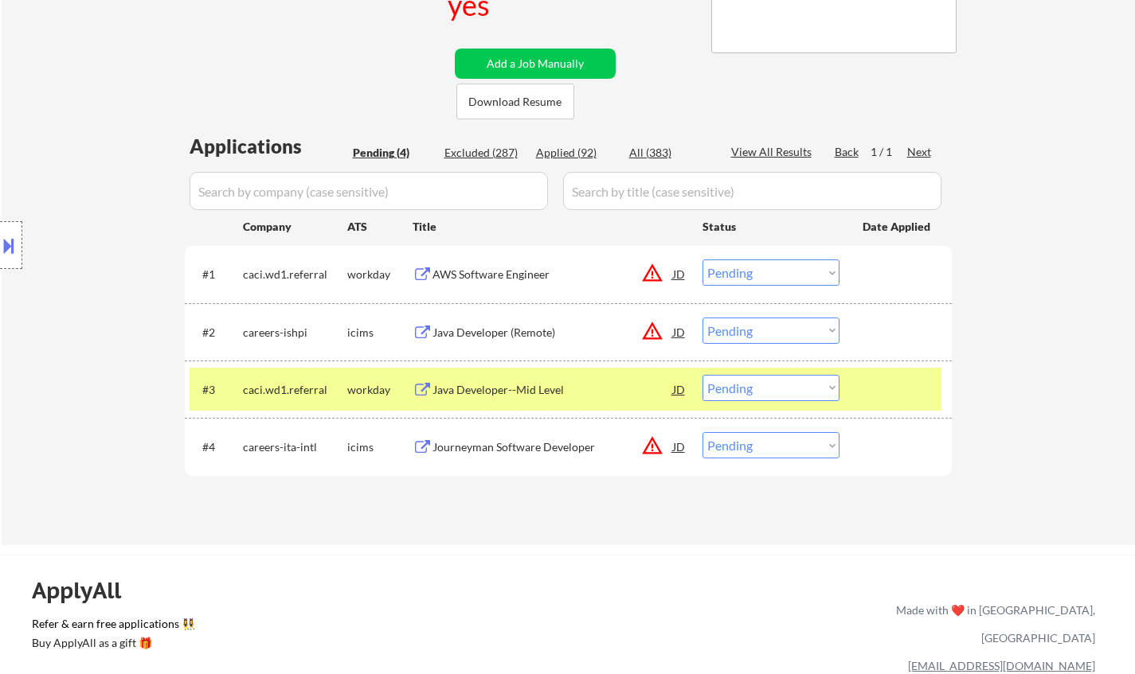
click at [474, 263] on div "AWS Software Engineer" at bounding box center [552, 274] width 240 height 29
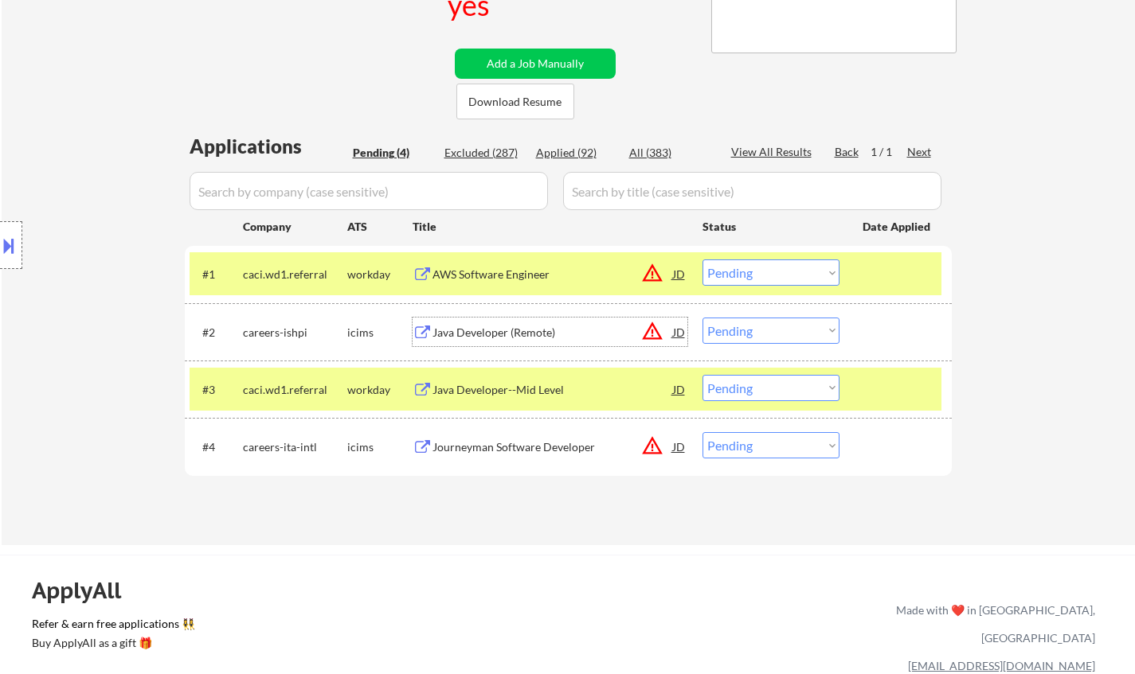
click at [514, 326] on div "Java Developer (Remote)" at bounding box center [552, 333] width 240 height 16
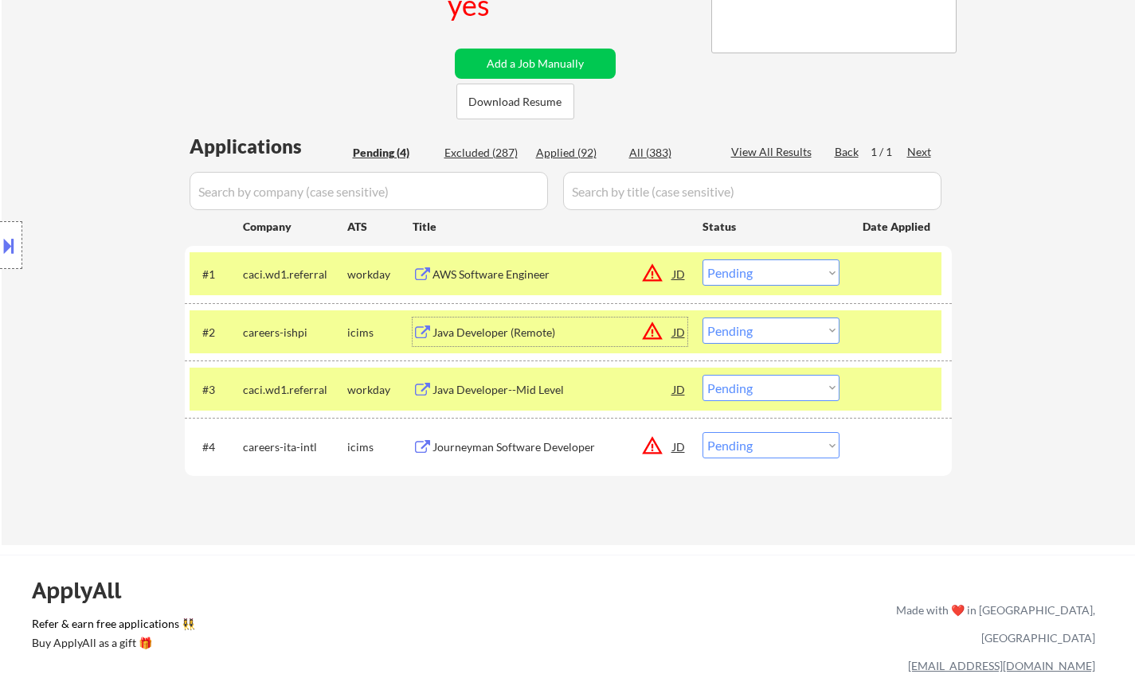
click at [740, 331] on select "Choose an option... Pending Applied Excluded (Questions) Excluded (Expired) Exc…" at bounding box center [770, 331] width 137 height 26
click at [702, 318] on select "Choose an option... Pending Applied Excluded (Questions) Excluded (Expired) Exc…" at bounding box center [770, 331] width 137 height 26
select select ""pending""
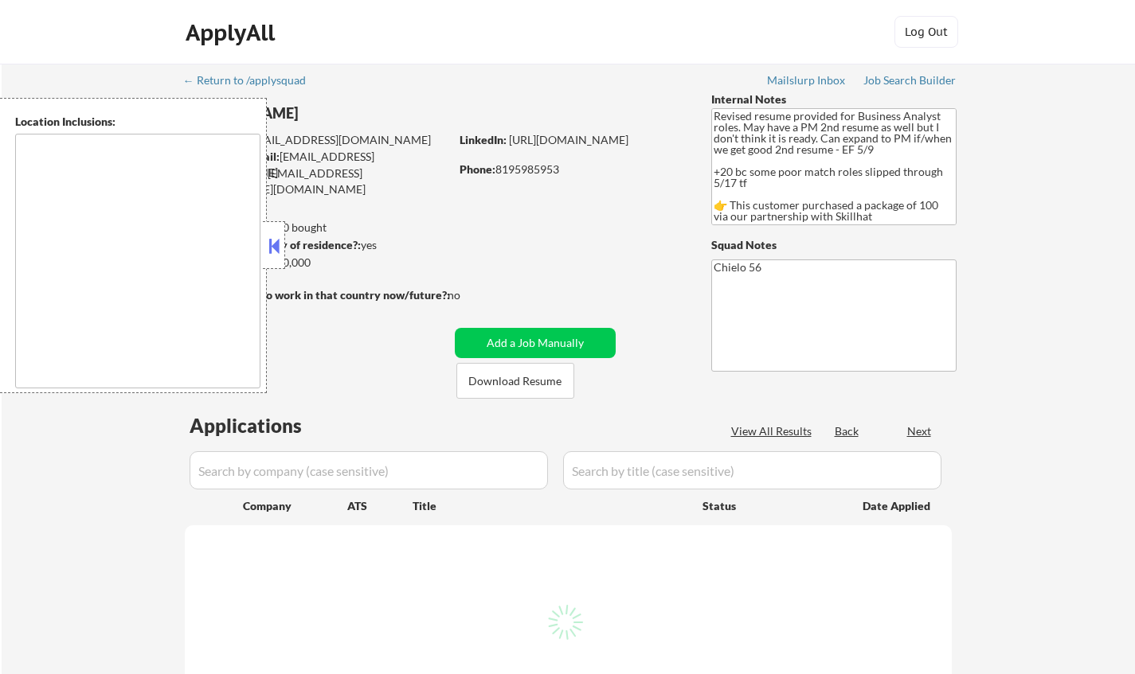
type textarea "Ottawa, ON Gatineau, QC Nepean, ON Kanata, ON Orleans, ON Gloucester, ON Stitts…"
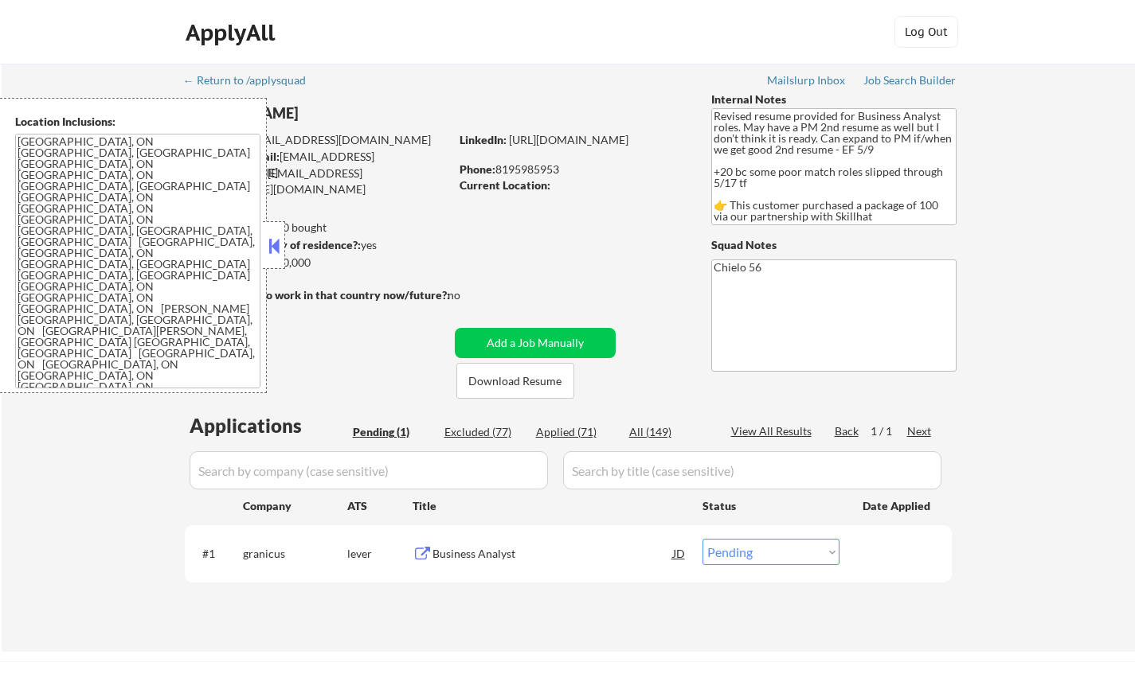
click at [270, 248] on button at bounding box center [274, 246] width 18 height 24
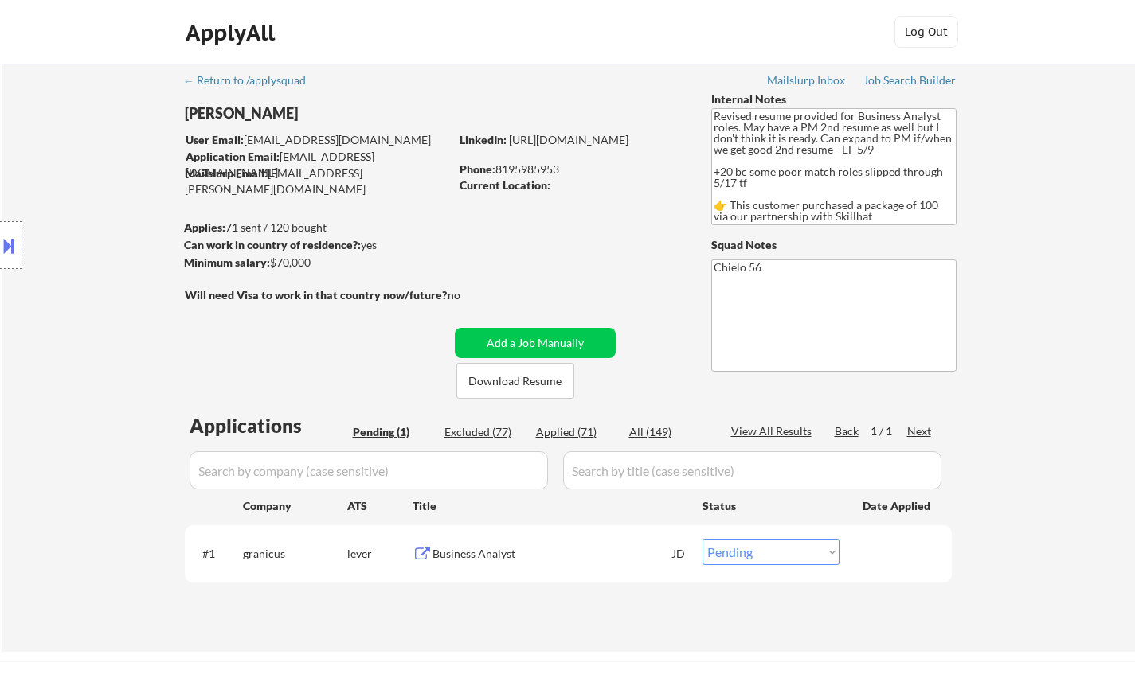
scroll to position [159, 0]
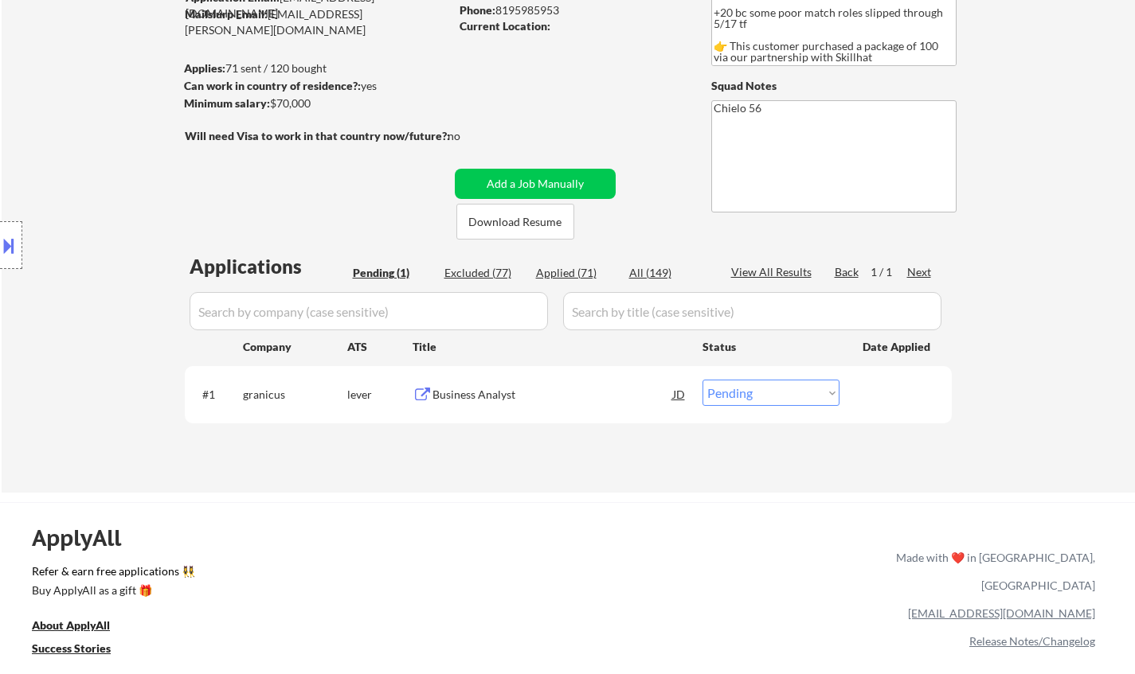
click at [467, 391] on div "Business Analyst" at bounding box center [552, 395] width 240 height 16
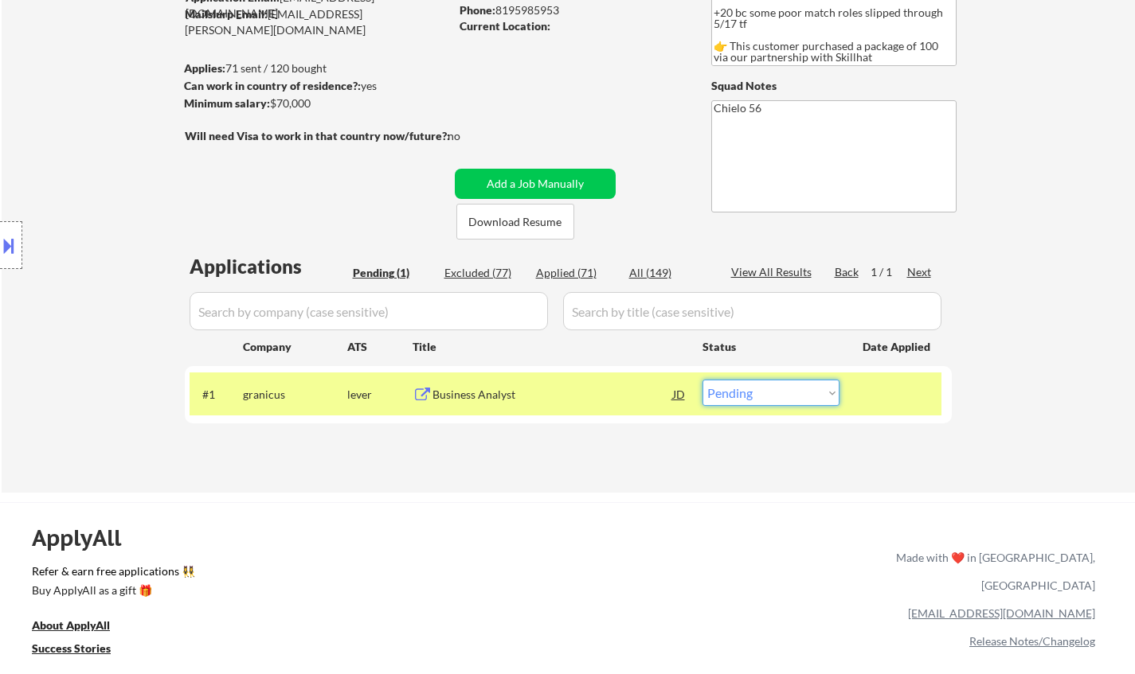
click at [822, 382] on select "Choose an option... Pending Applied Excluded (Questions) Excluded (Expired) Exc…" at bounding box center [770, 393] width 137 height 26
select select ""excluded__other_""
click at [702, 380] on select "Choose an option... Pending Applied Excluded (Questions) Excluded (Expired) Exc…" at bounding box center [770, 393] width 137 height 26
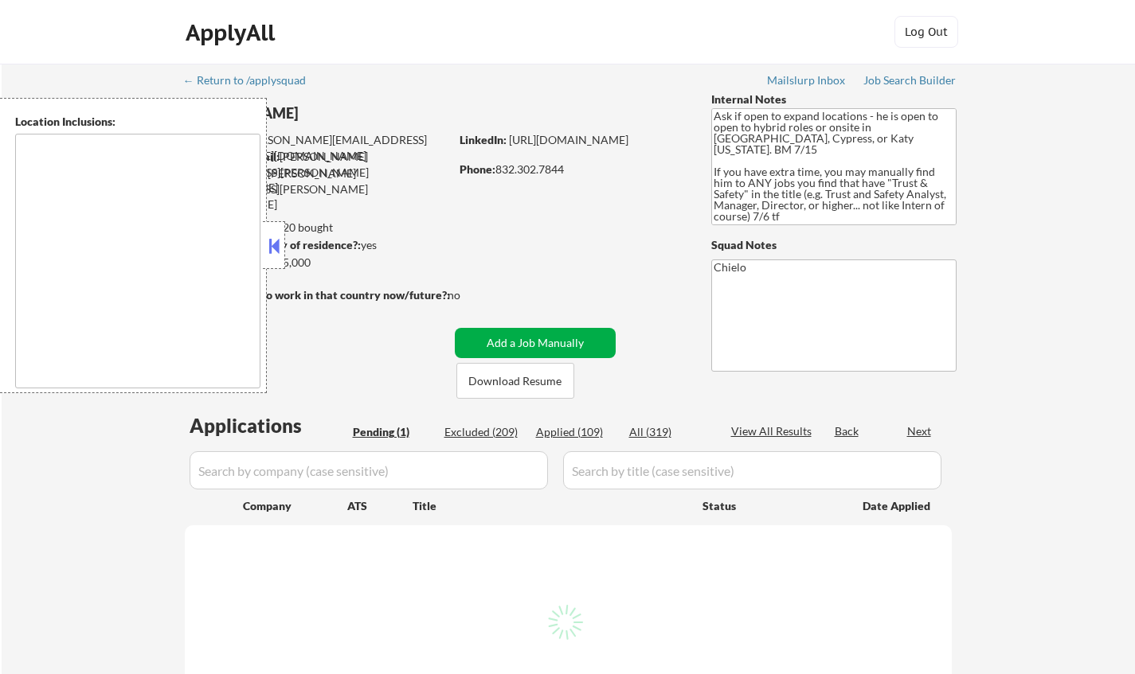
select select ""pending""
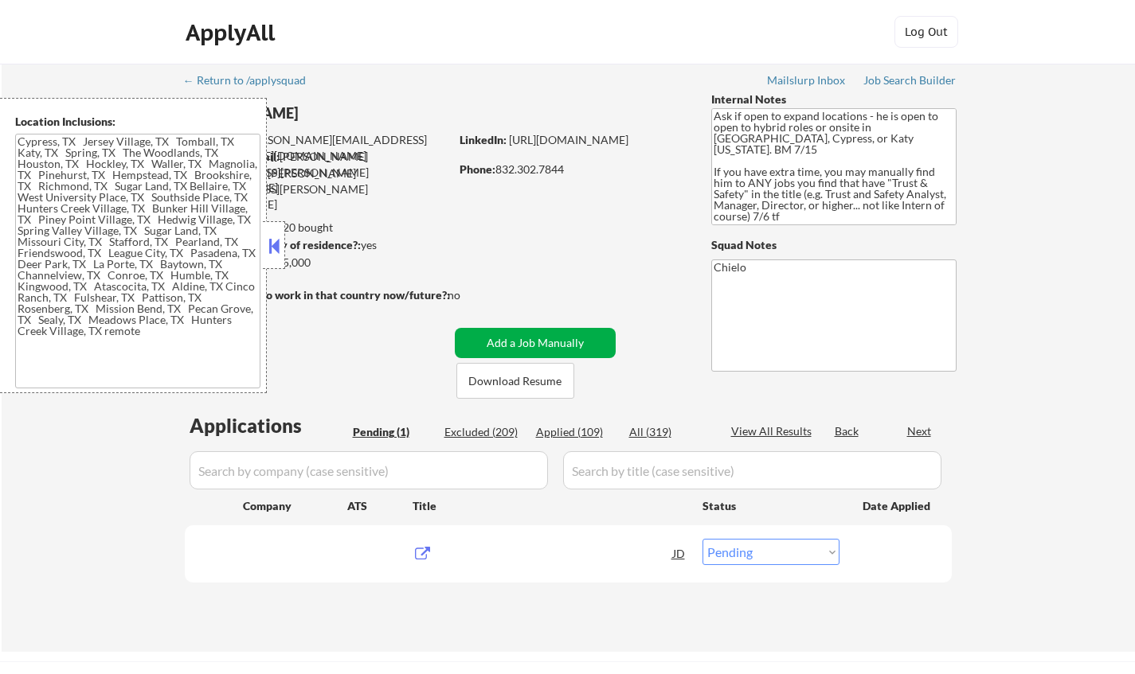
type textarea "[GEOGRAPHIC_DATA], [GEOGRAPHIC_DATA] [GEOGRAPHIC_DATA], [GEOGRAPHIC_DATA] [GEOG…"
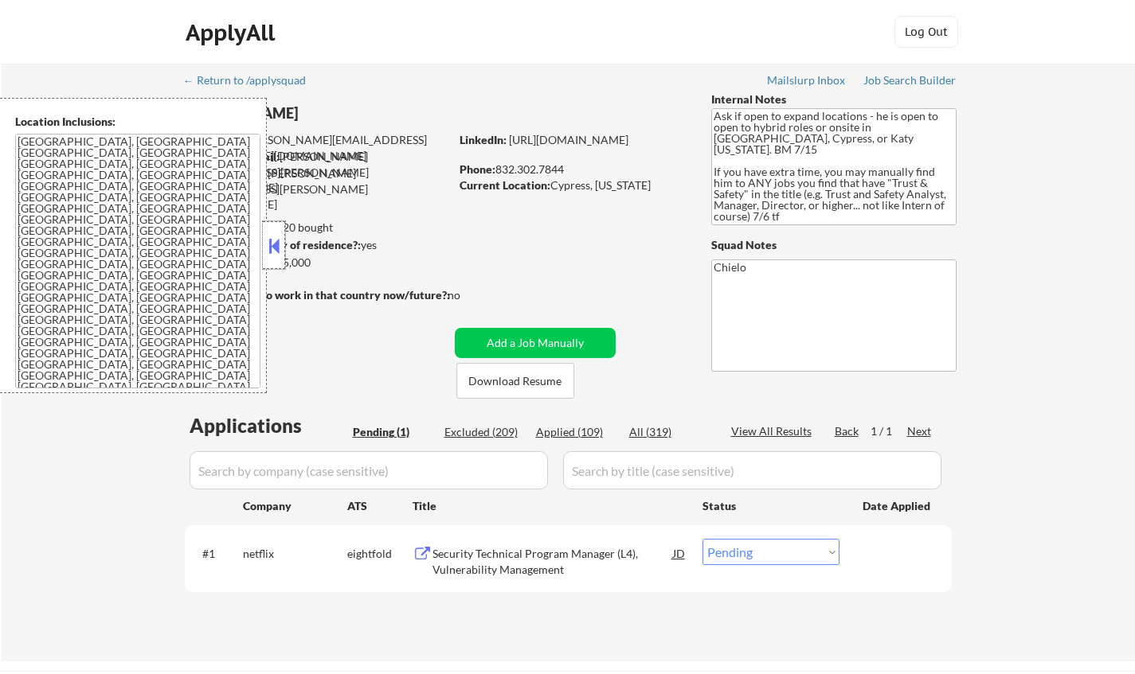
click at [268, 228] on div at bounding box center [274, 245] width 22 height 48
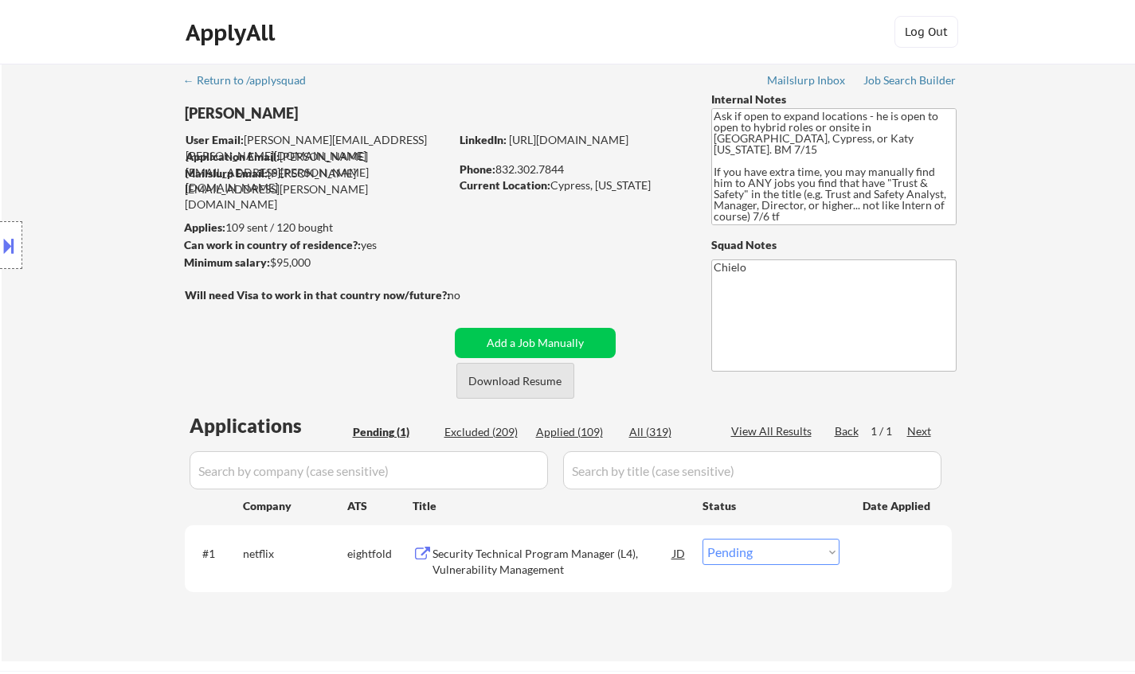
scroll to position [80, 0]
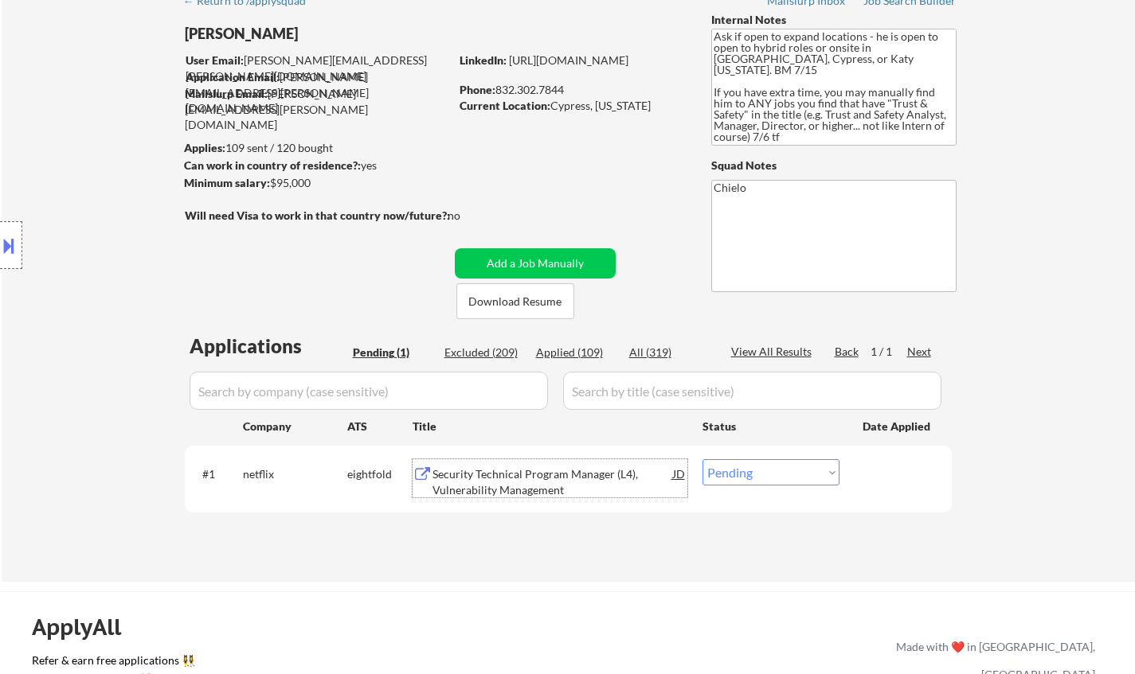
click at [520, 474] on div "Security Technical Program Manager (L4), Vulnerability Management" at bounding box center [552, 482] width 240 height 31
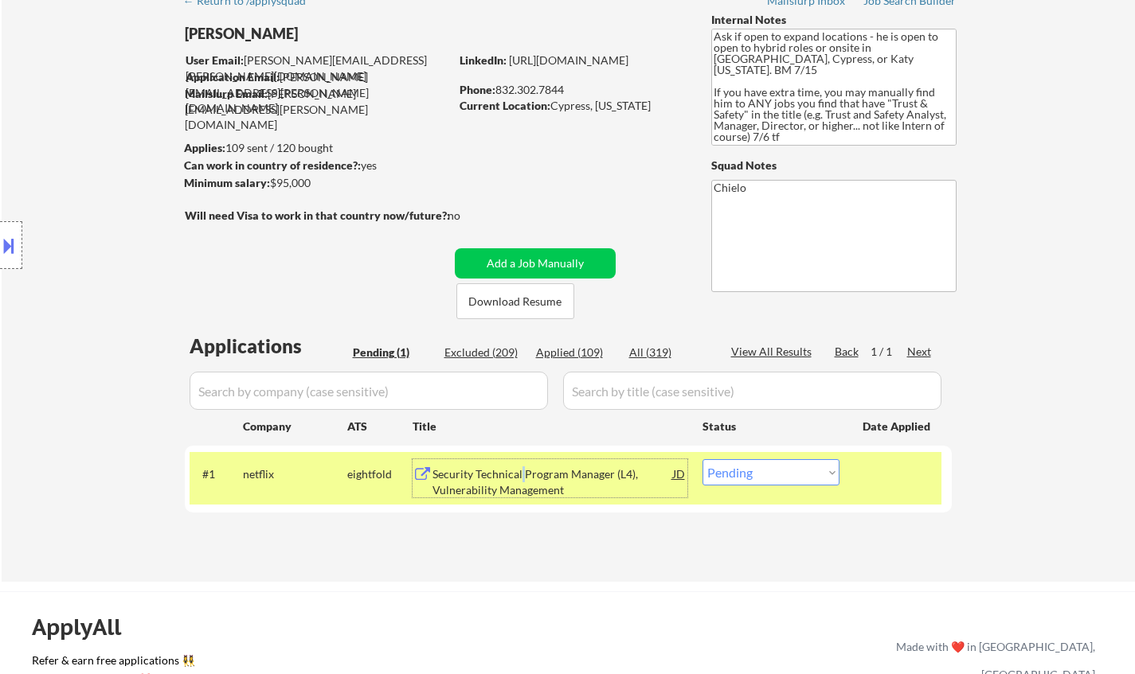
click at [770, 464] on select "Choose an option... Pending Applied Excluded (Questions) Excluded (Expired) Exc…" at bounding box center [770, 472] width 137 height 26
select select ""applied""
click at [702, 459] on select "Choose an option... Pending Applied Excluded (Questions) Excluded (Expired) Exc…" at bounding box center [770, 472] width 137 height 26
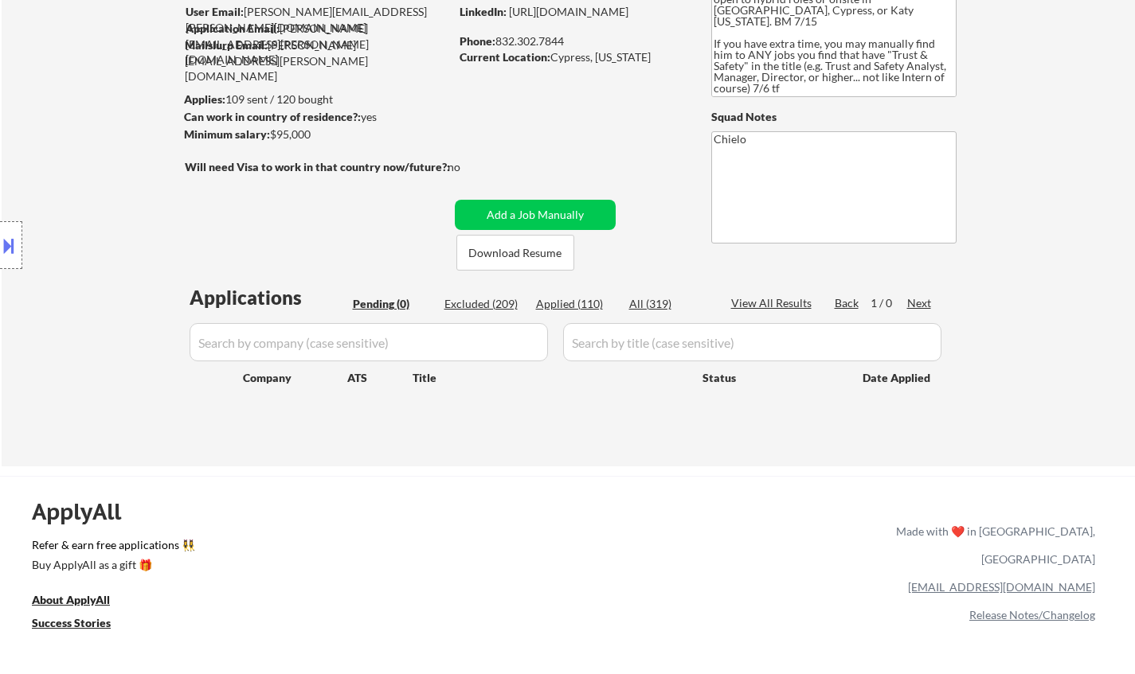
scroll to position [159, 0]
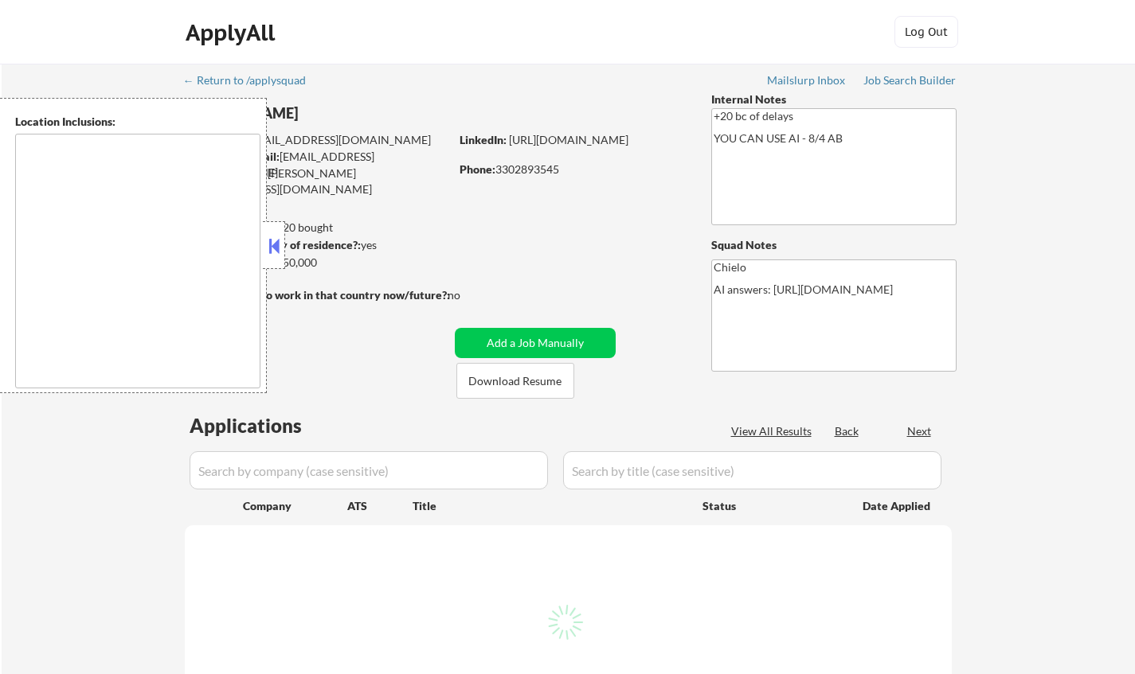
select select ""pending""
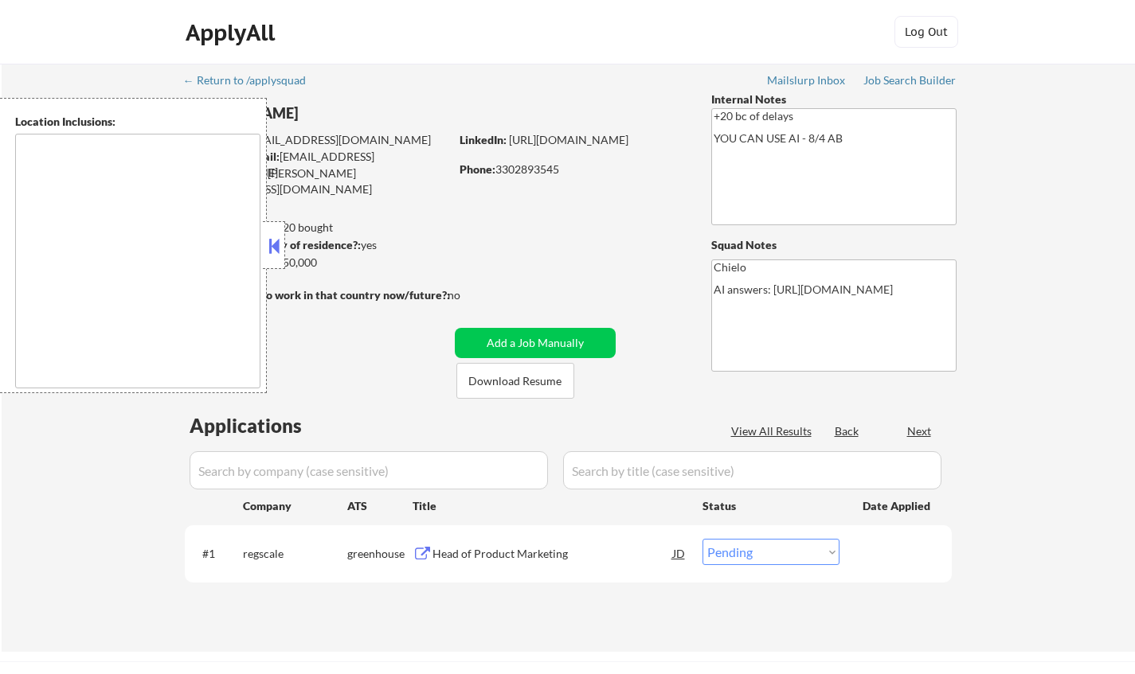
type textarea "remote"
click at [268, 247] on button at bounding box center [274, 246] width 18 height 24
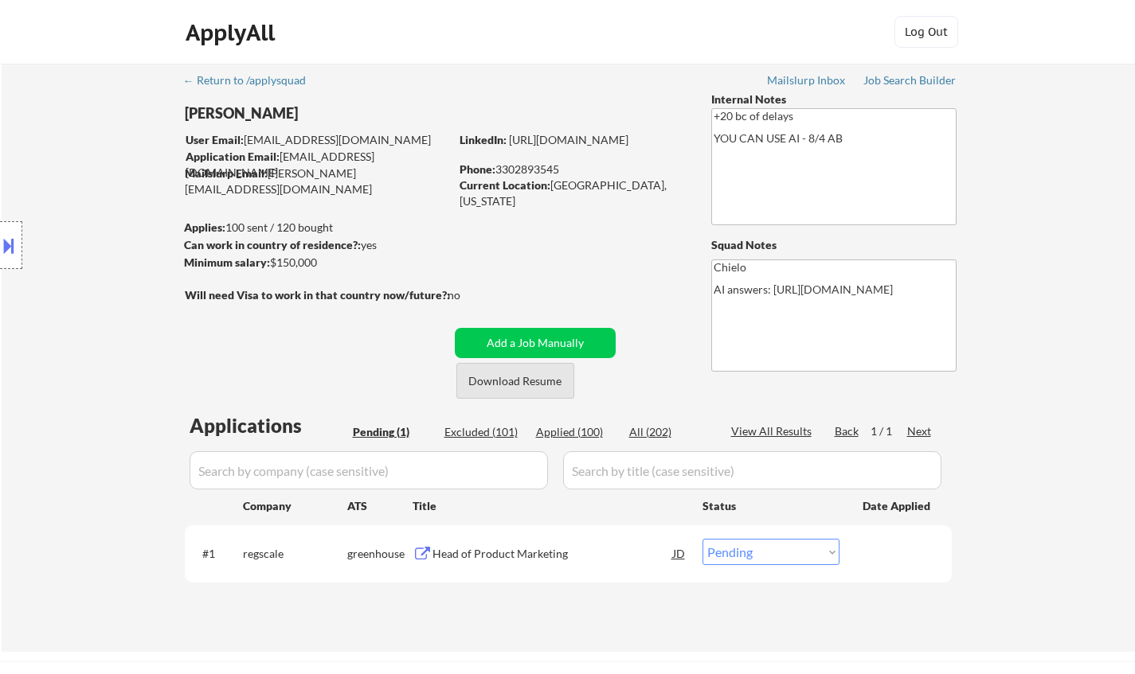
click at [527, 384] on button "Download Resume" at bounding box center [515, 381] width 118 height 36
click at [471, 554] on div "Head of Product Marketing" at bounding box center [552, 554] width 240 height 16
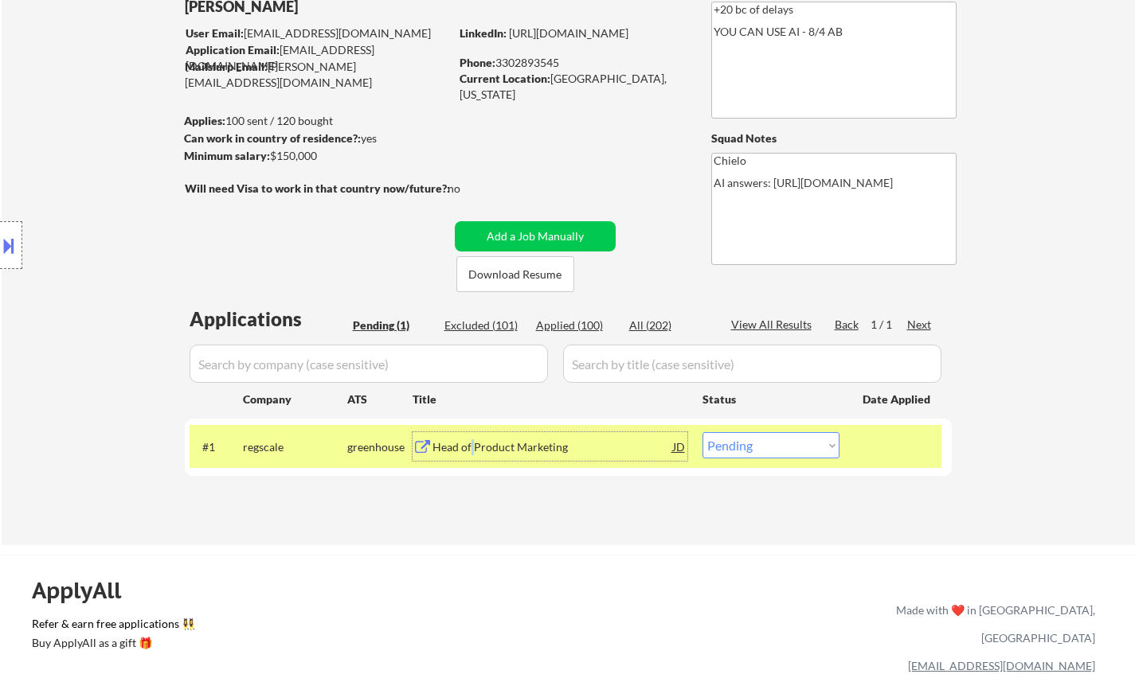
scroll to position [159, 0]
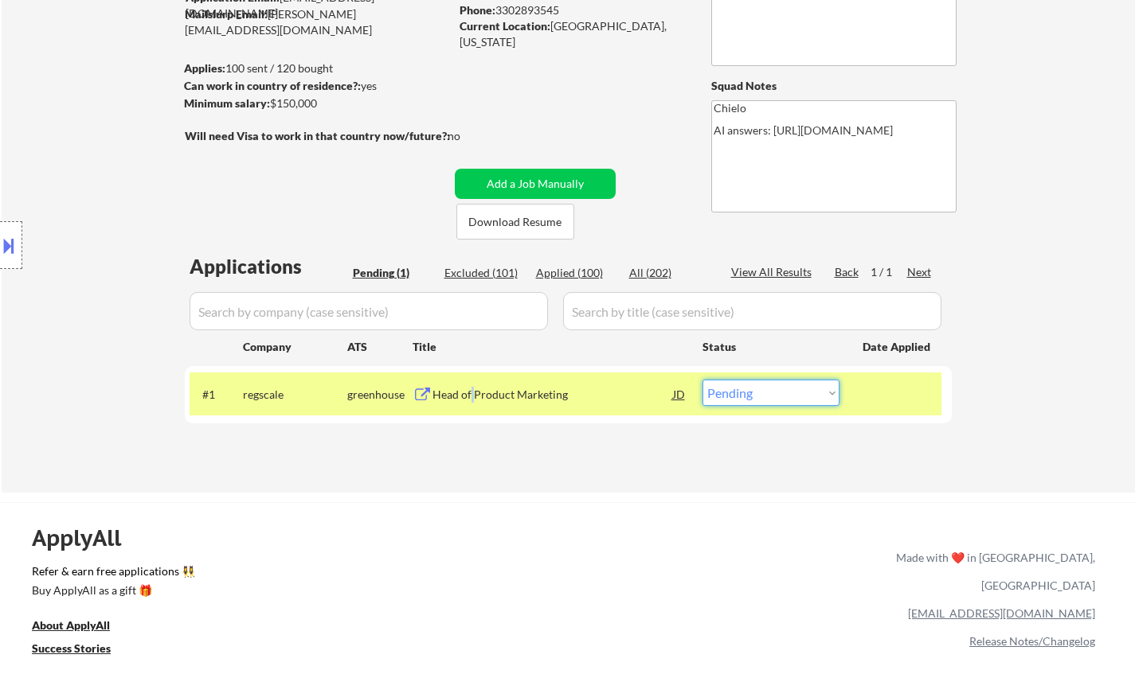
click at [786, 400] on select "Choose an option... Pending Applied Excluded (Questions) Excluded (Expired) Exc…" at bounding box center [770, 393] width 137 height 26
select select ""excluded__bad_match_""
click at [702, 380] on select "Choose an option... Pending Applied Excluded (Questions) Excluded (Expired) Exc…" at bounding box center [770, 393] width 137 height 26
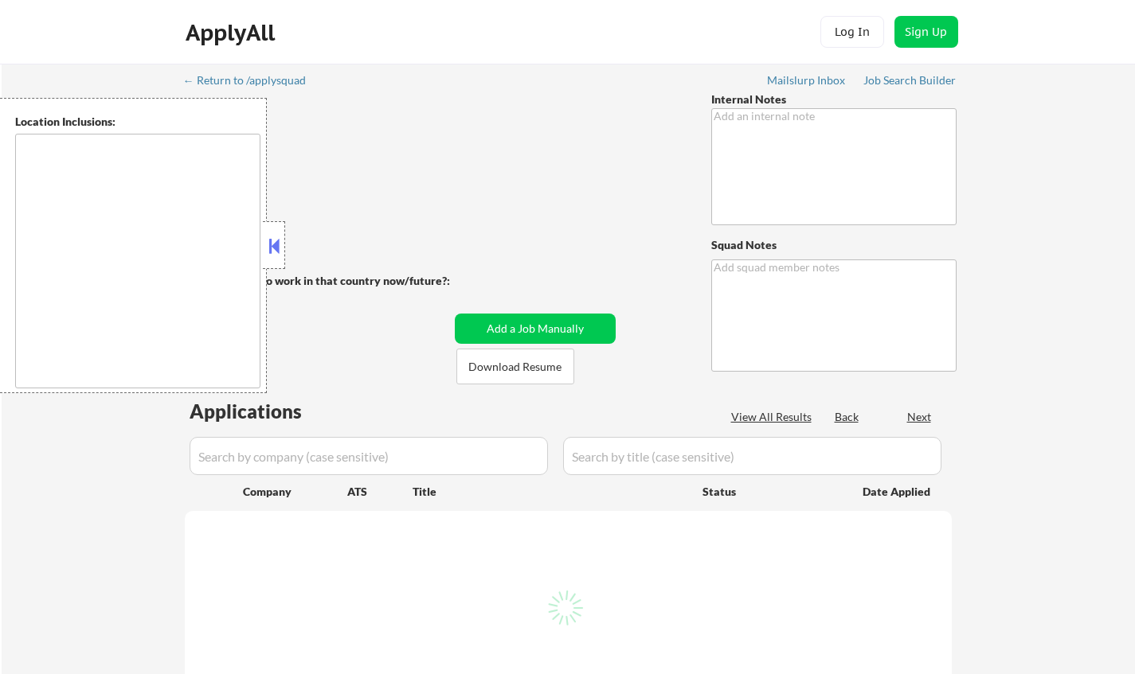
select select ""applied""
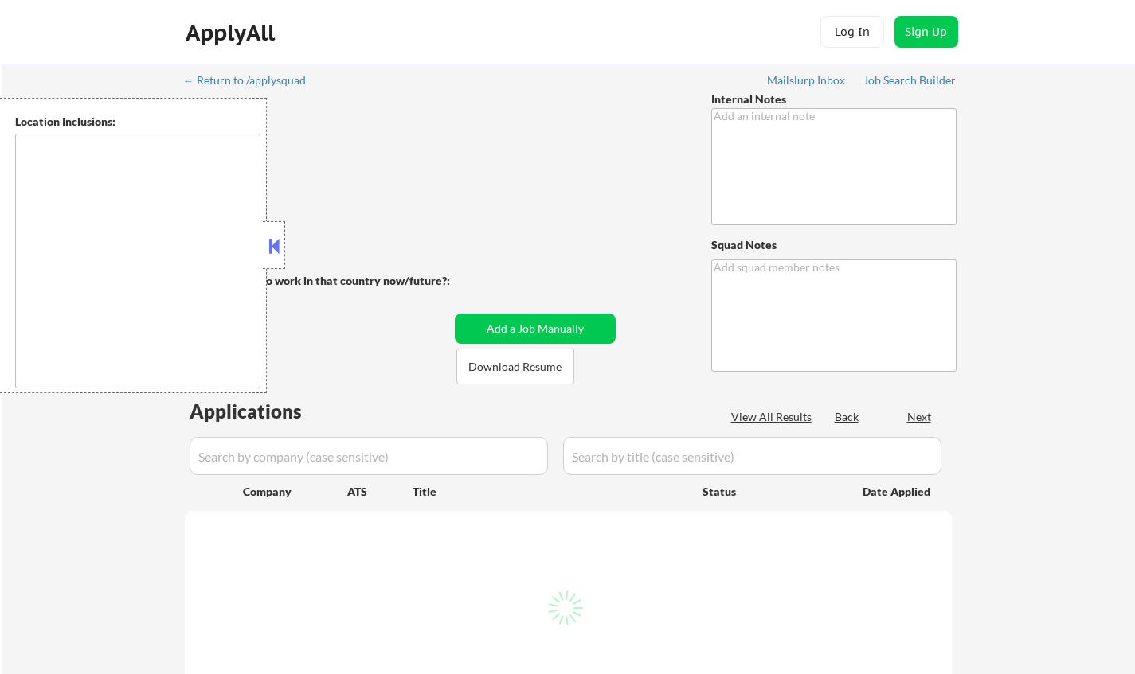
select select ""applied""
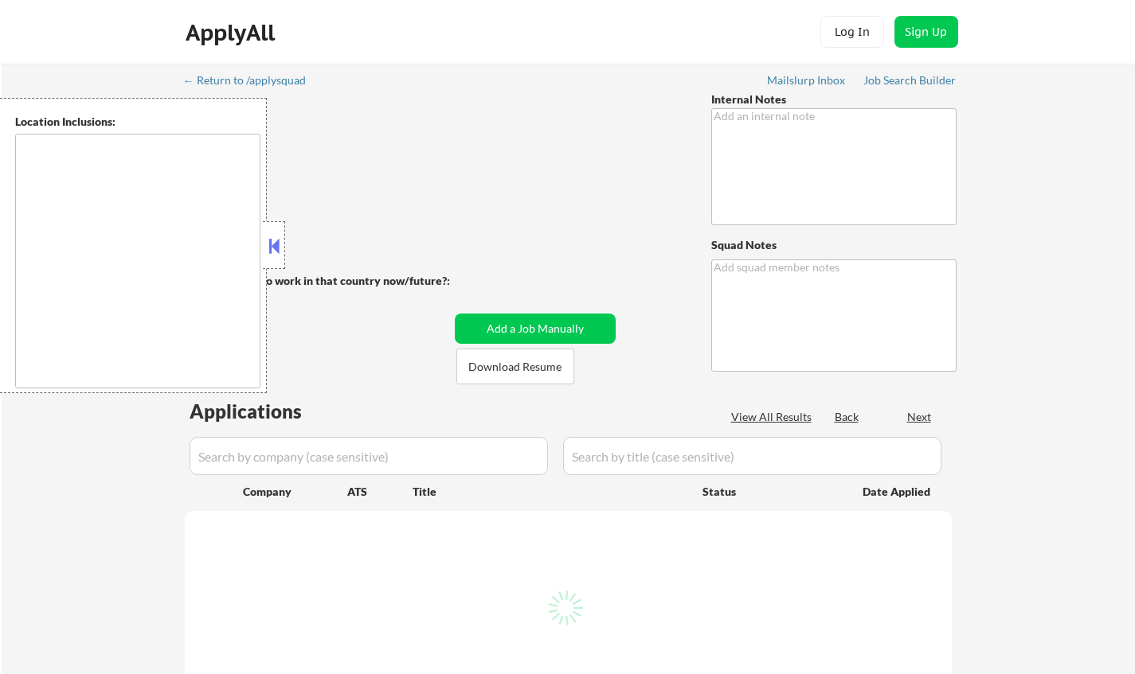
select select ""applied""
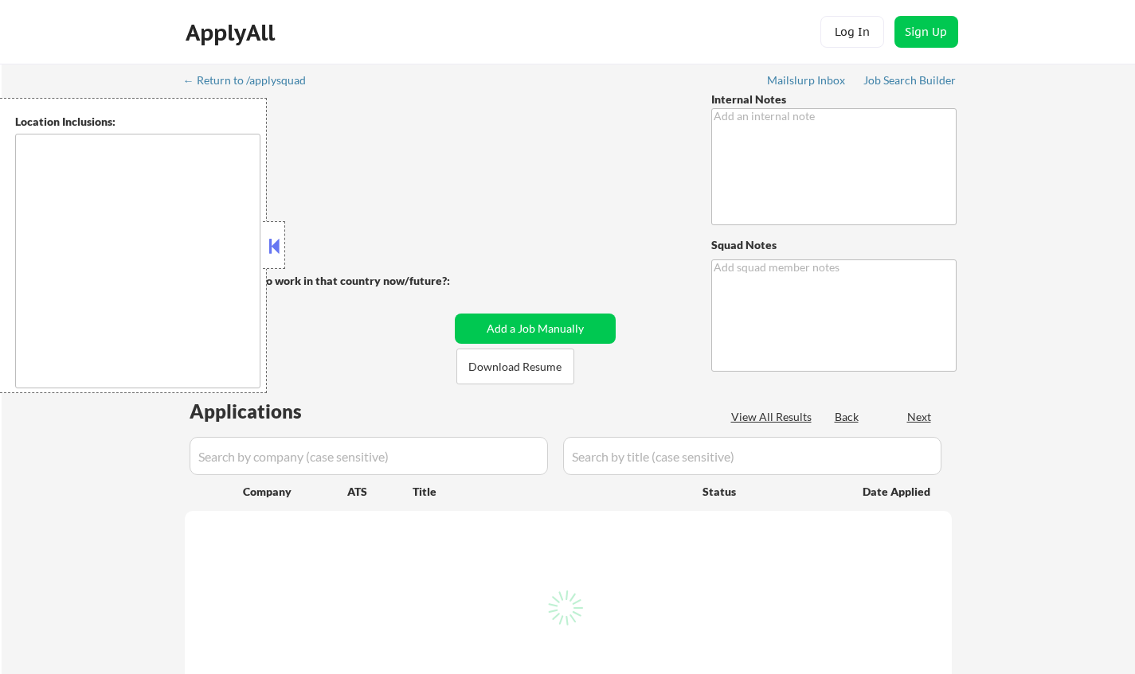
select select ""applied""
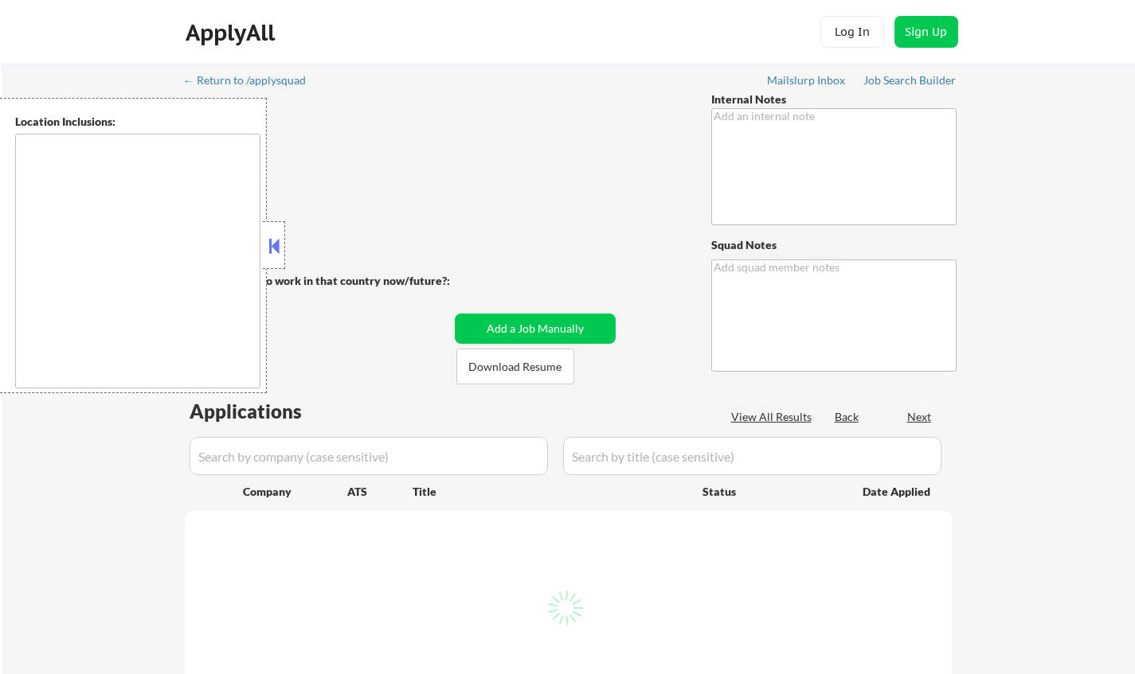
select select ""applied""
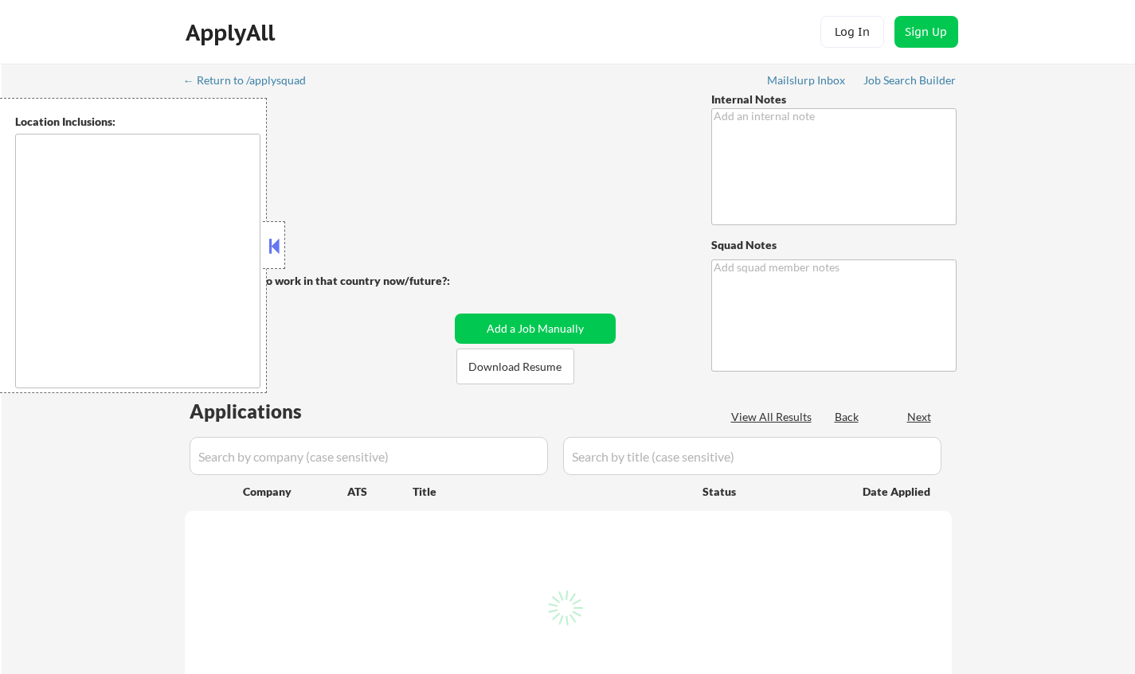
select select ""applied""
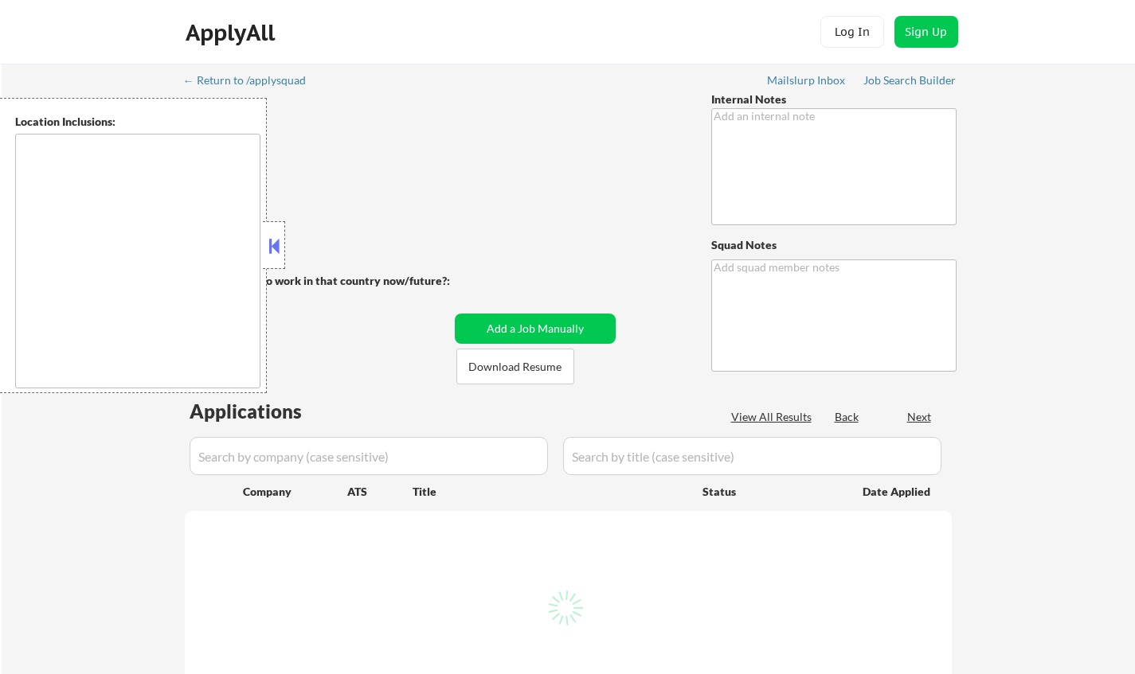
select select ""excluded""
select select ""excluded__expired_""
select select ""excluded""
select select ""excluded__location_""
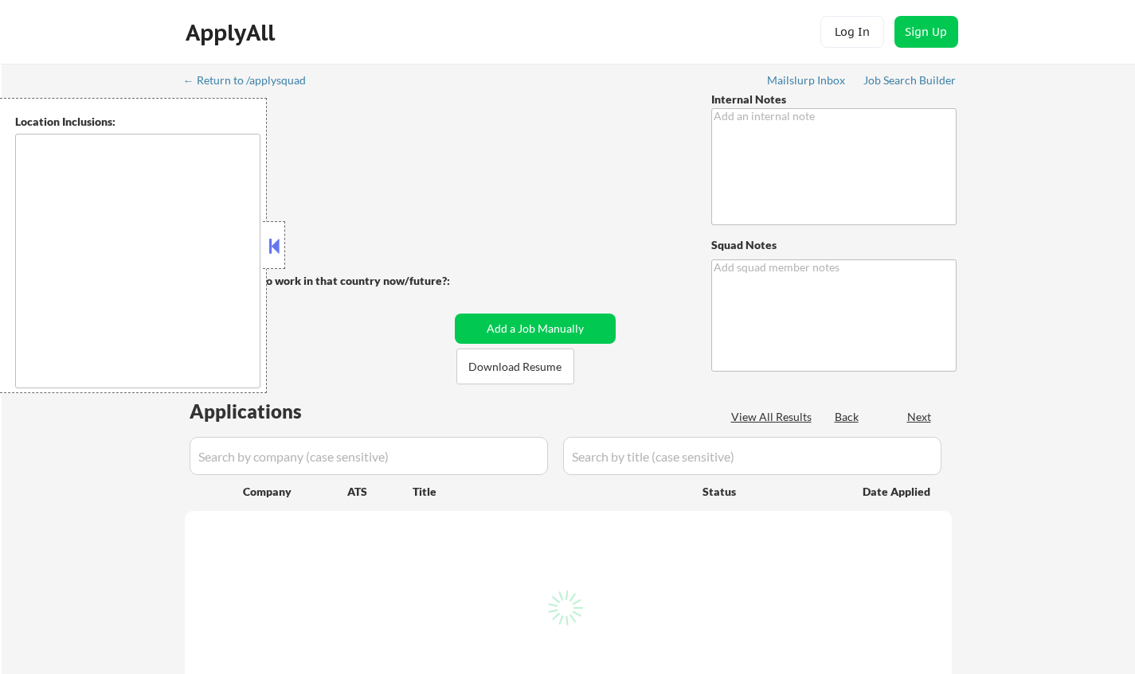
select select ""excluded__salary_""
select select ""excluded__expired_""
select select ""excluded__location_""
select select ""excluded__expired_""
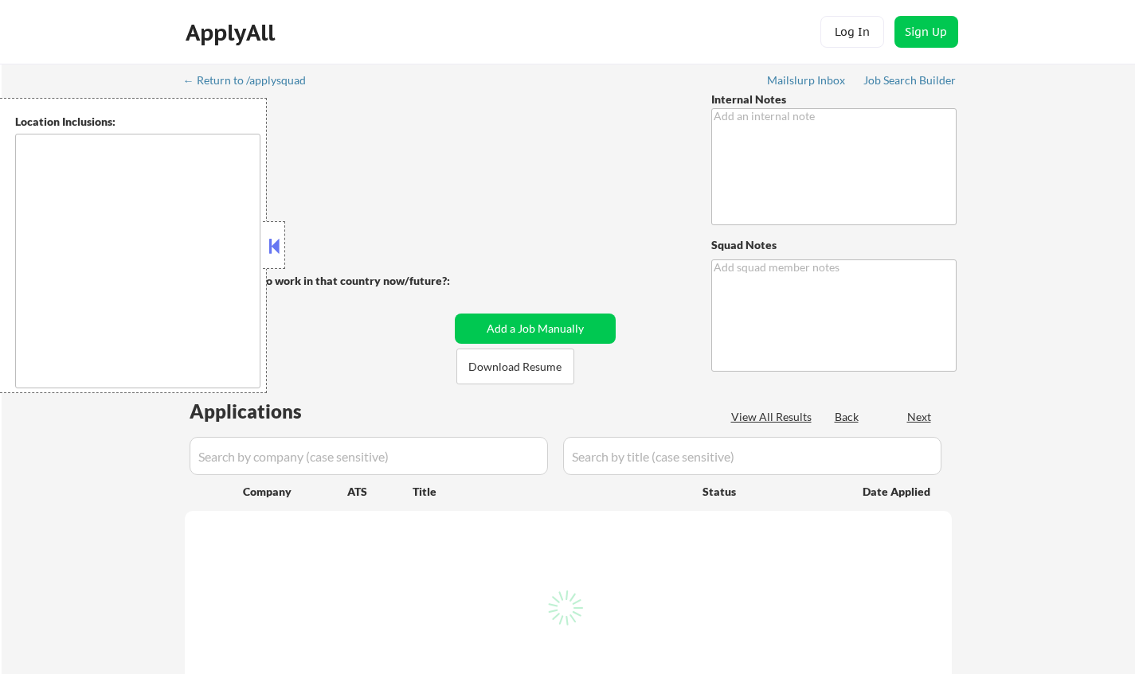
select select ""excluded__location_""
select select ""excluded""
select select ""excluded__expired_""
select select ""excluded__location_""
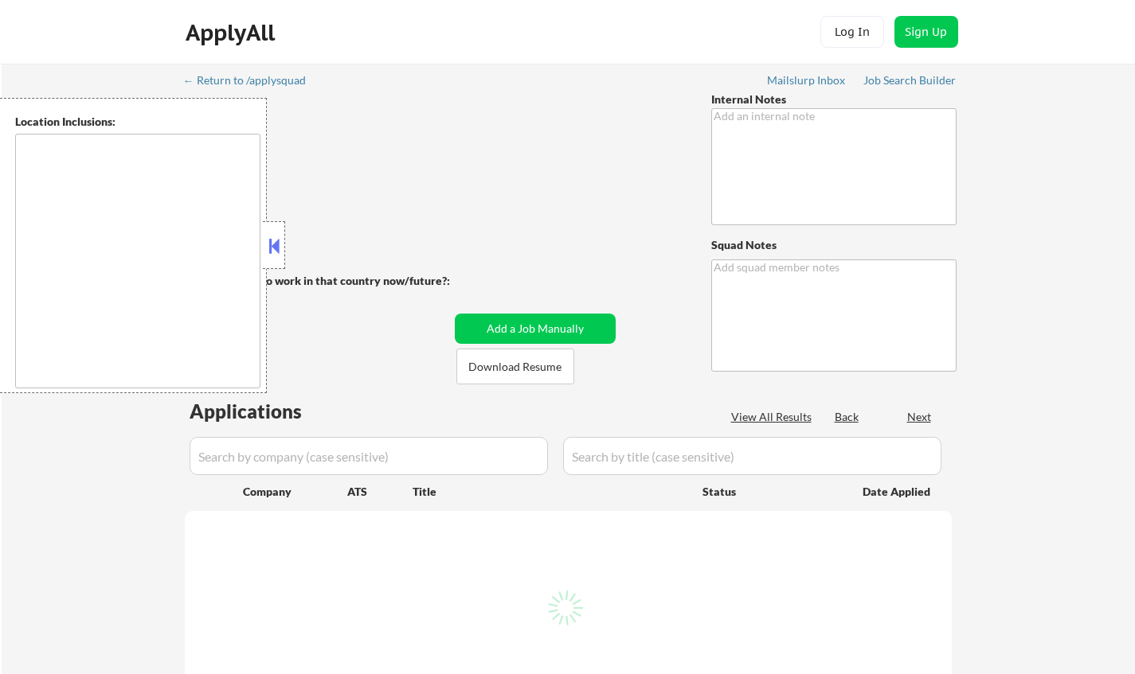
select select ""excluded__location_""
select select ""excluded__expired_""
select select ""excluded__other_""
select select ""excluded__expired_""
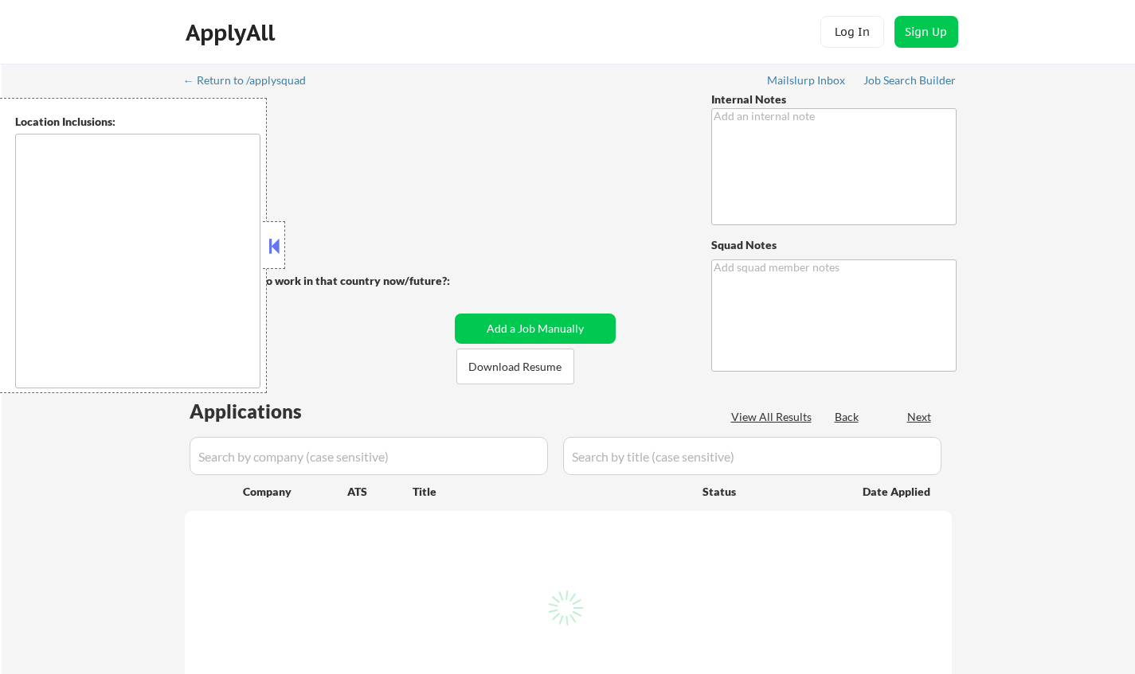
select select ""excluded__expired_""
select select ""excluded__location_""
select select ""excluded__expired_""
select select ""excluded__location_""
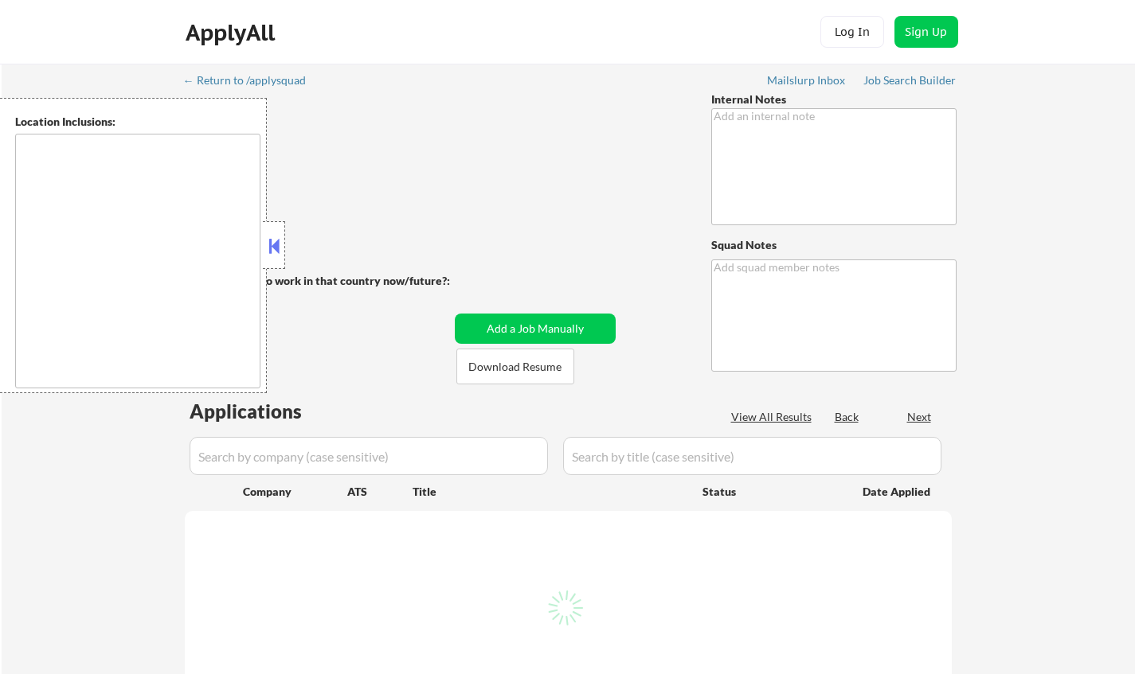
select select ""excluded__location_""
select select ""excluded__bad_match_""
select select ""excluded__expired_""
select select ""excluded""
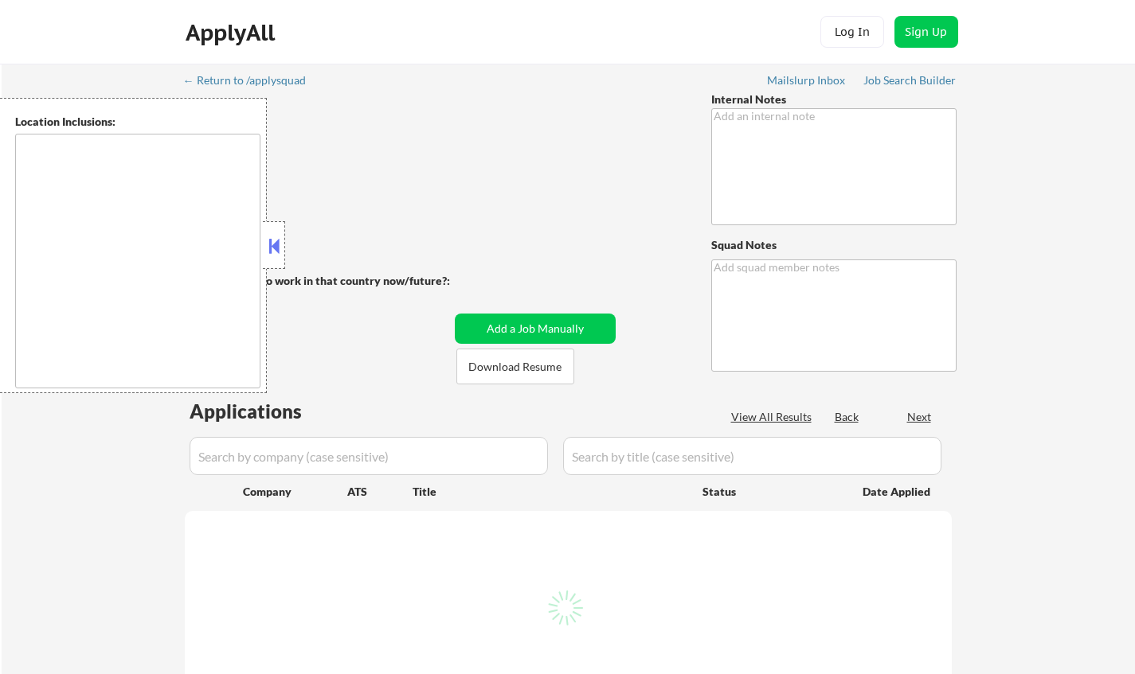
select select ""excluded__location_""
select select ""excluded__expired_""
select select ""excluded""
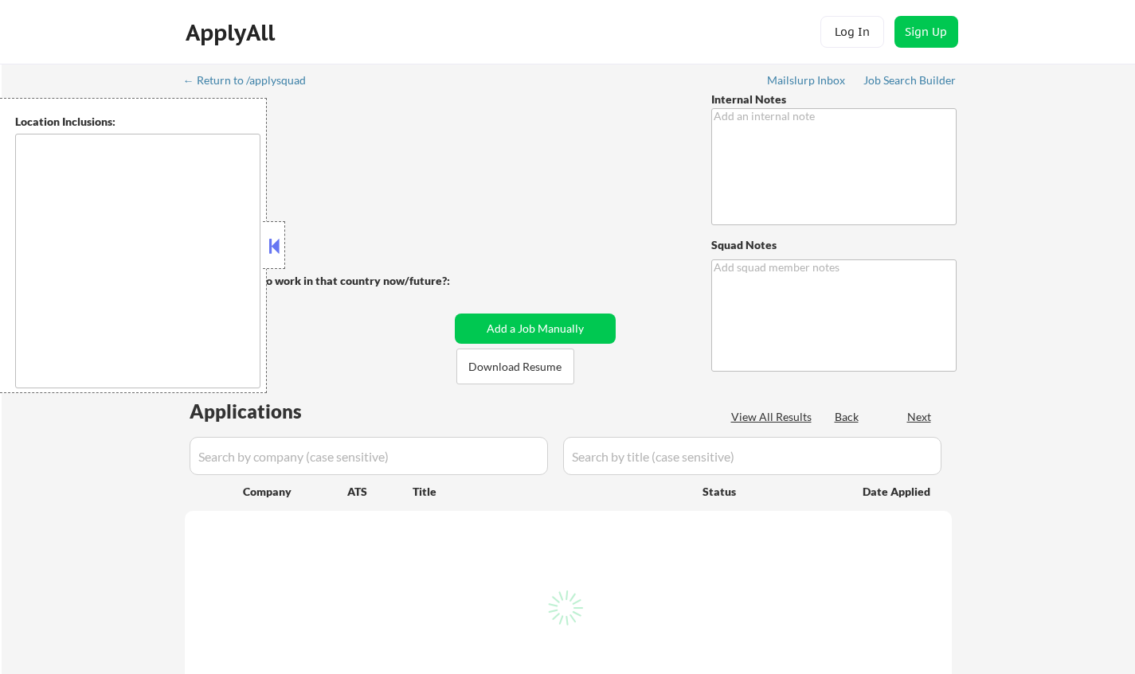
select select ""excluded__location_""
select select ""excluded__expired_""
select select ""excluded""
select select ""excluded__expired_""
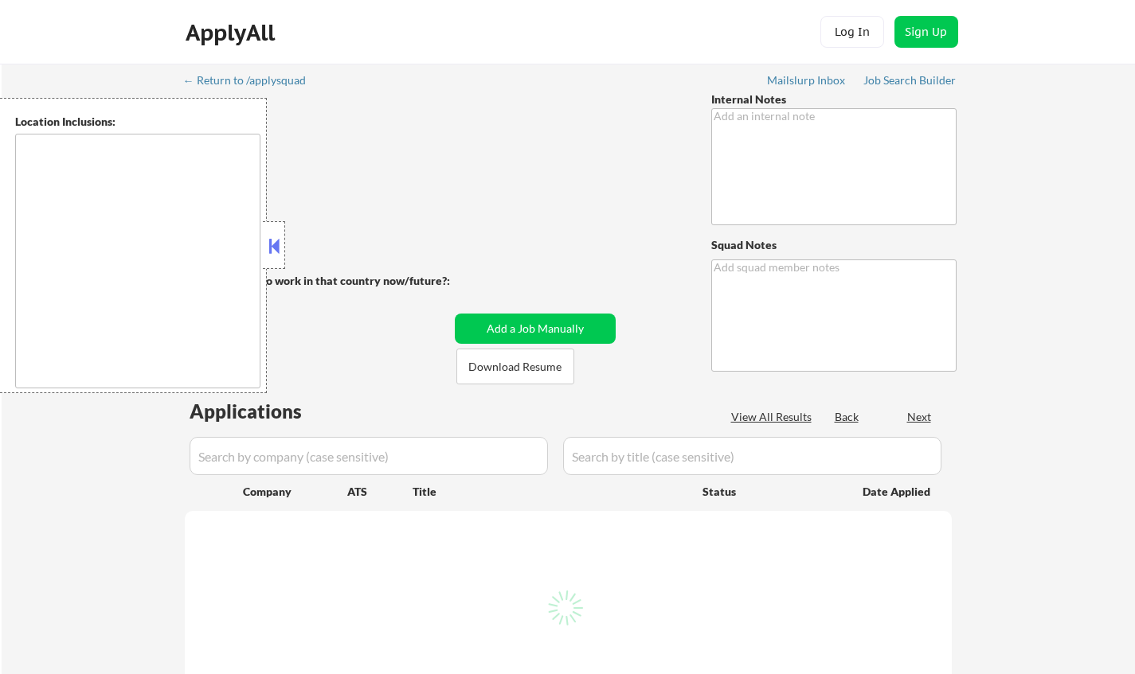
select select ""excluded__other_""
select select ""excluded__bad_match_""
select select ""excluded__expired_""
select select ""excluded__location_""
select select ""excluded__bad_match_""
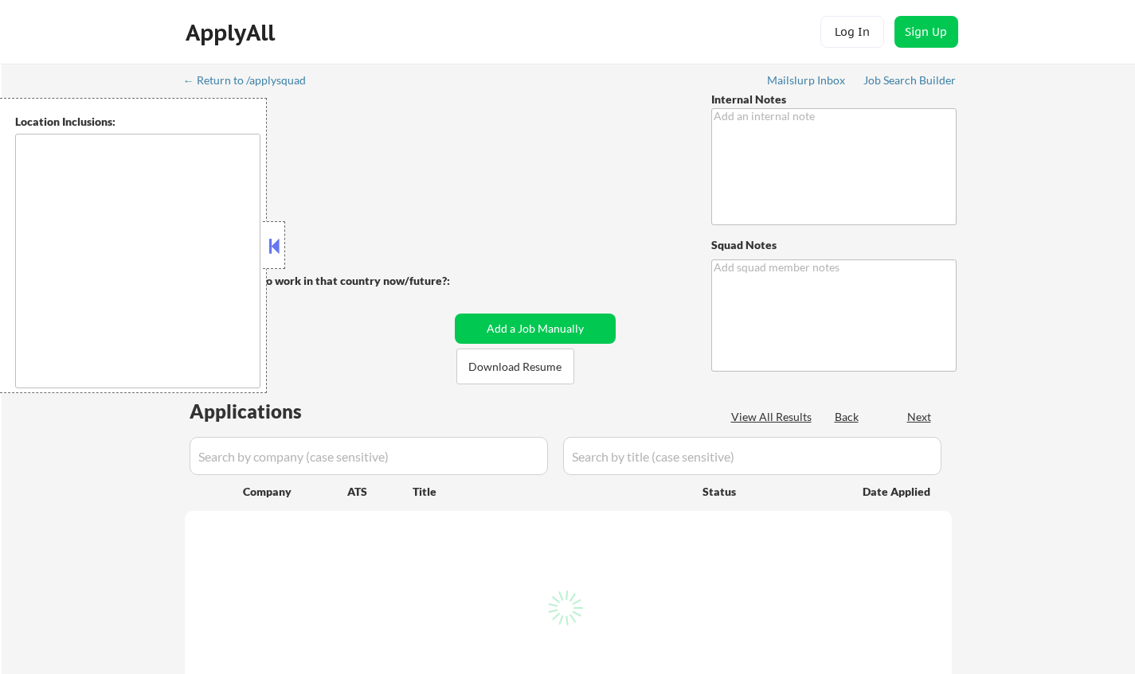
select select ""excluded__location_""
select select ""excluded__expired_""
select select ""excluded__location_""
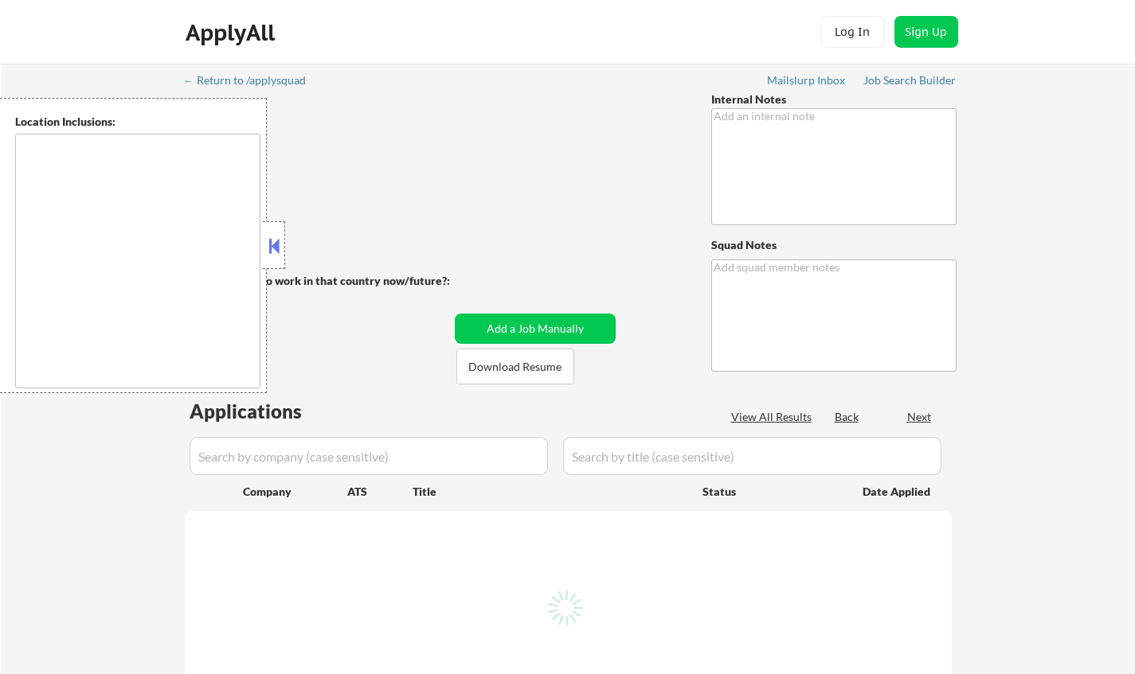
select select ""excluded__location_""
select select ""excluded__bad_match_""
select select ""excluded__expired_""
select select ""excluded__location_""
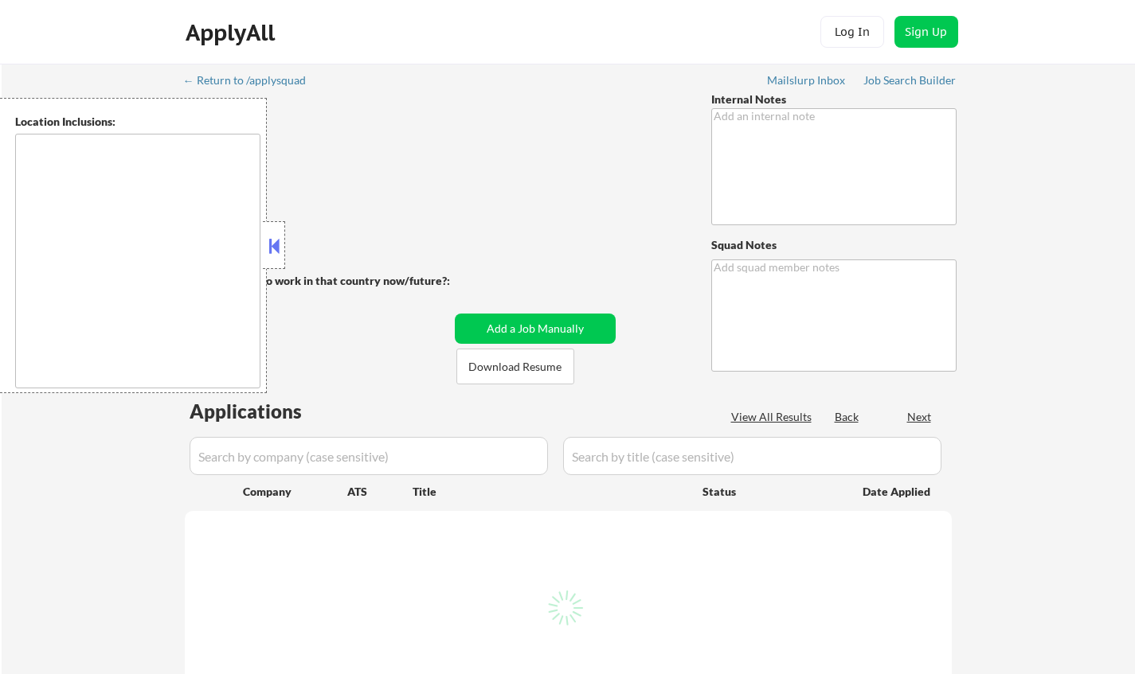
select select ""excluded__bad_match_""
select select ""excluded__expired_""
select select ""excluded__location_""
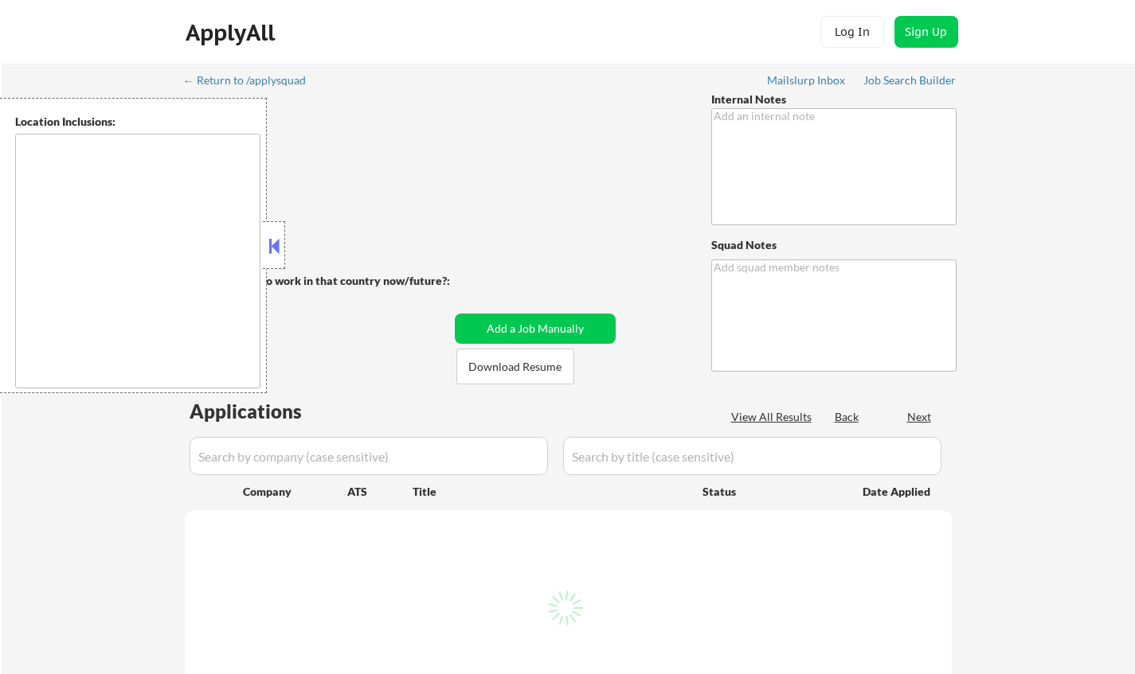
select select ""excluded__other_""
select select ""excluded__expired_""
select select ""excluded__other_""
select select ""excluded__expired_""
select select ""excluded""
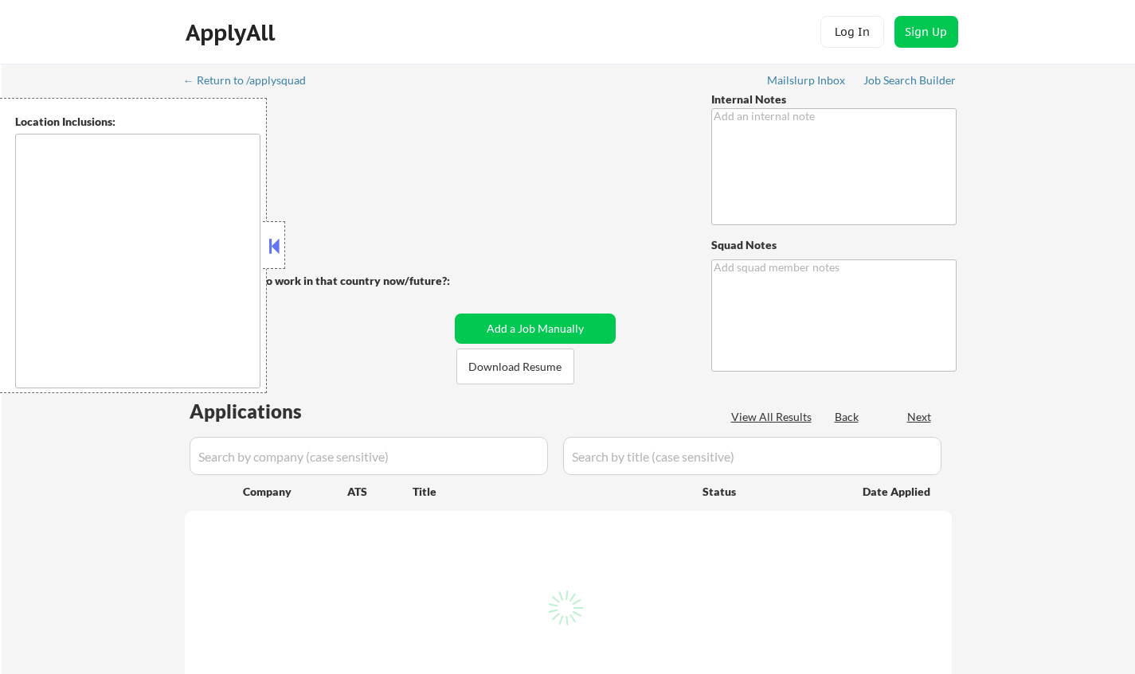
select select ""excluded__expired_""
select select ""excluded__bad_match_""
select select ""excluded__expired_""
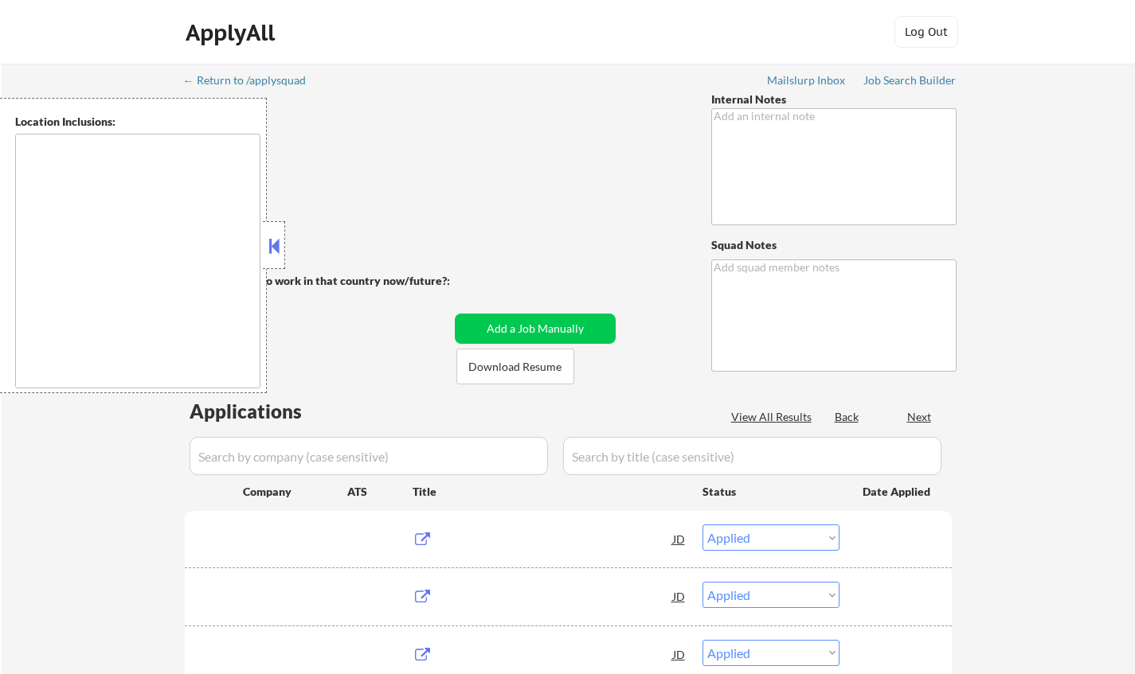
type textarea "• Removed min salary! Pls apply to roles skipped bc of salary. You can use $90k…"
type textarea "Chielo"
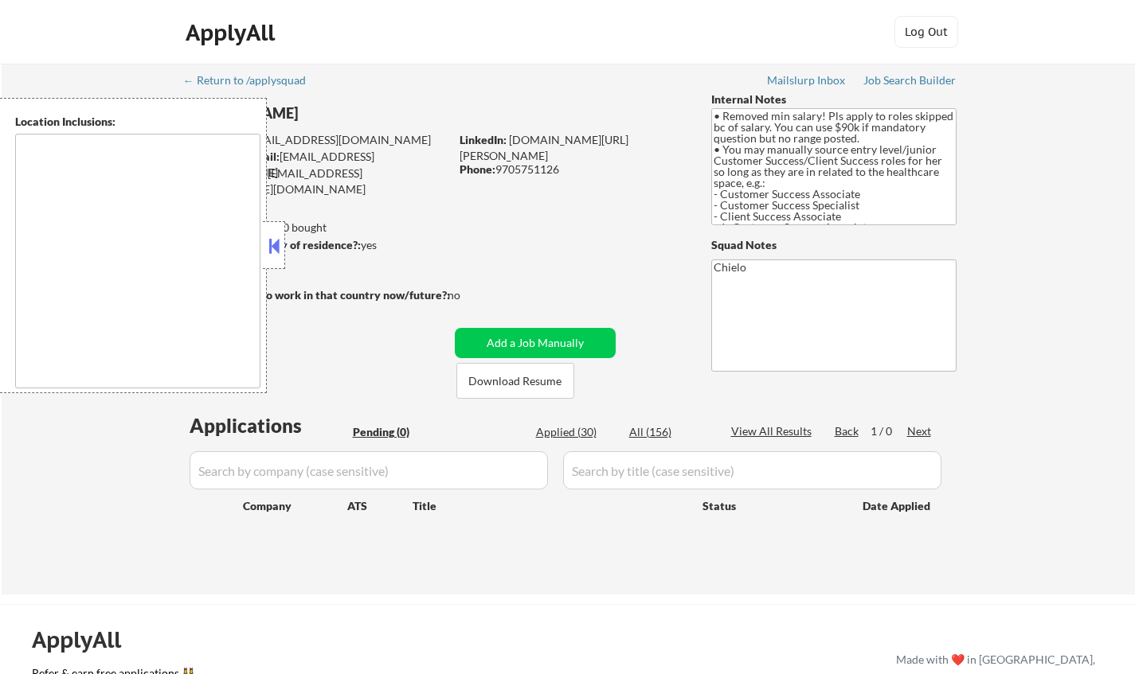
type textarea "Denver, CO Lakewood, CO Englewood, CO Wheat Ridge, CO Arvada, CO Littleton, CO …"
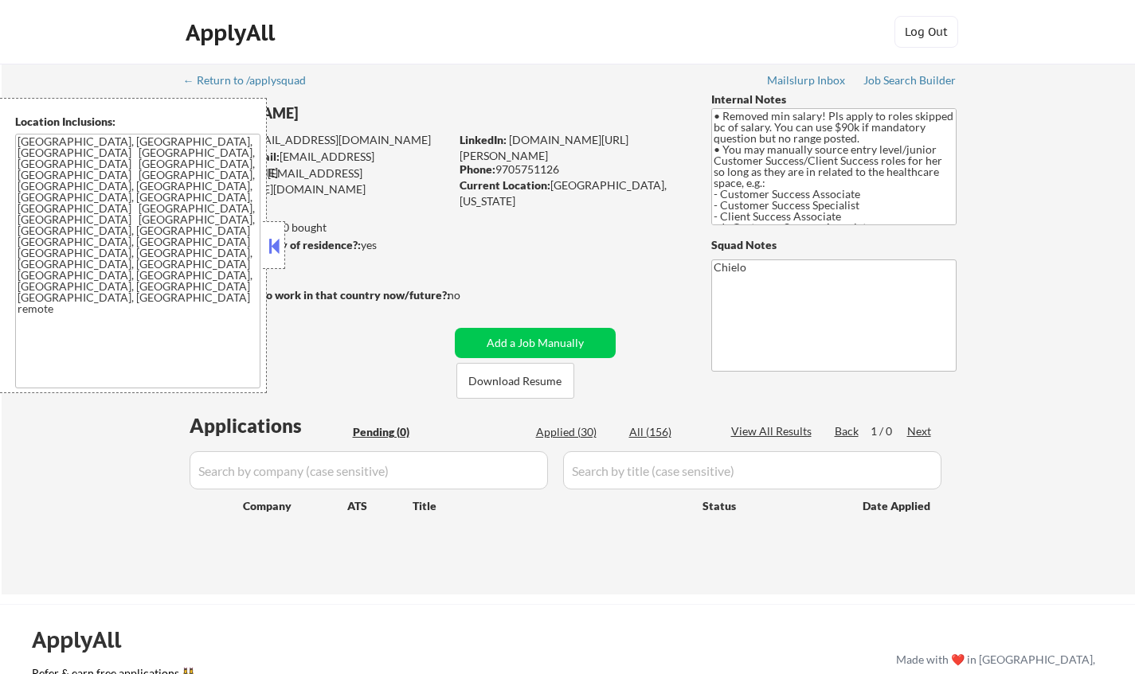
click at [274, 250] on button at bounding box center [274, 246] width 18 height 24
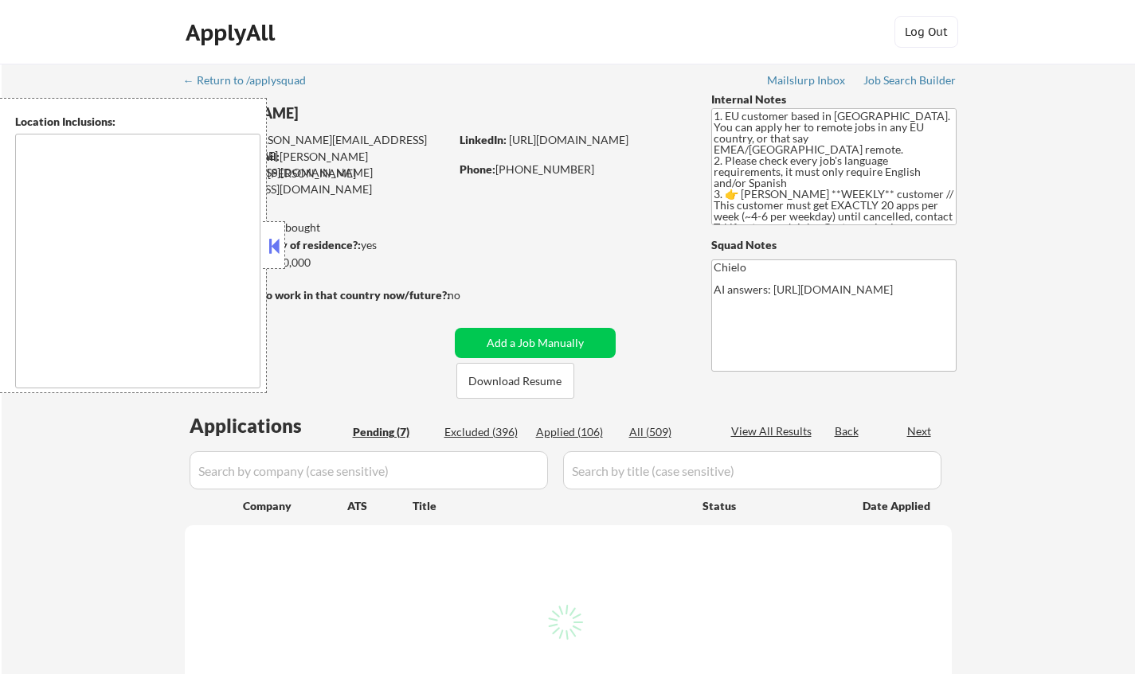
type textarea "remote"
select select ""pending""
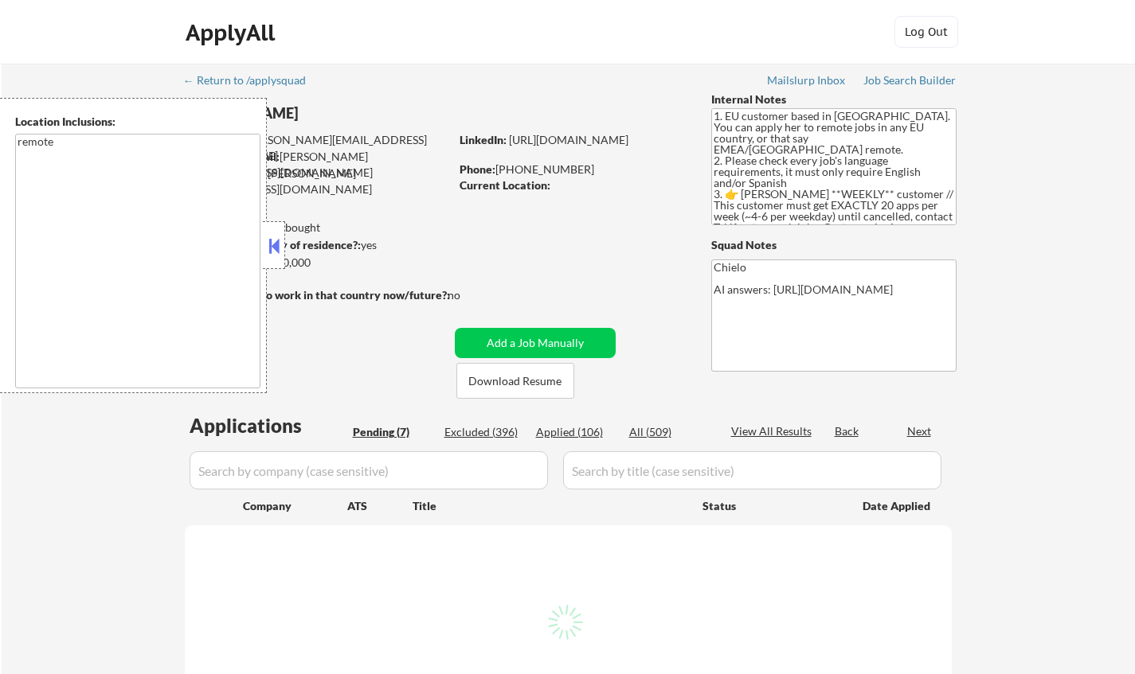
select select ""pending""
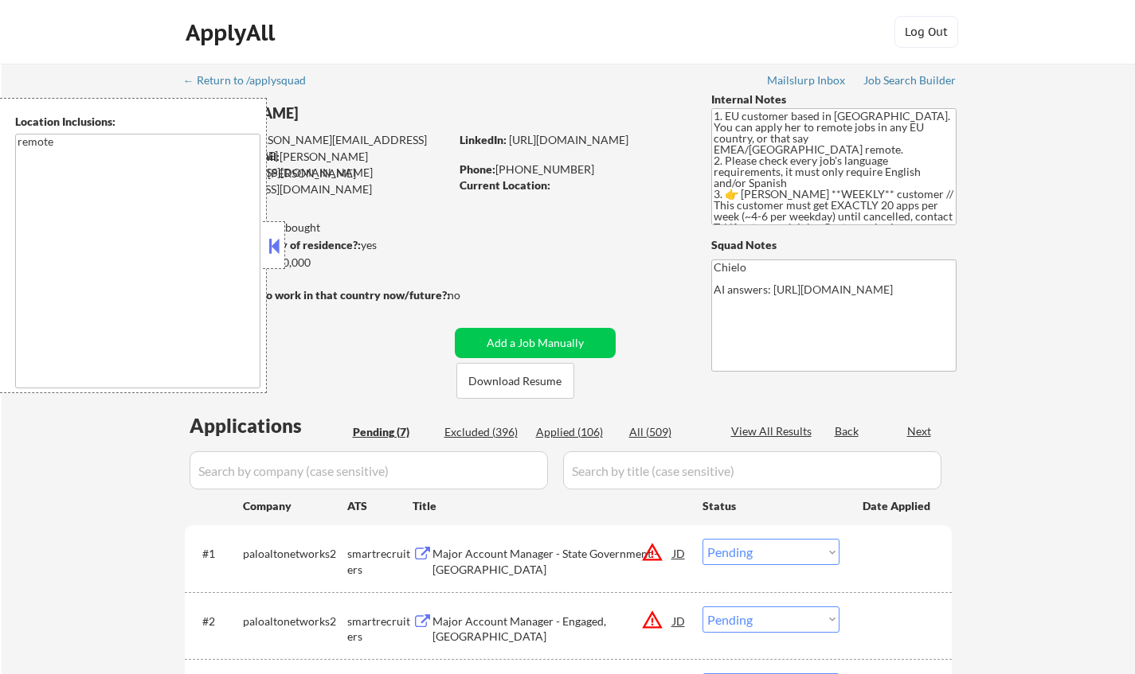
click at [269, 244] on button at bounding box center [274, 246] width 18 height 24
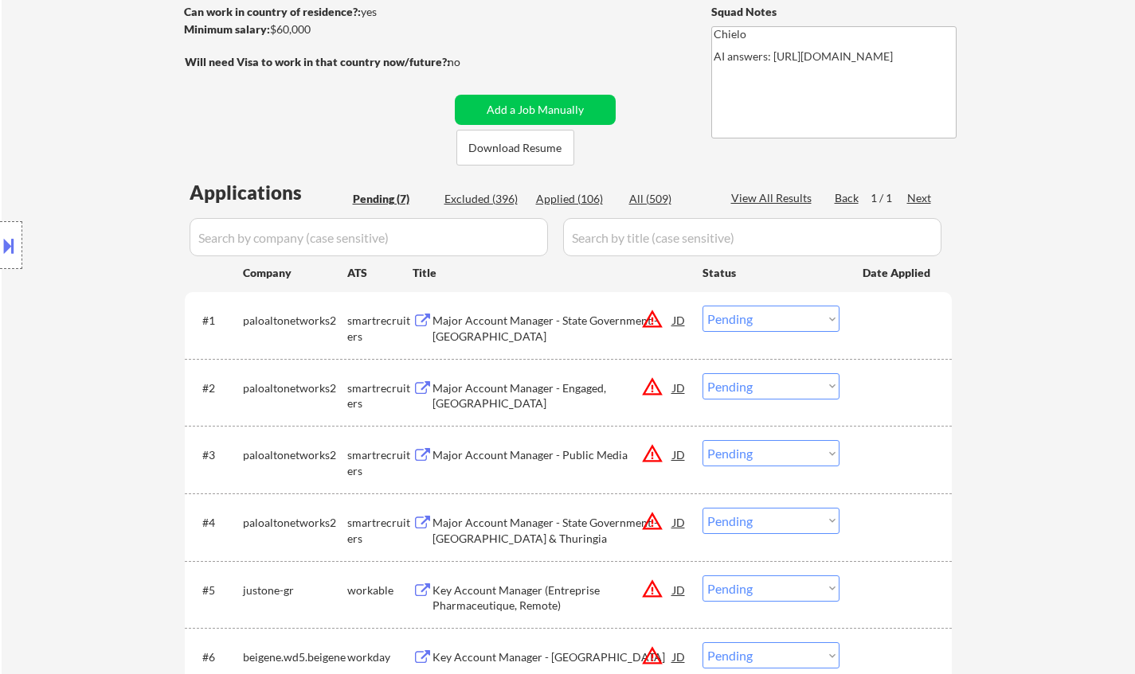
scroll to position [398, 0]
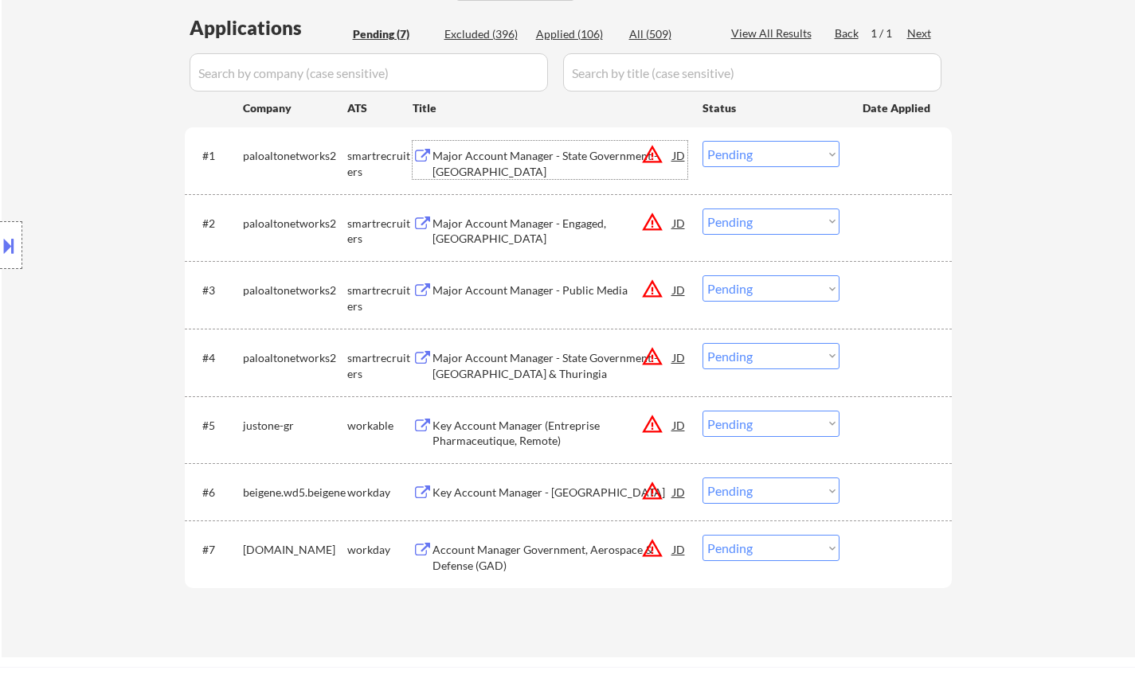
click at [493, 159] on div "Major Account Manager - State Government - [GEOGRAPHIC_DATA]" at bounding box center [552, 163] width 240 height 31
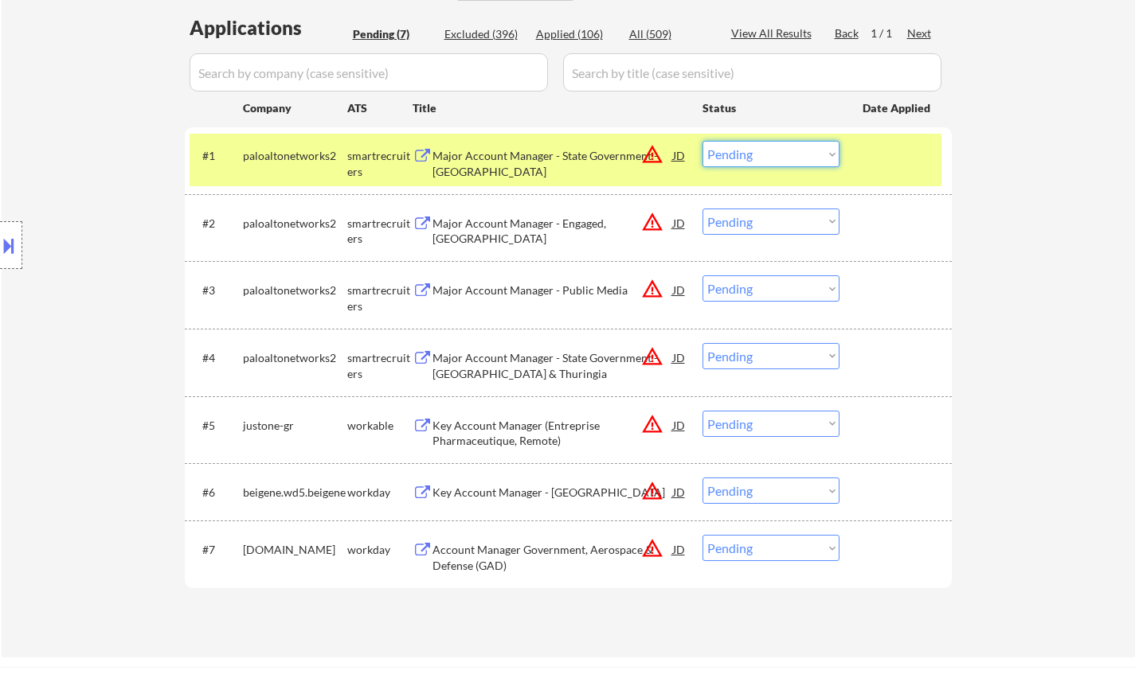
click at [767, 153] on select "Choose an option... Pending Applied Excluded (Questions) Excluded (Expired) Exc…" at bounding box center [770, 154] width 137 height 26
click at [702, 141] on select "Choose an option... Pending Applied Excluded (Questions) Excluded (Expired) Exc…" at bounding box center [770, 154] width 137 height 26
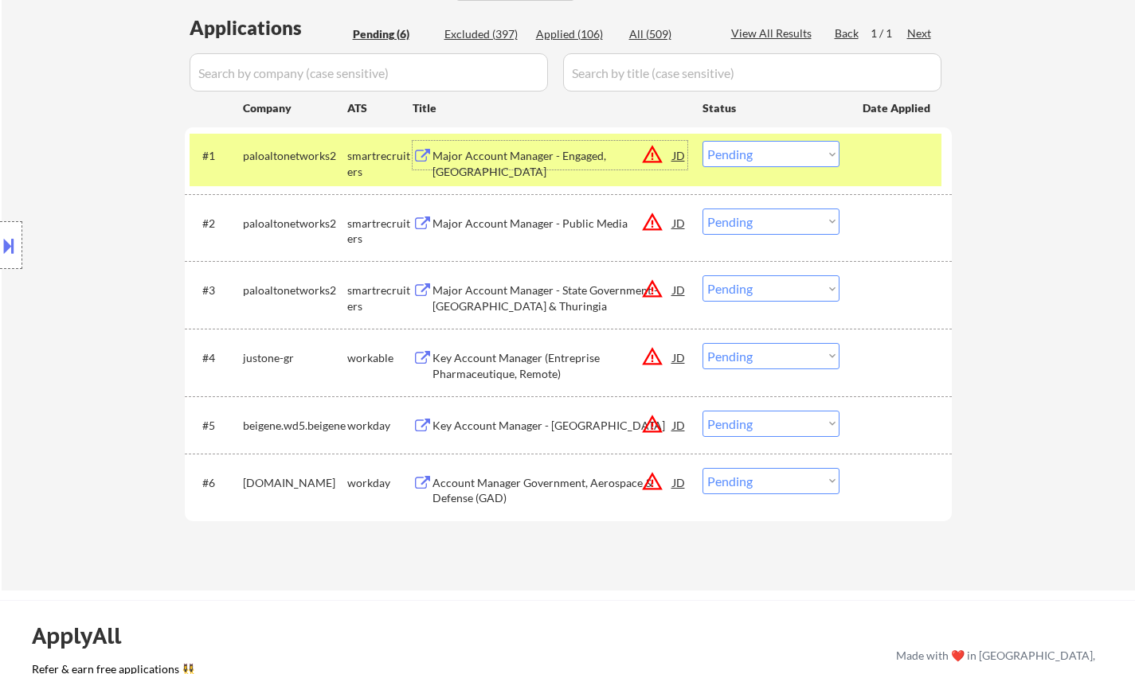
click at [537, 155] on div "Major Account Manager - Engaged, [GEOGRAPHIC_DATA]" at bounding box center [552, 163] width 240 height 31
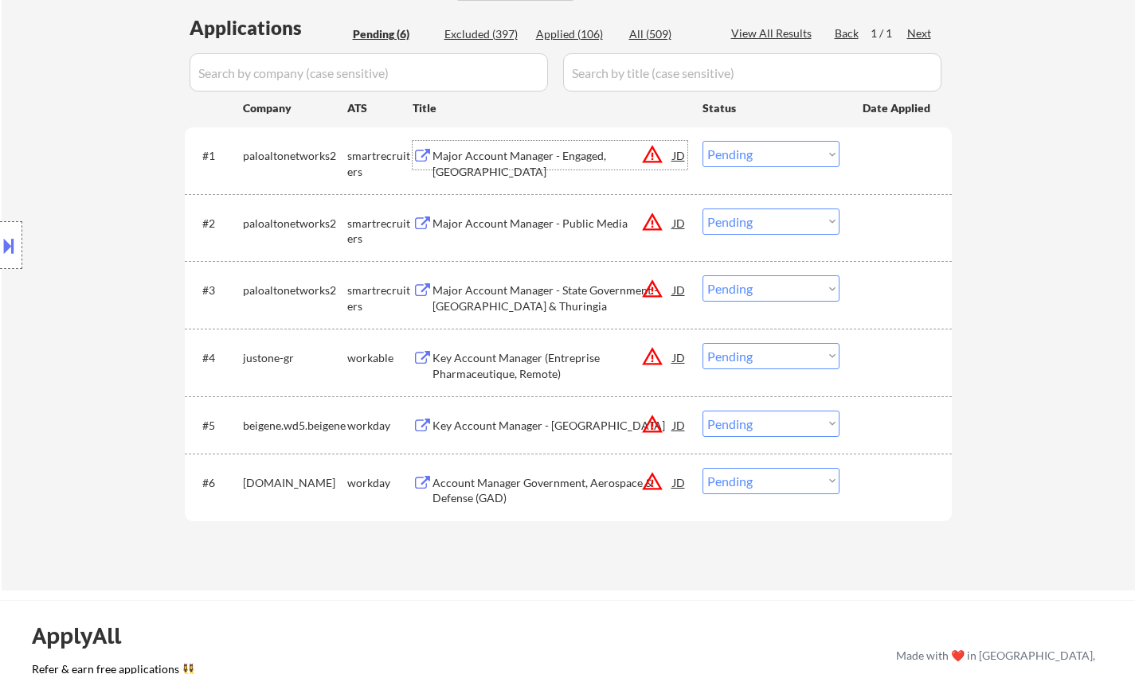
click at [769, 158] on select "Choose an option... Pending Applied Excluded (Questions) Excluded (Expired) Exc…" at bounding box center [770, 154] width 137 height 26
click at [702, 141] on select "Choose an option... Pending Applied Excluded (Questions) Excluded (Expired) Exc…" at bounding box center [770, 154] width 137 height 26
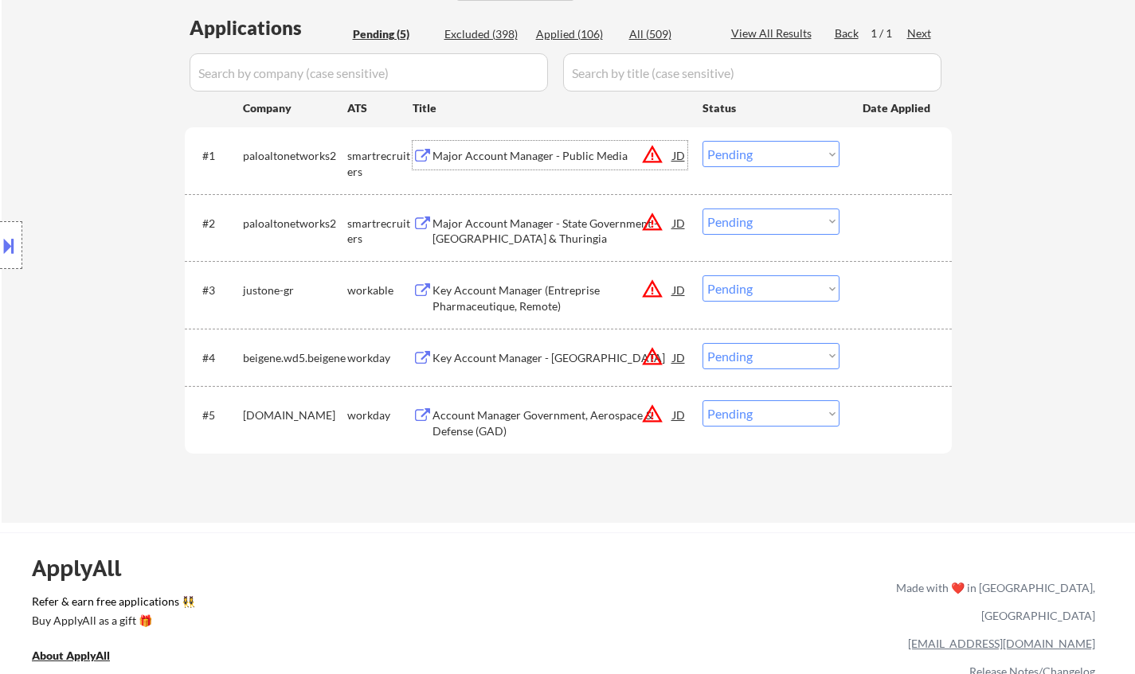
click at [552, 162] on div "Major Account Manager - Public Media" at bounding box center [552, 156] width 240 height 16
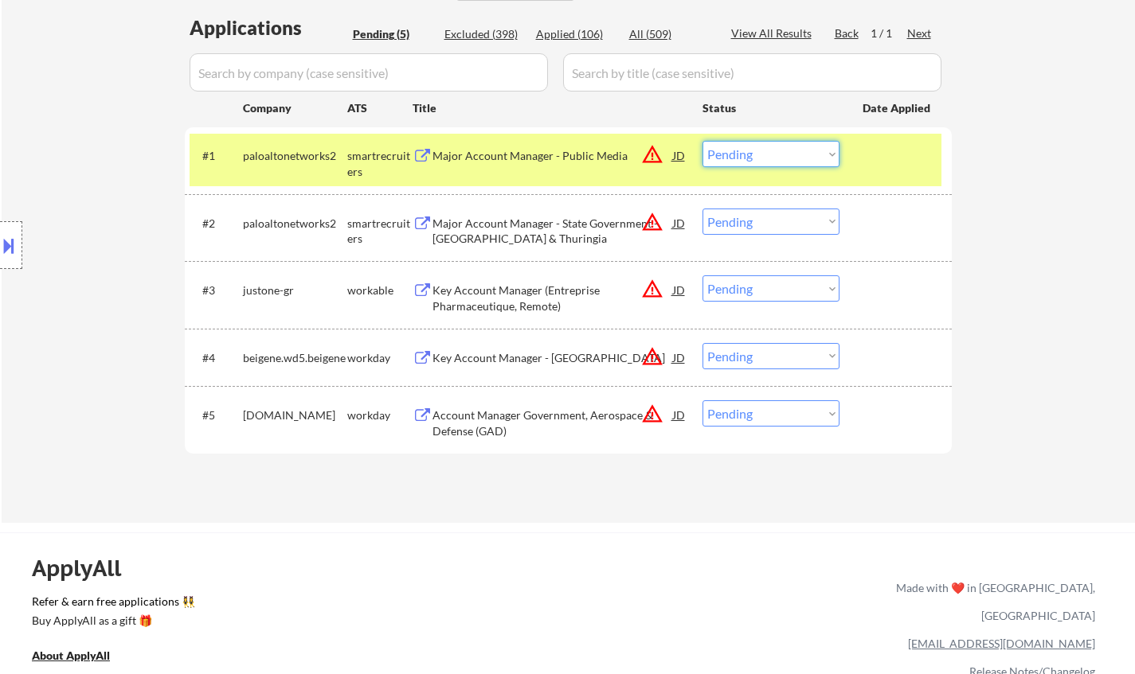
click at [781, 149] on select "Choose an option... Pending Applied Excluded (Questions) Excluded (Expired) Exc…" at bounding box center [770, 154] width 137 height 26
click at [702, 141] on select "Choose an option... Pending Applied Excluded (Questions) Excluded (Expired) Exc…" at bounding box center [770, 154] width 137 height 26
select select ""pending""
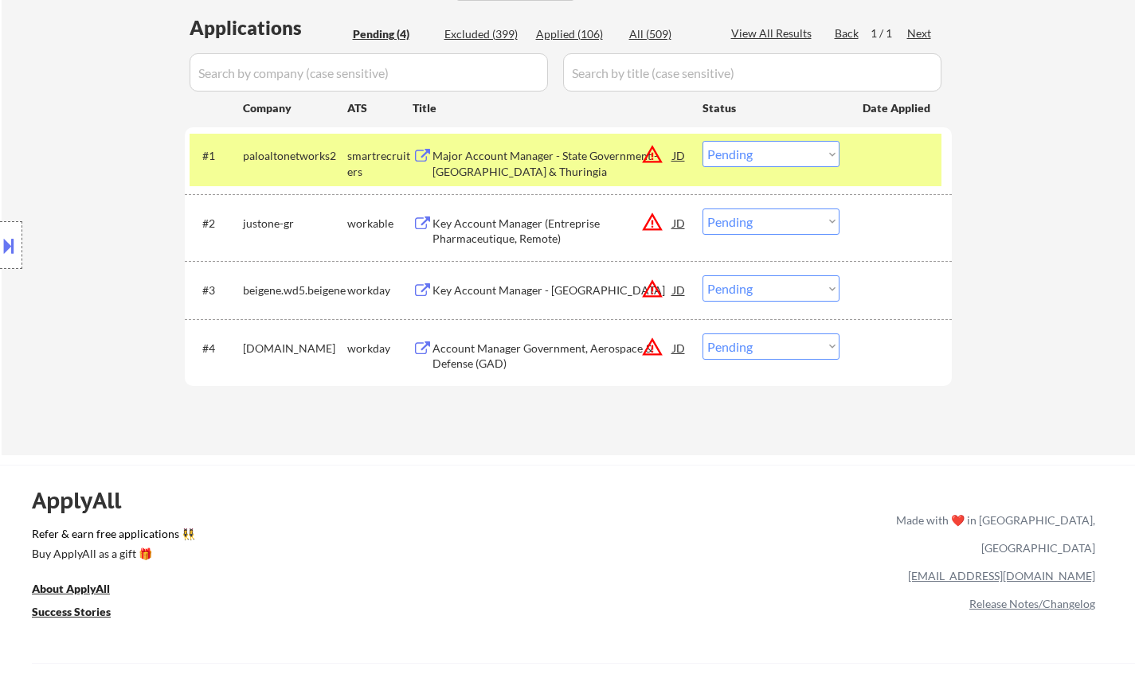
drag, startPoint x: 0, startPoint y: 443, endPoint x: 290, endPoint y: 206, distance: 374.5
click at [290, 206] on div "#2 justone-gr workable Key Account Manager (Entreprise Pharmaceutique, Remote) …" at bounding box center [565, 227] width 752 height 53
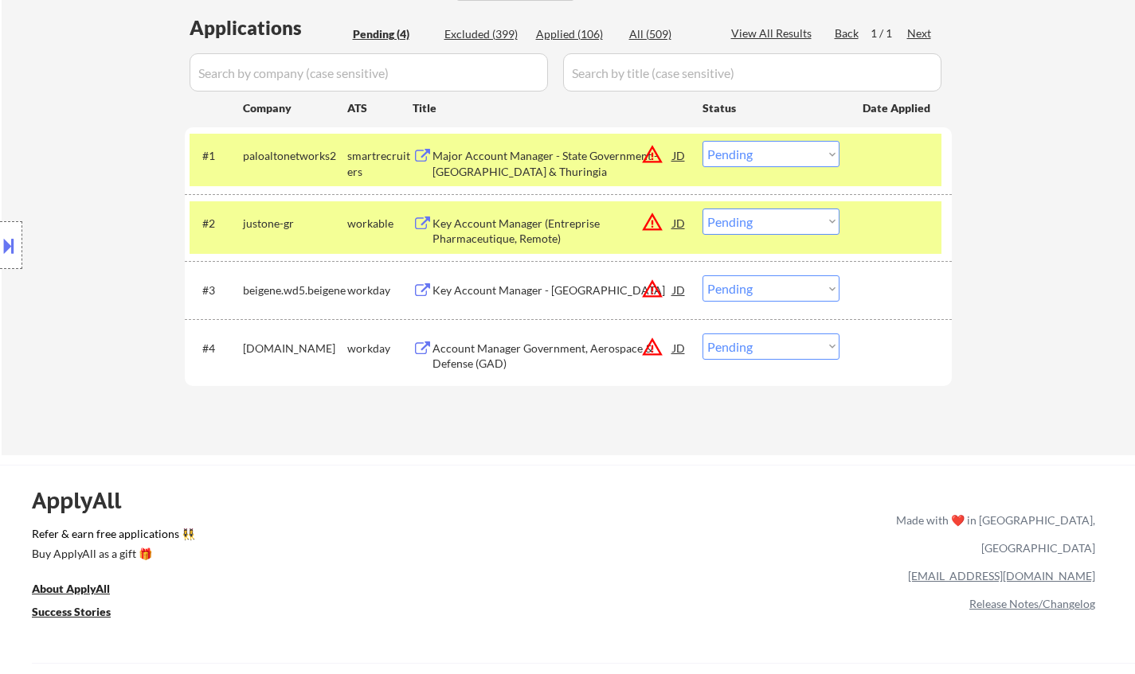
click at [487, 233] on div "Key Account Manager (Entreprise Pharmaceutique, Remote)" at bounding box center [552, 231] width 240 height 31
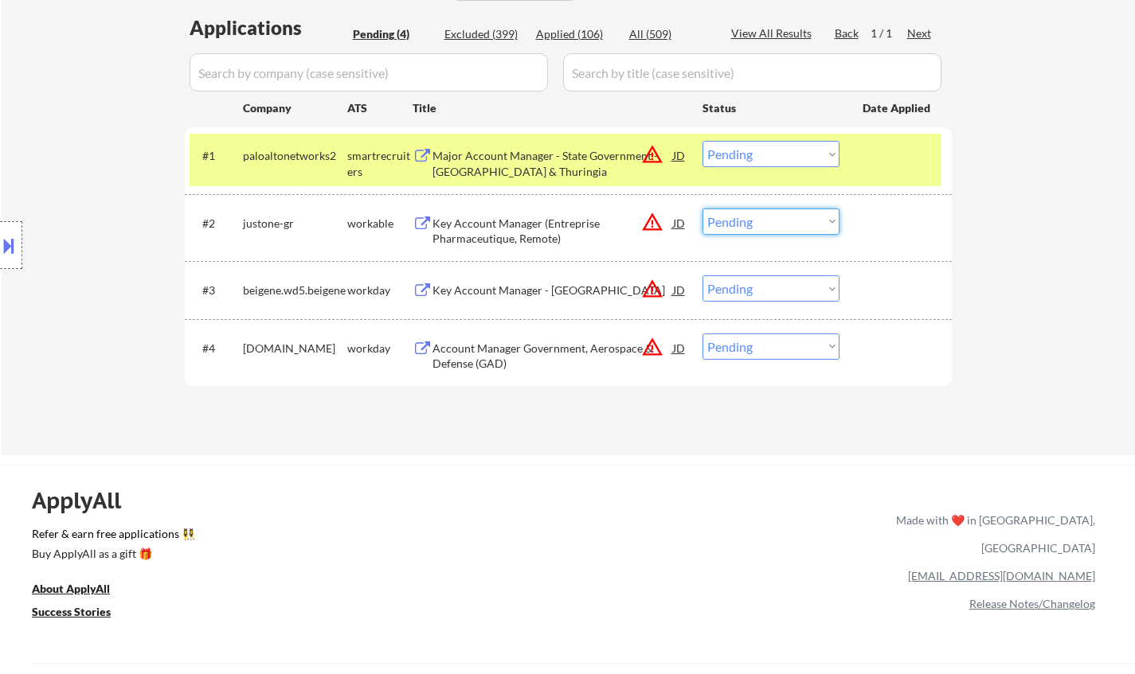
click at [777, 221] on select "Choose an option... Pending Applied Excluded (Questions) Excluded (Expired) Exc…" at bounding box center [770, 222] width 137 height 26
click at [702, 209] on select "Choose an option... Pending Applied Excluded (Questions) Excluded (Expired) Exc…" at bounding box center [770, 222] width 137 height 26
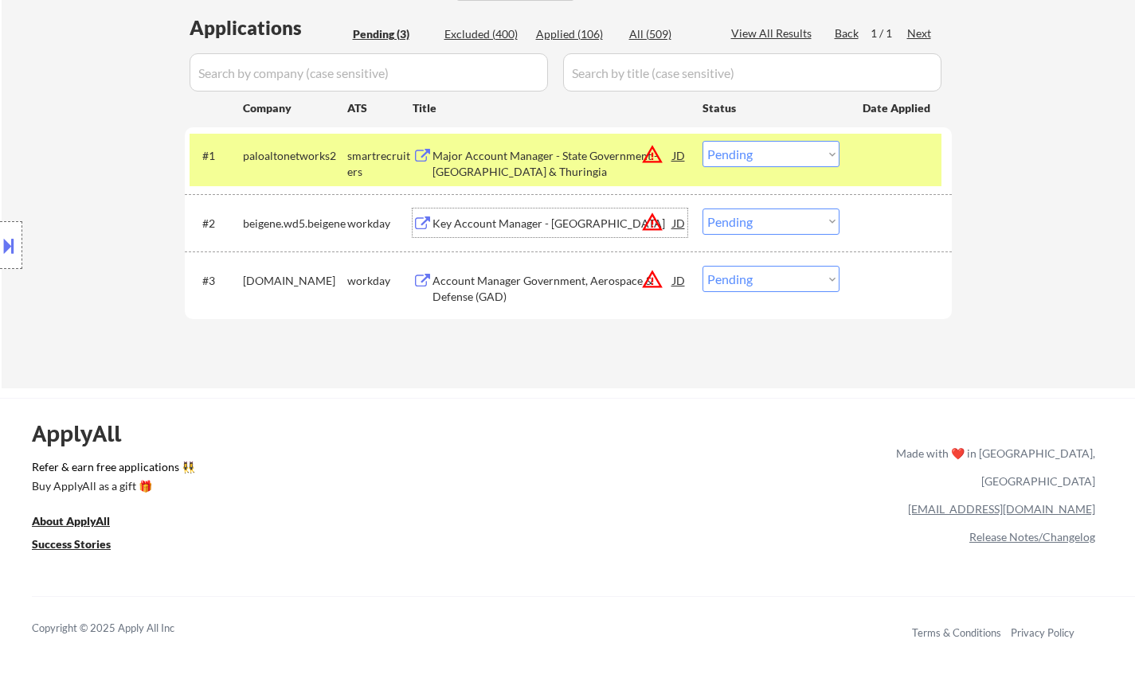
click at [546, 227] on div "Key Account Manager - Upper Austria" at bounding box center [552, 224] width 240 height 16
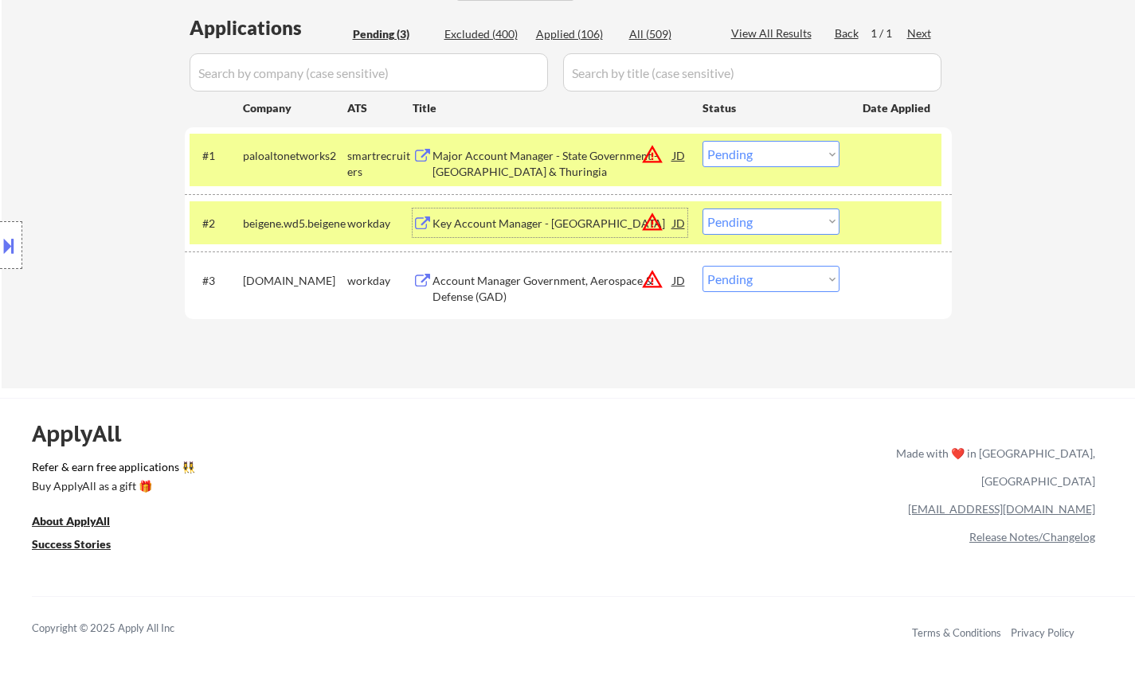
click at [774, 213] on select "Choose an option... Pending Applied Excluded (Questions) Excluded (Expired) Exc…" at bounding box center [770, 222] width 137 height 26
click at [702, 209] on select "Choose an option... Pending Applied Excluded (Questions) Excluded (Expired) Exc…" at bounding box center [770, 222] width 137 height 26
click at [497, 275] on div "Account Manager Government, Aerospace & Defense (GAD)" at bounding box center [552, 288] width 240 height 31
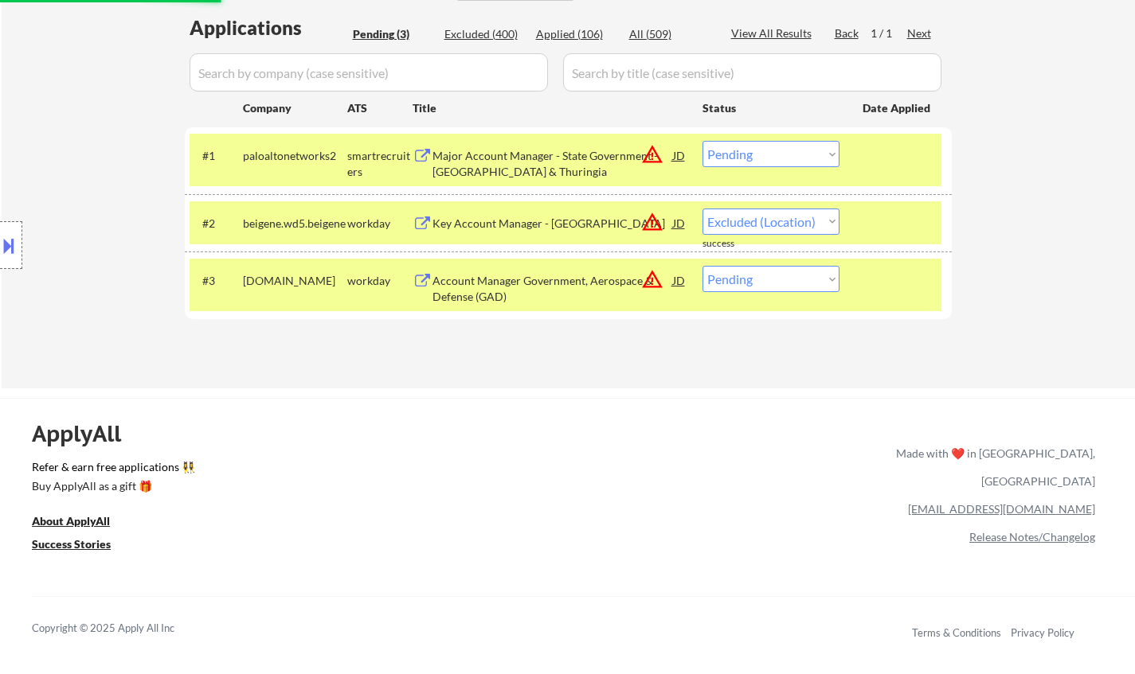
select select ""pending""
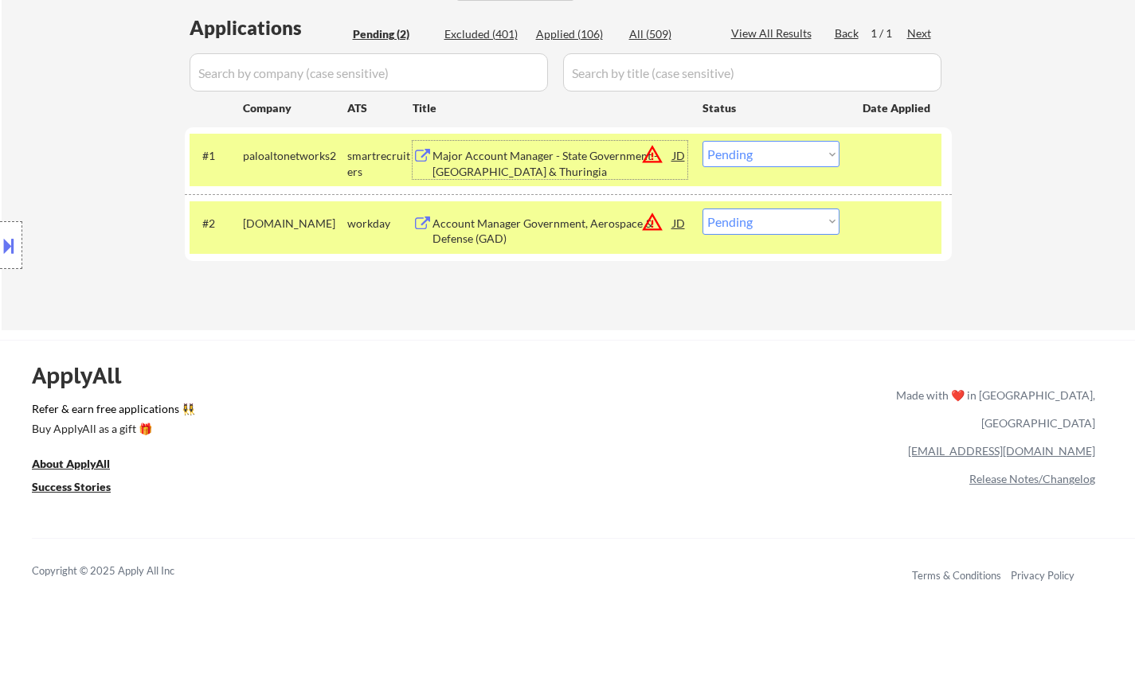
click at [546, 150] on div "Major Account Manager - State Government - Hesse & Thuringia" at bounding box center [552, 163] width 240 height 31
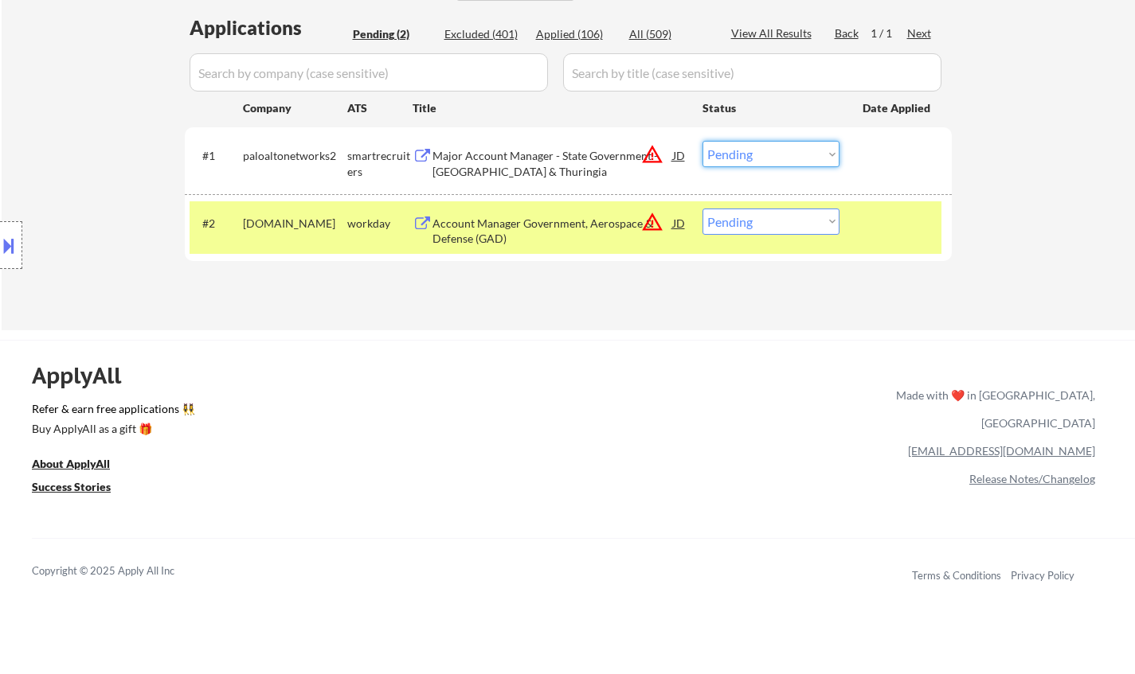
drag, startPoint x: 769, startPoint y: 156, endPoint x: 776, endPoint y: 166, distance: 12.6
click at [769, 156] on select "Choose an option... Pending Applied Excluded (Questions) Excluded (Expired) Exc…" at bounding box center [770, 154] width 137 height 26
click at [702, 141] on select "Choose an option... Pending Applied Excluded (Questions) Excluded (Expired) Exc…" at bounding box center [770, 154] width 137 height 26
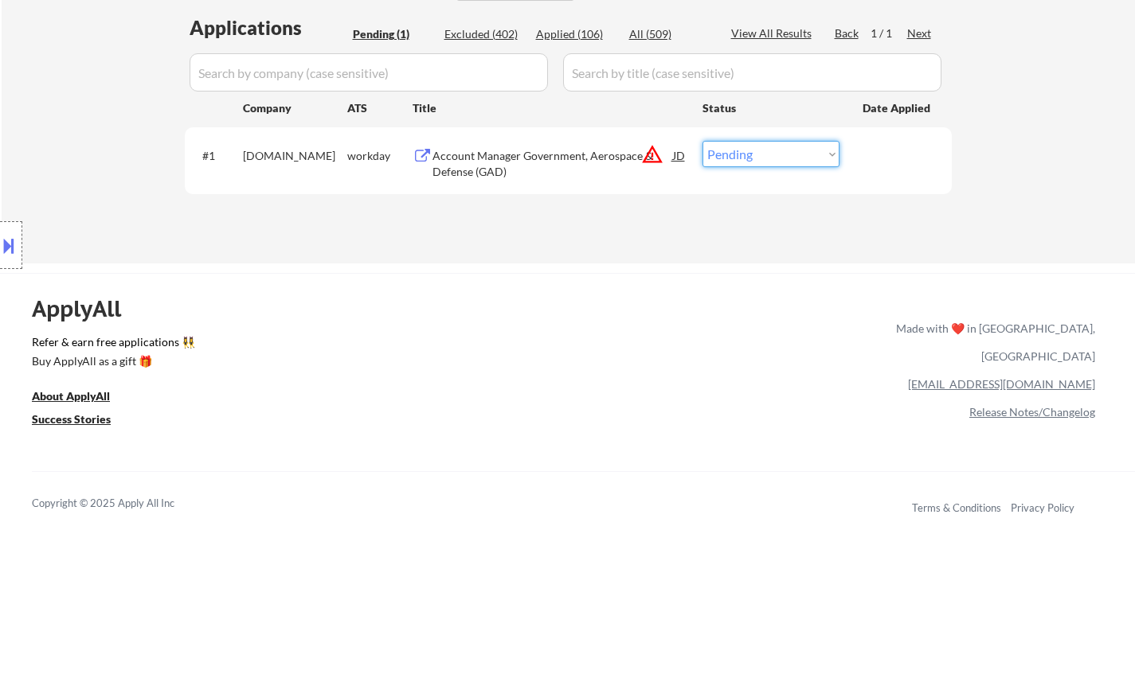
drag, startPoint x: 790, startPoint y: 150, endPoint x: 794, endPoint y: 158, distance: 9.6
click at [790, 151] on select "Choose an option... Pending Applied Excluded (Questions) Excluded (Expired) Exc…" at bounding box center [770, 154] width 137 height 26
select select ""excluded__location_""
click at [702, 141] on select "Choose an option... Pending Applied Excluded (Questions) Excluded (Expired) Exc…" at bounding box center [770, 154] width 137 height 26
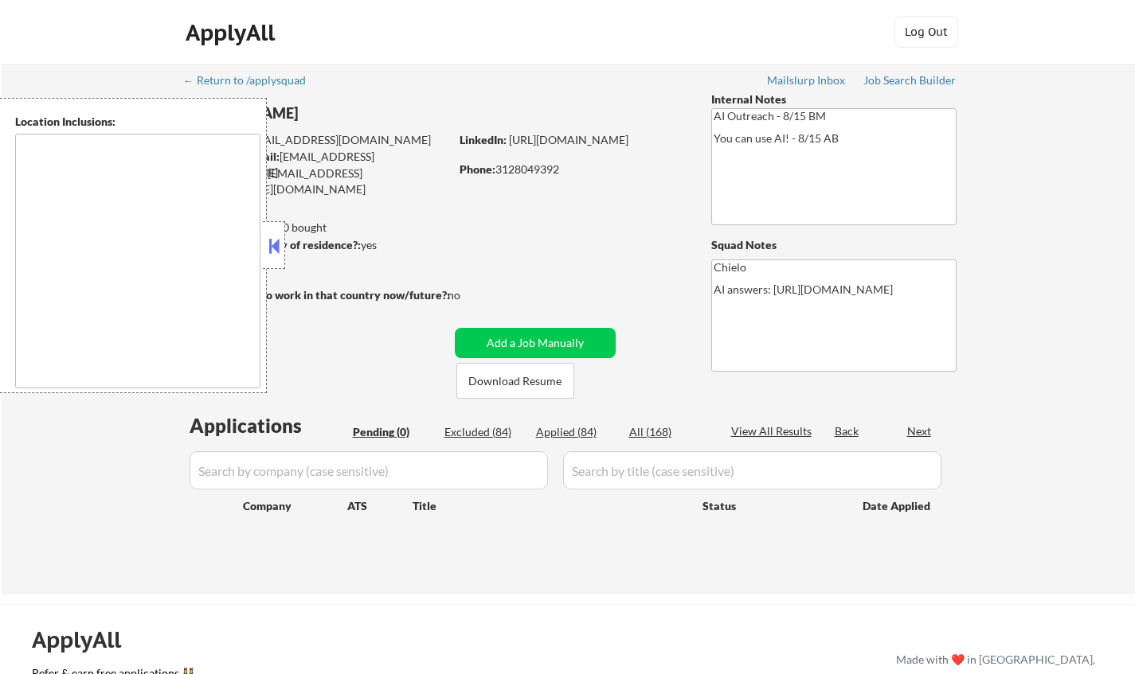
type textarea "[US_STATE][GEOGRAPHIC_DATA], [GEOGRAPHIC_DATA][US_STATE], [GEOGRAPHIC_DATA] [GE…"
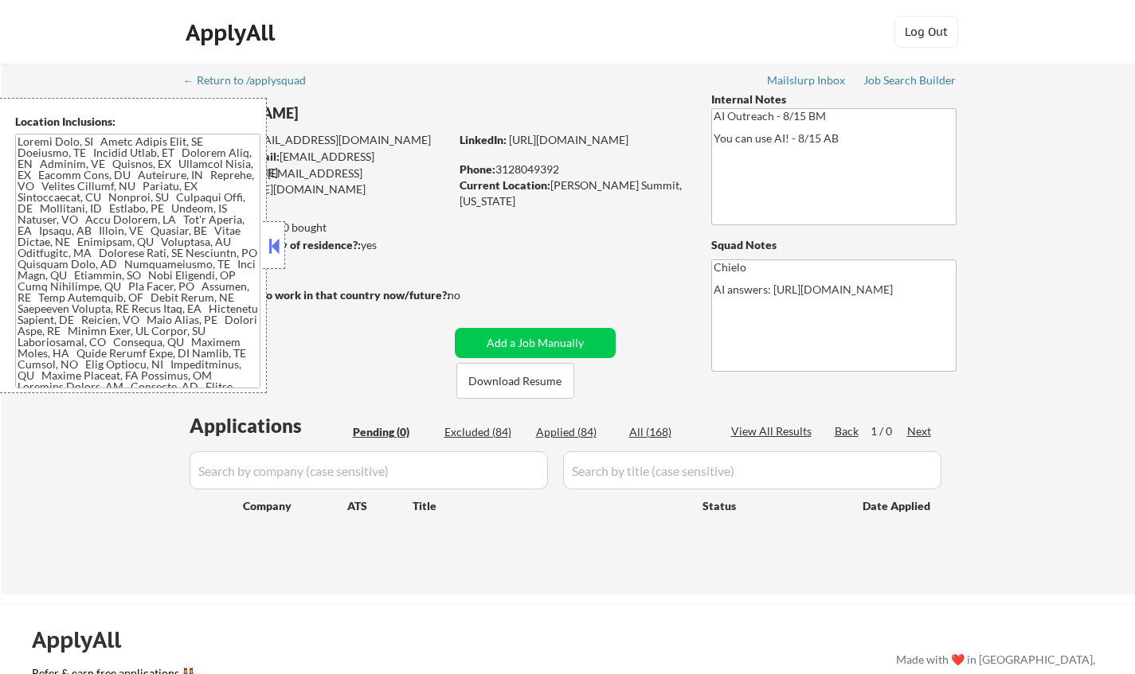
click at [275, 243] on button at bounding box center [274, 246] width 18 height 24
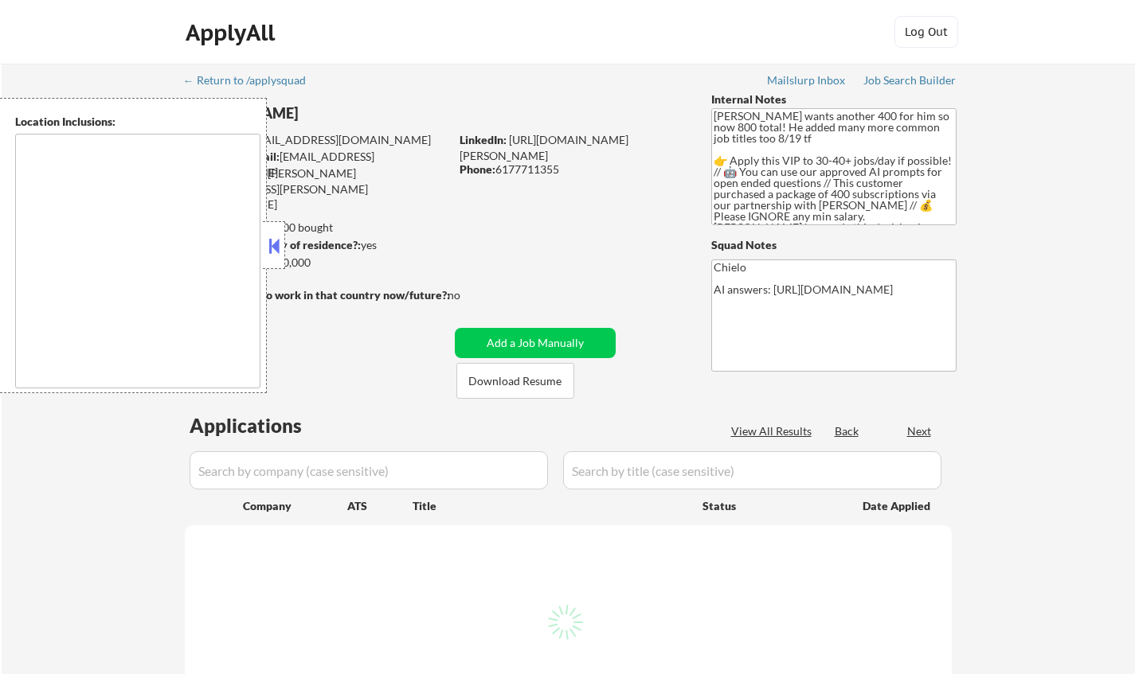
type textarea "[GEOGRAPHIC_DATA], [GEOGRAPHIC_DATA] [GEOGRAPHIC_DATA], [GEOGRAPHIC_DATA] [GEOG…"
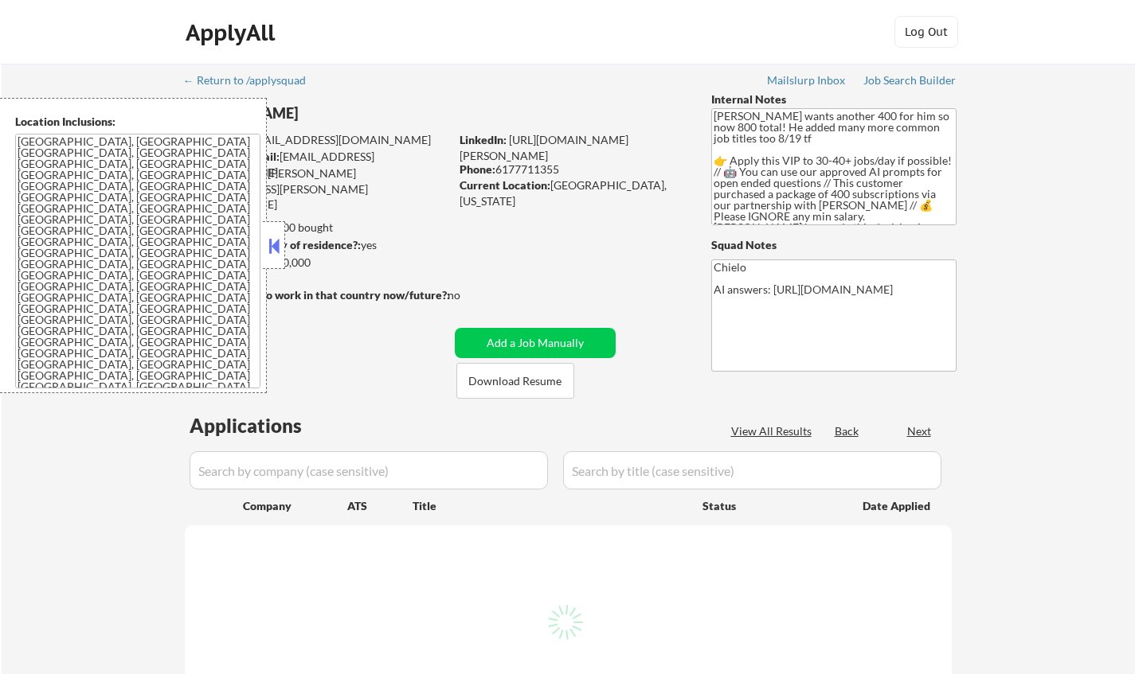
select select ""pending""
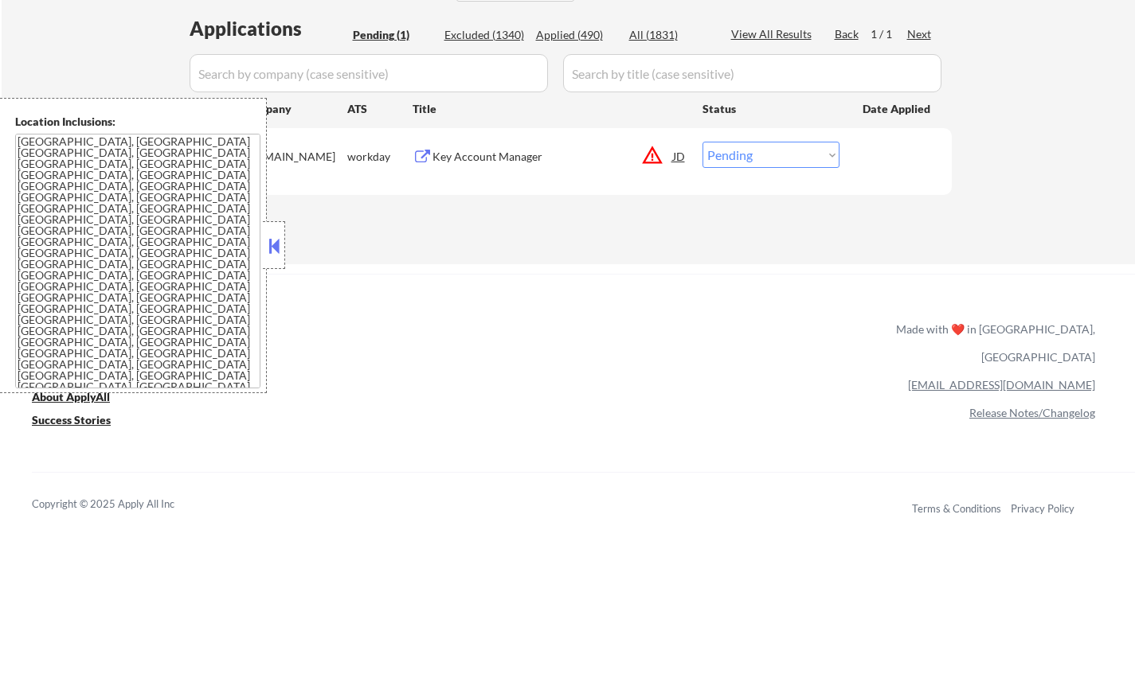
scroll to position [398, 0]
click at [267, 235] on button at bounding box center [274, 246] width 18 height 24
